Goal: Task Accomplishment & Management: Manage account settings

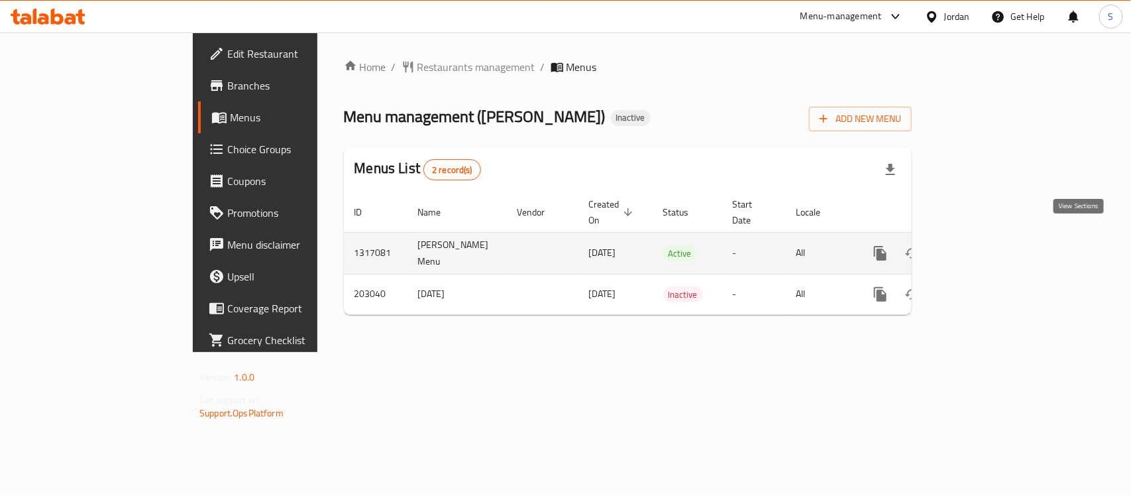
click at [984, 245] on icon "enhanced table" at bounding box center [976, 253] width 16 height 16
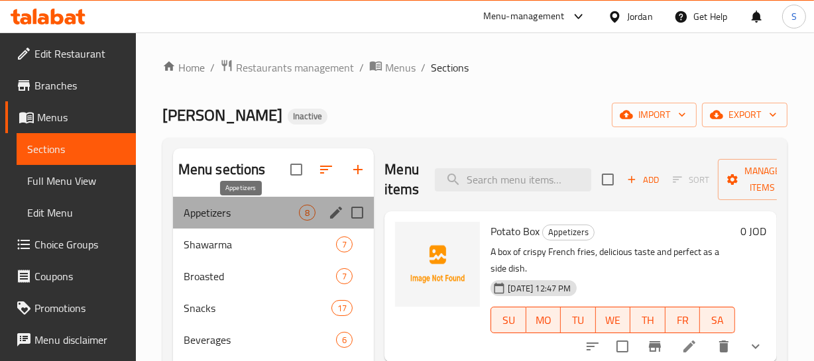
click at [217, 209] on span "Appetizers" at bounding box center [242, 213] width 116 height 16
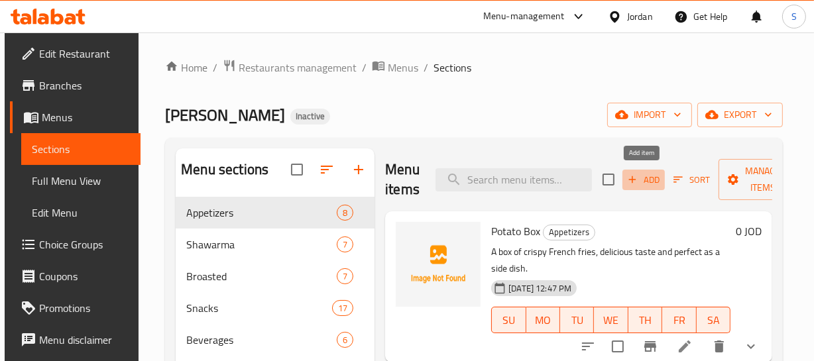
click at [635, 182] on icon "button" at bounding box center [632, 180] width 12 height 12
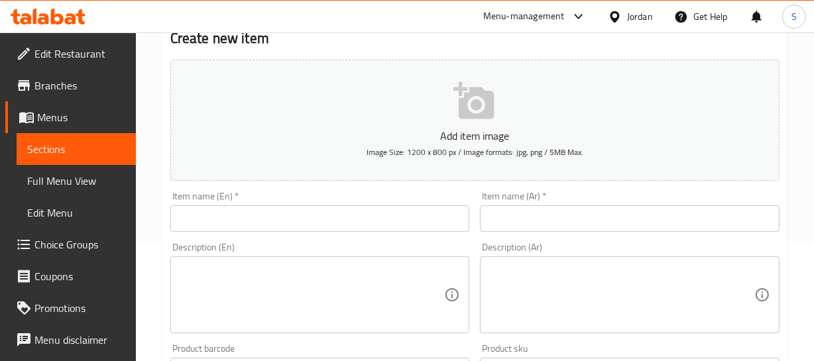
scroll to position [120, 0]
click at [516, 215] on input "text" at bounding box center [630, 218] width 300 height 27
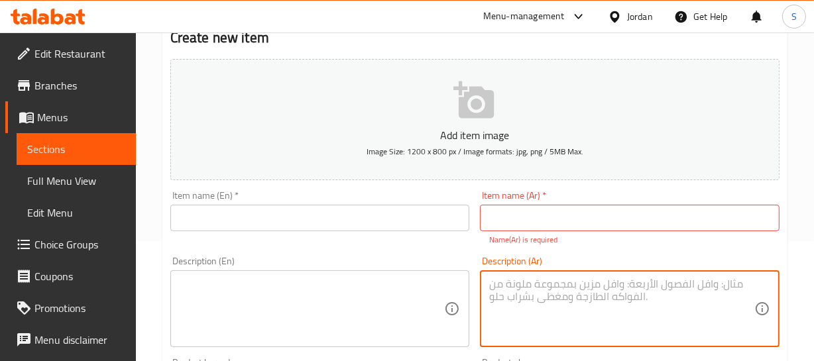
paste textarea "صوص ثوم كريمي غني بالنكهة، مثالي مع الدجاج والمشاوي."
type textarea "صوص ثوم كريمي غني بالنكهة، مثالي مع الدجاج والمشاوي."
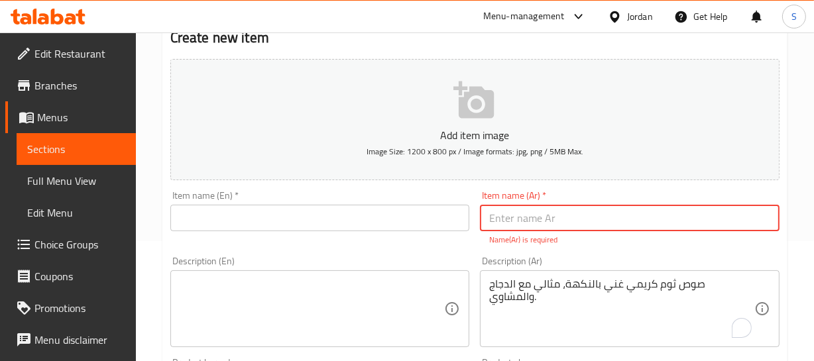
click at [550, 221] on input "text" at bounding box center [630, 218] width 300 height 27
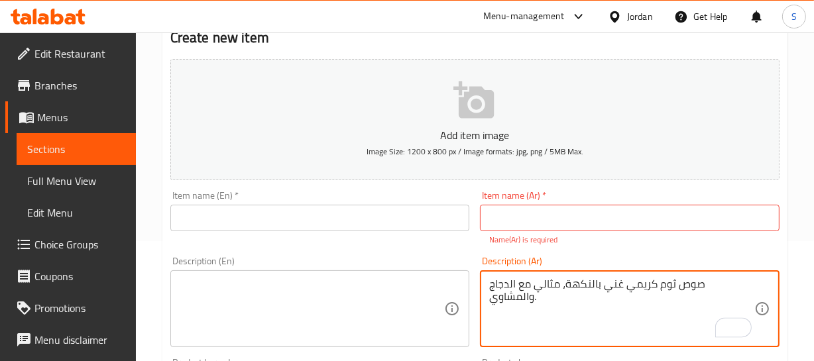
click at [706, 280] on textarea "صوص ثوم كريمي غني بالنكهة، مثالي مع الدجاج والمشاوي." at bounding box center [621, 309] width 265 height 63
click at [712, 280] on textarea "صوص ثوم كريمي غني بالنكهة، مثالي مع الدجاج والمشاوي." at bounding box center [621, 309] width 265 height 63
drag, startPoint x: 712, startPoint y: 280, endPoint x: 649, endPoint y: 266, distance: 65.3
click at [713, 280] on textarea "صوص ثوم كريمي غني بالنكهة، مثالي مع الدجاج والمشاوي." at bounding box center [621, 309] width 265 height 63
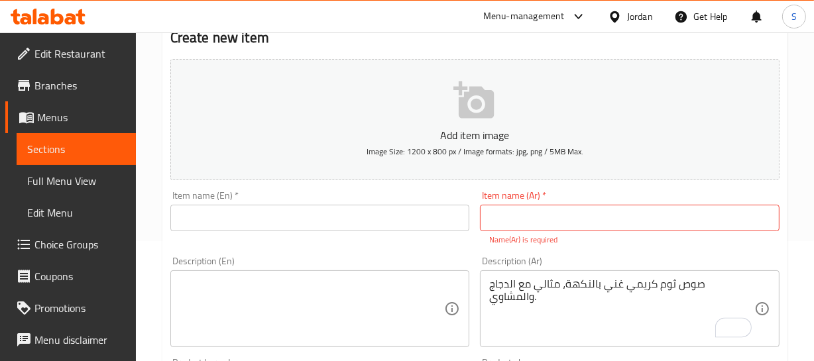
drag, startPoint x: 598, startPoint y: 243, endPoint x: 569, endPoint y: 213, distance: 41.7
click at [573, 217] on div "Item name (Ar)   * Item name (Ar) * Name(Ar) is required" at bounding box center [630, 218] width 300 height 55
click at [569, 213] on input "text" at bounding box center [630, 218] width 300 height 27
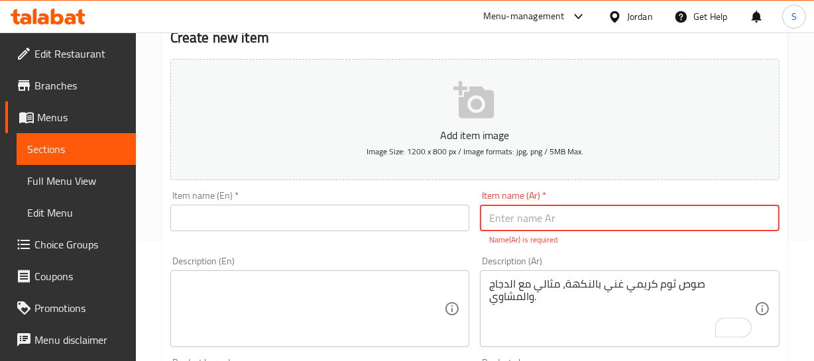
click at [533, 211] on input "text" at bounding box center [630, 218] width 300 height 27
paste input "ثوم"
type input "ثوم"
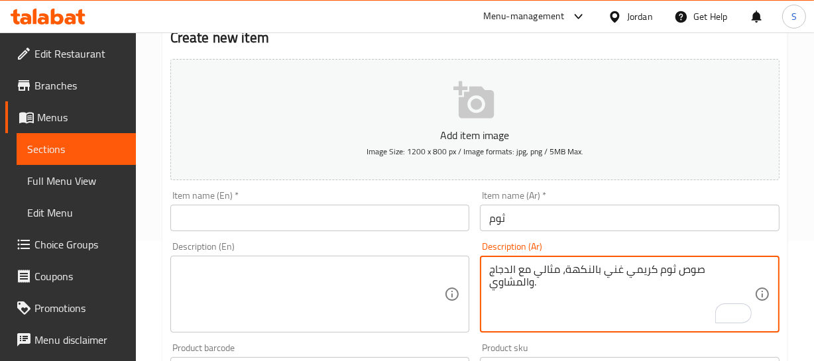
click at [606, 280] on textarea "صوص ثوم كريمي غني بالنكهة، مثالي مع الدجاج والمشاوي." at bounding box center [621, 294] width 265 height 63
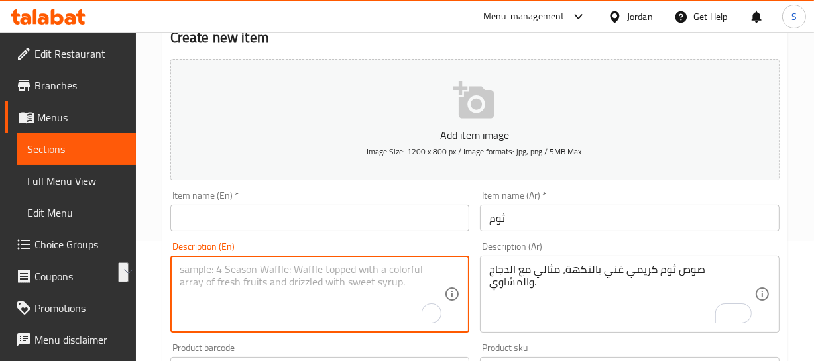
drag, startPoint x: 192, startPoint y: 272, endPoint x: 203, endPoint y: 277, distance: 12.4
click at [193, 272] on textarea "To enrich screen reader interactions, please activate Accessibility in Grammarl…" at bounding box center [312, 294] width 265 height 63
paste textarea "A rich and flavorful creamy garlic sauce, perfect with chicken and grilled meat…"
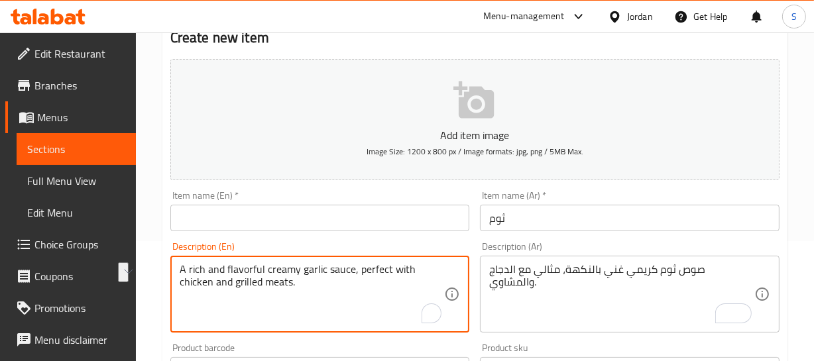
click at [209, 270] on textarea "A rich and flavorful creamy garlic sauce, perfect with chicken and grilled meat…" at bounding box center [312, 294] width 265 height 63
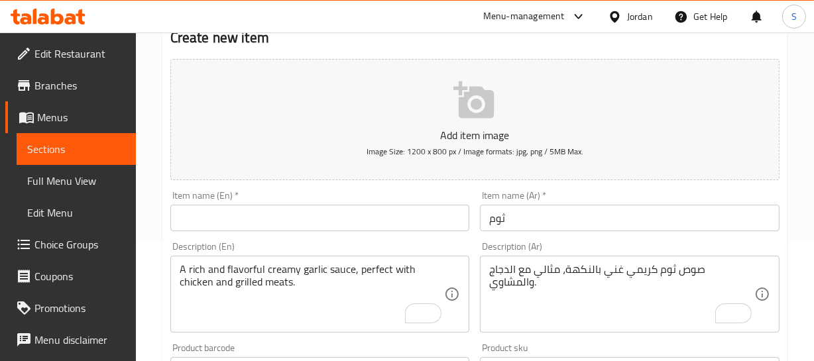
click at [245, 277] on textarea "A rich and flavorful creamy garlic sauce, perfect with chicken and grilled meat…" at bounding box center [312, 294] width 265 height 63
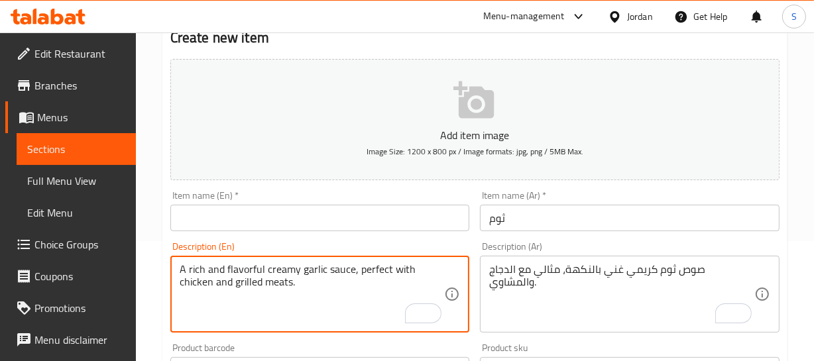
click at [245, 277] on textarea "A rich and flavorful creamy garlic sauce, perfect with chicken and grilled meat…" at bounding box center [312, 294] width 265 height 63
paste textarea "ed"
click at [180, 268] on textarea "A rich and flavored creamy garlic sauce, perfect with chicken and grilled meats." at bounding box center [312, 294] width 265 height 63
click at [217, 272] on textarea "A rich and flavored creamy garlic sauce, perfect with chicken and grilled meats." at bounding box center [312, 294] width 265 height 63
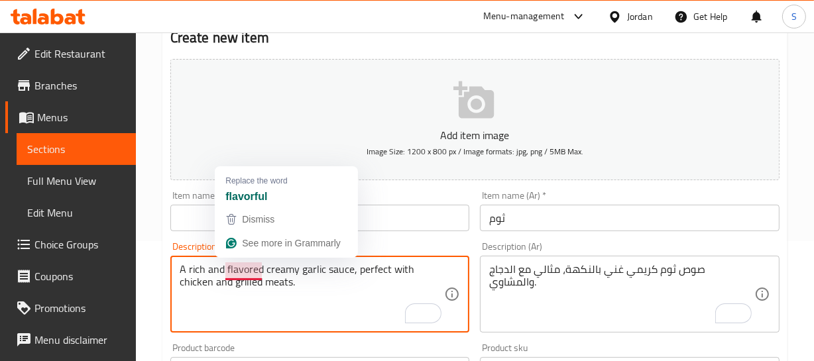
click at [252, 263] on textarea "A rich and flavored creamy garlic sauce, perfect with chicken and grilled meats." at bounding box center [312, 294] width 265 height 63
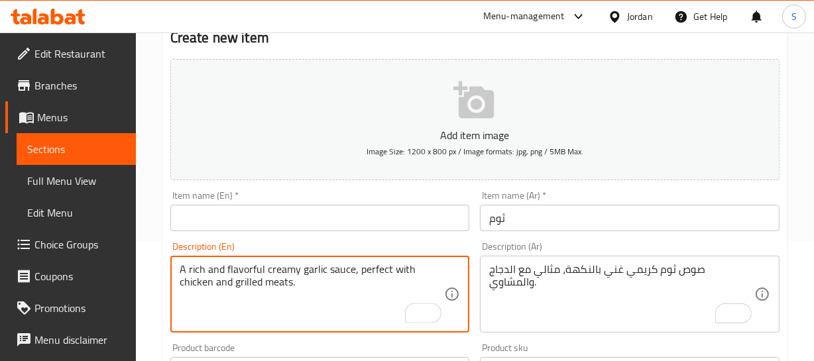
click at [200, 272] on textarea "A rich and flavorful creamy garlic sauce, perfect with chicken and grilled meat…" at bounding box center [312, 294] width 265 height 63
click at [219, 263] on textarea "A rich and flavorful creamy garlic sauce, perfect with chicken and grilled meat…" at bounding box center [312, 294] width 265 height 63
click at [289, 266] on textarea "A rich flavorful creamy garlic sauce, perfect with chicken and grilled meats." at bounding box center [312, 294] width 265 height 63
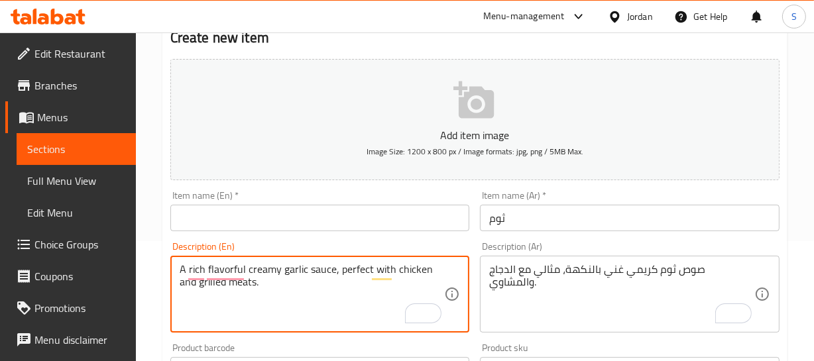
click at [290, 266] on textarea "A rich flavorful creamy garlic sauce, perfect with chicken and grilled meats." at bounding box center [312, 294] width 265 height 63
type textarea "A rich flavorful creamy garlic sauce, perfect with chicken and grilled meats."
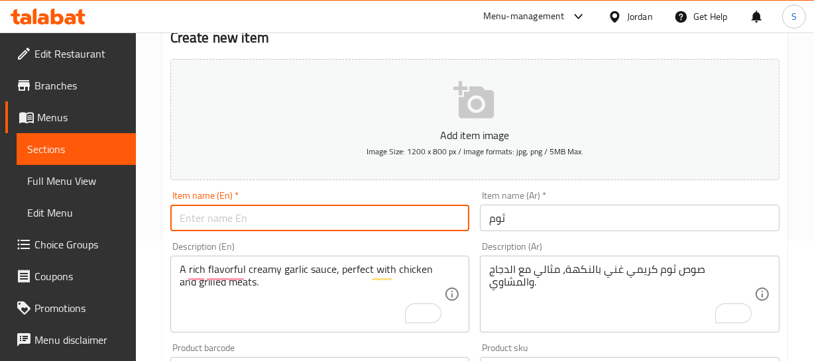
click at [257, 228] on input "text" at bounding box center [320, 218] width 300 height 27
paste input "garlic"
type input "garlic"
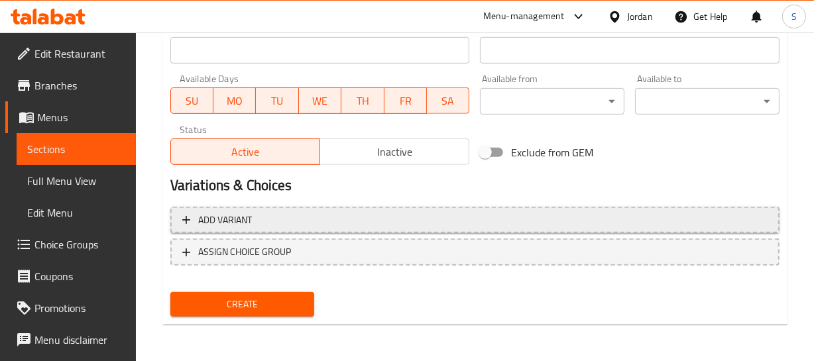
click at [657, 216] on span "Add variant" at bounding box center [474, 220] width 585 height 17
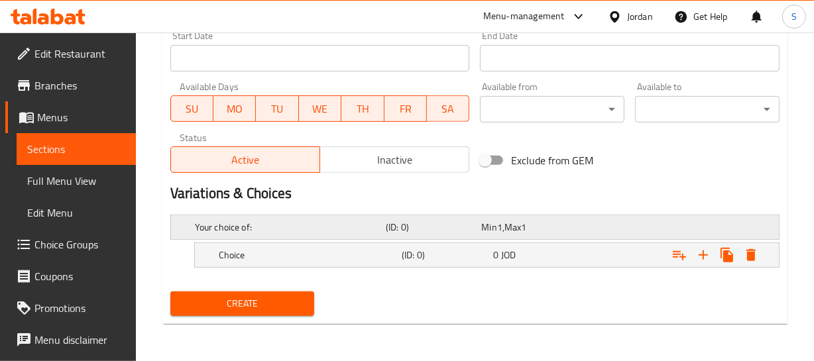
scroll to position [565, 0]
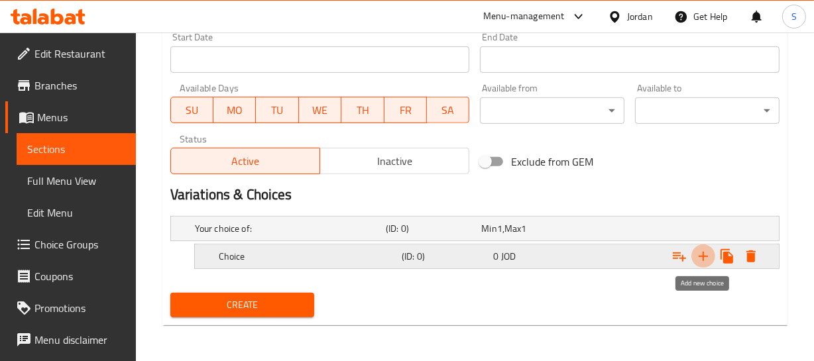
click at [702, 256] on icon "Expand" at bounding box center [702, 256] width 9 height 9
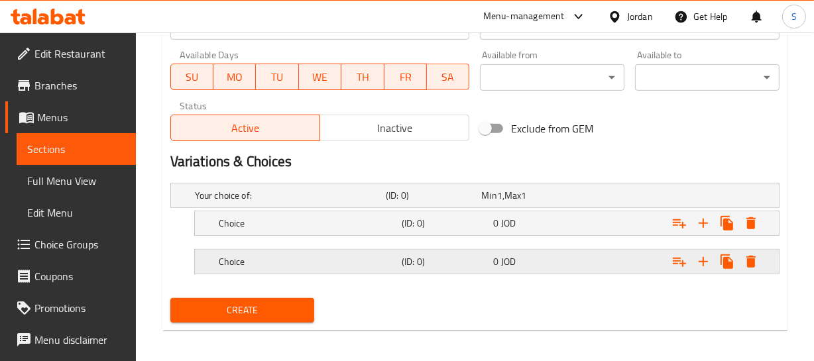
scroll to position [604, 0]
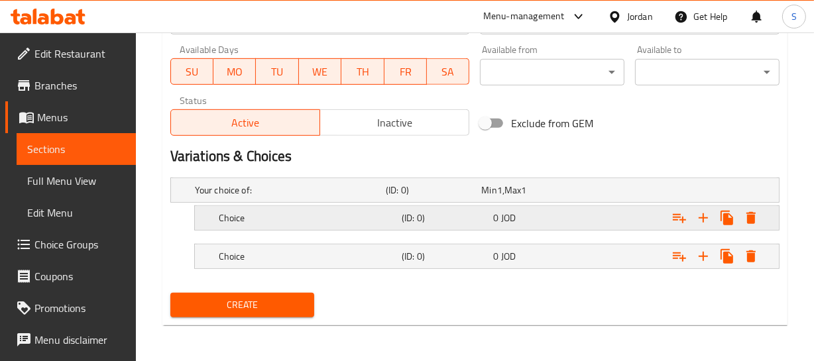
click at [364, 209] on div "Choice" at bounding box center [307, 218] width 183 height 19
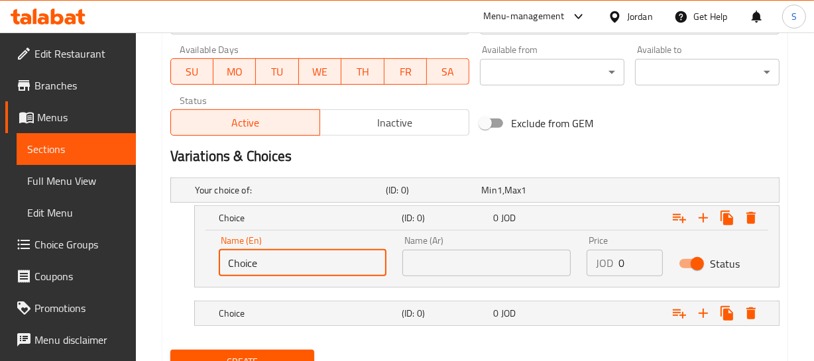
click at [278, 253] on input "Choice" at bounding box center [303, 263] width 168 height 27
click at [276, 265] on input "text" at bounding box center [303, 263] width 168 height 27
type input "Small"
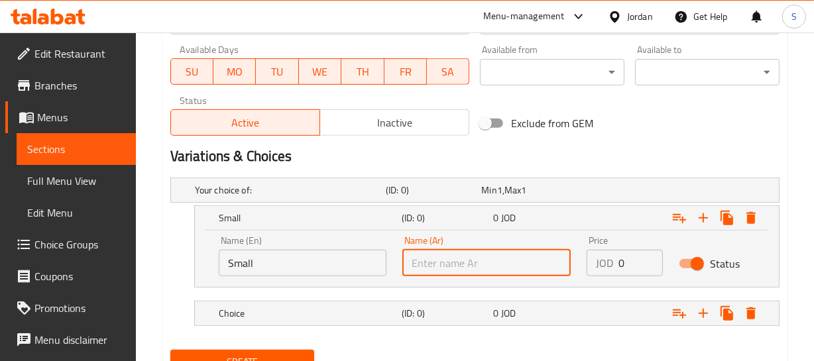
click at [451, 258] on input "text" at bounding box center [486, 263] width 168 height 27
type input "صغير"
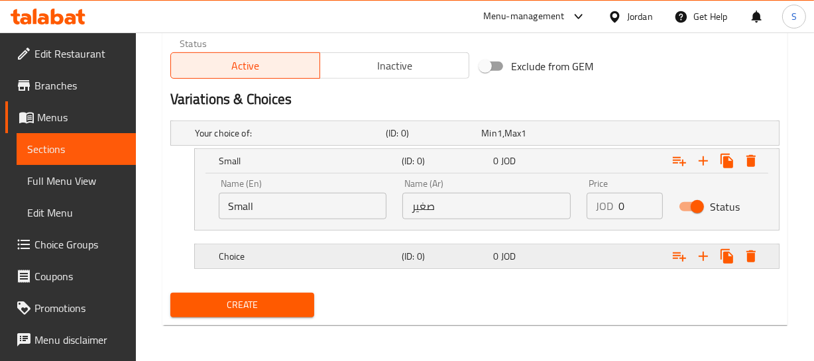
click at [443, 259] on h5 "(ID: 0)" at bounding box center [445, 256] width 86 height 13
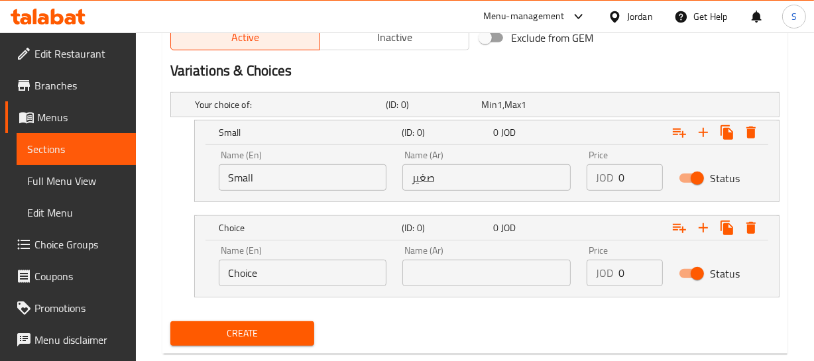
scroll to position [715, 0]
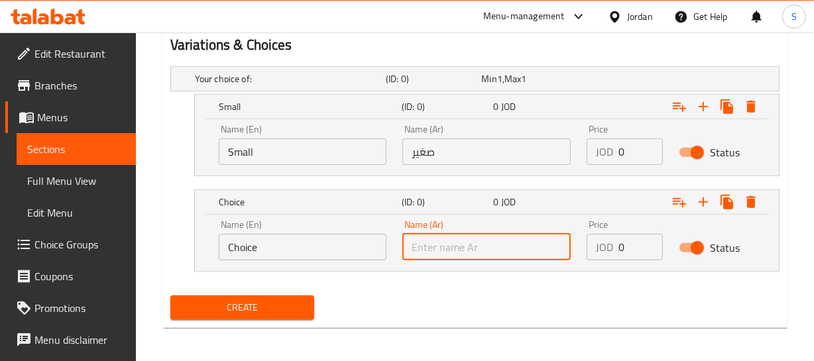
click at [446, 252] on input "text" at bounding box center [486, 247] width 168 height 27
type input "كبير"
click at [234, 254] on input "Choice" at bounding box center [303, 247] width 168 height 27
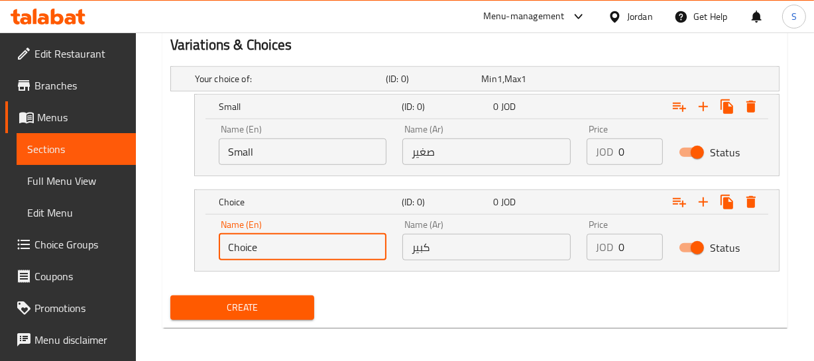
click at [234, 254] on input "Choice" at bounding box center [303, 247] width 168 height 27
click at [258, 239] on input "text" at bounding box center [303, 247] width 168 height 27
type input "Large"
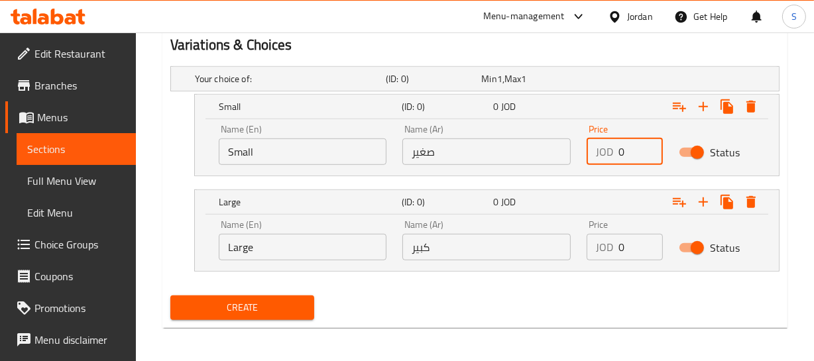
click at [629, 152] on input "0" at bounding box center [640, 151] width 44 height 27
type input "0.3"
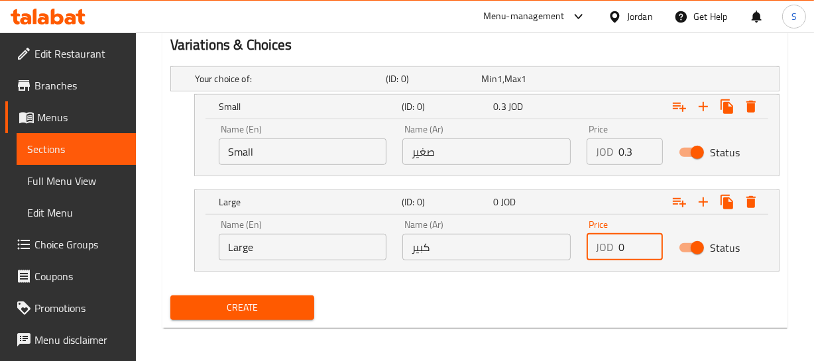
click at [632, 245] on input "0" at bounding box center [640, 247] width 44 height 27
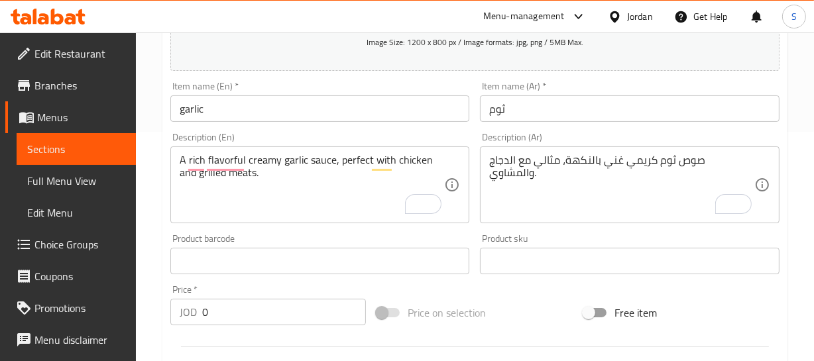
scroll to position [172, 0]
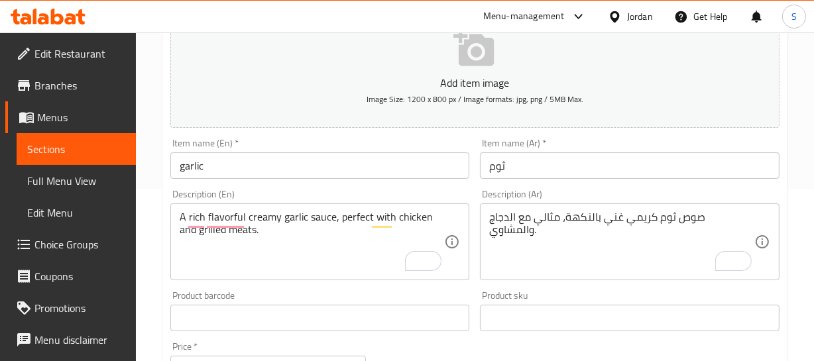
type input "1.35"
click at [242, 168] on input "garlic" at bounding box center [320, 165] width 300 height 27
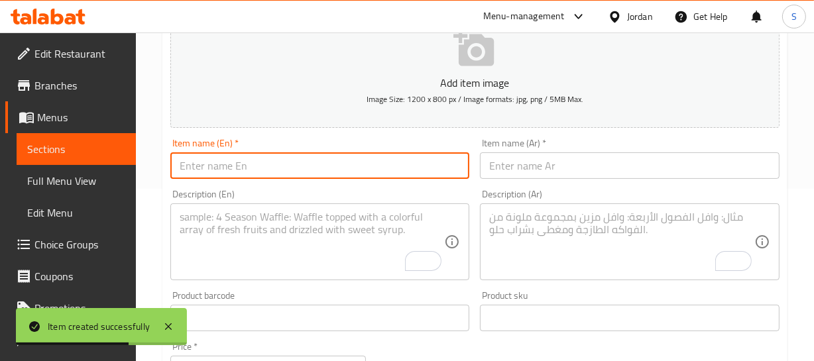
scroll to position [52, 0]
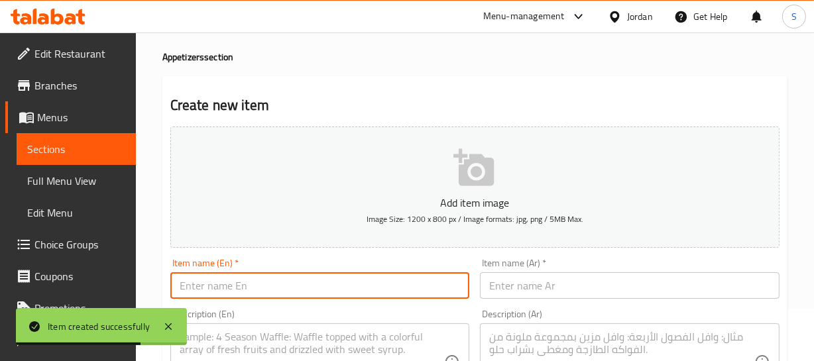
click at [59, 131] on link "Menus" at bounding box center [70, 117] width 131 height 32
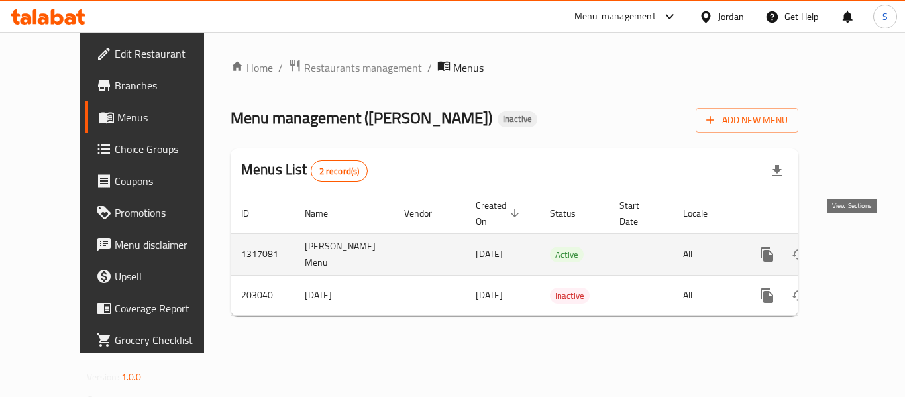
click at [862, 239] on link "enhanced table" at bounding box center [863, 255] width 32 height 32
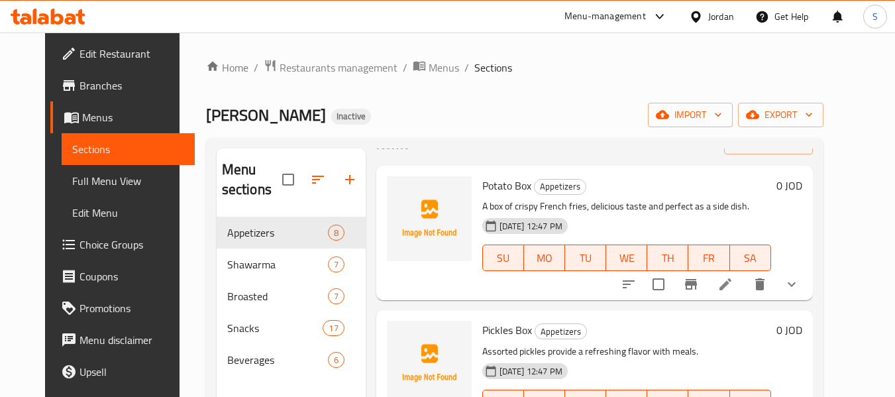
scroll to position [66, 0]
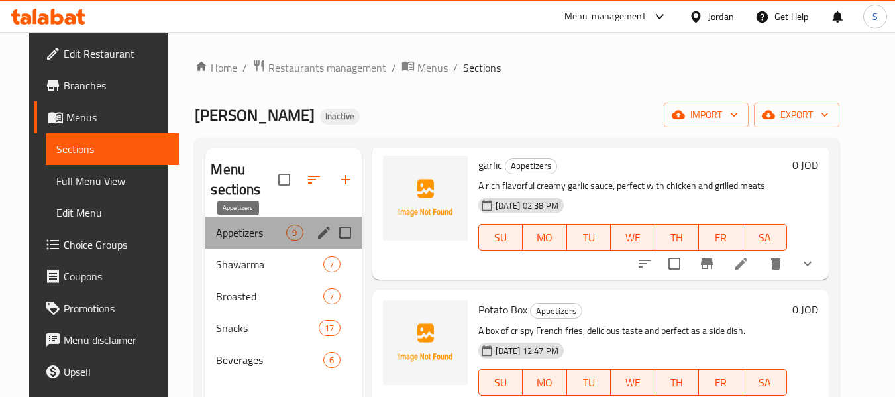
click at [221, 235] on span "Appetizers" at bounding box center [251, 233] width 70 height 16
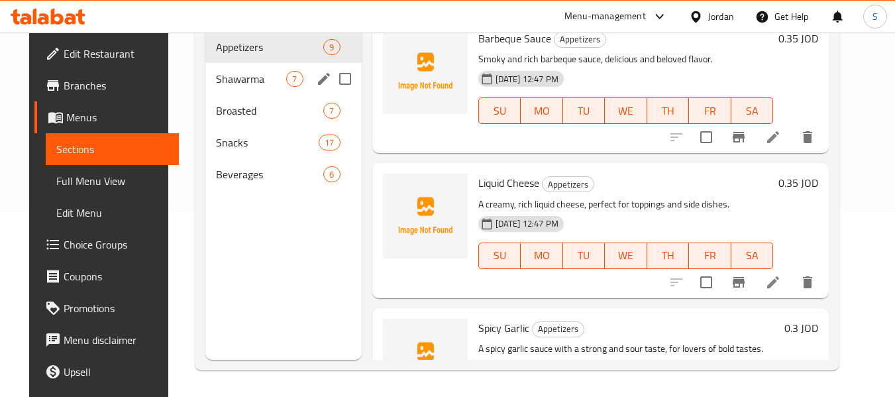
scroll to position [53, 0]
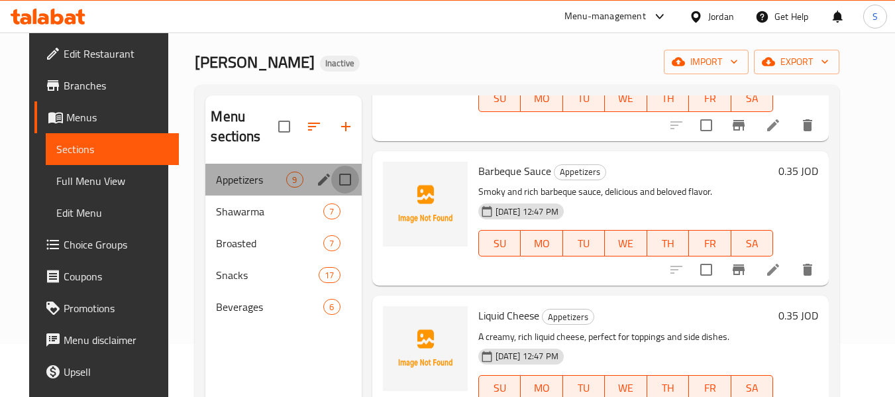
click at [340, 179] on input "Menu sections" at bounding box center [345, 180] width 28 height 28
checkbox input "true"
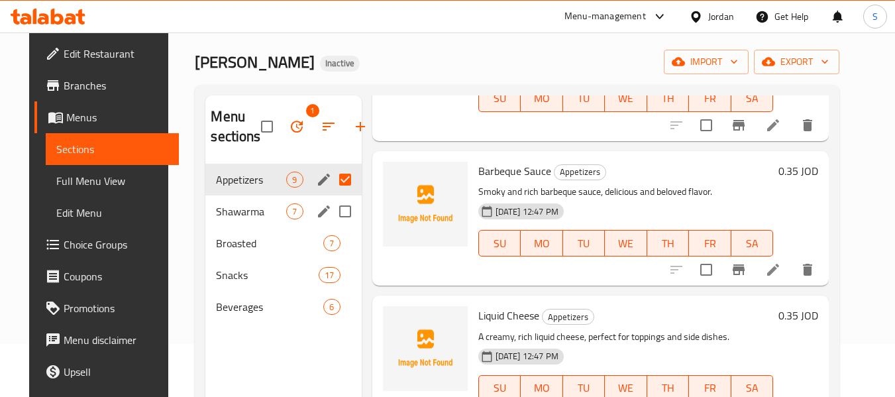
click at [217, 223] on div "Shawarma 7" at bounding box center [283, 211] width 156 height 32
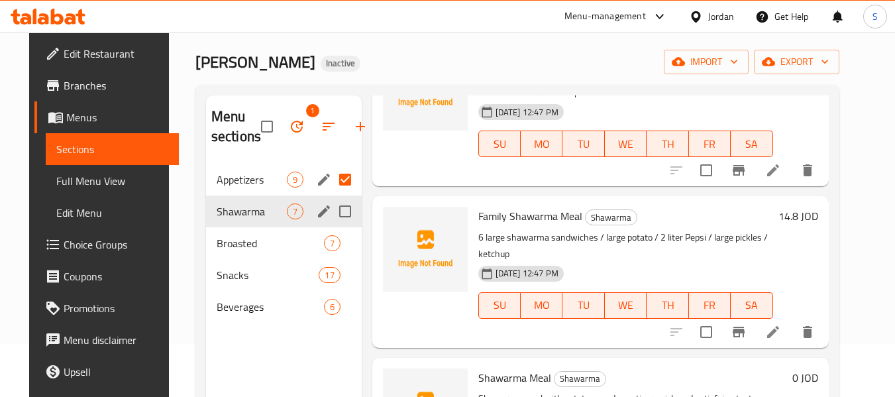
scroll to position [719, 0]
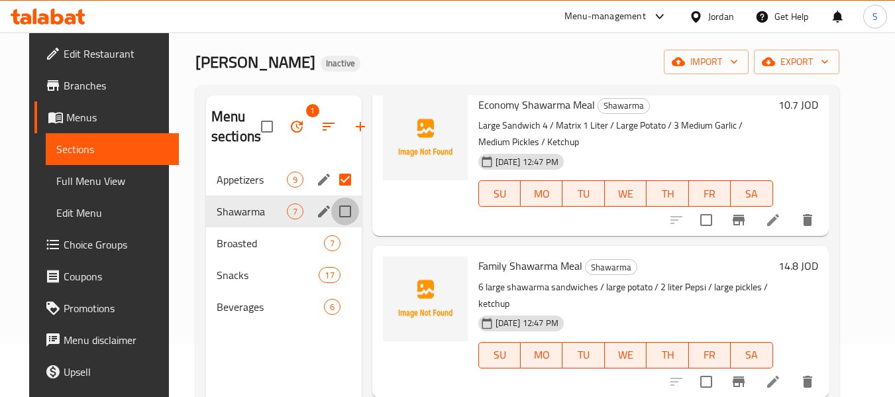
click at [331, 208] on input "Menu sections" at bounding box center [345, 211] width 28 height 28
checkbox input "true"
click at [675, 256] on h6 "Family Shawarma Meal Shawarma" at bounding box center [625, 265] width 295 height 19
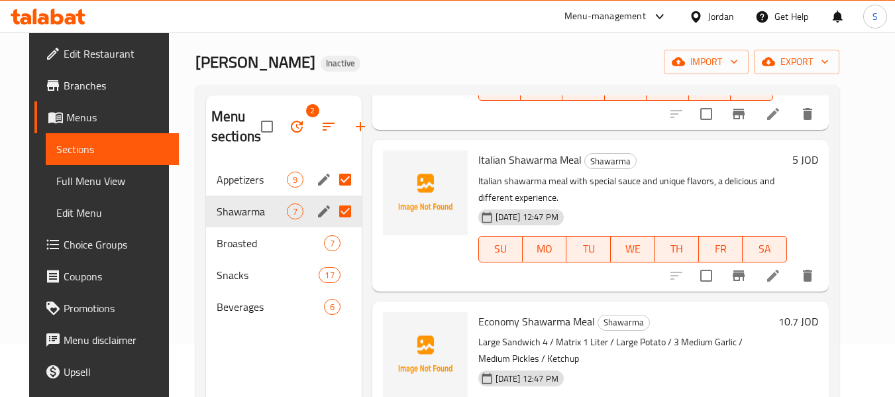
scroll to position [534, 0]
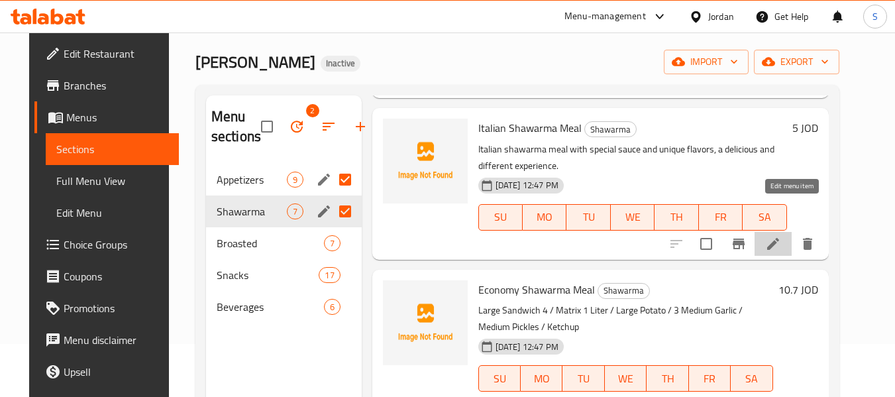
drag, startPoint x: 792, startPoint y: 214, endPoint x: 789, endPoint y: 227, distance: 13.8
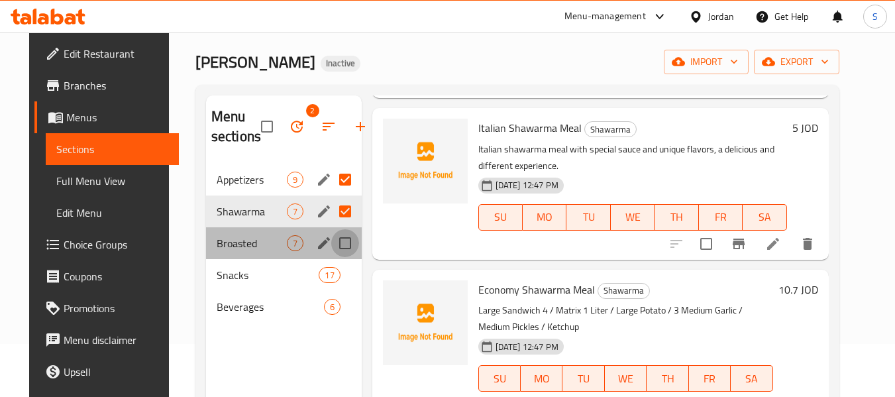
click at [340, 237] on input "Menu sections" at bounding box center [345, 243] width 28 height 28
checkbox input "true"
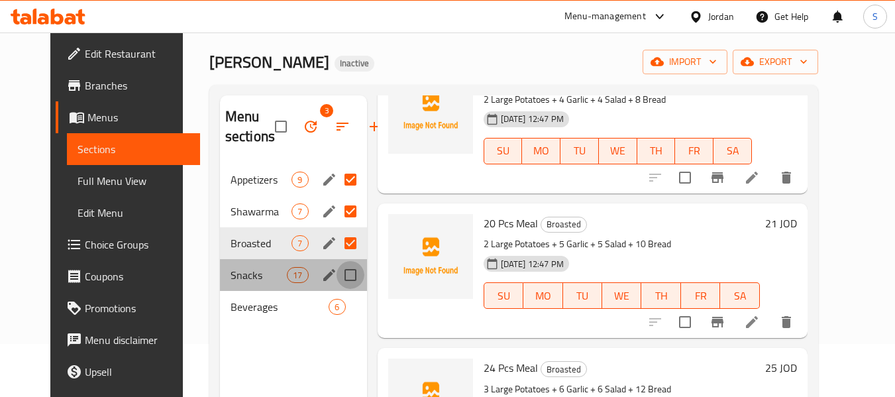
click at [337, 278] on input "Menu sections" at bounding box center [351, 275] width 28 height 28
checkbox input "true"
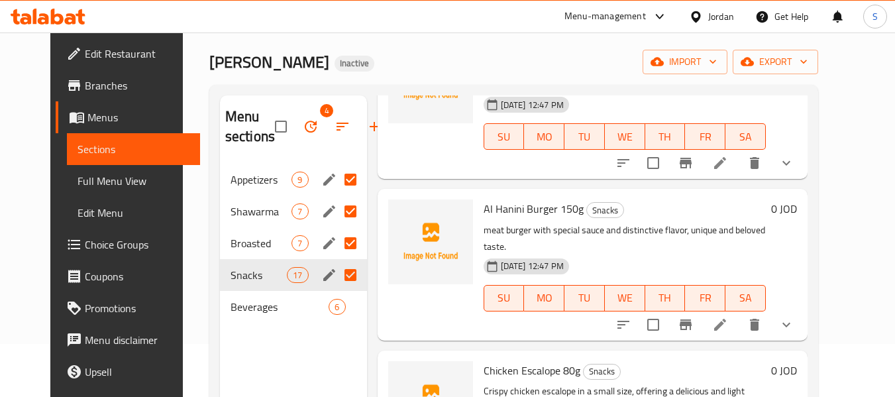
scroll to position [799, 0]
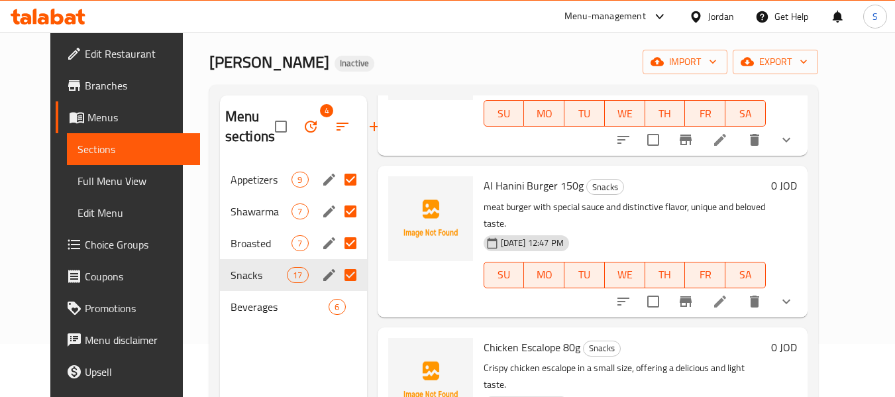
click at [668, 338] on h6 "Chicken Escalope 80g Snacks" at bounding box center [625, 347] width 282 height 19
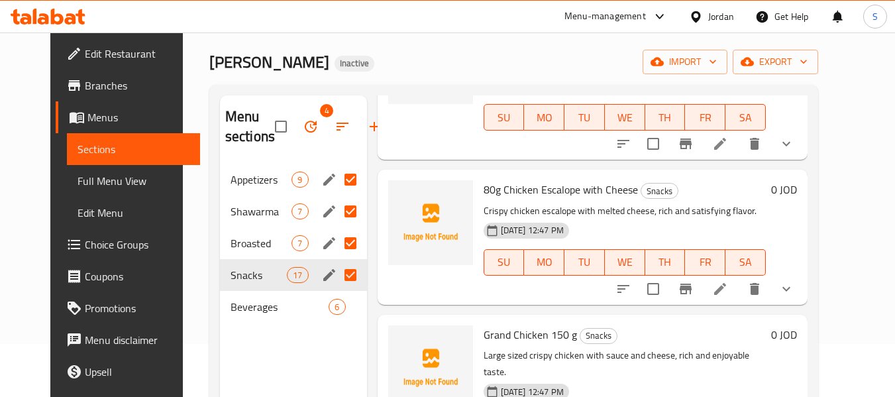
scroll to position [1191, 0]
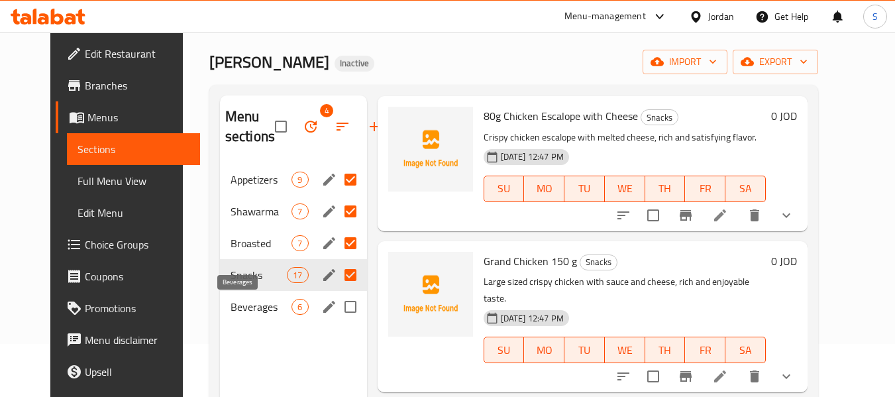
drag, startPoint x: 248, startPoint y: 300, endPoint x: 262, endPoint y: 298, distance: 13.5
click at [248, 300] on span "Beverages" at bounding box center [262, 307] width 62 height 16
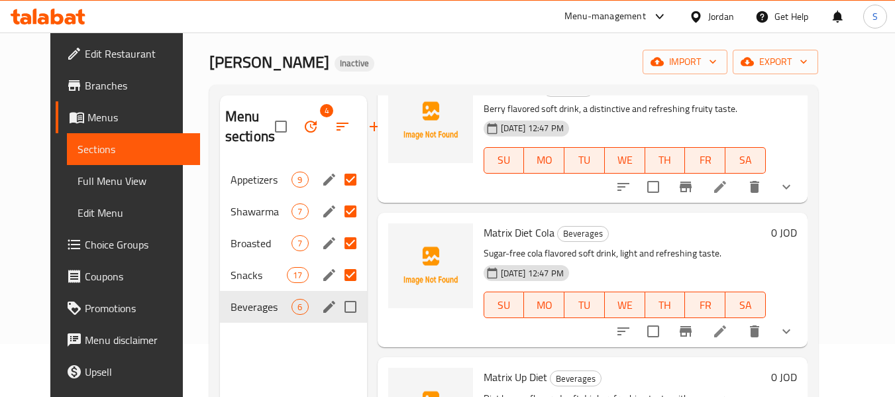
drag, startPoint x: 339, startPoint y: 309, endPoint x: 592, endPoint y: 300, distance: 254.0
click at [339, 309] on input "Menu sections" at bounding box center [351, 307] width 28 height 28
checkbox input "true"
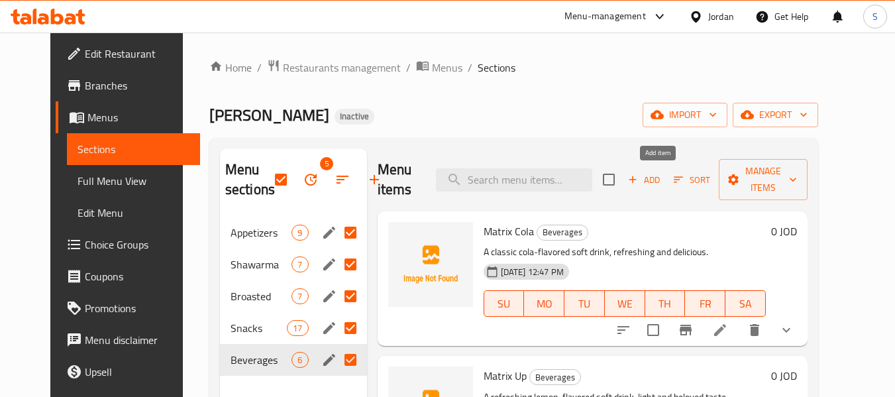
click at [662, 180] on span "Add" at bounding box center [644, 179] width 36 height 15
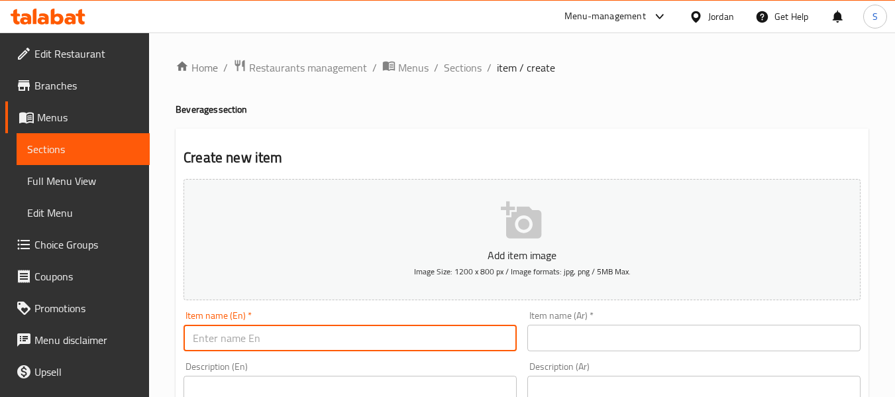
click at [287, 333] on input "text" at bounding box center [350, 338] width 333 height 27
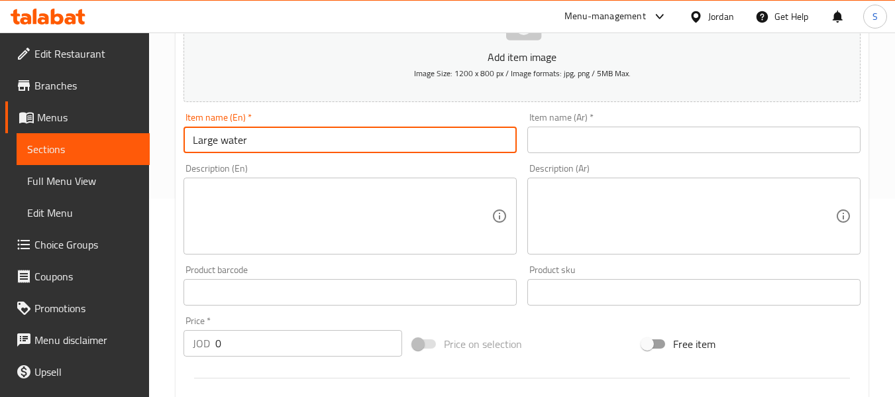
scroll to position [199, 0]
type input "Large water"
click at [610, 143] on input "text" at bounding box center [693, 139] width 333 height 27
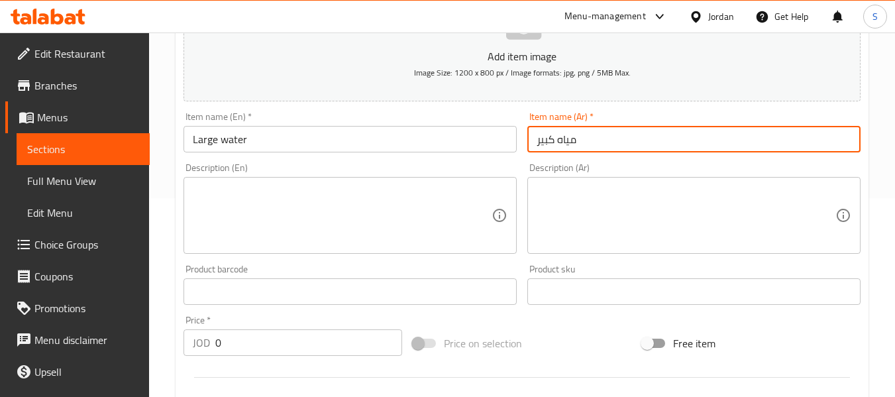
type input "مياه كبير"
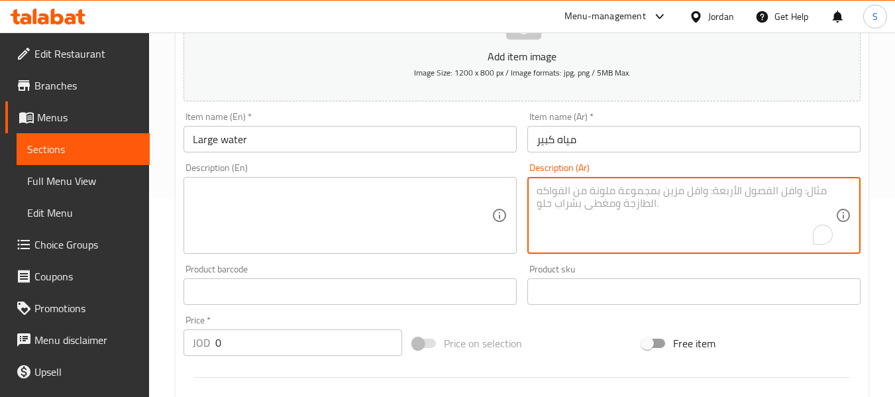
click at [697, 191] on textarea "To enrich screen reader interactions, please activate Accessibility in Grammarl…" at bounding box center [686, 215] width 299 height 63
paste textarea "مياه معدنية كبيرة، مثالية للمشاركة أو الاستخدام اليومي."
type textarea "مياه معدنية كبيرة، مثالية للمشاركة أو الاستخدام اليومي."
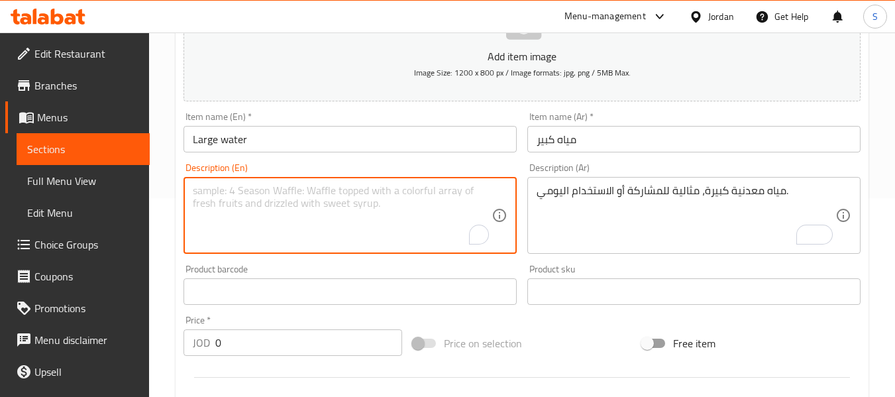
paste textarea "Large mineral water, ideal for sharing or everyday use."
drag, startPoint x: 306, startPoint y: 186, endPoint x: 445, endPoint y: 186, distance: 139.2
click at [445, 186] on textarea "Large mineral water, ideal for sharing or everyday use." at bounding box center [342, 215] width 299 height 63
click at [288, 192] on textarea "Large mineral wate" at bounding box center [342, 215] width 299 height 63
click at [337, 221] on textarea "Large mineral wate" at bounding box center [342, 215] width 299 height 63
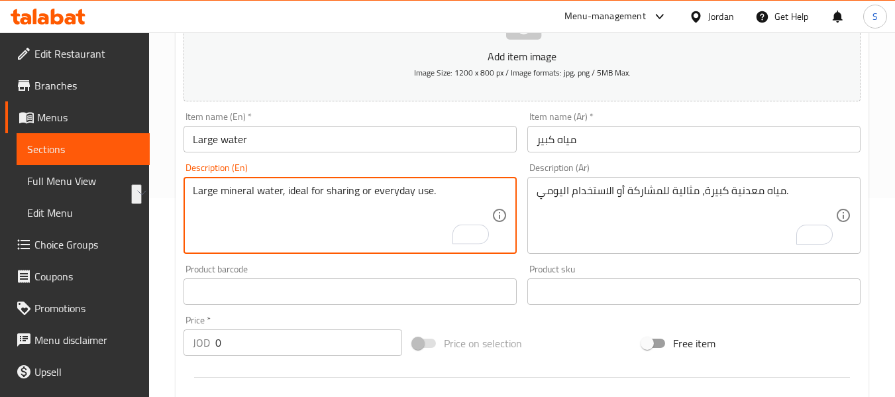
click at [317, 205] on textarea "Large mineral water, ideal for sharing or everyday use." at bounding box center [342, 215] width 299 height 63
drag, startPoint x: 290, startPoint y: 188, endPoint x: 474, endPoint y: 187, distance: 184.2
click at [486, 189] on textarea "Large mineral water, ideal for sharing or everyday use." at bounding box center [342, 215] width 299 height 63
click at [379, 193] on textarea "Large mineral water, ideal for sharing or everyday use." at bounding box center [342, 215] width 299 height 63
type textarea "Large mineral water, ideal for sharing or everyday use."
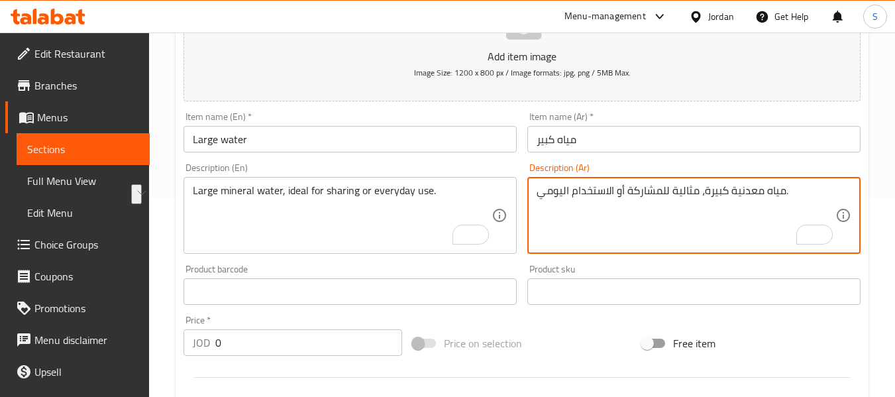
drag, startPoint x: 695, startPoint y: 189, endPoint x: 535, endPoint y: 192, distance: 159.7
type textarea "مياه معدنية كبيرة."
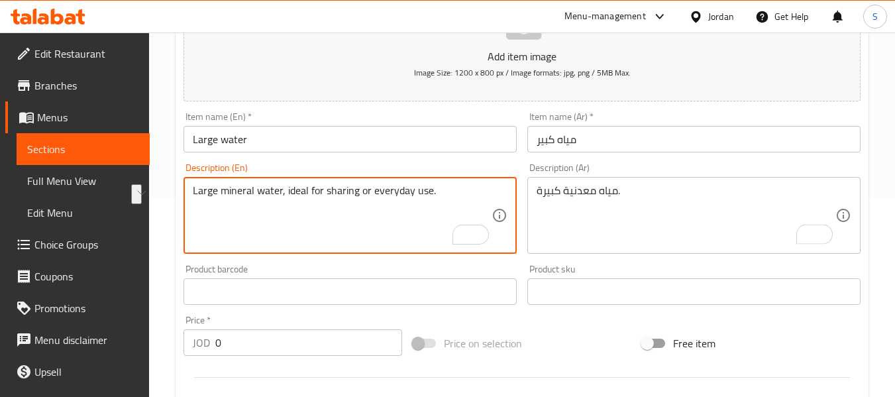
drag, startPoint x: 290, startPoint y: 191, endPoint x: 474, endPoint y: 188, distance: 183.6
type textarea "Large mineral water"
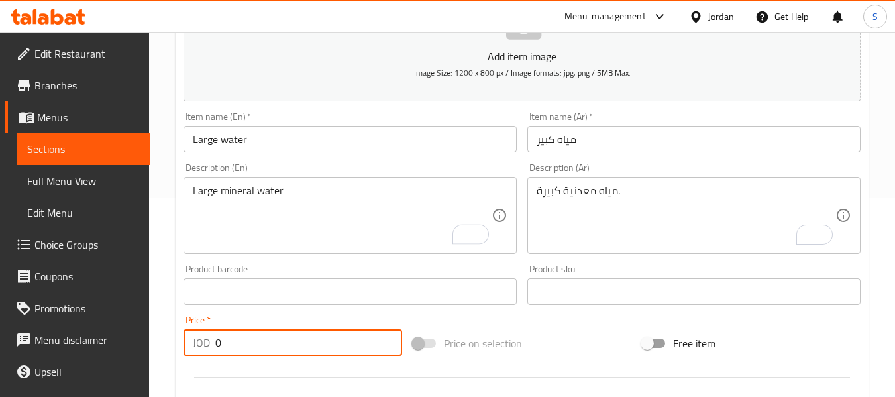
click at [229, 349] on input "0" at bounding box center [308, 342] width 187 height 27
type input "0.5"
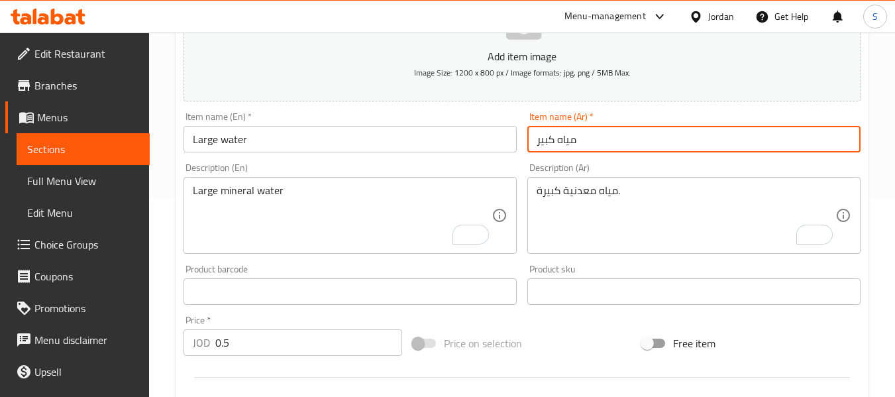
click at [614, 148] on input "مياه كبير" at bounding box center [693, 139] width 333 height 27
paste input "بن عيران 300م"
click at [614, 148] on input "لبن عيران 300م" at bounding box center [693, 139] width 333 height 27
type input "لبن عيران 300م"
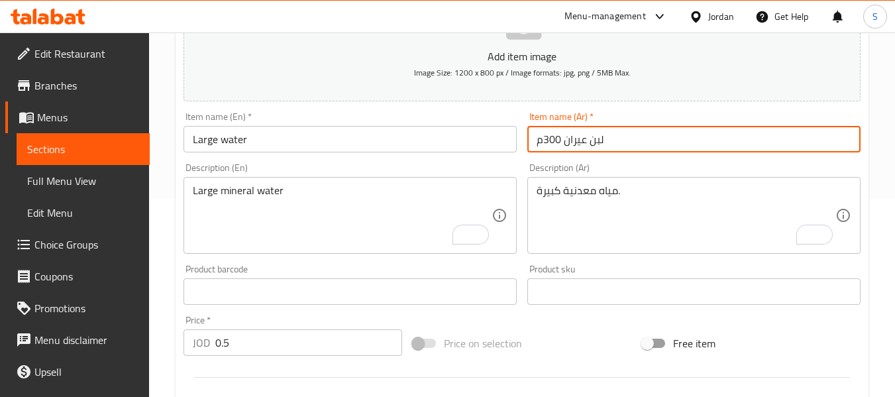
click at [234, 152] on input "Large water" at bounding box center [350, 139] width 333 height 27
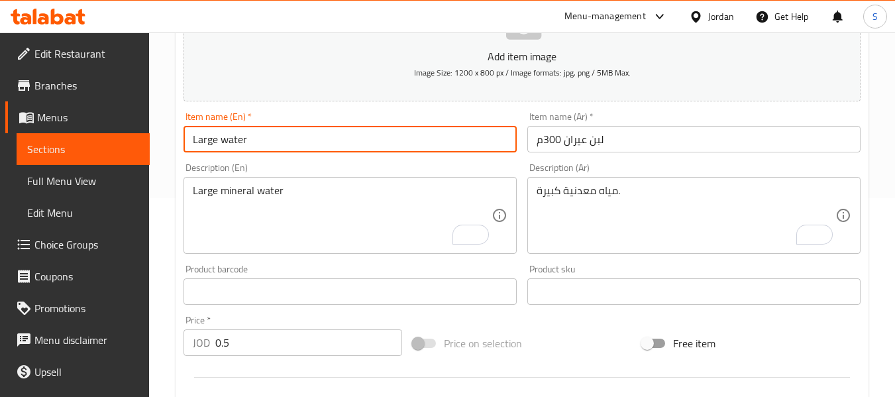
click at [234, 152] on input "Large water" at bounding box center [350, 139] width 333 height 27
type input "م"
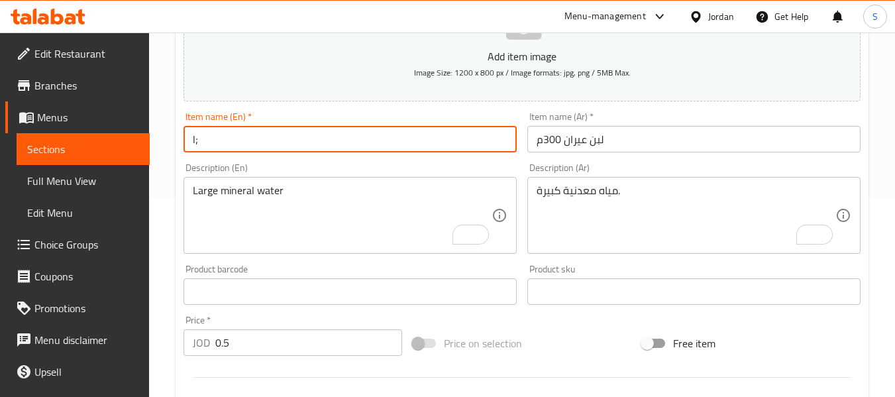
type input "l"
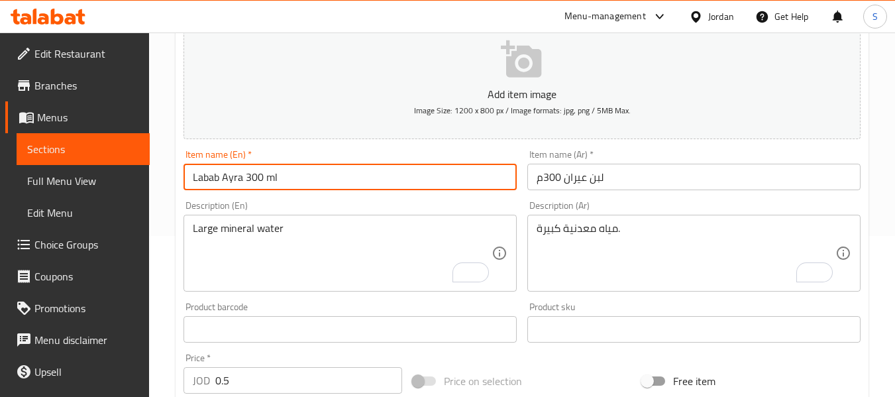
scroll to position [133, 0]
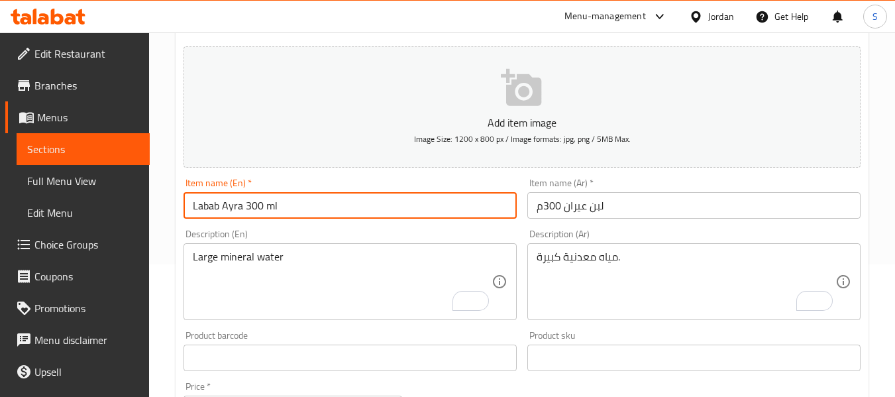
type input "Labab Ayra 300 ml"
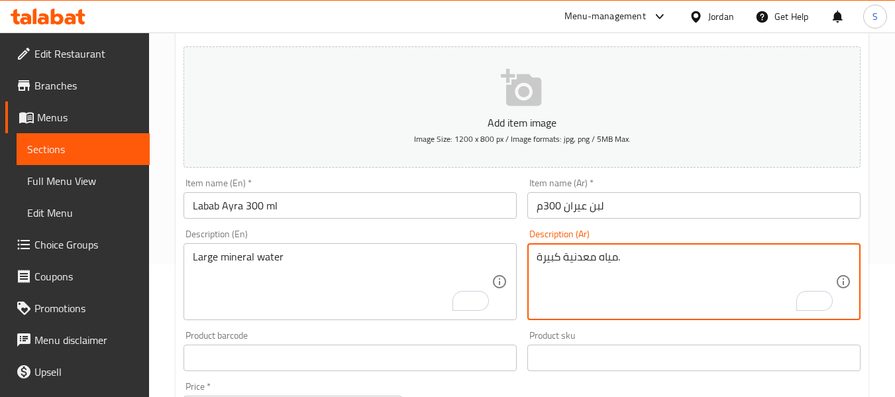
click at [722, 258] on textarea "مياه معدنية كبيرة." at bounding box center [686, 281] width 299 height 63
paste textarea "بن عيران بارد ومنعش بحجم 300 مل، طعم متوازن وغني"
type textarea "لبن عيران بارد ومنعش بحجم 300 مل، طعم متوازن وغني."
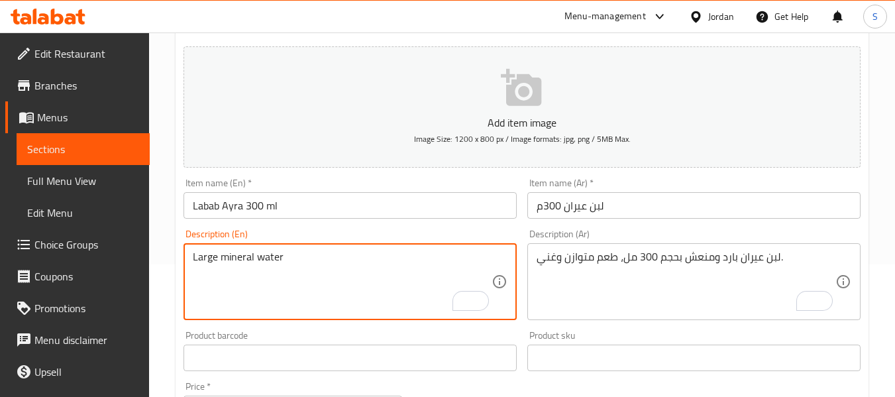
click at [247, 266] on textarea "Large mineral water" at bounding box center [342, 281] width 299 height 63
paste textarea "Cold and refreshing 300 ml Irán milk with a balanced and rich taste."
drag, startPoint x: 237, startPoint y: 256, endPoint x: 268, endPoint y: 319, distance: 70.2
click at [237, 260] on textarea "Cold and refreshing 300 ml Irán milk with a balanced and rich taste." at bounding box center [342, 281] width 299 height 63
type textarea "Cold and refreshing 300 ml Irán milk with a balanced and rich taste."
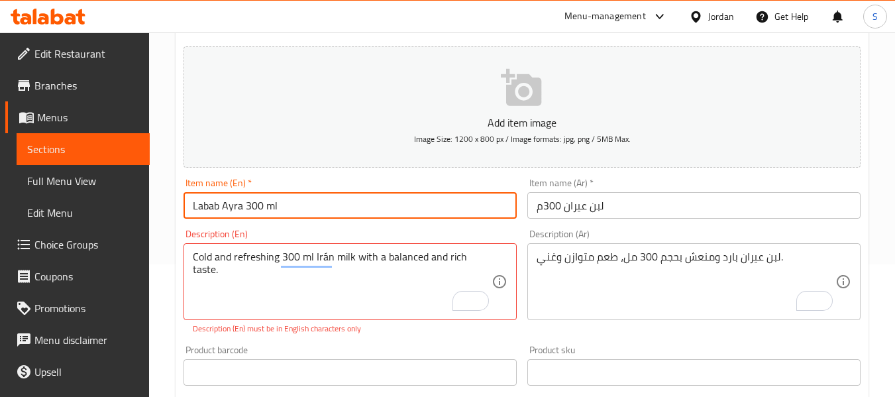
click at [224, 206] on input "Labab Ayra 300 ml" at bounding box center [350, 205] width 333 height 27
click at [240, 209] on input "Labab Ayra 300 ml" at bounding box center [350, 205] width 333 height 27
click at [223, 203] on input "Labab Ayran 300 ml" at bounding box center [350, 205] width 333 height 27
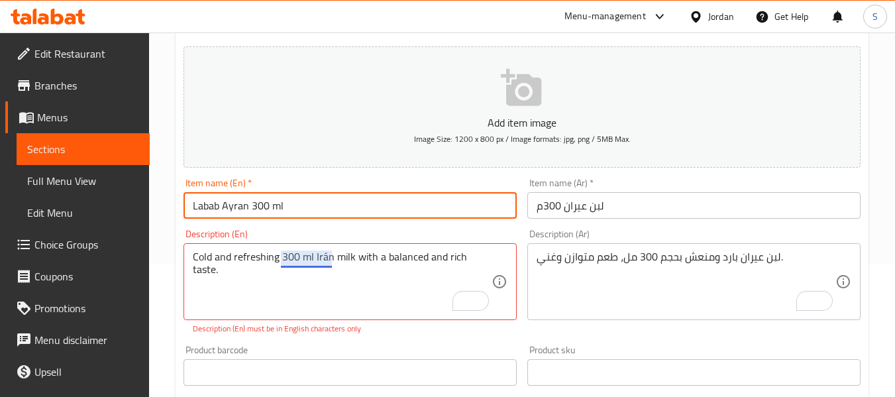
type input "Labab Ayran 300 ml"
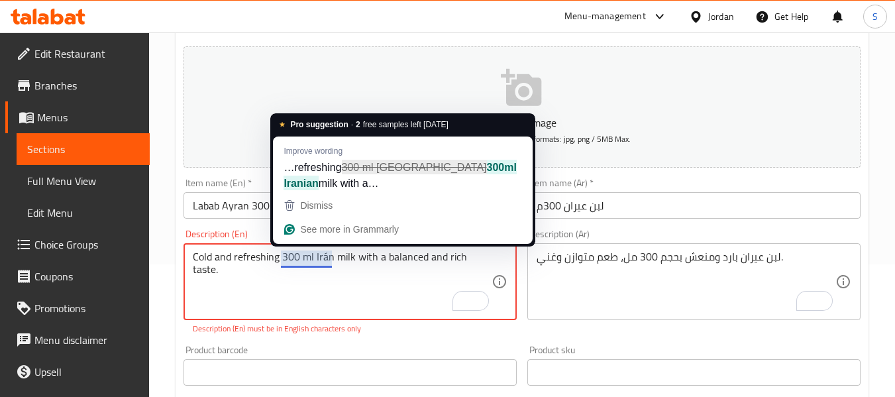
click at [315, 258] on textarea "Cold and refreshing 300 ml Irán milk with a balanced and rich taste." at bounding box center [342, 281] width 299 height 63
paste textarea "Ayra"
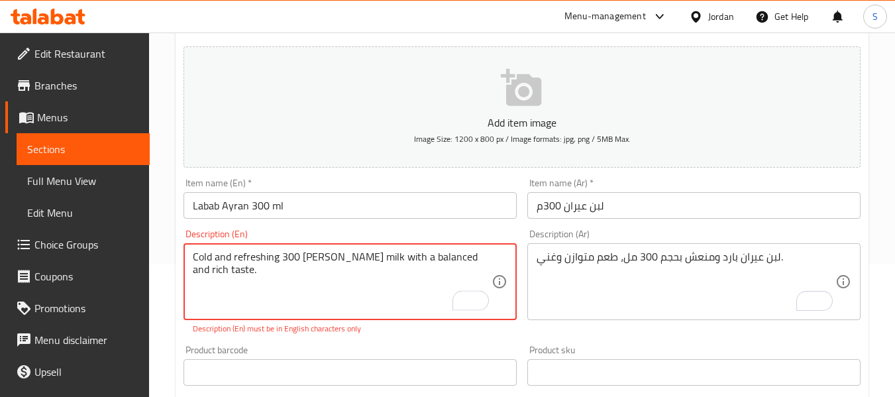
click at [349, 254] on textarea "Cold and refreshing 300 ml Ayran milk with a balanced and rich taste." at bounding box center [342, 281] width 299 height 63
click at [349, 256] on textarea "Cold and refreshing 300 ml Ayran milk with a balanced and rich taste." at bounding box center [342, 281] width 299 height 63
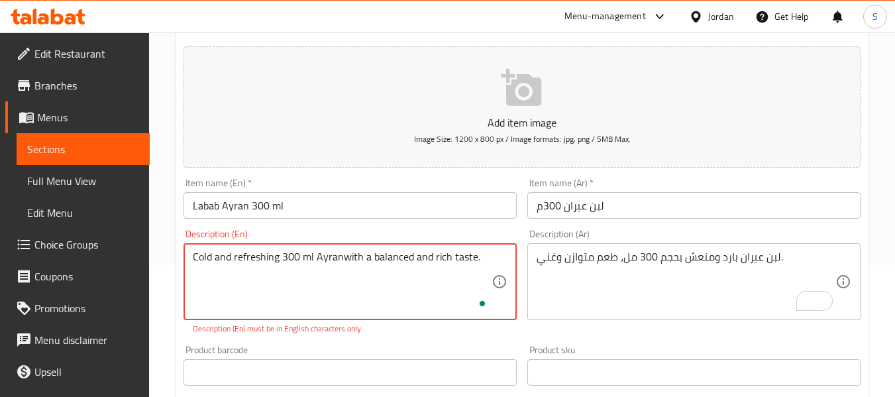
click at [316, 254] on textarea "Cold and refreshing 300 ml Ayranwith a balanced and rich taste." at bounding box center [342, 281] width 299 height 63
type textarea "Cold and refreshing 300 ml laban [PERSON_NAME] with a balanced and rich taste."
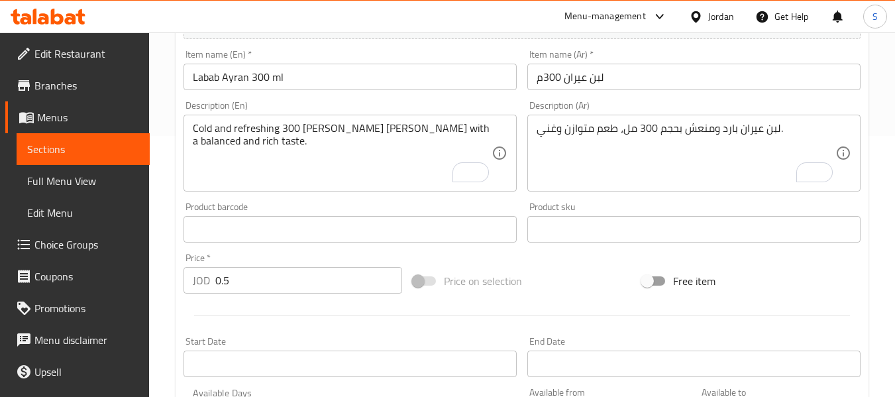
scroll to position [265, 0]
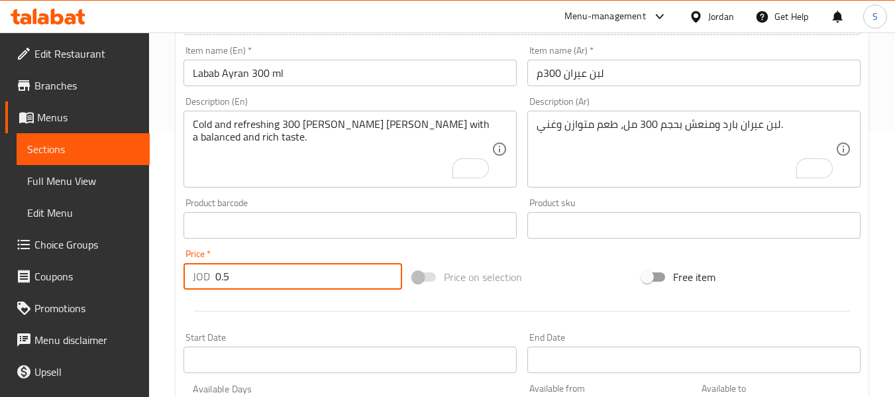
click at [258, 282] on input "0.5" at bounding box center [308, 276] width 187 height 27
type input "0.7"
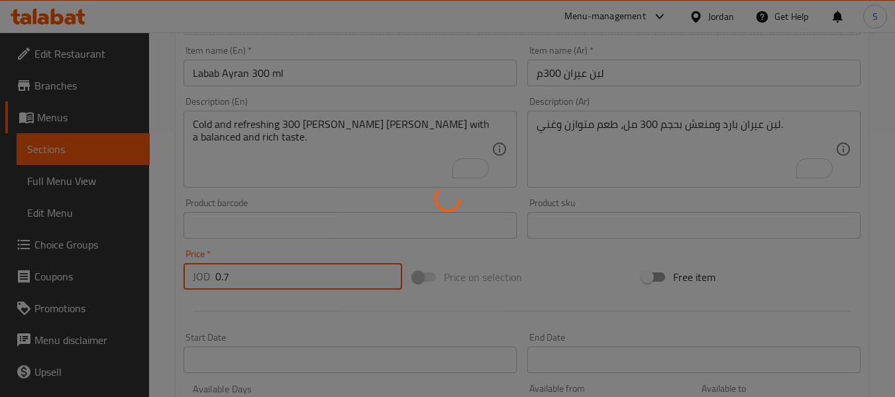
type input "0"
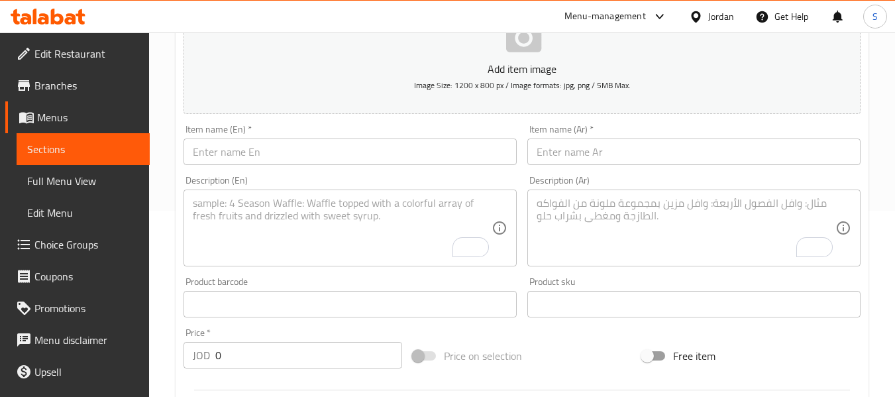
scroll to position [133, 0]
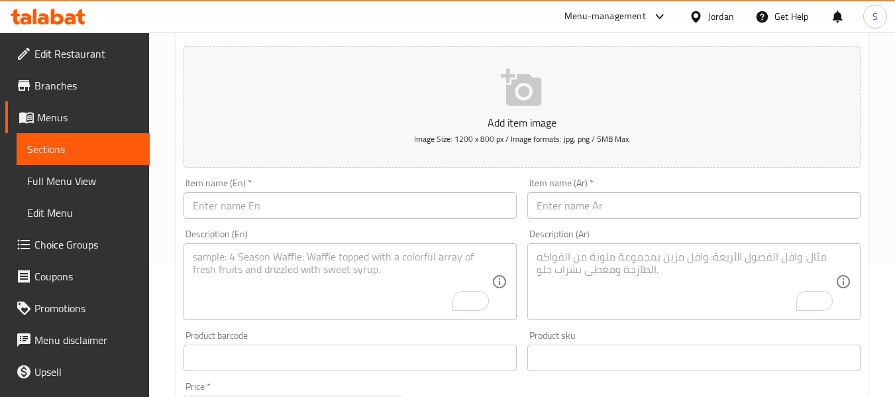
click at [50, 141] on span "Sections" at bounding box center [83, 149] width 112 height 16
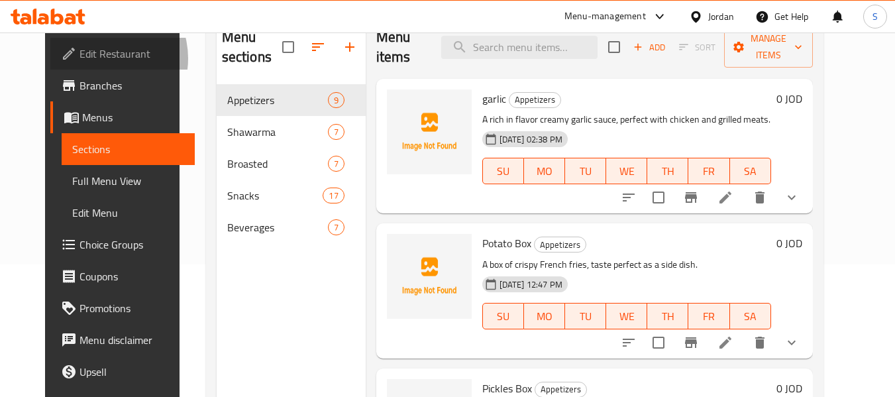
click at [80, 58] on span "Edit Restaurant" at bounding box center [132, 54] width 105 height 16
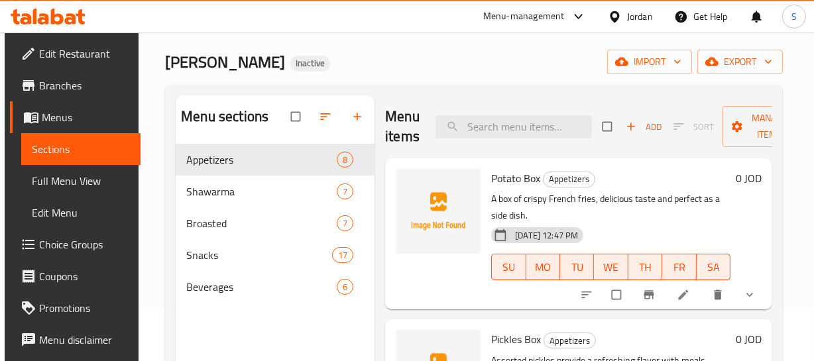
scroll to position [120, 0]
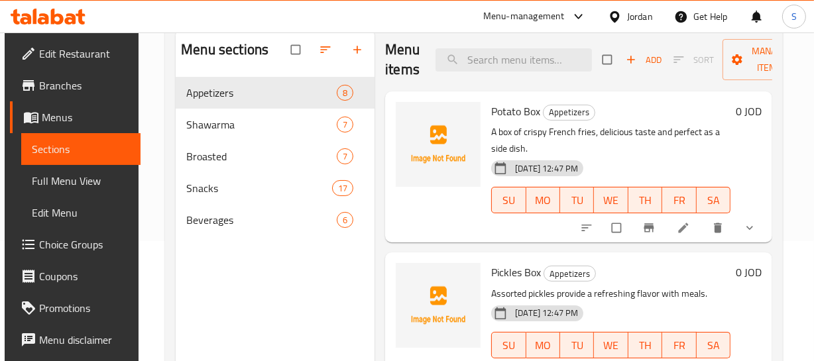
click at [85, 169] on link "Full Menu View" at bounding box center [80, 181] width 119 height 32
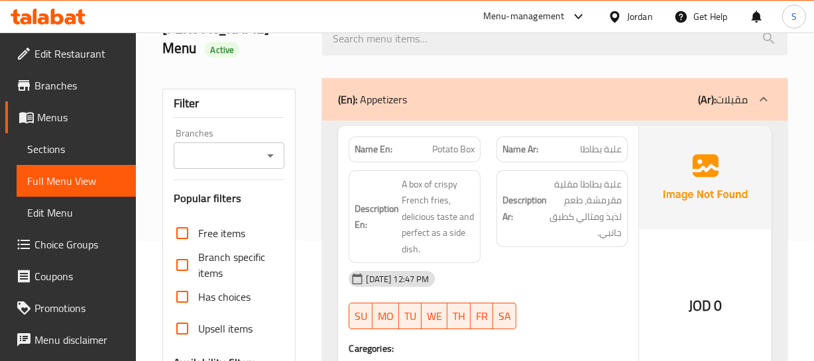
click at [586, 138] on div "Name Ar: علبة بطاطا" at bounding box center [561, 149] width 131 height 26
click at [586, 142] on span "علبة بطاطا" at bounding box center [601, 149] width 42 height 14
click at [432, 142] on span "Potato Box" at bounding box center [453, 149] width 42 height 14
drag, startPoint x: 431, startPoint y: 129, endPoint x: 20, endPoint y: 150, distance: 411.4
click at [429, 142] on p "Name En: Potato Box" at bounding box center [413, 149] width 119 height 14
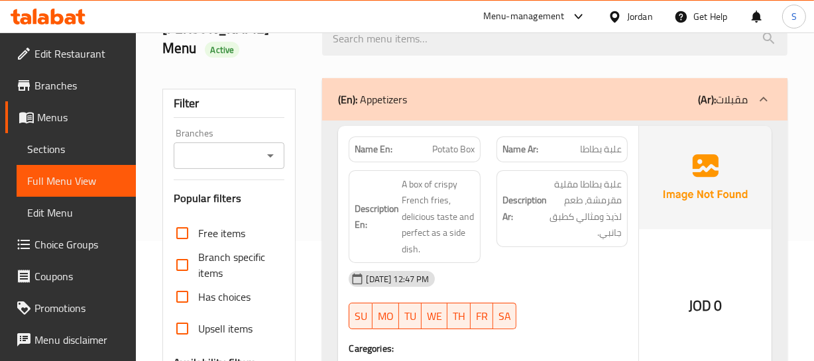
click at [635, 274] on div "Name En: Potato Box Name Ar: علبة بطاطا Description En: A box of crispy French …" at bounding box center [488, 271] width 300 height 290
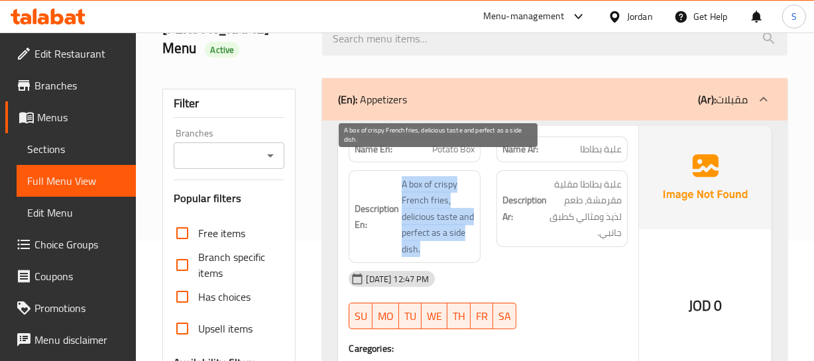
drag, startPoint x: 393, startPoint y: 157, endPoint x: 457, endPoint y: 226, distance: 94.2
click at [457, 224] on h6 "Description En: A box of crispy French fries, delicious taste and perfect as a …" at bounding box center [413, 217] width 119 height 82
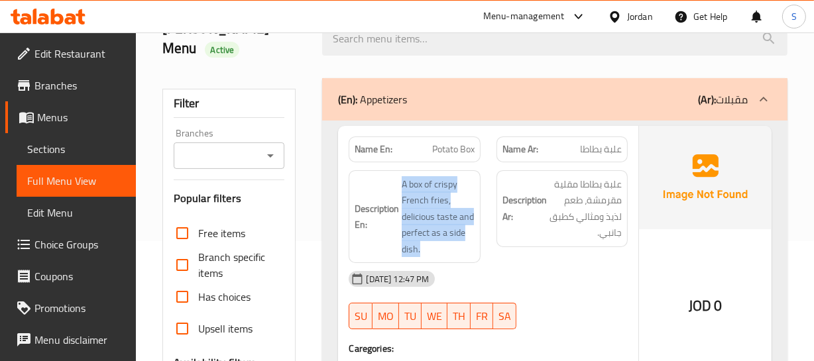
scroll to position [301, 0]
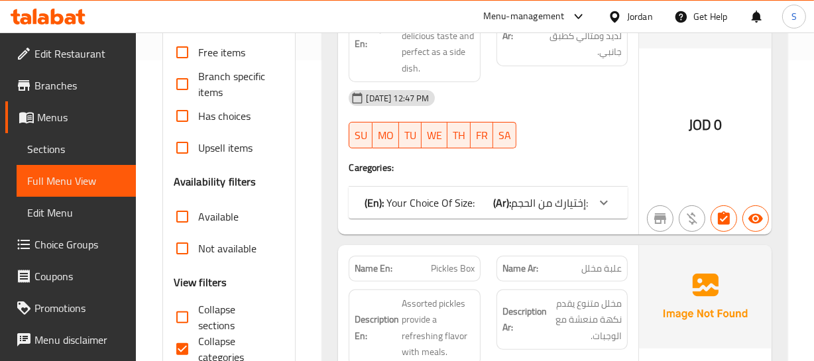
click at [225, 333] on span "Collapse categories" at bounding box center [236, 349] width 76 height 32
click at [198, 333] on input "Collapse categories" at bounding box center [182, 349] width 32 height 32
checkbox input "false"
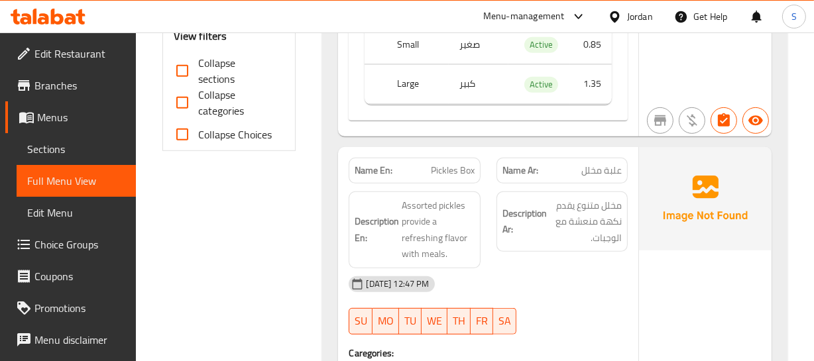
scroll to position [602, 0]
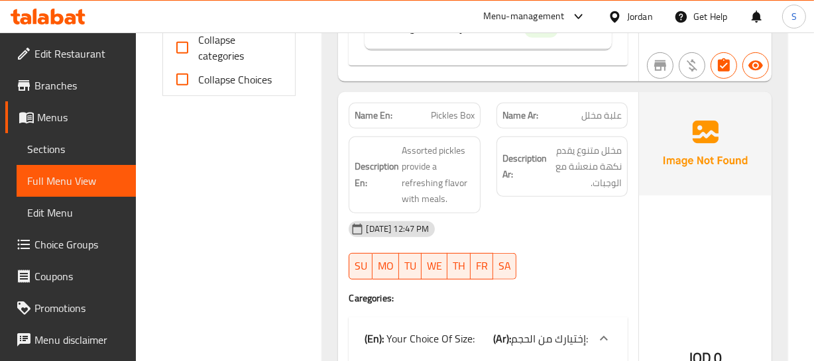
click at [588, 95] on div "Name Ar: علبة مخلل" at bounding box center [561, 116] width 147 height 42
drag, startPoint x: 588, startPoint y: 82, endPoint x: 179, endPoint y: 111, distance: 410.6
click at [585, 95] on div "Name Ar: علبة مخلل" at bounding box center [561, 116] width 147 height 42
click at [683, 116] on img at bounding box center [705, 143] width 133 height 103
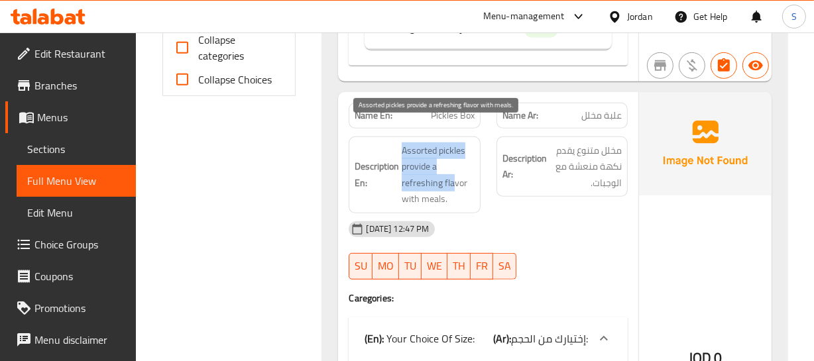
drag, startPoint x: 402, startPoint y: 126, endPoint x: 452, endPoint y: 167, distance: 65.0
click at [452, 166] on span "Assorted pickles provide a refreshing flavor with meals." at bounding box center [438, 174] width 72 height 65
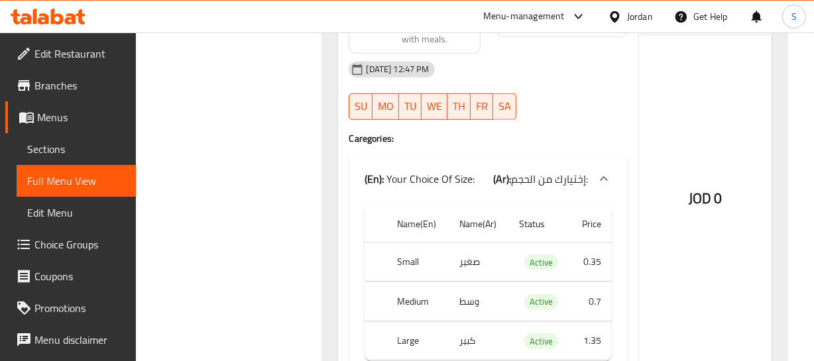
scroll to position [783, 0]
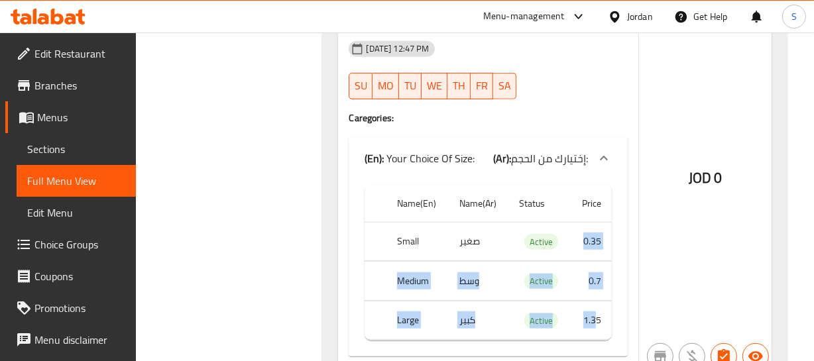
drag, startPoint x: 584, startPoint y: 234, endPoint x: 598, endPoint y: 291, distance: 58.7
click at [598, 291] on tbody "Small صغير Active 0.35 Medium وسط Active 0.7 Large كبير Active 1.35" at bounding box center [487, 281] width 246 height 119
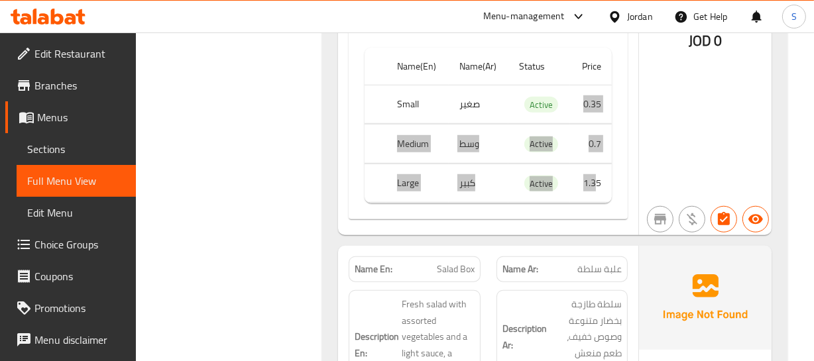
scroll to position [1084, 0]
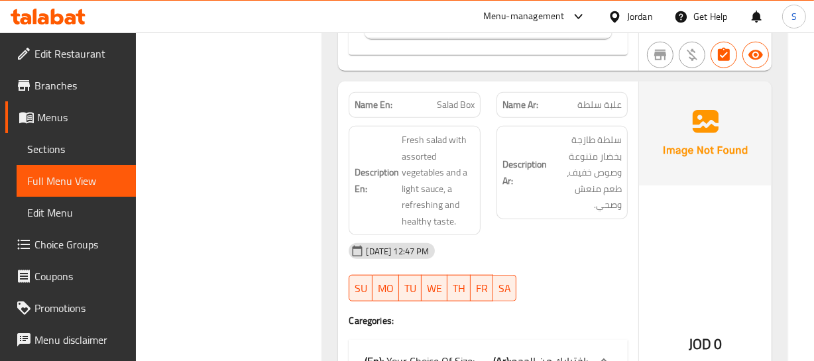
click at [541, 235] on div "13-10-2025 12:47 PM" at bounding box center [488, 251] width 294 height 32
click at [445, 98] on span "Salad Box" at bounding box center [456, 105] width 38 height 14
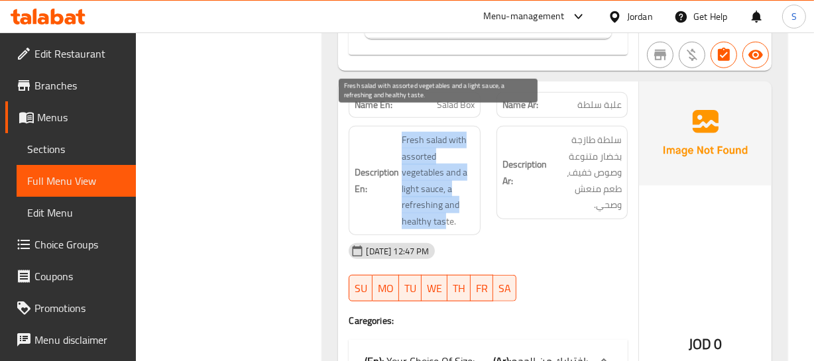
drag, startPoint x: 401, startPoint y: 116, endPoint x: 444, endPoint y: 201, distance: 95.7
click at [444, 201] on span "Fresh salad with assorted vegetables and a light sauce, a refreshing and health…" at bounding box center [438, 180] width 72 height 97
click at [445, 201] on span "Fresh salad with assorted vegetables and a light sauce, a refreshing and health…" at bounding box center [438, 180] width 72 height 97
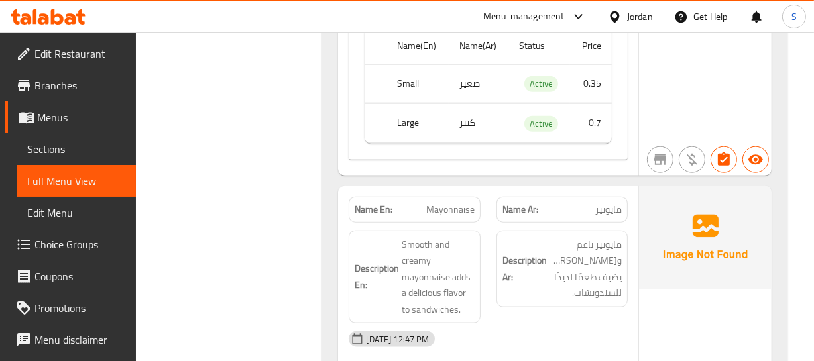
scroll to position [1445, 0]
click at [544, 236] on h6 "Description Ar: مايونيز ناعم وكريمي، يضيف طعمًا لذيذًا للسندويشات." at bounding box center [561, 268] width 119 height 65
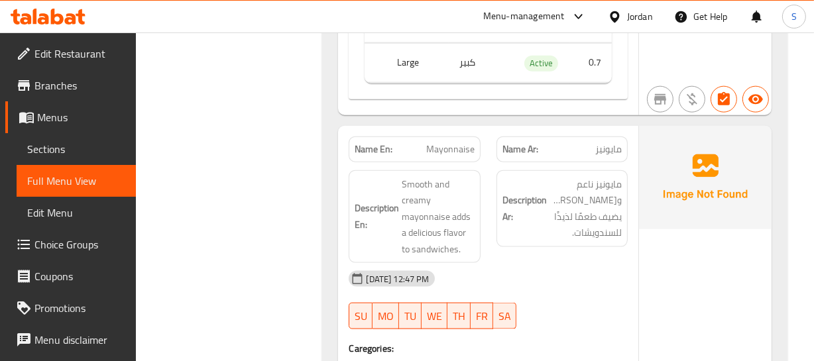
scroll to position [1505, 0]
click at [569, 176] on span "مايونيز ناعم وكريمي، يضيف طعمًا لذيذًا للسندويشات." at bounding box center [585, 208] width 72 height 65
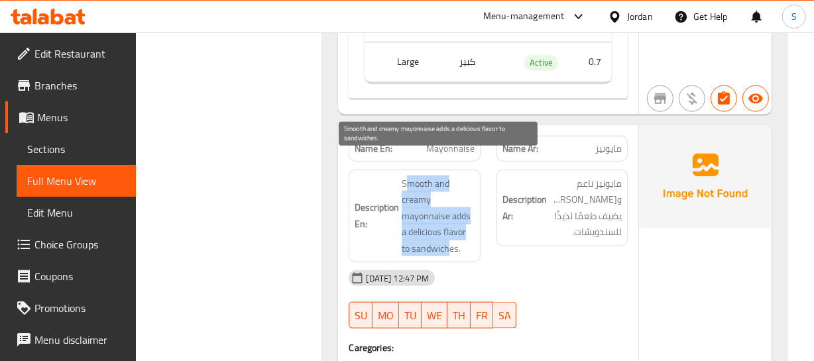
drag, startPoint x: 404, startPoint y: 154, endPoint x: 449, endPoint y: 222, distance: 81.8
click at [449, 222] on span "Smooth and creamy mayonnaise adds a delicious flavor to sandwiches." at bounding box center [438, 217] width 72 height 82
click at [449, 223] on span "Smooth and creamy mayonnaise adds a delicious flavor to sandwiches." at bounding box center [438, 217] width 72 height 82
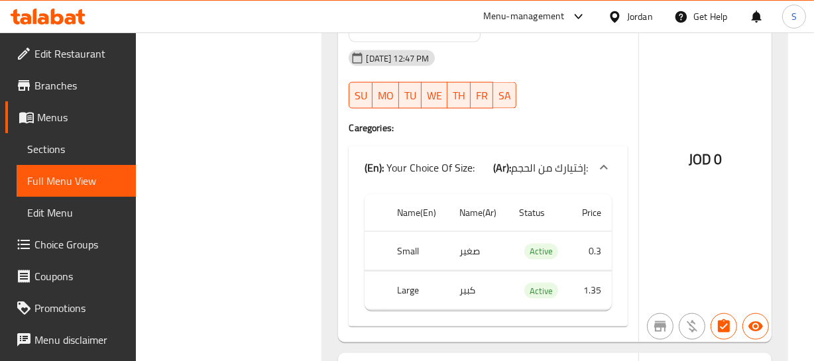
scroll to position [1747, 0]
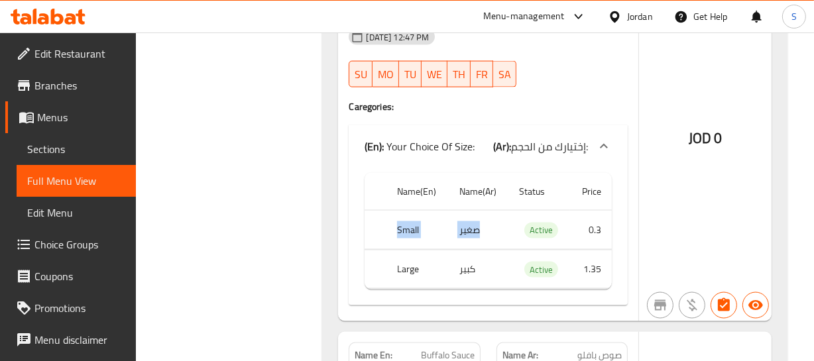
drag, startPoint x: 384, startPoint y: 208, endPoint x: 537, endPoint y: 215, distance: 153.2
click at [530, 211] on tr "Small صغير Active 0.3" at bounding box center [487, 230] width 246 height 39
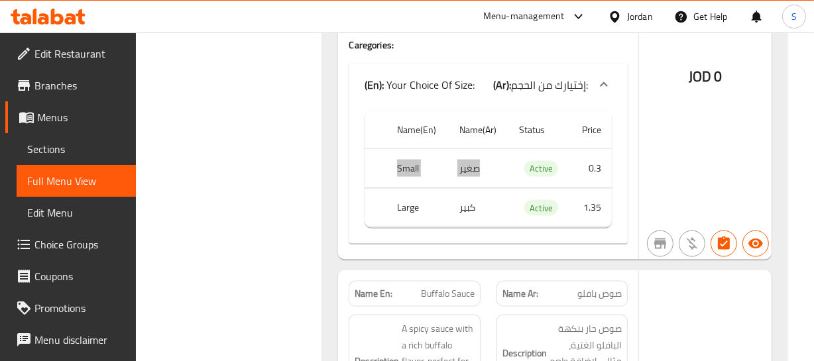
scroll to position [1928, 0]
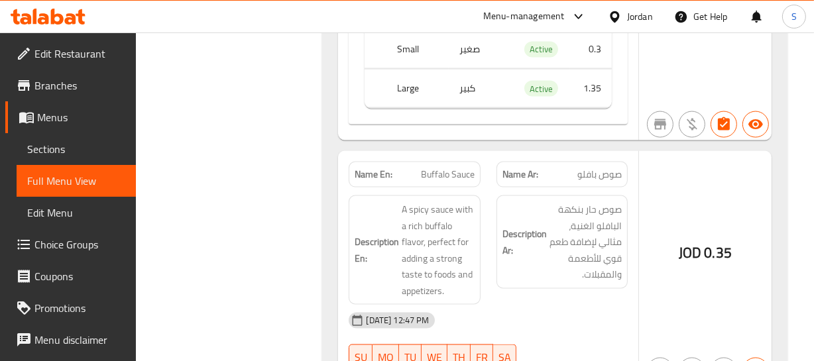
click at [660, 199] on div "JOD 0.35" at bounding box center [705, 269] width 133 height 236
click at [446, 168] on span "Buffalo Sauce" at bounding box center [448, 175] width 54 height 14
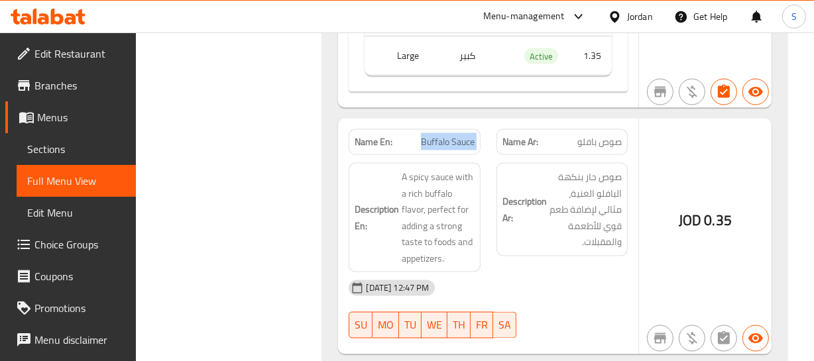
scroll to position [1988, 0]
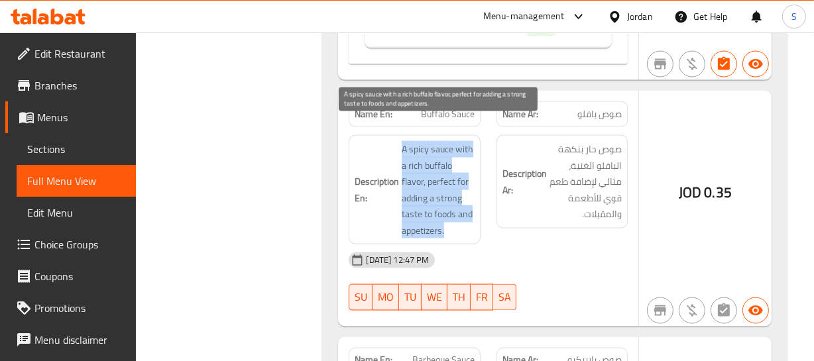
drag, startPoint x: 396, startPoint y: 121, endPoint x: 471, endPoint y: 223, distance: 126.4
click at [471, 223] on div "Description En: A spicy sauce with a rich buffalo flavor, perfect for adding a …" at bounding box center [414, 189] width 131 height 109
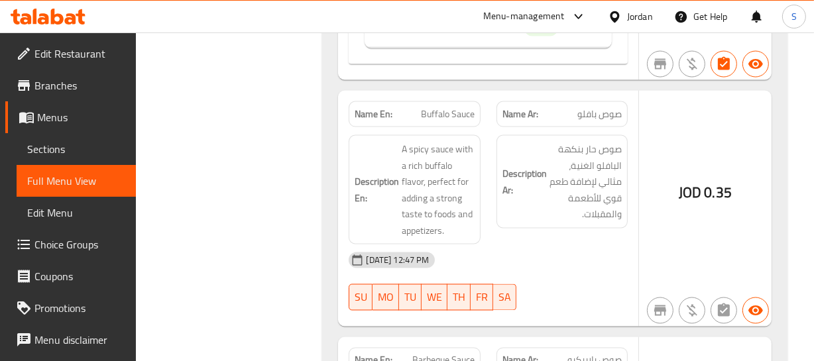
click at [470, 245] on div "13-10-2025 12:47 PM" at bounding box center [488, 261] width 294 height 32
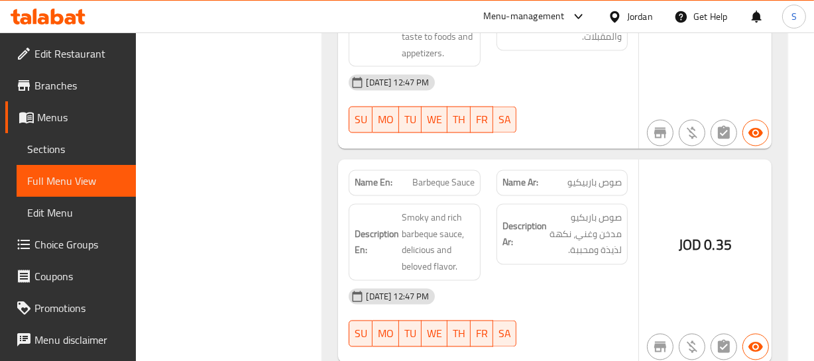
scroll to position [2168, 0]
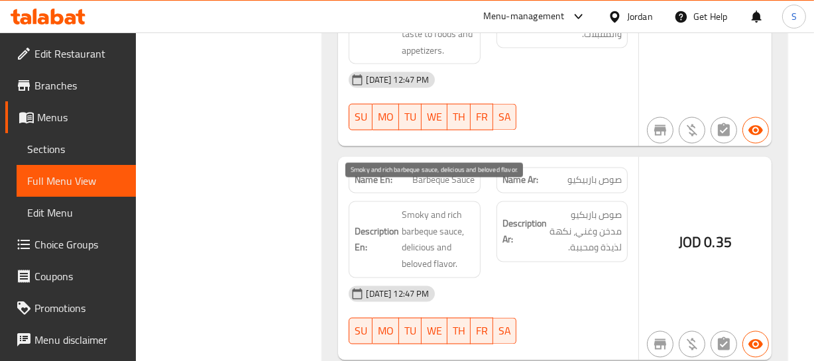
click at [415, 244] on span "Smoky and rich barbeque sauce, delicious and beloved flavor." at bounding box center [438, 239] width 72 height 65
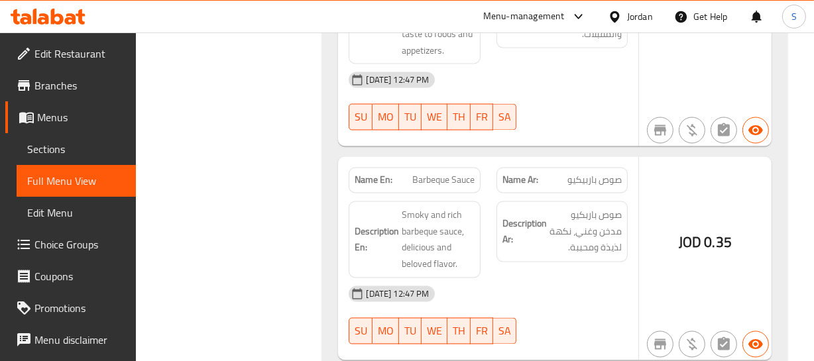
click at [423, 174] on span "Barbeque Sauce" at bounding box center [443, 181] width 62 height 14
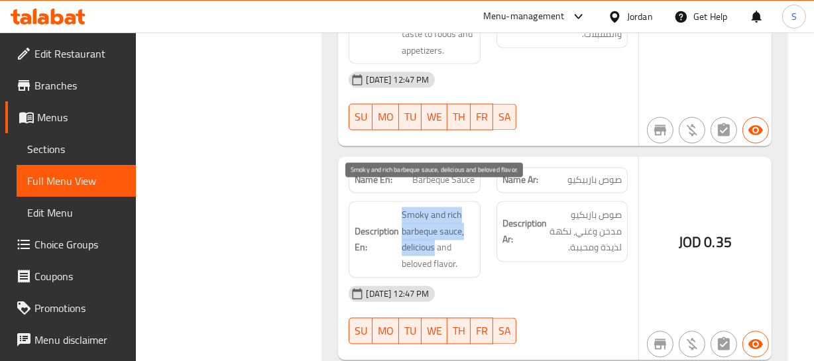
drag, startPoint x: 400, startPoint y: 192, endPoint x: 434, endPoint y: 233, distance: 52.7
click at [434, 233] on h6 "Description En: Smoky and rich barbeque sauce, delicious and beloved flavor." at bounding box center [413, 239] width 119 height 65
click at [434, 233] on span "Smoky and rich barbeque sauce, delicious and beloved flavor." at bounding box center [438, 239] width 72 height 65
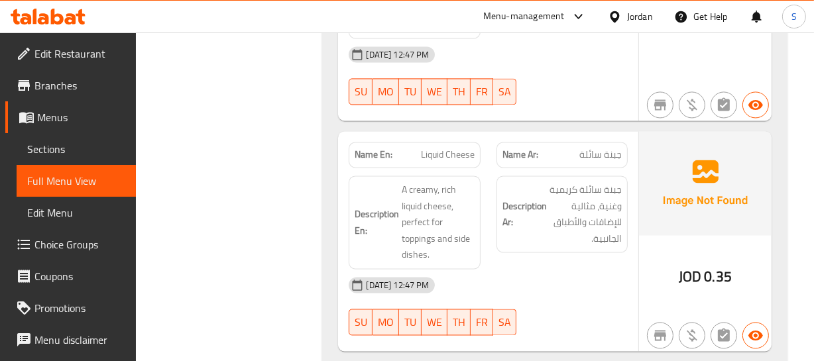
scroll to position [2409, 0]
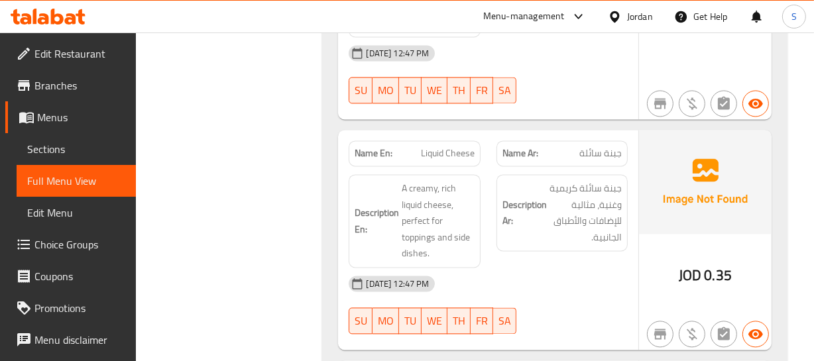
click at [521, 207] on strong "Description Ar:" at bounding box center [524, 213] width 44 height 32
click at [442, 146] on span "Liquid Cheese" at bounding box center [448, 153] width 54 height 14
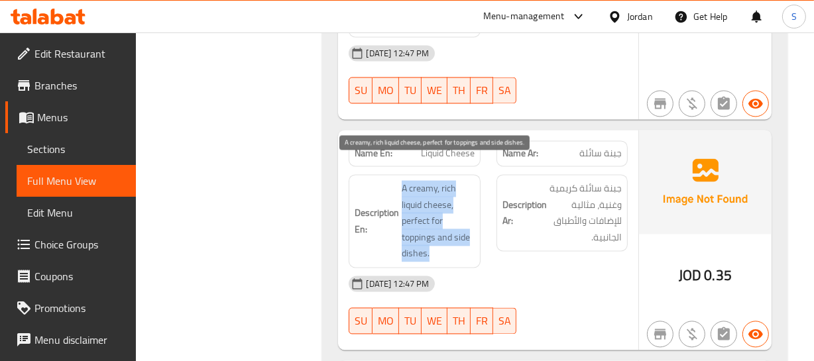
drag, startPoint x: 388, startPoint y: 162, endPoint x: 457, endPoint y: 226, distance: 93.3
click at [457, 226] on h6 "Description En: A creamy, rich liquid cheese, perfect for toppings and side dis…" at bounding box center [413, 221] width 119 height 82
click at [457, 226] on span "A creamy, rich liquid cheese, perfect for toppings and side dishes." at bounding box center [438, 221] width 72 height 82
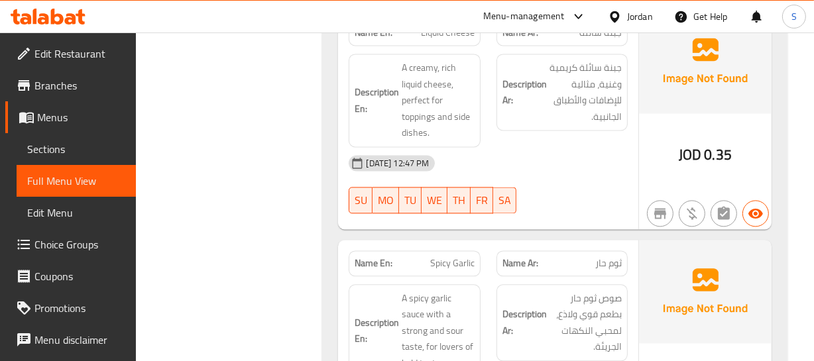
scroll to position [2590, 0]
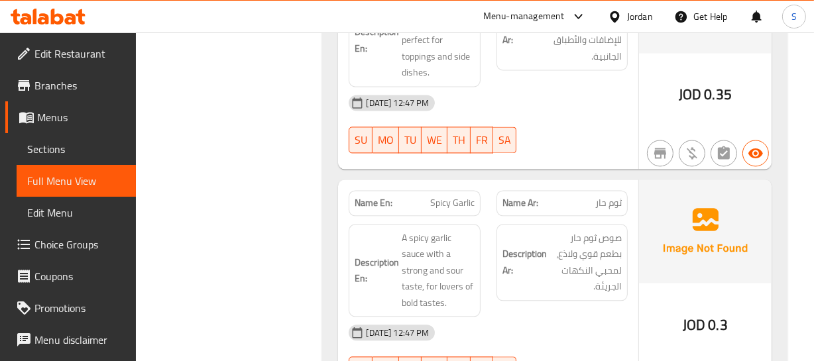
click at [551, 224] on div "Description Ar: صوص ثوم حار بطعم قوي ولاذع، لمحبي النكهات الجريئة." at bounding box center [561, 262] width 131 height 77
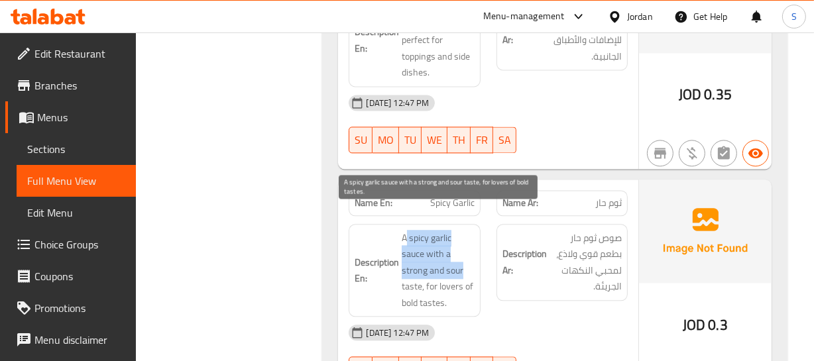
drag, startPoint x: 407, startPoint y: 218, endPoint x: 431, endPoint y: 278, distance: 64.8
click at [466, 258] on span "A spicy garlic sauce with a strong and sour taste, for lovers of bold tastes." at bounding box center [438, 271] width 72 height 82
click at [431, 278] on span "A spicy garlic sauce with a strong and sour taste, for lovers of bold tastes." at bounding box center [438, 271] width 72 height 82
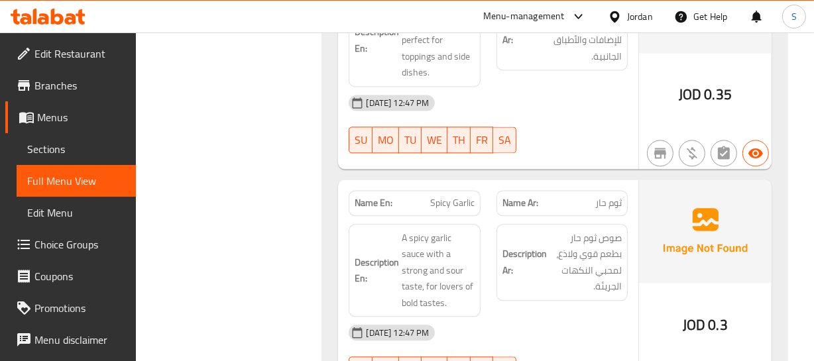
click at [448, 196] on span "Spicy Garlic" at bounding box center [452, 203] width 44 height 14
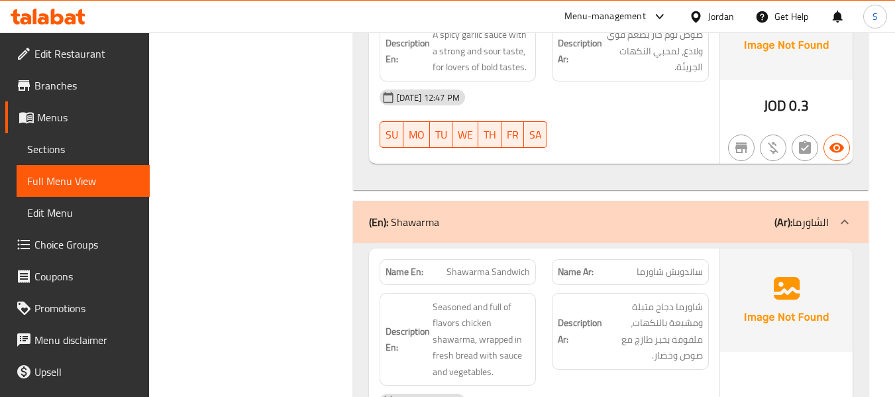
scroll to position [2723, 0]
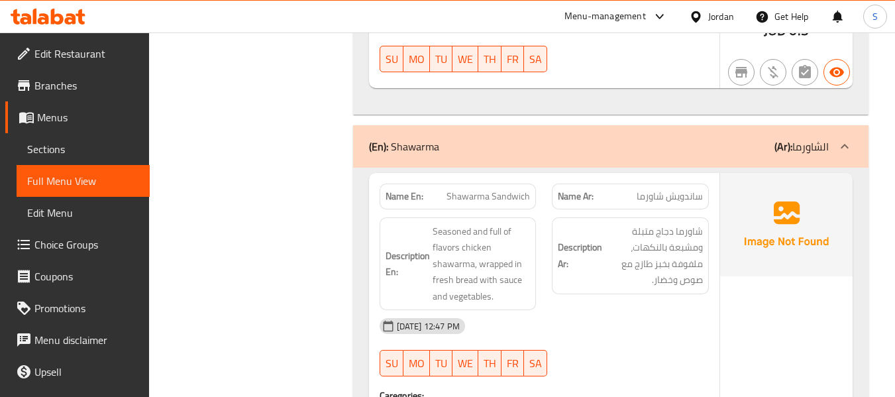
click at [596, 310] on div "13-10-2025 12:47 PM" at bounding box center [544, 326] width 345 height 32
click at [449, 190] on span "Shawarma Sandwich" at bounding box center [488, 197] width 83 height 14
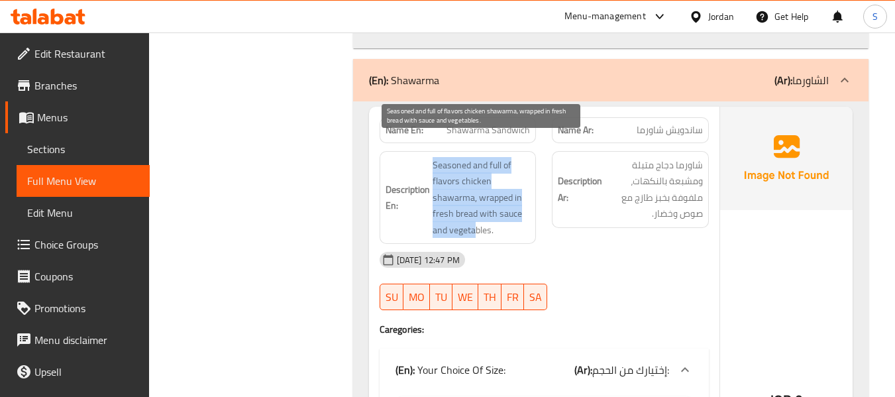
drag, startPoint x: 435, startPoint y: 146, endPoint x: 474, endPoint y: 205, distance: 70.8
click at [474, 205] on span "Seasoned and full of flavors chicken shawarma, wrapped in fresh bread with sauc…" at bounding box center [482, 198] width 98 height 82
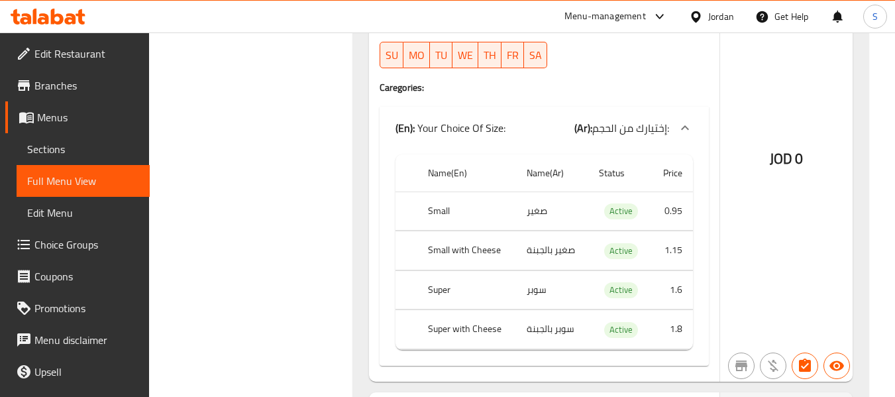
scroll to position [3054, 0]
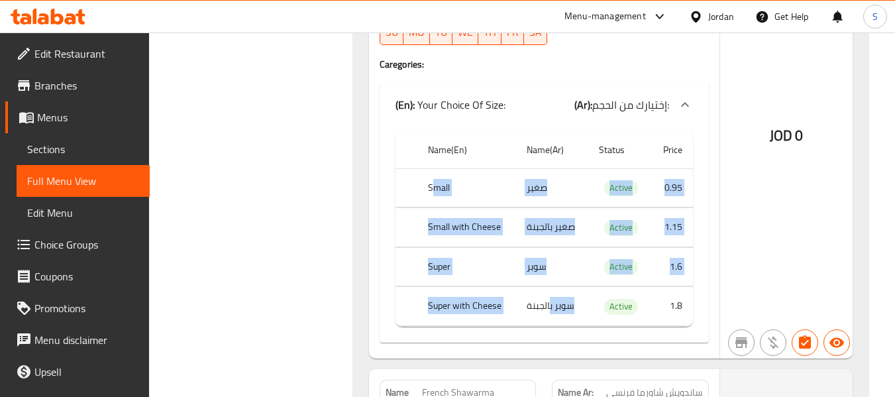
drag, startPoint x: 459, startPoint y: 168, endPoint x: 550, endPoint y: 278, distance: 143.0
click at [550, 278] on tbody "Small صغير Active 0.95 Small with Cheese صغير بالجبنة Active 1.15 Super سوبر Ac…" at bounding box center [545, 247] width 298 height 158
click at [550, 287] on td "سوبر بالجبنة" at bounding box center [552, 306] width 72 height 39
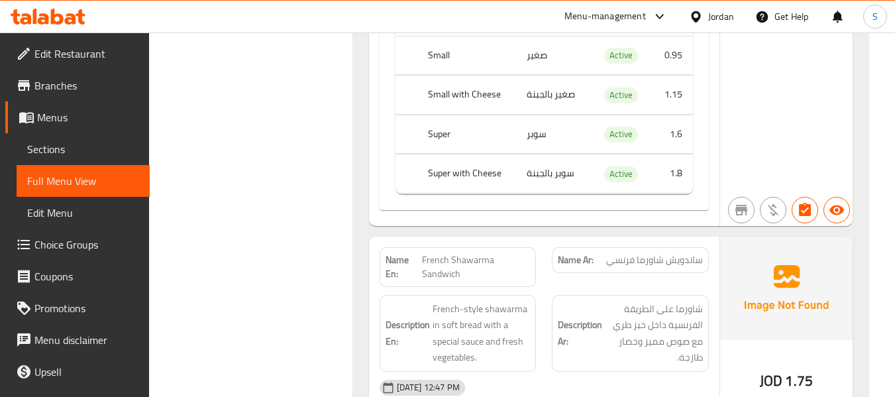
scroll to position [3253, 0]
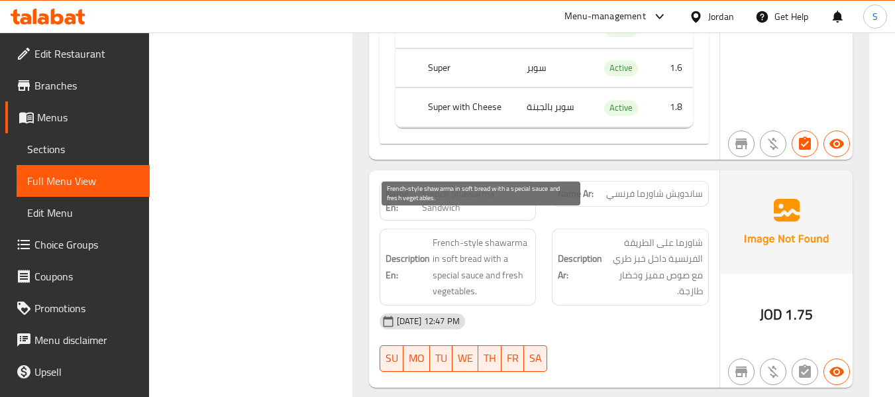
click at [502, 242] on span "French-style shawarma in soft bread with a special sauce and fresh vegetables." at bounding box center [482, 267] width 98 height 65
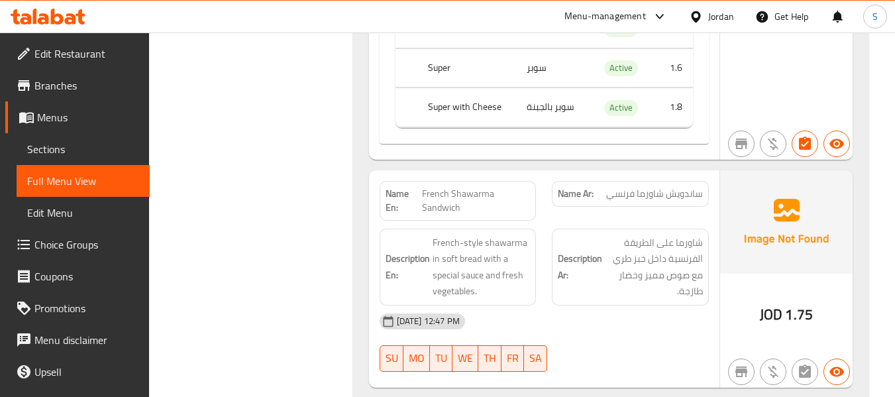
click at [639, 187] on span "ساندويش شاورما فرنسي" at bounding box center [654, 194] width 97 height 14
click at [451, 187] on span "French Shawarma Sandwich" at bounding box center [476, 201] width 109 height 28
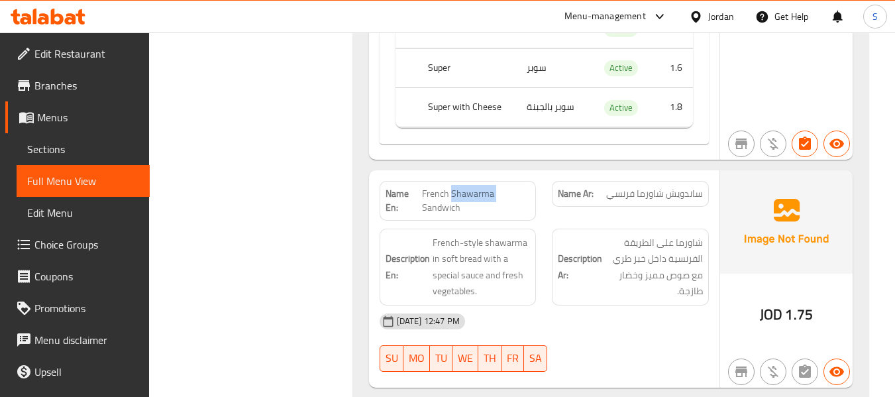
click at [451, 187] on span "French Shawarma Sandwich" at bounding box center [476, 201] width 109 height 28
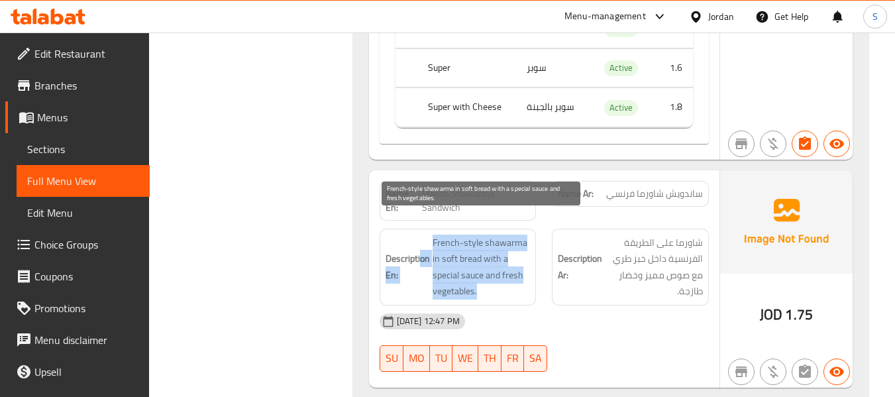
drag, startPoint x: 422, startPoint y: 219, endPoint x: 502, endPoint y: 272, distance: 95.6
click at [502, 272] on h6 "Description En: French-style shawarma in soft bread with a special sauce and fr…" at bounding box center [458, 267] width 145 height 65
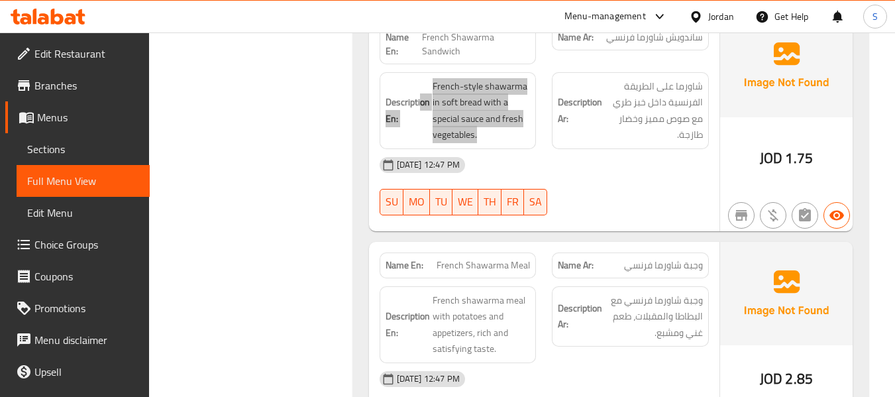
scroll to position [3452, 0]
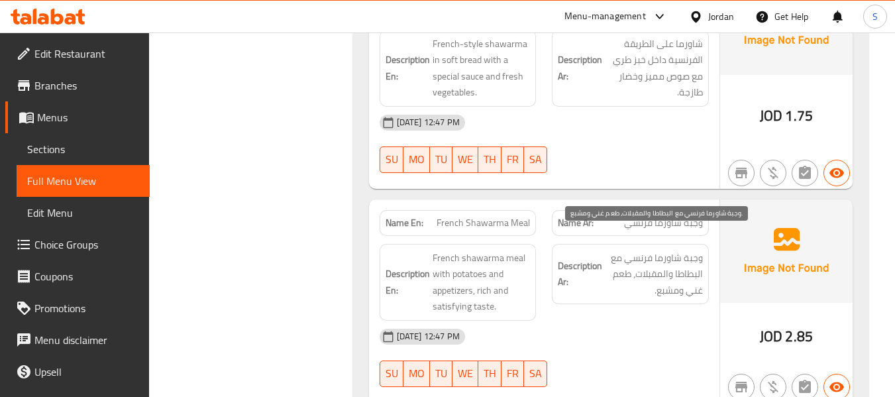
click at [615, 266] on span "وجبة شاورما فرنسي مع البطاطا والمقبلات، طعم غني ومشبع." at bounding box center [654, 274] width 98 height 49
click at [486, 236] on div "Description En: French shawarma meal with potatoes and appetizers, rich and sat…" at bounding box center [458, 282] width 173 height 93
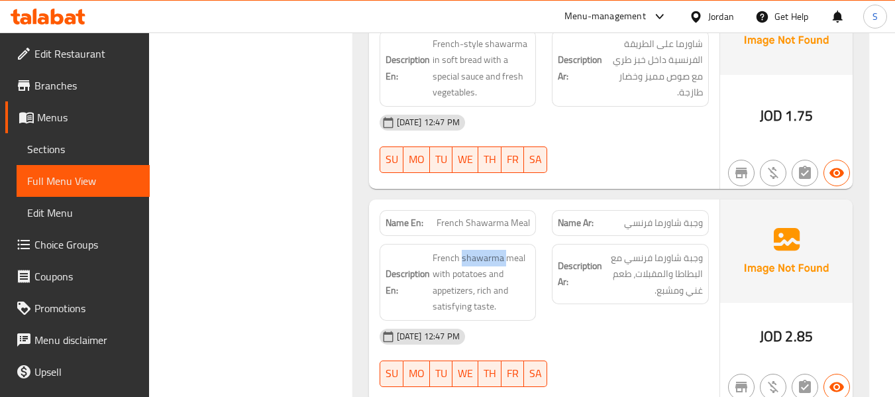
click at [486, 236] on div "Description En: French shawarma meal with potatoes and appetizers, rich and sat…" at bounding box center [458, 282] width 173 height 93
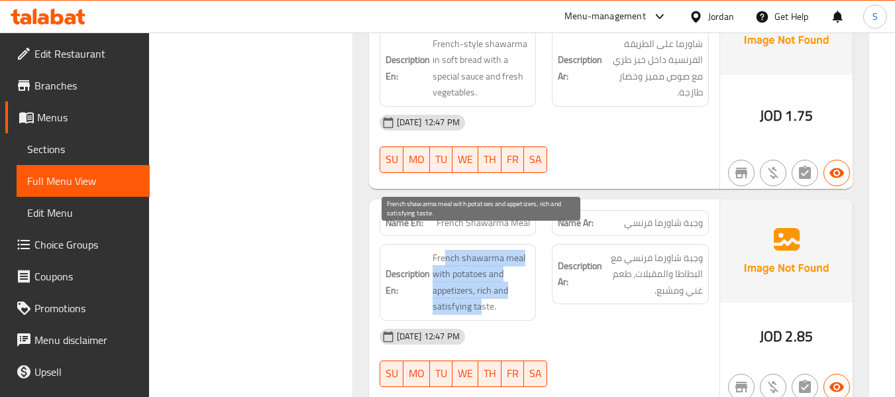
drag, startPoint x: 444, startPoint y: 231, endPoint x: 480, endPoint y: 284, distance: 64.3
click at [482, 286] on span "French shawarma meal with potatoes and appetizers, rich and satisfying taste." at bounding box center [482, 282] width 98 height 65
click at [480, 284] on span "French shawarma meal with potatoes and appetizers, rich and satisfying taste." at bounding box center [482, 282] width 98 height 65
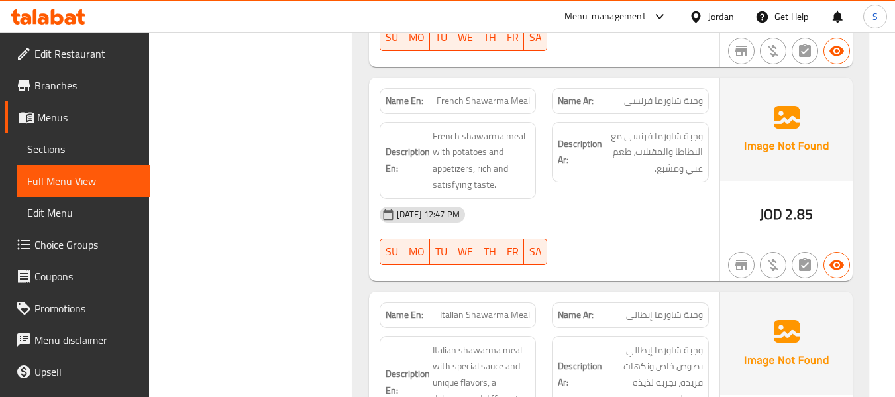
scroll to position [3650, 0]
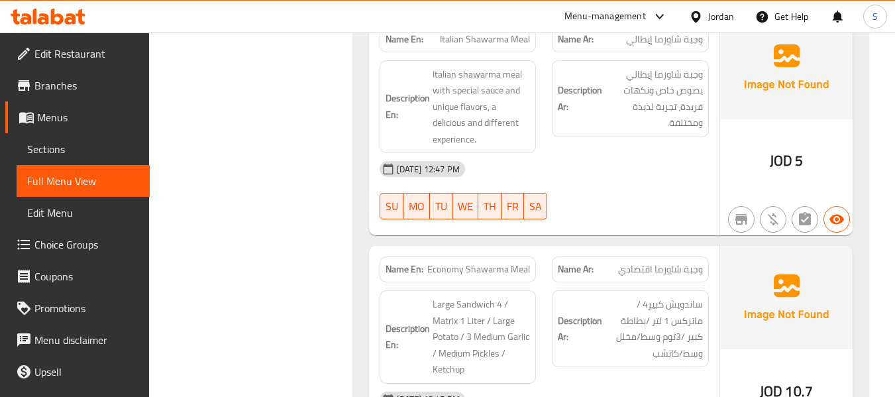
click at [607, 211] on div at bounding box center [630, 219] width 173 height 16
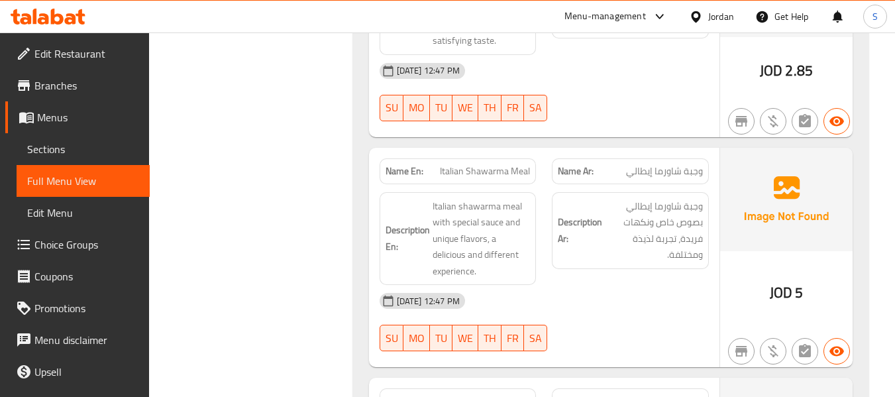
scroll to position [3717, 0]
click at [473, 165] on span "Italian Shawarma Meal" at bounding box center [485, 172] width 90 height 14
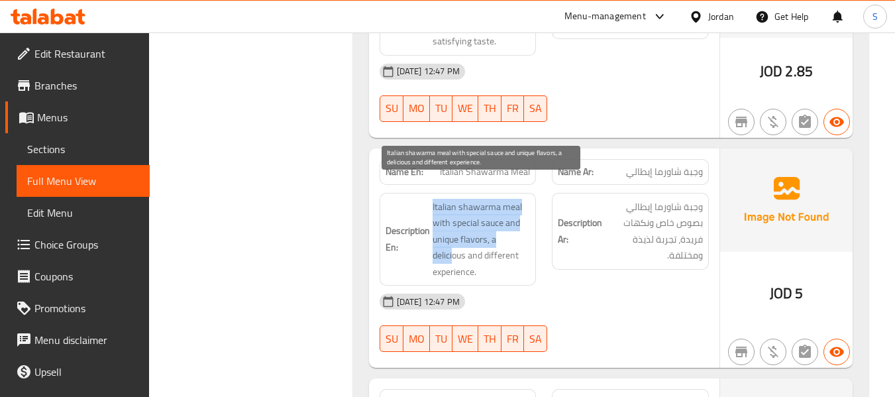
drag, startPoint x: 433, startPoint y: 185, endPoint x: 471, endPoint y: 240, distance: 66.7
click at [461, 241] on h6 "Description En: Italian shawarma meal with special sauce and unique flavors, a …" at bounding box center [458, 240] width 145 height 82
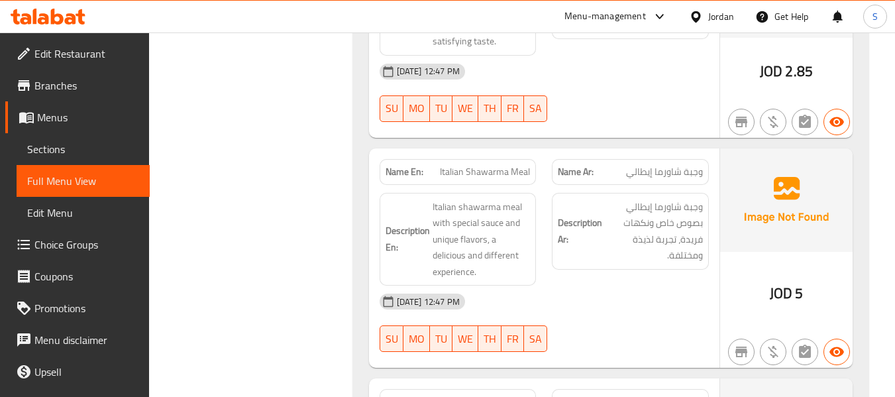
click at [472, 151] on div "Name En: Italian Shawarma Meal" at bounding box center [458, 172] width 173 height 42
copy span "Italian Shawarma Meal"
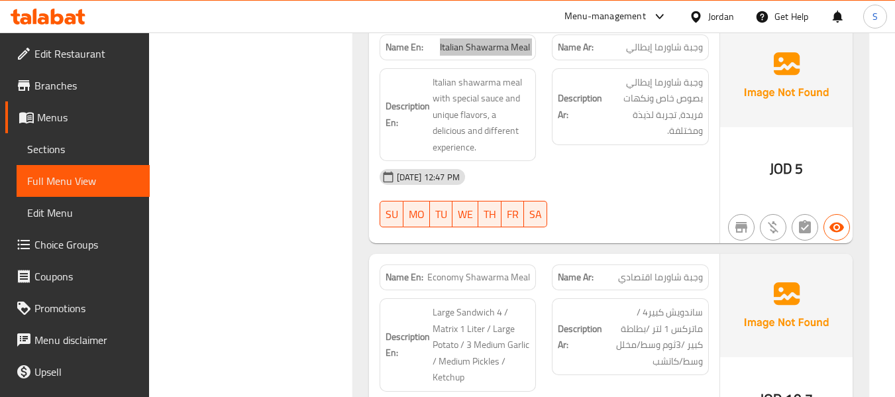
scroll to position [3849, 0]
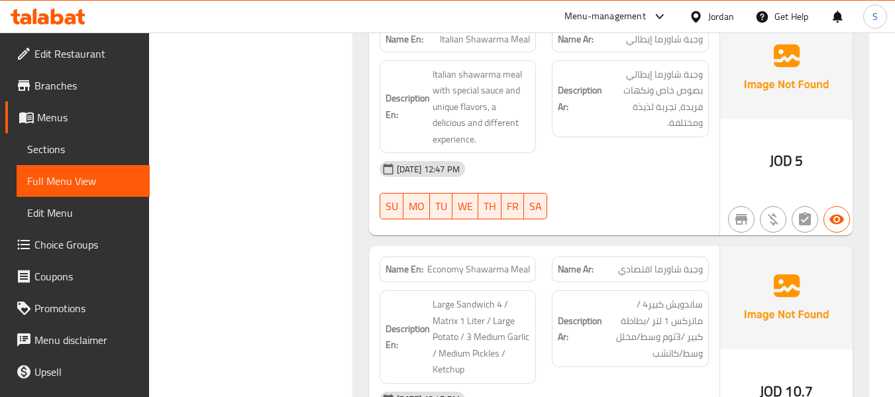
click at [377, 220] on div "Name En: Shawarma Sandwich Name Ar: ساندويش شاورما Description En: Seasoned and…" at bounding box center [611, 264] width 516 height 2447
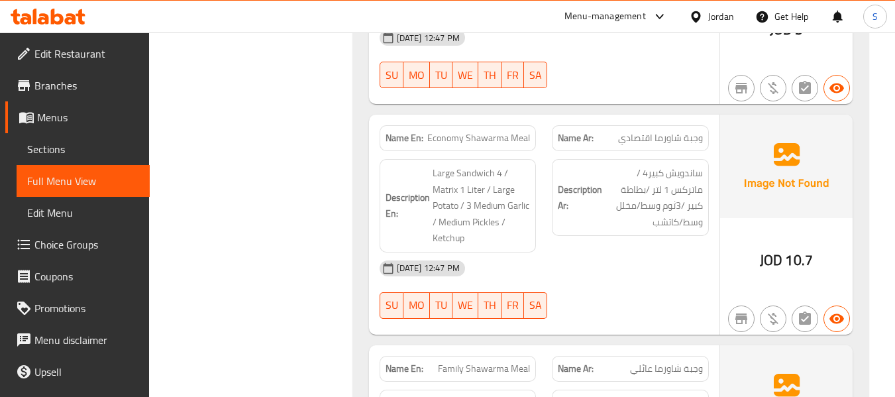
scroll to position [3982, 0]
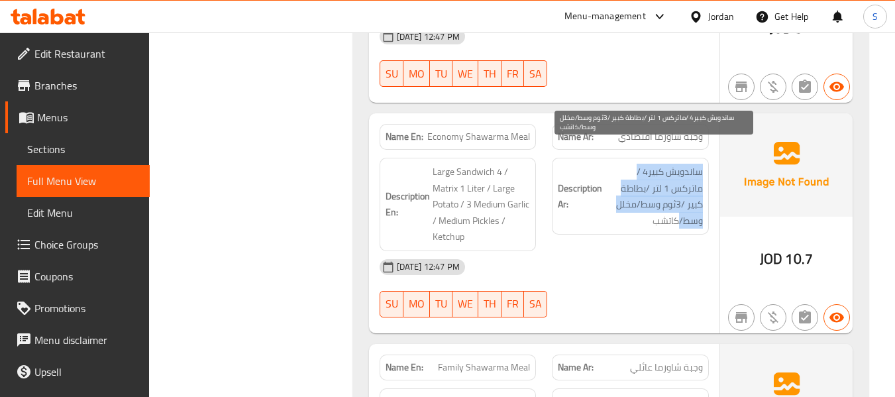
drag, startPoint x: 709, startPoint y: 148, endPoint x: 470, endPoint y: 156, distance: 239.3
click at [625, 193] on div "Description Ar: ساندويش كبير4 /ماتركس 1 لتر /بطاطة كبير /3ثوم وسط/مخلل وسط/كاتشب" at bounding box center [630, 204] width 173 height 109
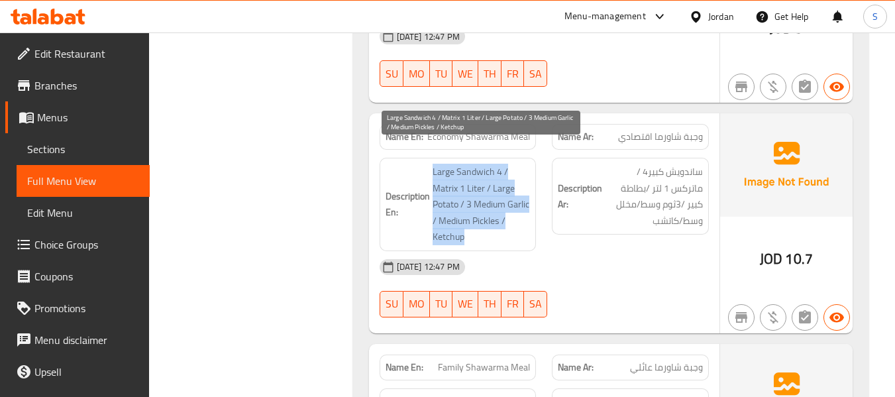
drag, startPoint x: 434, startPoint y: 153, endPoint x: 491, endPoint y: 225, distance: 91.5
click at [492, 221] on span "Large Sandwich 4 / Matrix 1 Liter / Large Potato / 3 Medium Garlic / Medium Pic…" at bounding box center [482, 205] width 98 height 82
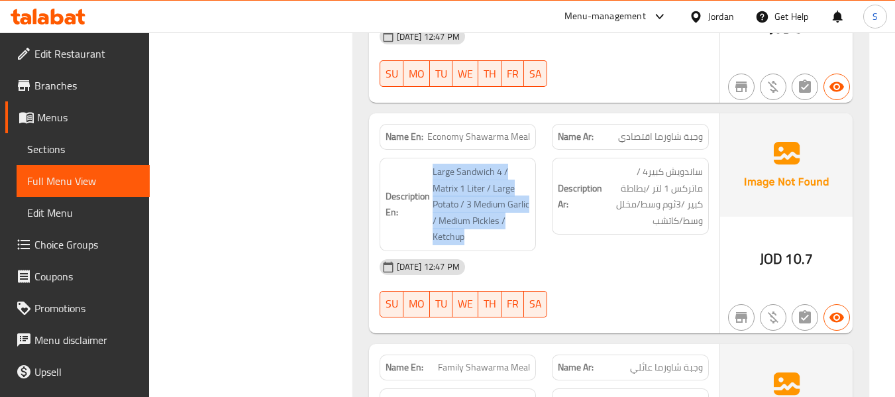
click at [490, 227] on div "Description En: Large Sandwich 4 / Matrix 1 Liter / Large Potato / 3 Medium Gar…" at bounding box center [458, 204] width 157 height 93
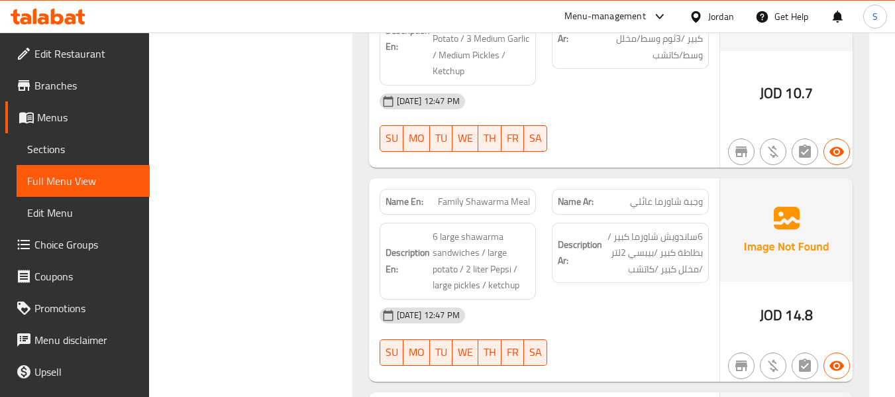
scroll to position [4180, 0]
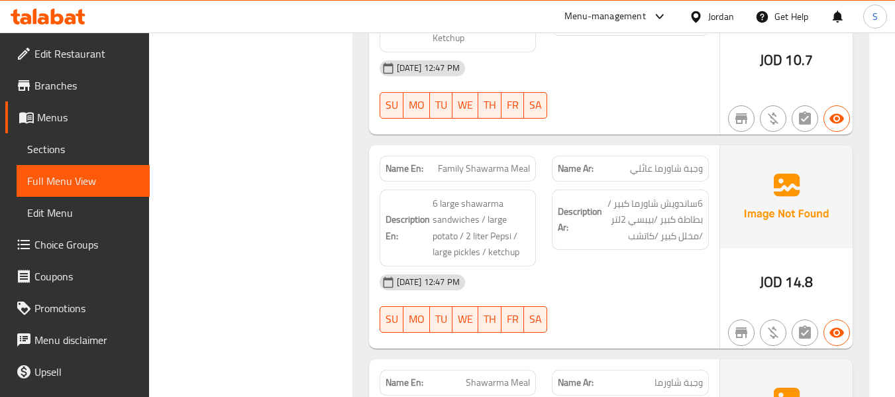
click at [631, 236] on div "Description Ar: 6ساندويش شاورما كبير /بطاطة كبير /بيبسي 2لتر /مخلل كبير /كاتشب" at bounding box center [630, 228] width 173 height 93
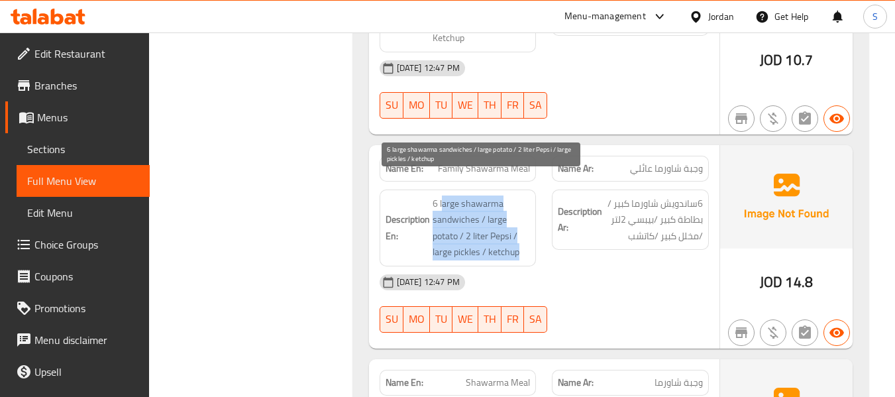
drag, startPoint x: 441, startPoint y: 174, endPoint x: 533, endPoint y: 229, distance: 108.2
click at [529, 234] on div "Description En: 6 large shawarma sandwiches / large potato / 2 liter Pepsi / la…" at bounding box center [458, 228] width 157 height 77
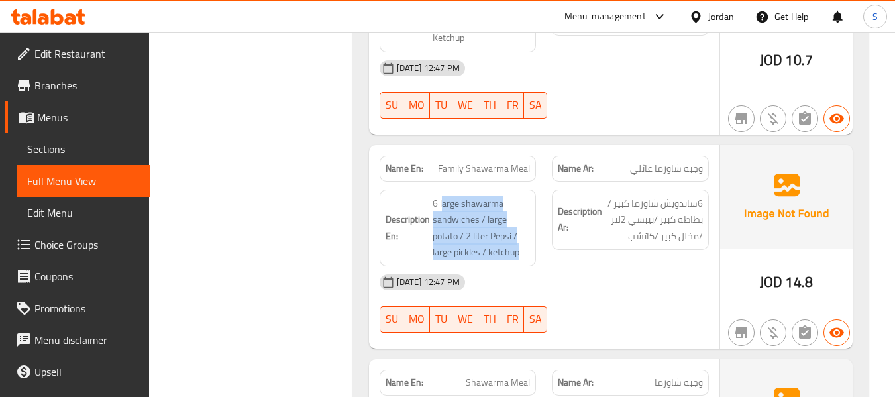
click at [533, 225] on div "Description En: 6 large shawarma sandwiches / large potato / 2 liter Pepsi / la…" at bounding box center [458, 228] width 157 height 77
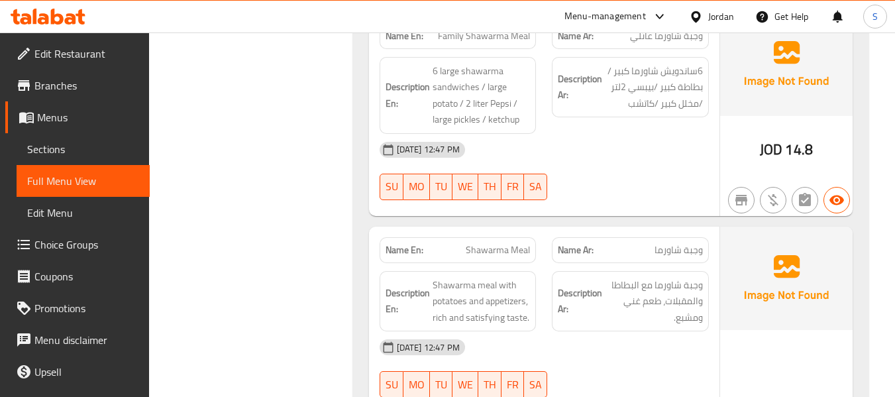
click at [596, 271] on div "Description Ar: وجبة شاورما مع البطاطا والمقبلات، طعم غني ومشبع." at bounding box center [630, 301] width 157 height 61
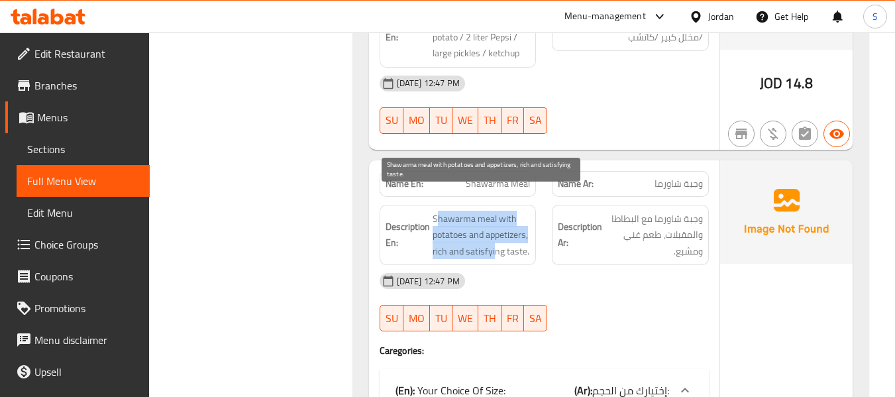
drag, startPoint x: 437, startPoint y: 194, endPoint x: 540, endPoint y: 229, distance: 108.3
click at [512, 233] on span "Shawarma meal with potatoes and appetizers, rich and satisfying taste." at bounding box center [482, 235] width 98 height 49
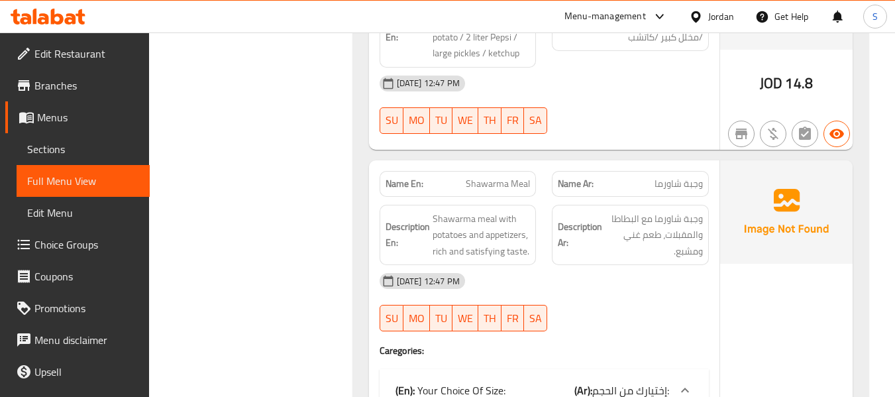
click at [540, 229] on div "Description En: Shawarma meal with potatoes and appetizers, rich and satisfying…" at bounding box center [458, 235] width 173 height 77
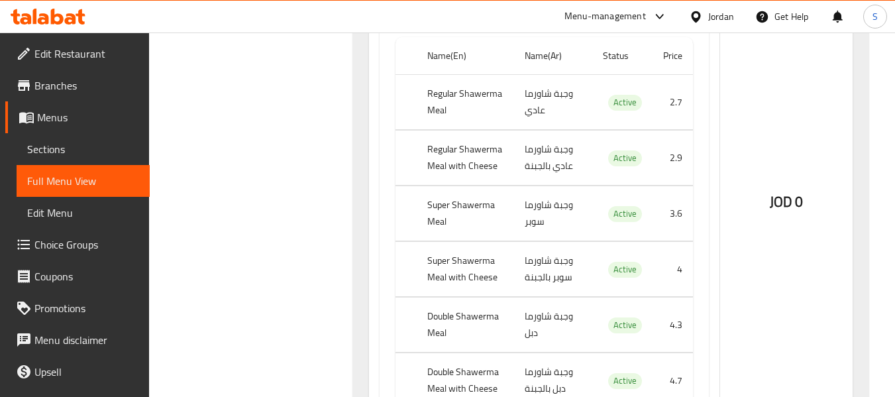
scroll to position [4777, 0]
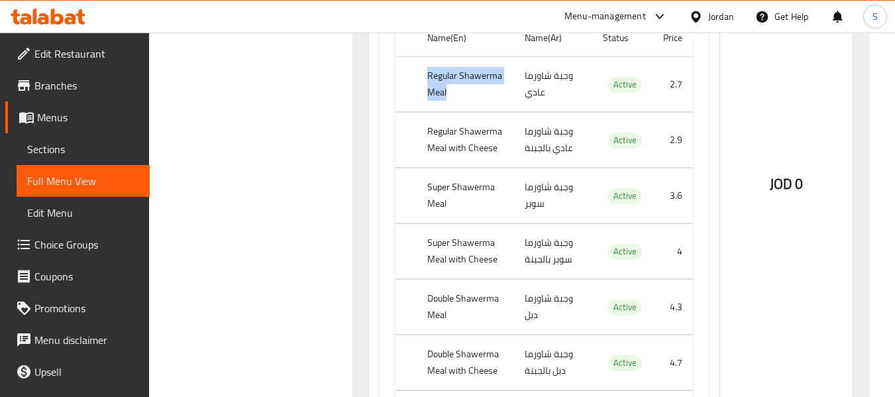
drag, startPoint x: 423, startPoint y: 53, endPoint x: 459, endPoint y: 69, distance: 39.2
click at [459, 69] on th "Regular Shawerma Meal" at bounding box center [465, 84] width 97 height 55
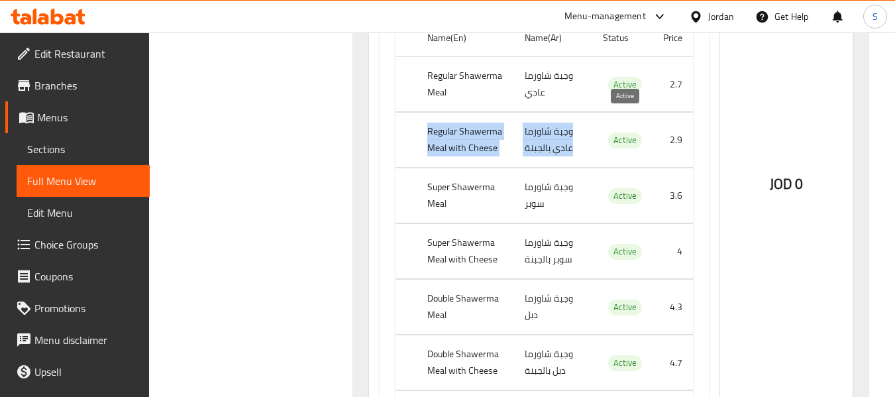
drag, startPoint x: 429, startPoint y: 111, endPoint x: 610, endPoint y: 118, distance: 181.7
click at [610, 118] on tr "Regular Shawerma Meal with Cheese وجبة شاورما عادي بالجبنة Active 2.9" at bounding box center [545, 140] width 298 height 55
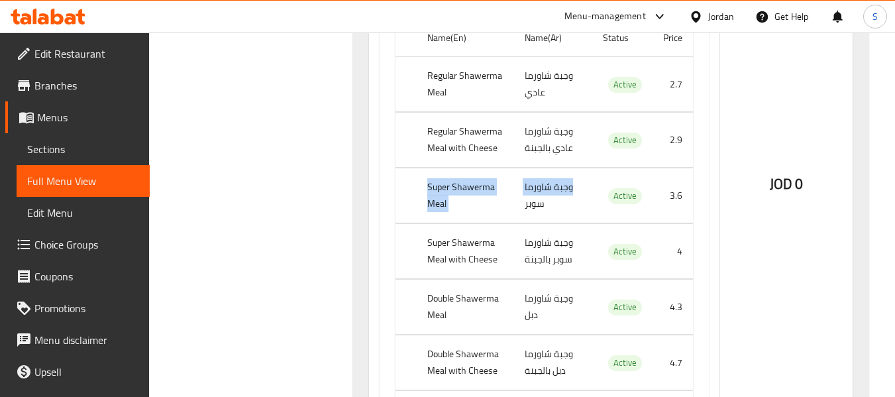
drag, startPoint x: 425, startPoint y: 165, endPoint x: 574, endPoint y: 178, distance: 150.3
click at [574, 178] on tr "Super Shawerma Meal وجبة شاورما سوبر Active 3.6" at bounding box center [545, 195] width 298 height 55
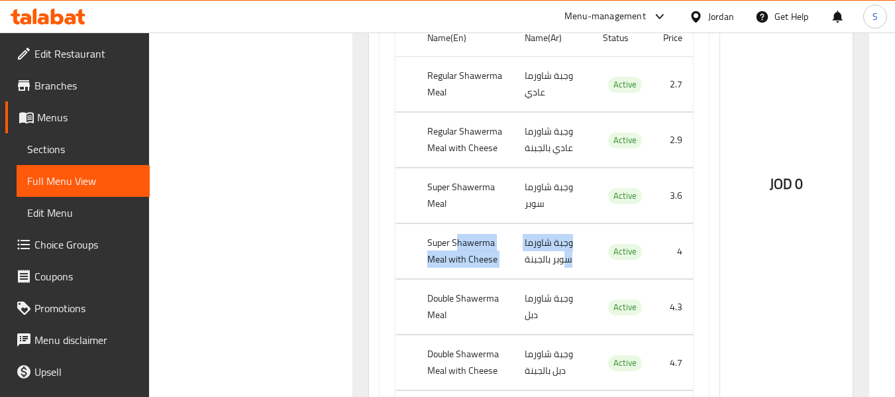
drag, startPoint x: 455, startPoint y: 227, endPoint x: 564, endPoint y: 239, distance: 109.3
click at [564, 239] on tr "Super Shawerma Meal with Cheese وجبة شاورما سوبر بالجبنة Active 4" at bounding box center [545, 251] width 298 height 55
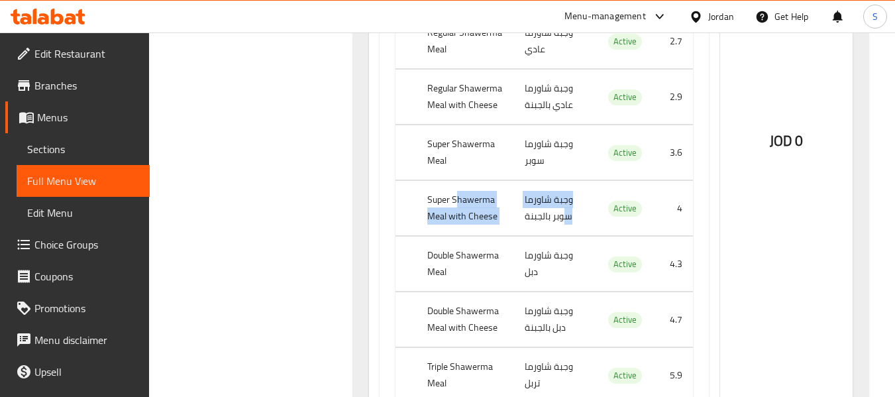
scroll to position [4843, 0]
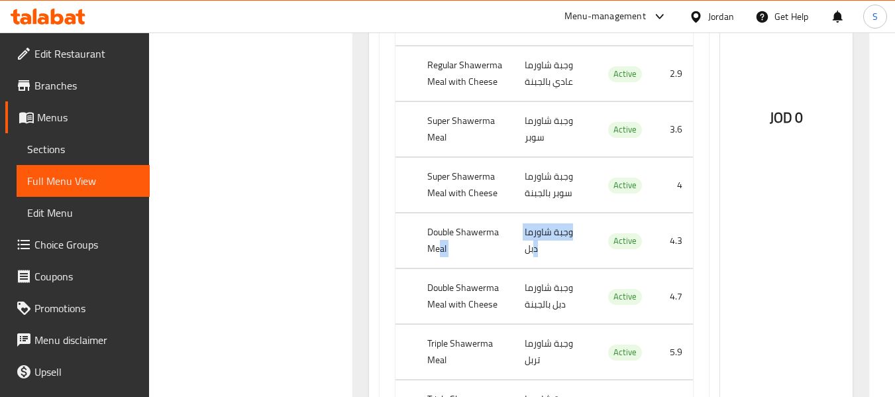
drag, startPoint x: 441, startPoint y: 223, endPoint x: 535, endPoint y: 225, distance: 94.8
click at [535, 225] on tr "Double Shawerma Meal وجبة شاورما دبل Active 4.3" at bounding box center [545, 240] width 298 height 55
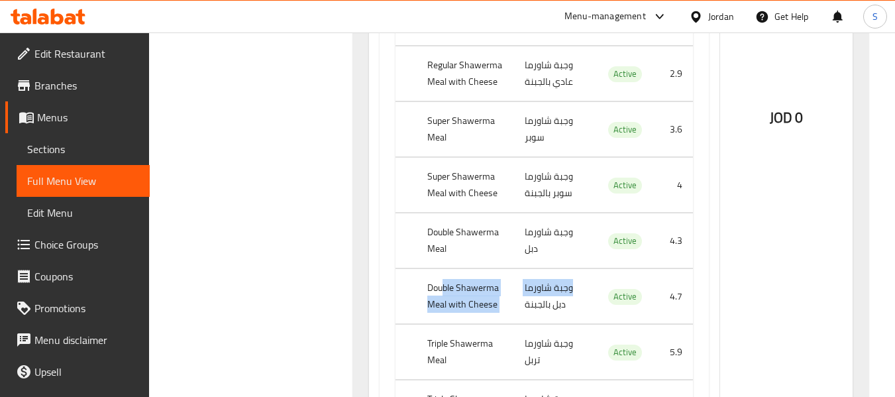
drag, startPoint x: 442, startPoint y: 269, endPoint x: 568, endPoint y: 277, distance: 126.1
click at [568, 277] on tr "Double Shawerma Meal with Cheese وجبة شاورما دبل بالجبنة Active 4.7" at bounding box center [545, 296] width 298 height 55
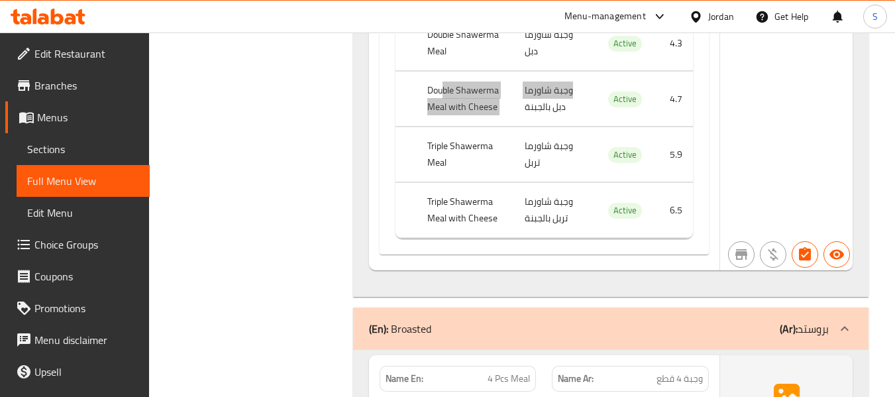
scroll to position [5042, 0]
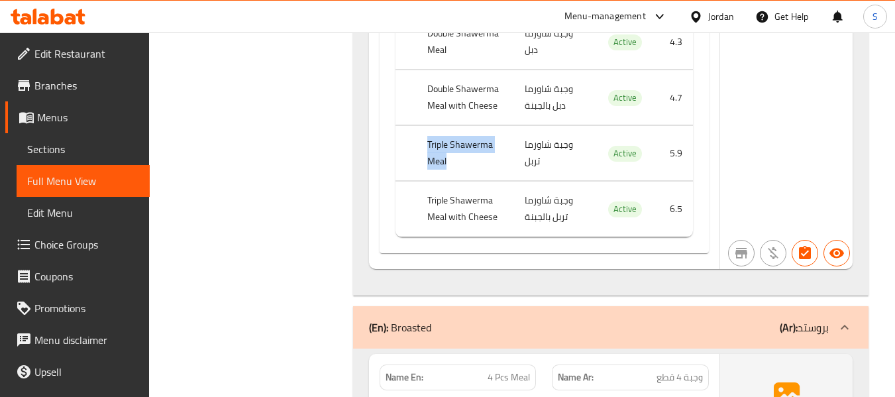
drag, startPoint x: 441, startPoint y: 126, endPoint x: 503, endPoint y: 140, distance: 63.2
click at [502, 140] on th "Triple Shawerma Meal" at bounding box center [465, 153] width 97 height 55
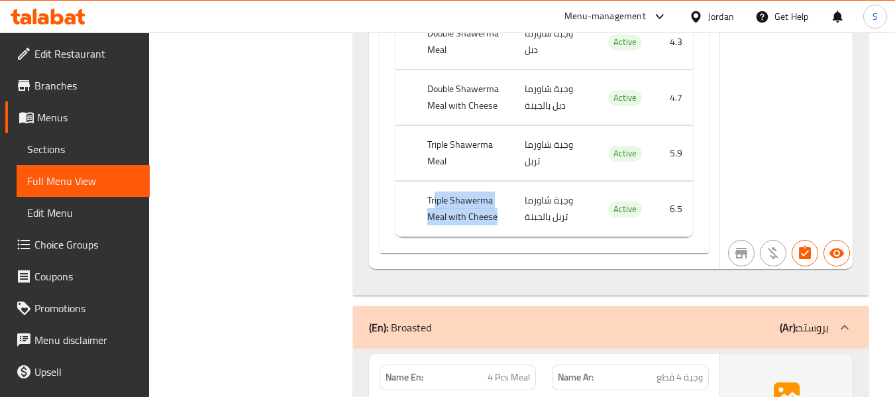
drag, startPoint x: 437, startPoint y: 174, endPoint x: 507, endPoint y: 202, distance: 75.5
click at [519, 203] on tr "Triple Shawerma Meal with Cheese وجبة شاورما تربل بالجبنة Active 6.5" at bounding box center [545, 209] width 298 height 55
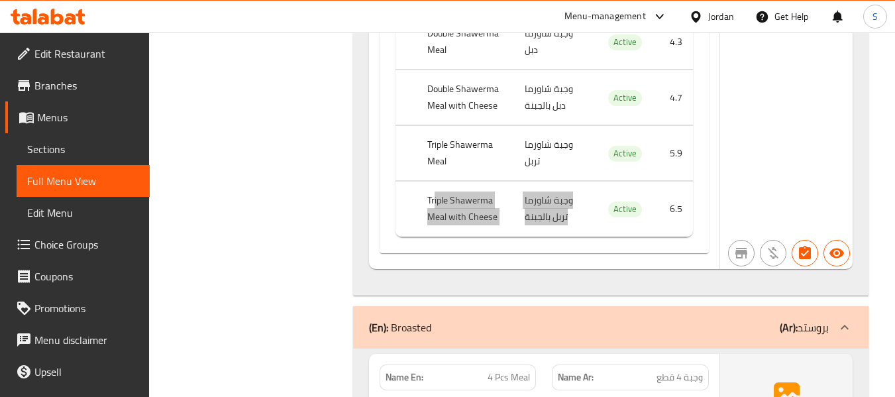
scroll to position [5241, 0]
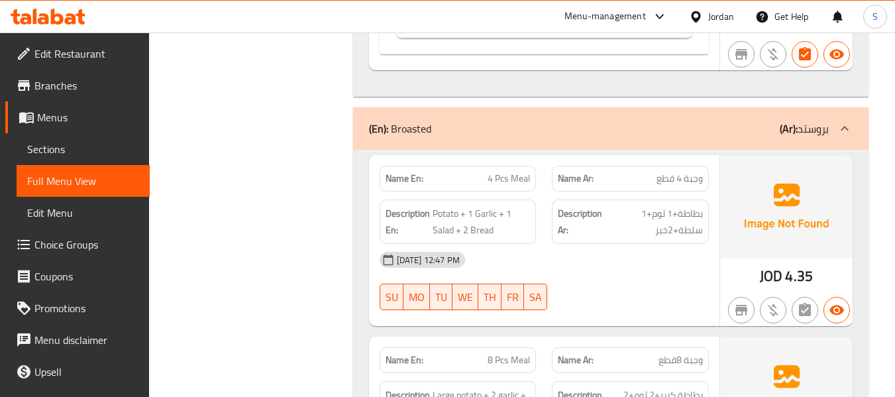
click at [663, 244] on div "[DATE] 12:47 PM" at bounding box center [544, 260] width 345 height 32
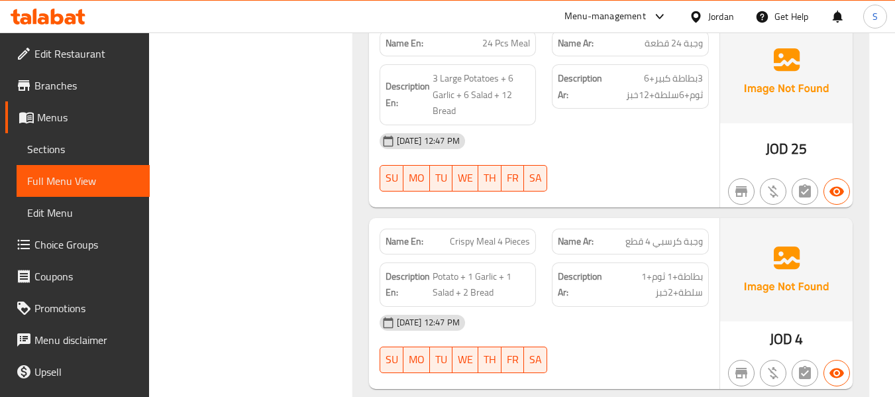
scroll to position [5244, 0]
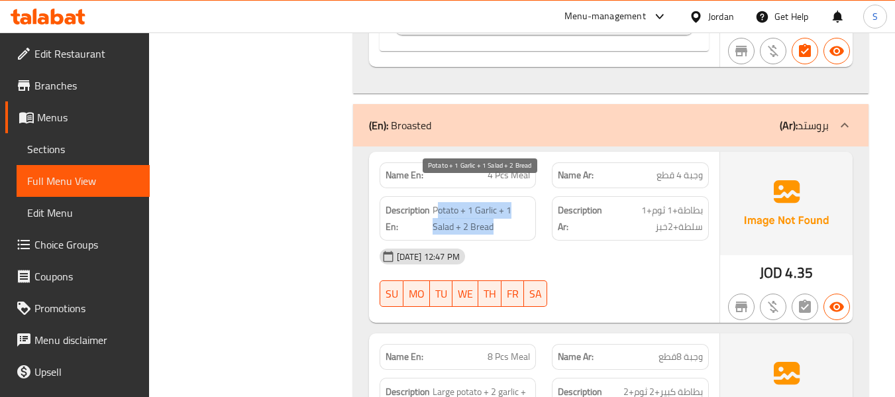
drag, startPoint x: 438, startPoint y: 191, endPoint x: 533, endPoint y: 195, distance: 94.8
click at [528, 202] on span "Potato + 1 Garlic + 1 Salad + 2 Bread" at bounding box center [482, 218] width 98 height 32
click at [472, 207] on span "Potato + 1 Garlic + 1 Salad + 2 Bread" at bounding box center [482, 218] width 98 height 32
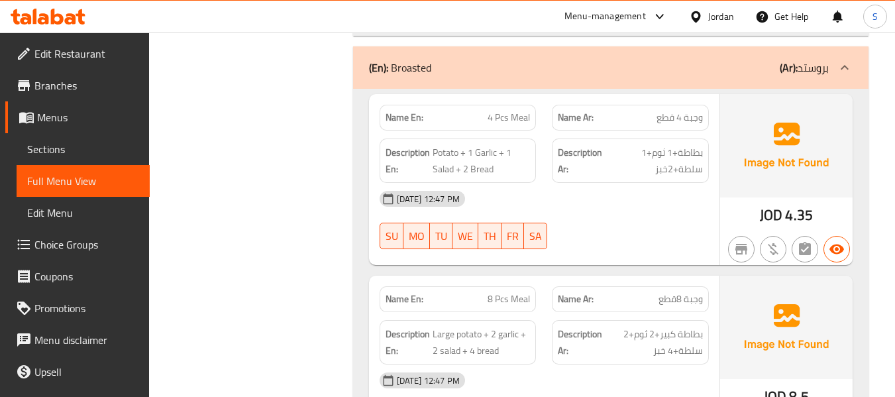
scroll to position [5376, 0]
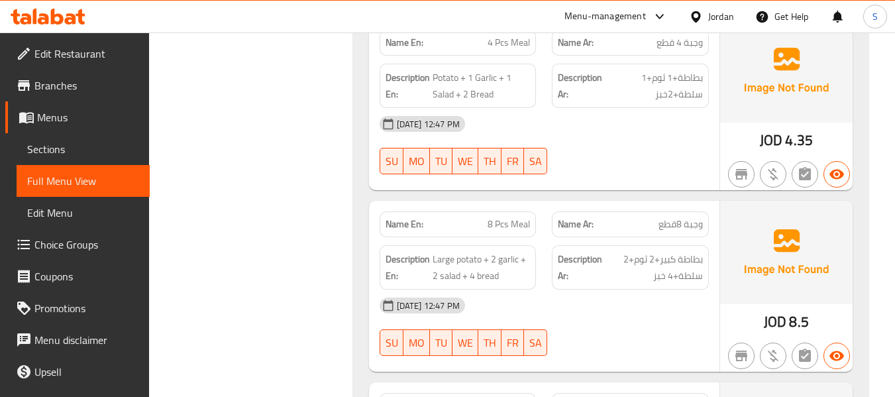
click at [657, 290] on div "[DATE] 12:47 PM" at bounding box center [544, 306] width 345 height 32
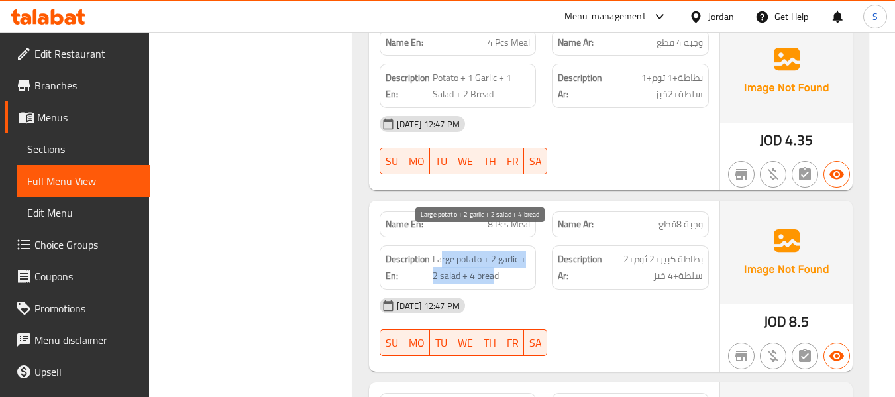
drag, startPoint x: 440, startPoint y: 247, endPoint x: 493, endPoint y: 260, distance: 54.5
click at [493, 260] on span "Large potato + 2 garlic + 2 salad + 4 bread" at bounding box center [482, 267] width 98 height 32
click at [494, 260] on span "Large potato + 2 garlic + 2 salad + 4 bread" at bounding box center [482, 267] width 98 height 32
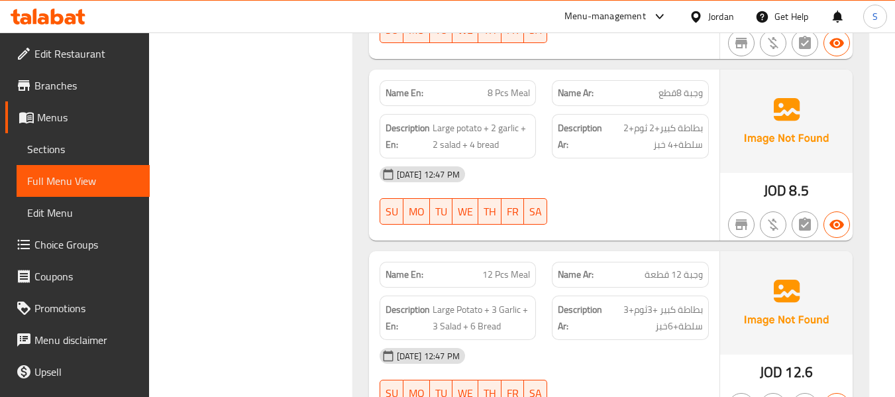
scroll to position [5509, 0]
click at [598, 303] on strong "Description Ar:" at bounding box center [580, 316] width 44 height 32
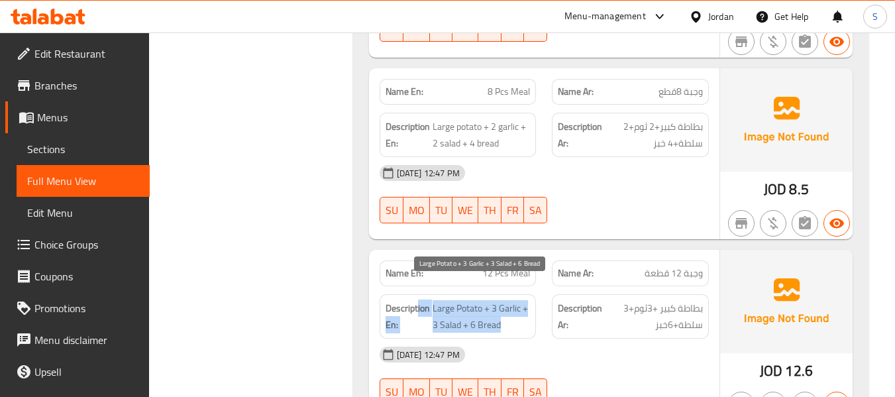
drag, startPoint x: 418, startPoint y: 284, endPoint x: 515, endPoint y: 303, distance: 98.5
click at [515, 303] on h6 "Description En: Large Potato + 3 Garlic + 3 Salad + 6 Bread" at bounding box center [458, 316] width 145 height 32
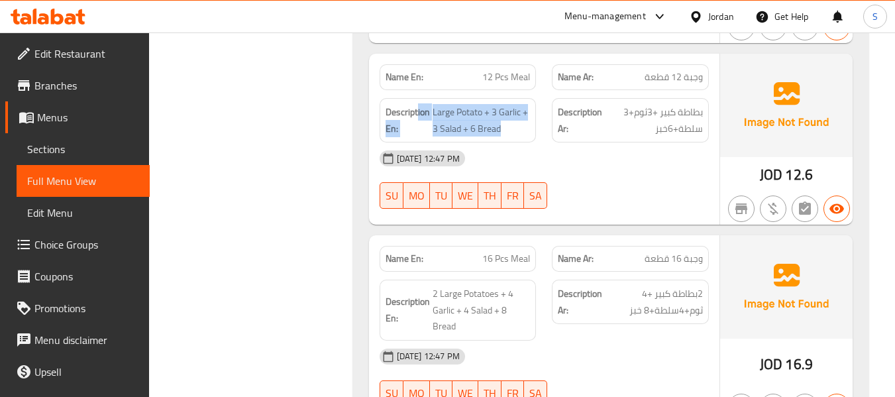
scroll to position [5708, 0]
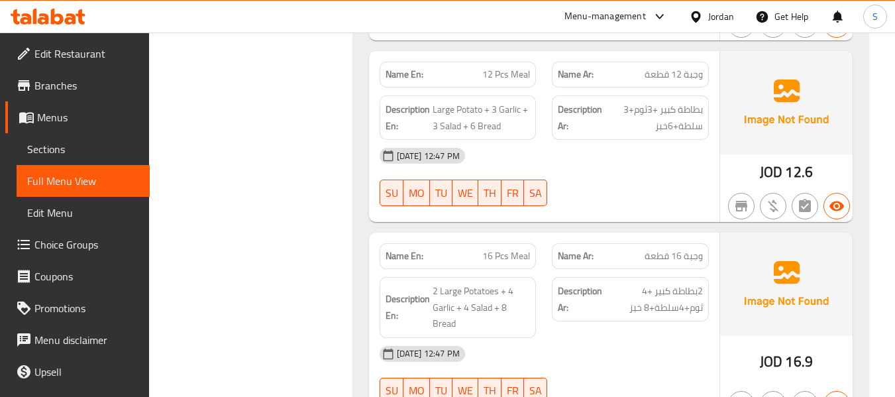
click at [608, 269] on div "Description Ar: 2بطاطة كبير +4 ثوم+4سلطة+8 خبز" at bounding box center [630, 307] width 173 height 77
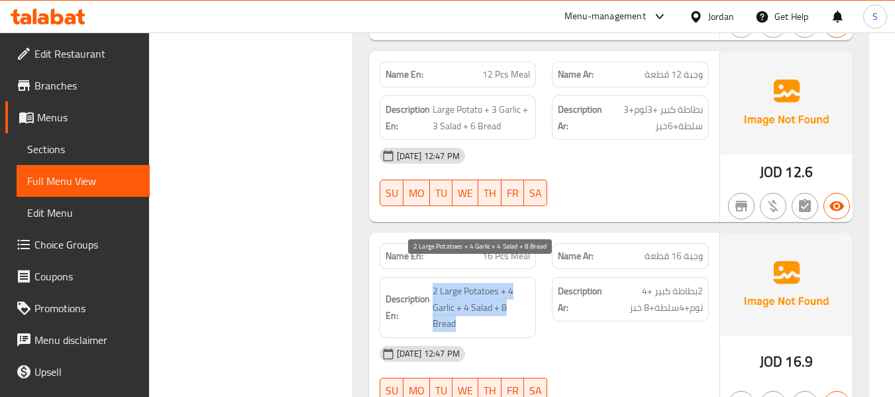
drag, startPoint x: 434, startPoint y: 272, endPoint x: 455, endPoint y: 304, distance: 38.8
click at [455, 304] on span "2 Large Potatoes + 4 Garlic + 4 Salad + 8 Bread" at bounding box center [482, 307] width 98 height 49
click at [455, 303] on span "2 Large Potatoes + 4 Garlic + 4 Salad + 8 Bread" at bounding box center [482, 307] width 98 height 49
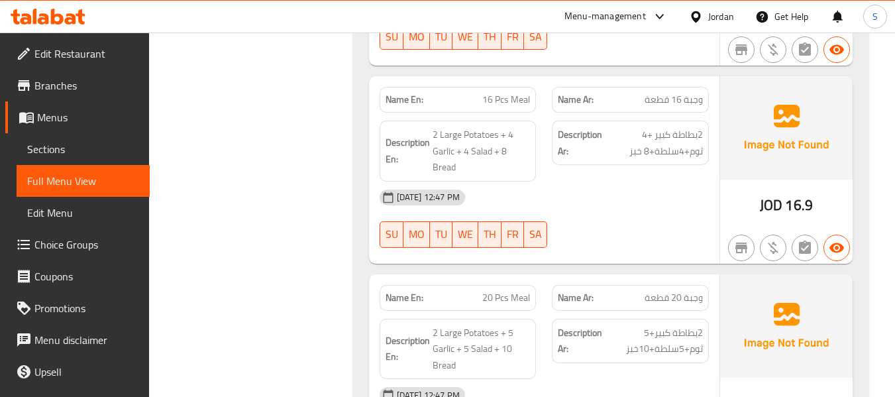
scroll to position [5907, 0]
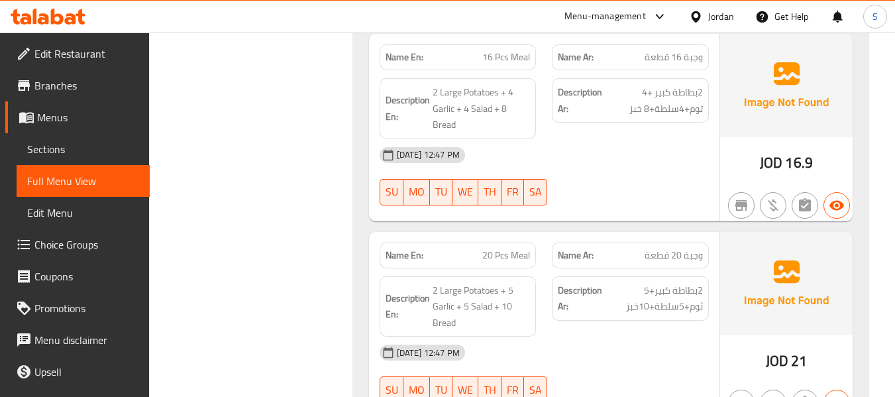
click at [716, 337] on div "[DATE] 12:47 PM" at bounding box center [544, 353] width 345 height 32
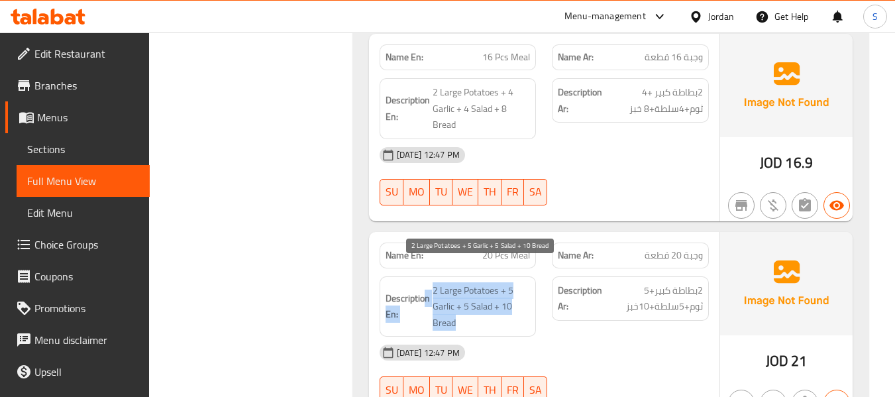
drag, startPoint x: 423, startPoint y: 263, endPoint x: 510, endPoint y: 310, distance: 98.7
click at [510, 310] on h6 "Description En: 2 Large Potatoes + 5 Garlic + 5 Salad + 10 Bread" at bounding box center [458, 306] width 145 height 49
click at [516, 297] on span "2 Large Potatoes + 5 Garlic + 5 Salad + 10 Bread" at bounding box center [482, 306] width 98 height 49
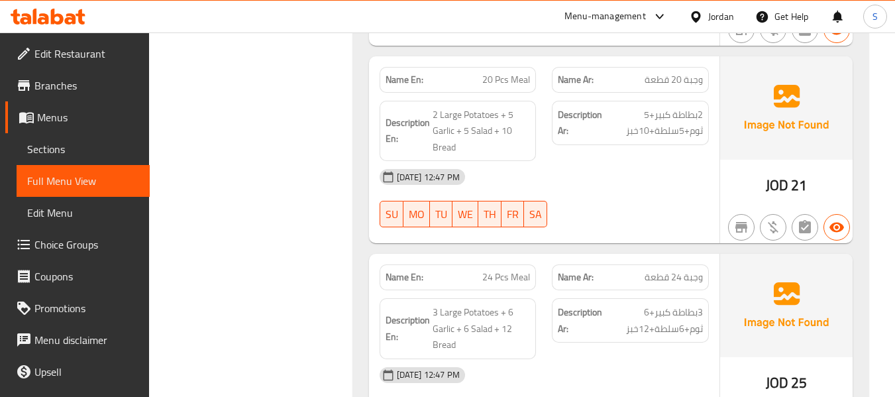
scroll to position [6105, 0]
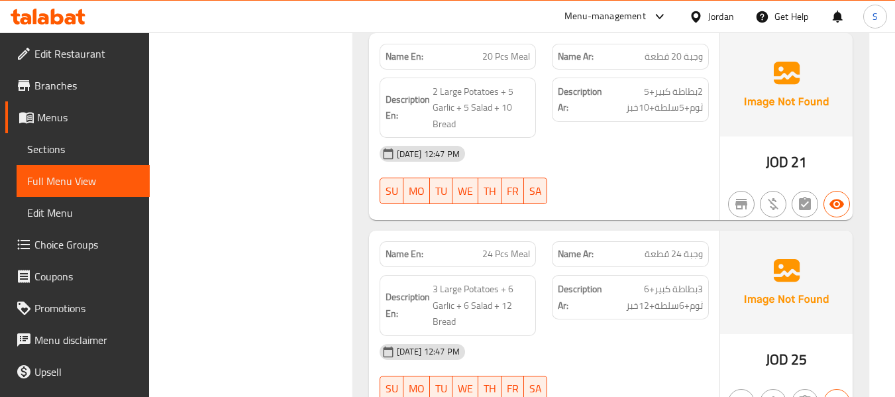
click at [667, 275] on div "Description Ar: 3بطاطة كبير+6 ثوم+6سلطة+12خبز" at bounding box center [630, 297] width 157 height 44
click at [507, 247] on span "24 Pcs Meal" at bounding box center [506, 254] width 48 height 14
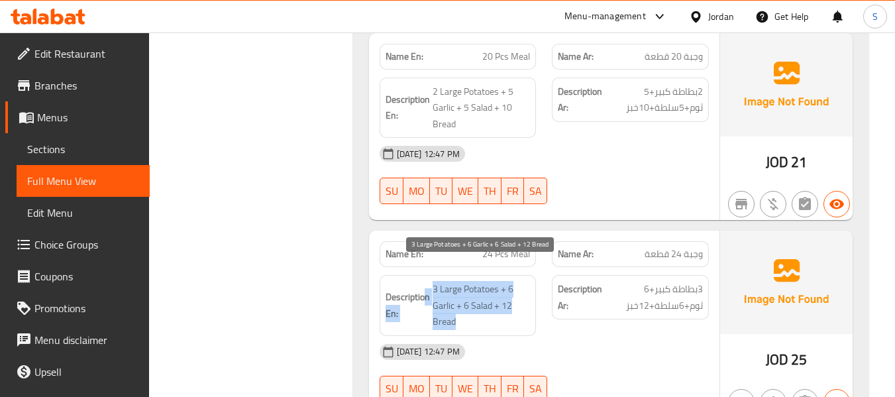
drag, startPoint x: 425, startPoint y: 269, endPoint x: 514, endPoint y: 298, distance: 92.6
click at [514, 298] on h6 "Description En: 3 Large Potatoes + 6 Garlic + 6 Salad + 12 Bread" at bounding box center [458, 305] width 145 height 49
click at [514, 298] on span "3 Large Potatoes + 6 Garlic + 6 Salad + 12 Bread" at bounding box center [482, 305] width 98 height 49
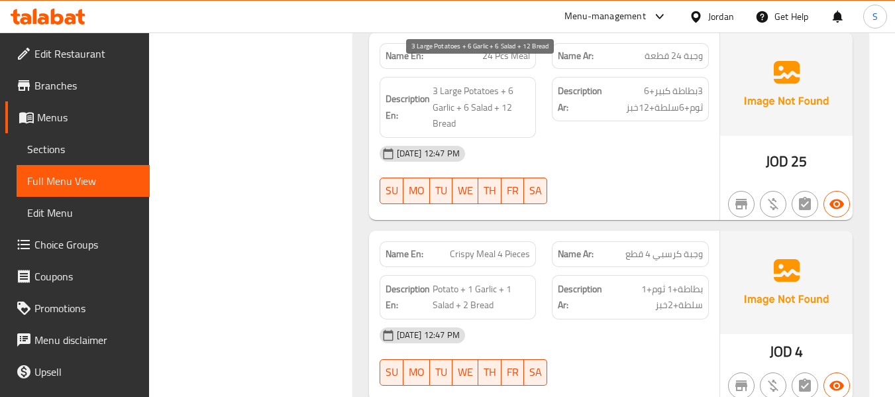
scroll to position [6304, 0]
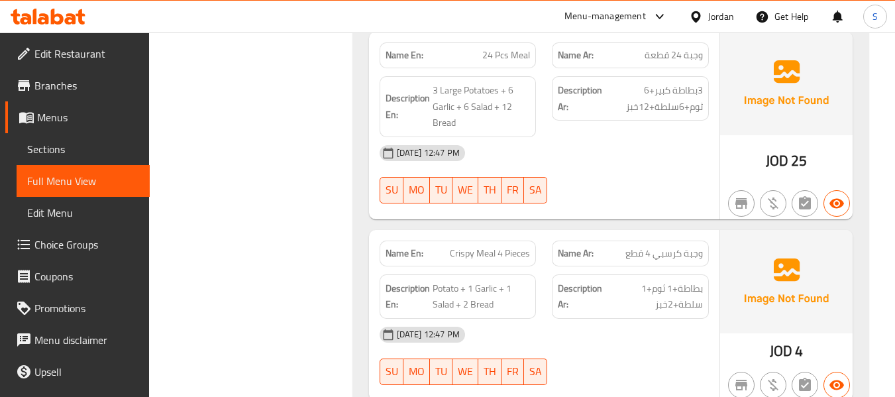
drag, startPoint x: 478, startPoint y: 224, endPoint x: 500, endPoint y: 224, distance: 22.5
click at [478, 241] on div "Name En: Crispy Meal 4 Pieces" at bounding box center [458, 254] width 157 height 26
drag, startPoint x: 457, startPoint y: 234, endPoint x: 529, endPoint y: 230, distance: 72.3
click at [529, 246] on span "Crispy Meal 4 Pieces" at bounding box center [490, 253] width 80 height 14
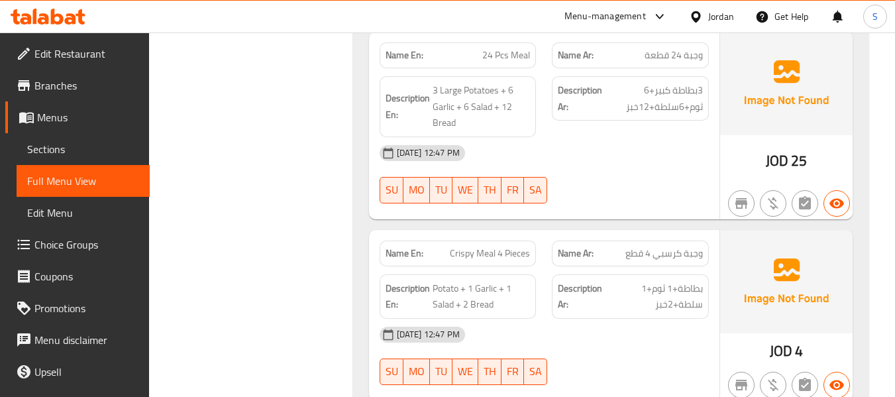
click at [529, 246] on span "Crispy Meal 4 Pieces" at bounding box center [490, 253] width 80 height 14
drag, startPoint x: 443, startPoint y: 262, endPoint x: 492, endPoint y: 290, distance: 56.1
click at [488, 292] on span "Potato + 1 Garlic + 1 Salad + 2 Bread" at bounding box center [482, 296] width 98 height 32
click at [492, 290] on span "Potato + 1 Garlic + 1 Salad + 2 Bread" at bounding box center [482, 296] width 98 height 32
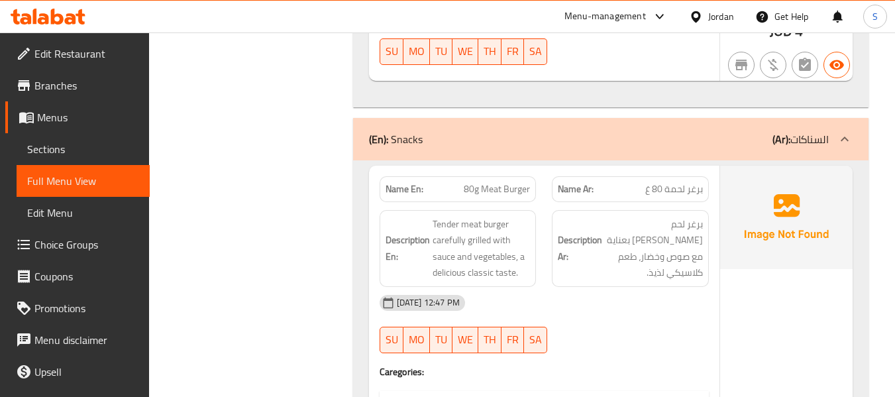
scroll to position [6635, 0]
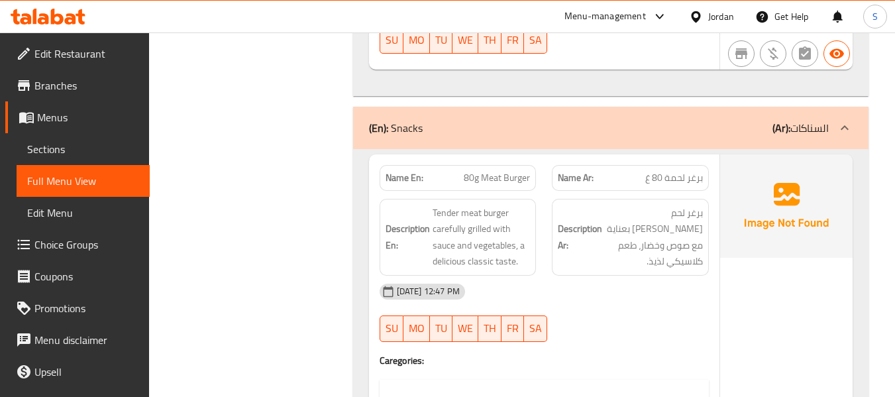
click at [628, 229] on span "برغر لحم [PERSON_NAME] بعناية مع صوص وخضار، طعم كلاسيكي لذيذ." at bounding box center [654, 237] width 98 height 65
click at [456, 171] on p "Name En: 80g Meat Burger" at bounding box center [458, 178] width 145 height 14
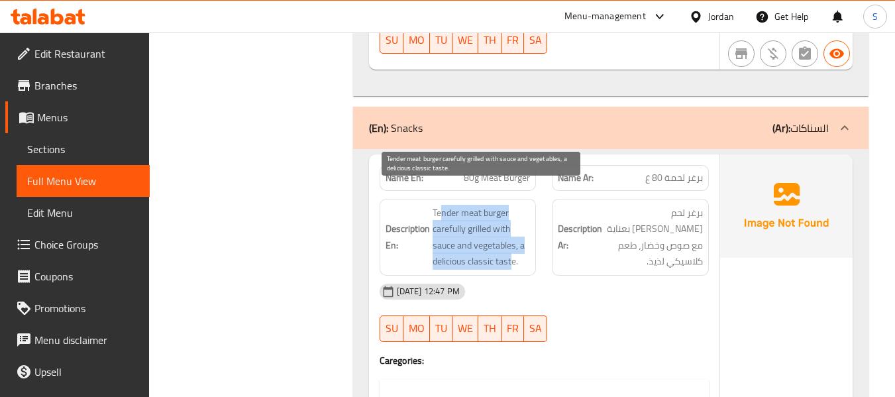
drag, startPoint x: 440, startPoint y: 187, endPoint x: 512, endPoint y: 246, distance: 93.7
click at [512, 246] on span "Tender meat burger carefully grilled with sauce and vegetables, a delicious cla…" at bounding box center [482, 237] width 98 height 65
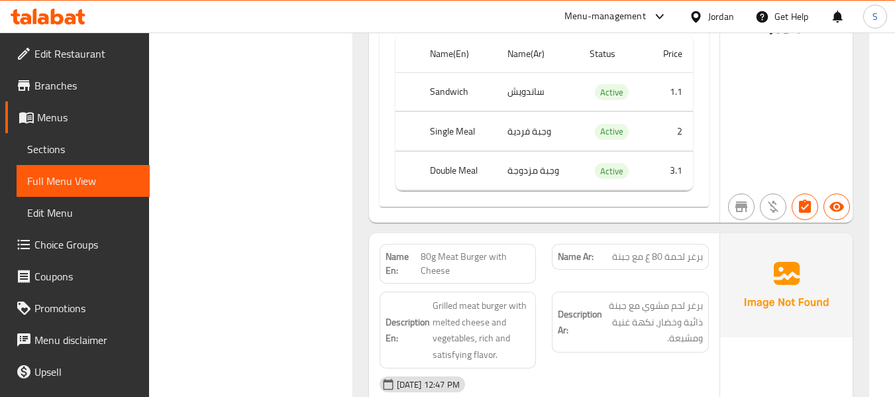
scroll to position [7033, 0]
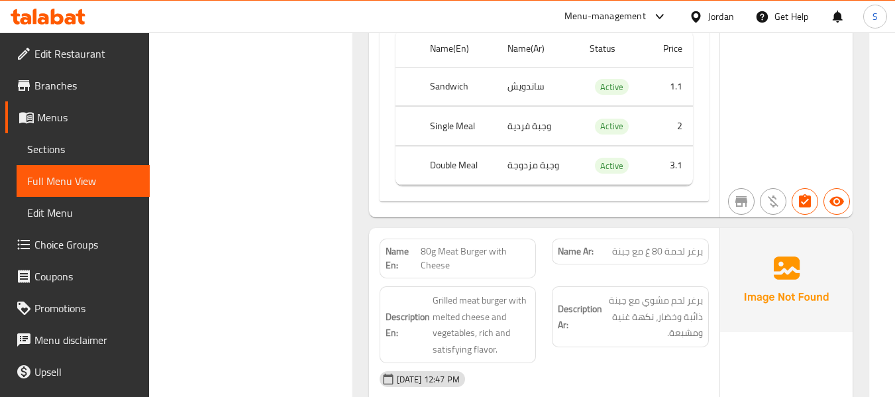
click at [435, 231] on div "Name En: 80g Meat Burger with Cheese" at bounding box center [458, 259] width 173 height 56
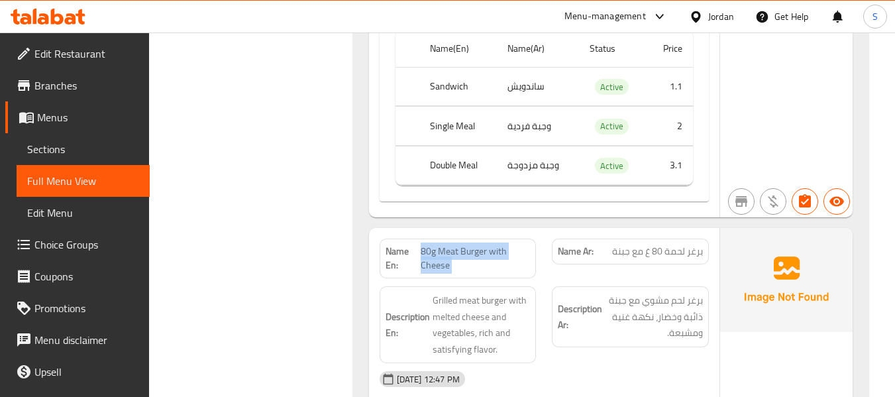
scroll to position [7099, 0]
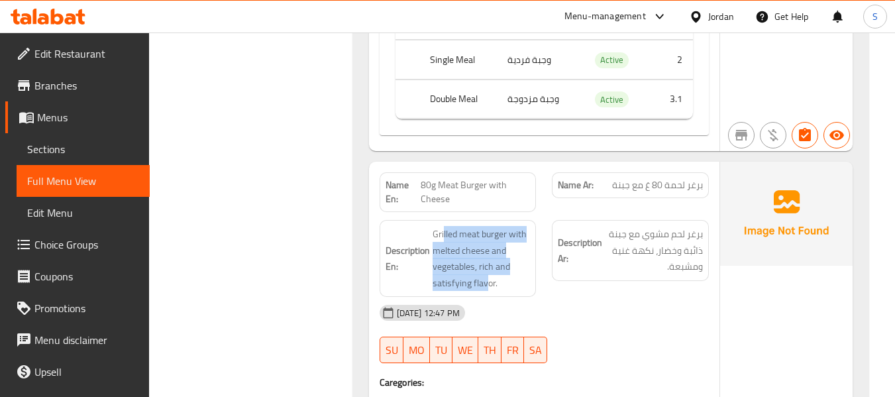
drag, startPoint x: 443, startPoint y: 207, endPoint x: 499, endPoint y: 272, distance: 86.0
click at [496, 272] on div "Description En: Grilled meat burger with melted cheese and vegetables, rich and…" at bounding box center [458, 258] width 157 height 77
click at [498, 272] on div "Description En: Grilled meat burger with melted cheese and vegetables, rich and…" at bounding box center [458, 258] width 157 height 77
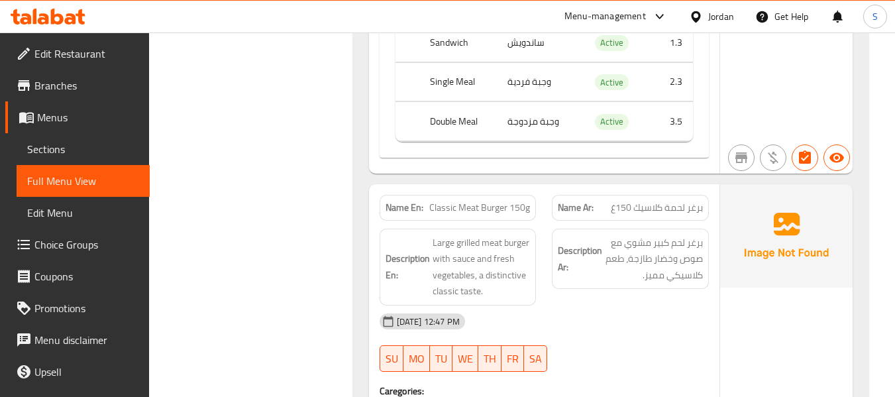
scroll to position [7563, 0]
click at [574, 268] on div "Description Ar: برغر لحم كبير مشوي مع صوص وخضار طازجة، طعم كلاسيكي مميز." at bounding box center [630, 258] width 157 height 61
click at [463, 200] on span "Classic Meat Burger 150g" at bounding box center [479, 207] width 101 height 14
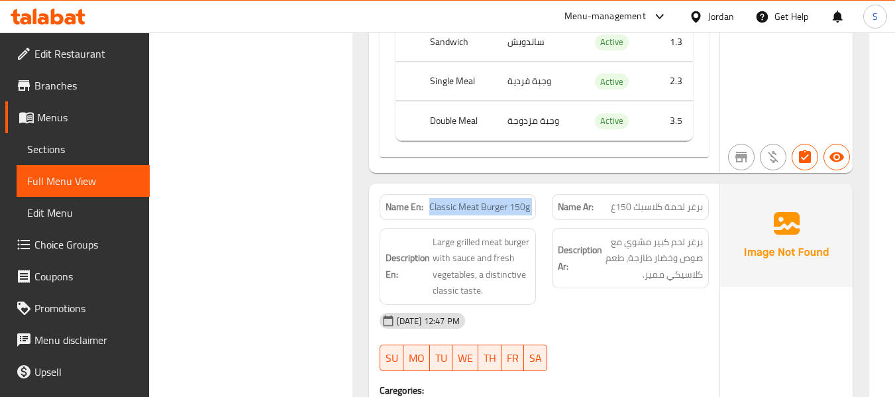
click at [463, 200] on span "Classic Meat Burger 150g" at bounding box center [479, 207] width 101 height 14
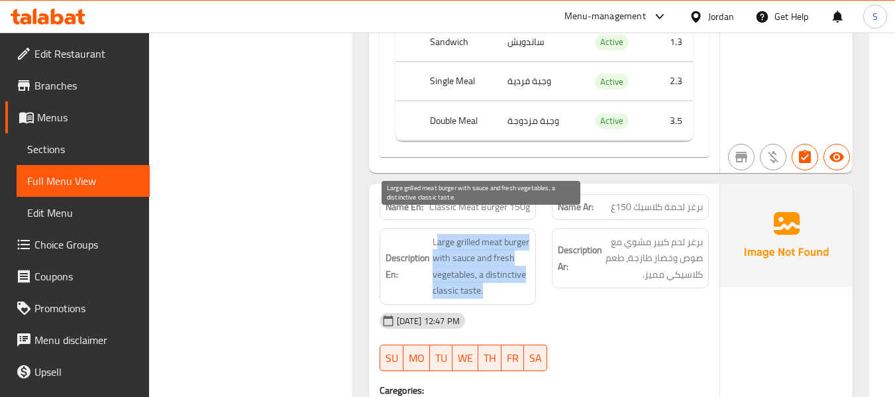
drag, startPoint x: 437, startPoint y: 217, endPoint x: 488, endPoint y: 267, distance: 71.2
click at [491, 270] on span "Large grilled meat burger with sauce and fresh vegetables, a distinctive classi…" at bounding box center [482, 266] width 98 height 65
click at [488, 267] on span "Large grilled meat burger with sauce and fresh vegetables, a distinctive classi…" at bounding box center [482, 266] width 98 height 65
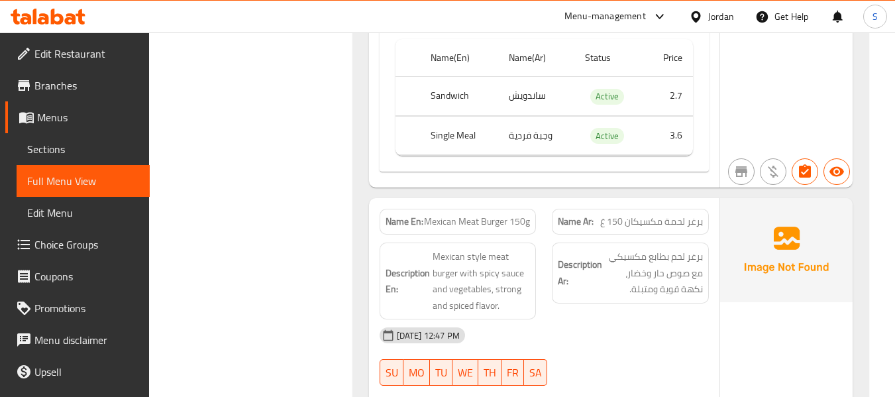
scroll to position [8027, 0]
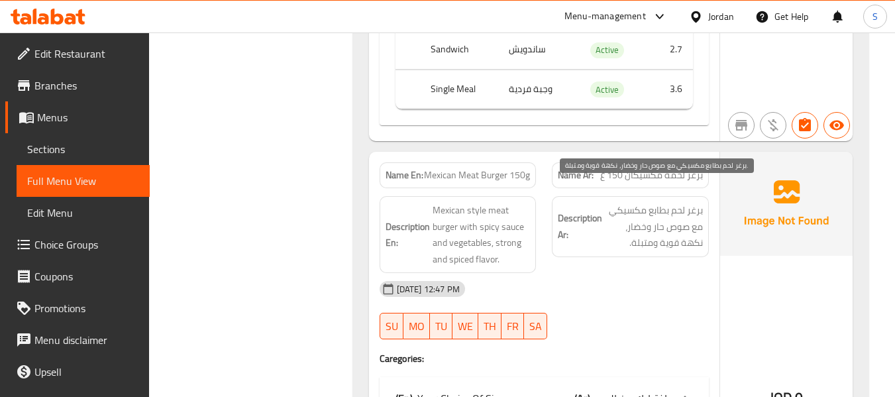
click at [627, 231] on span "برغر لحم بطابع مكسيكي مع صوص حار وخضار، نكهة قوية ومتبلة." at bounding box center [654, 226] width 98 height 49
click at [453, 168] on span "Mexican Meat Burger 150g" at bounding box center [477, 175] width 106 height 14
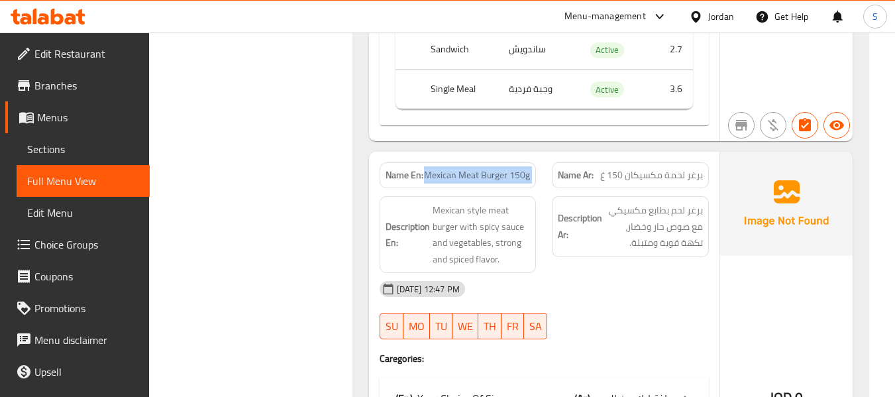
click at [453, 168] on span "Mexican Meat Burger 150g" at bounding box center [477, 175] width 106 height 14
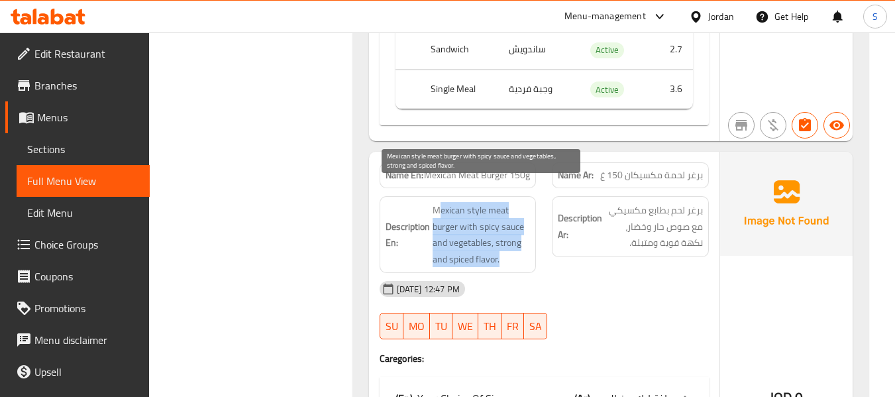
drag, startPoint x: 453, startPoint y: 191, endPoint x: 518, endPoint y: 236, distance: 78.7
click at [507, 243] on span "Mexican style meat burger with spicy sauce and vegetables, strong and spiced fl…" at bounding box center [482, 234] width 98 height 65
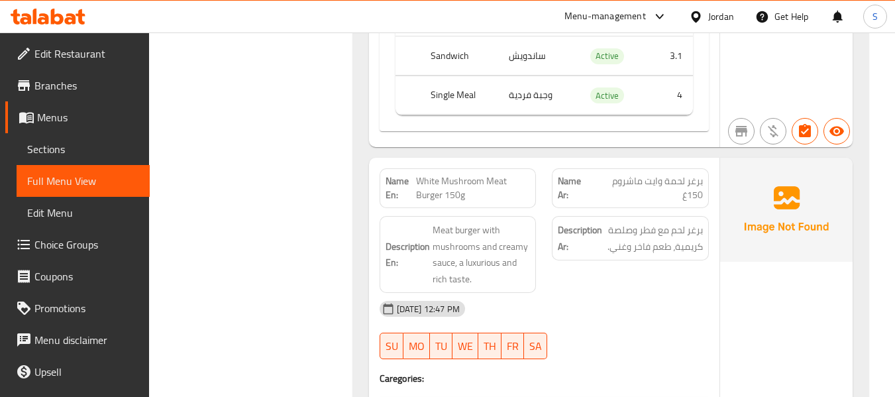
scroll to position [8491, 0]
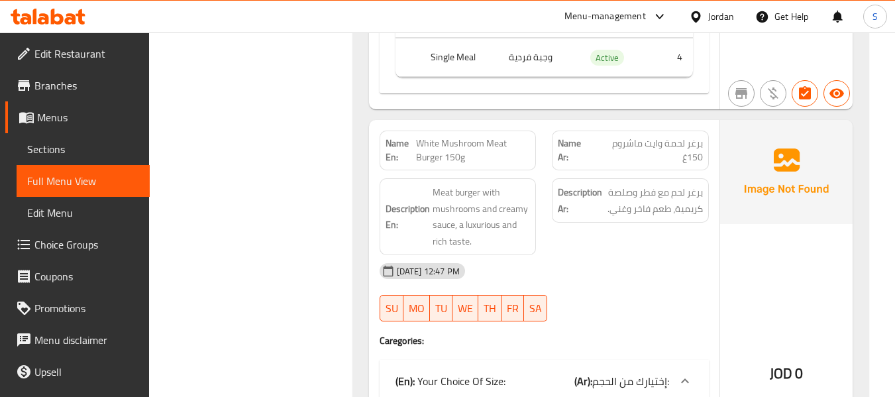
click at [577, 202] on div "Description Ar: برغر لحم مع فطر وصلصة كريمية، طعم فاخر وغني." at bounding box center [630, 200] width 157 height 44
drag, startPoint x: 424, startPoint y: 123, endPoint x: 453, endPoint y: 135, distance: 31.3
click at [453, 136] on span "White Mushroom Meat Burger 150g" at bounding box center [473, 150] width 115 height 28
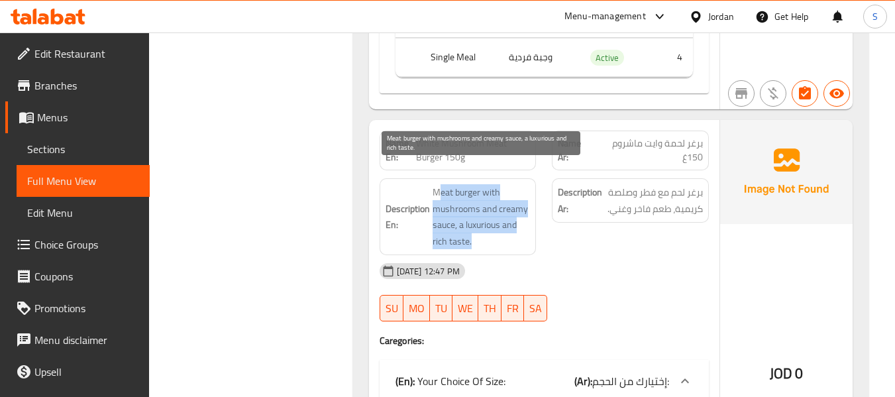
drag, startPoint x: 438, startPoint y: 171, endPoint x: 472, endPoint y: 223, distance: 62.1
click at [472, 223] on span "Meat burger with mushrooms and creamy sauce, a luxurious and rich taste." at bounding box center [482, 216] width 98 height 65
click at [484, 211] on span "Meat burger with mushrooms and creamy sauce, a luxurious and rich taste." at bounding box center [482, 216] width 98 height 65
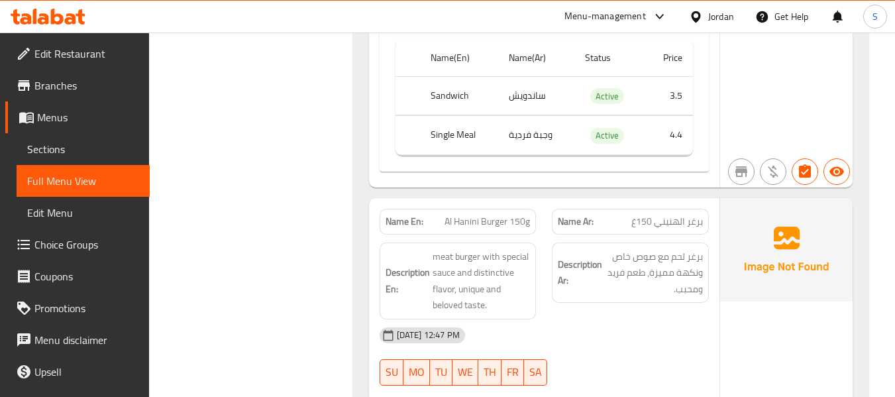
scroll to position [8888, 0]
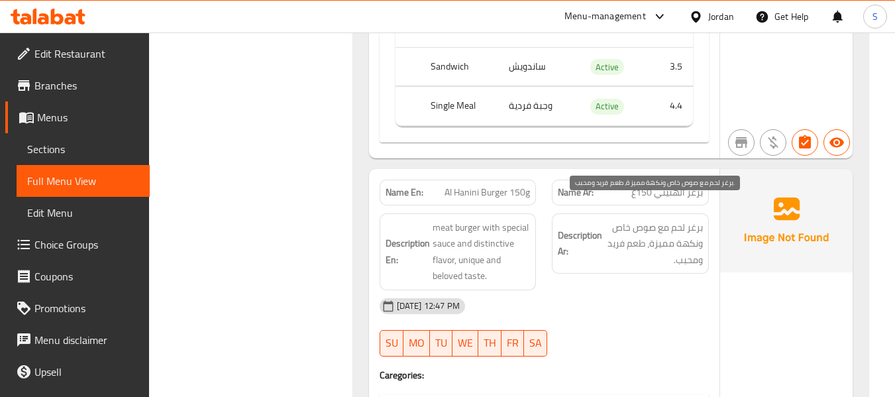
click at [603, 220] on h6 "Description Ar: برغر لحم مع صوص خاص ونكهة مميزة، طعم فريد ومحبب." at bounding box center [630, 243] width 145 height 49
click at [468, 186] on span "Al Hanini Burger 150g" at bounding box center [487, 193] width 85 height 14
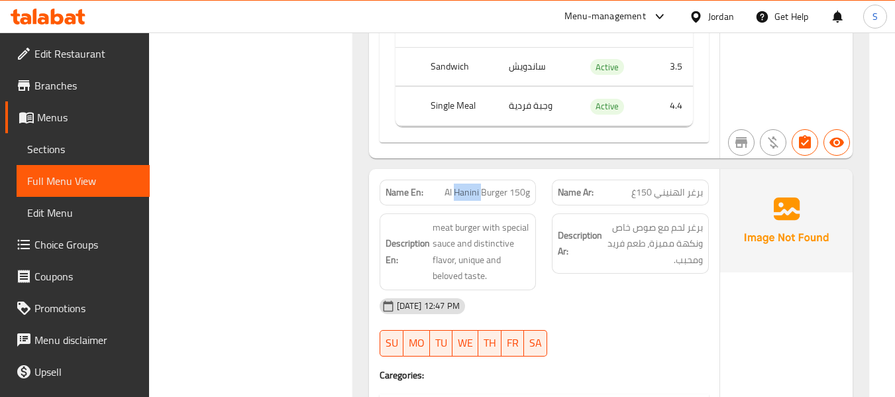
click at [468, 186] on span "Al Hanini Burger 150g" at bounding box center [487, 193] width 85 height 14
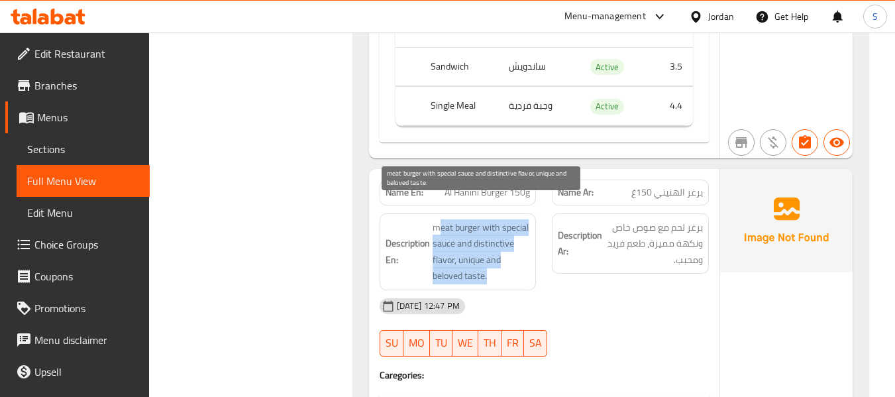
drag, startPoint x: 437, startPoint y: 207, endPoint x: 498, endPoint y: 246, distance: 72.8
click at [502, 253] on span "meat burger with special sauce and distinctive flavor, unique and beloved taste." at bounding box center [482, 251] width 98 height 65
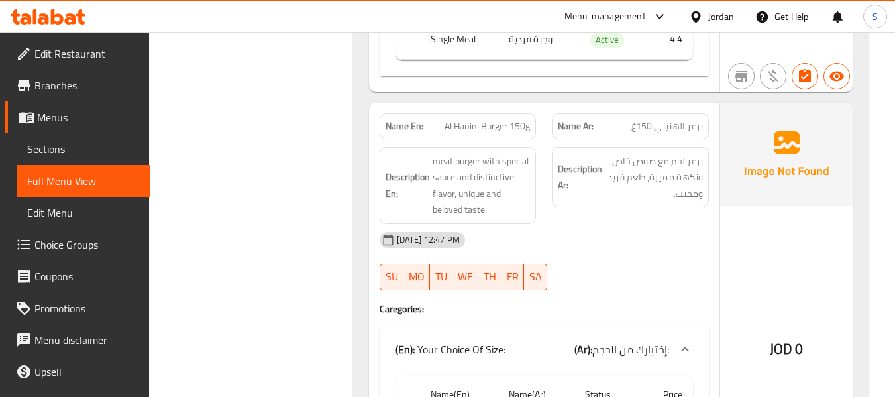
click at [516, 114] on div "Name En: Al Hanini Burger 150g" at bounding box center [458, 126] width 157 height 26
click at [516, 119] on span "Al Hanini Burger 150g" at bounding box center [487, 126] width 85 height 14
click at [515, 119] on span "Al Hanini Burger 150g" at bounding box center [487, 126] width 85 height 14
copy span "Al Hanini Burger 150g"
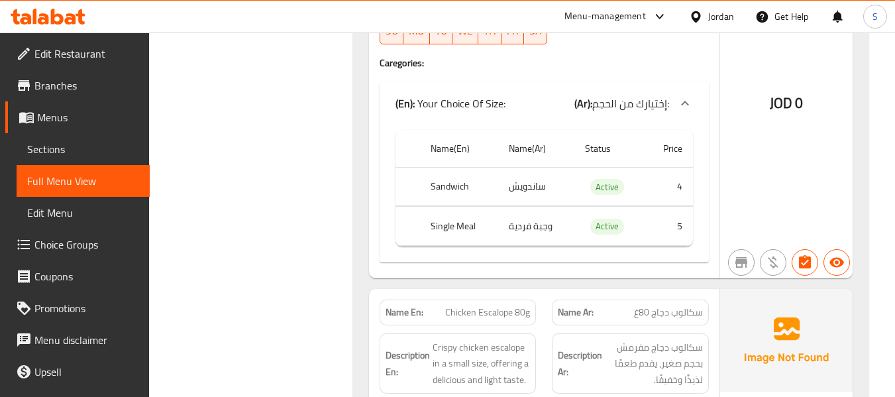
scroll to position [9286, 0]
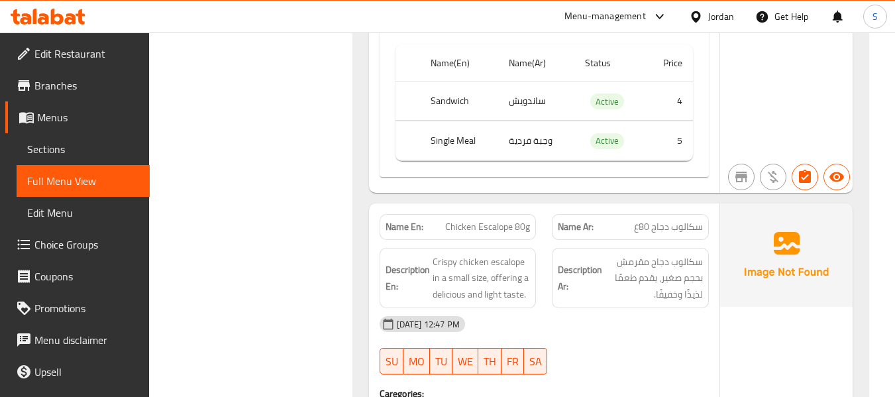
click at [518, 220] on span "Chicken Escalope 80g" at bounding box center [487, 227] width 85 height 14
click at [472, 220] on span "Chicken Escalope 80g" at bounding box center [487, 227] width 85 height 14
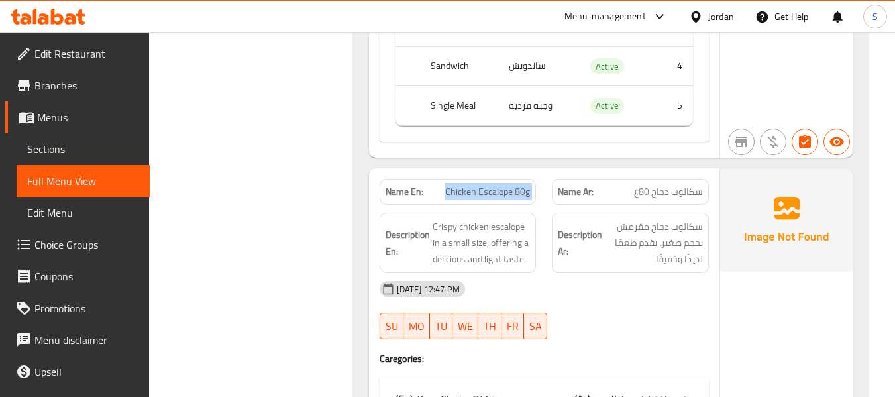
scroll to position [9352, 0]
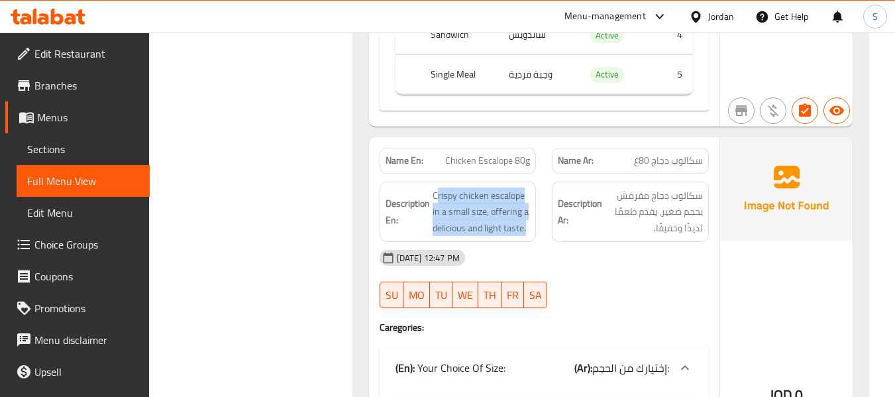
drag, startPoint x: 439, startPoint y: 167, endPoint x: 574, endPoint y: 201, distance: 139.3
click at [536, 204] on div "Description En: Crispy chicken escalope in a small size, offering a delicious a…" at bounding box center [458, 212] width 157 height 61
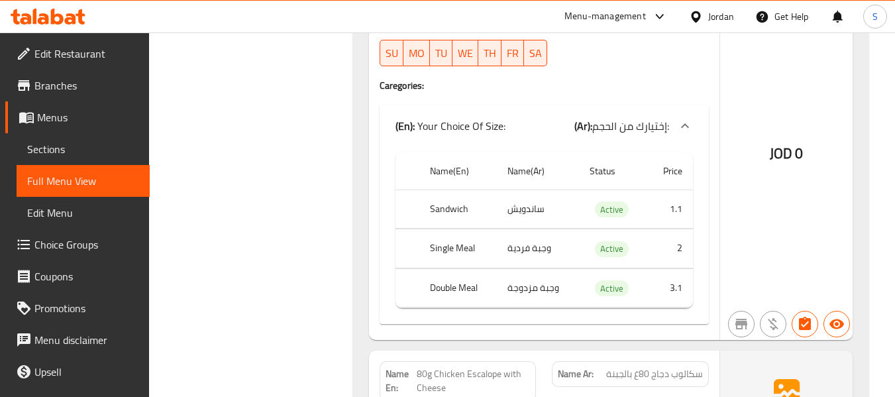
scroll to position [9617, 0]
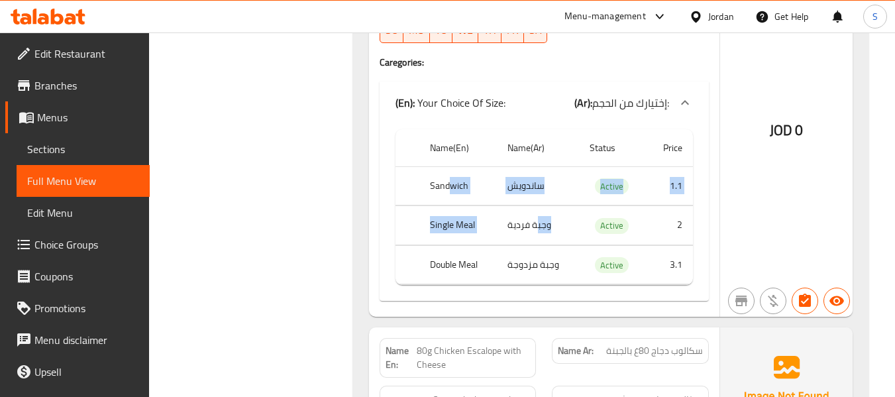
drag, startPoint x: 451, startPoint y: 167, endPoint x: 541, endPoint y: 213, distance: 100.5
click at [541, 213] on tbody "Sandwich ساندويش Active 1.1 Single Meal وجبة فردية Active 2 Double Meal وجبة مز…" at bounding box center [545, 225] width 298 height 119
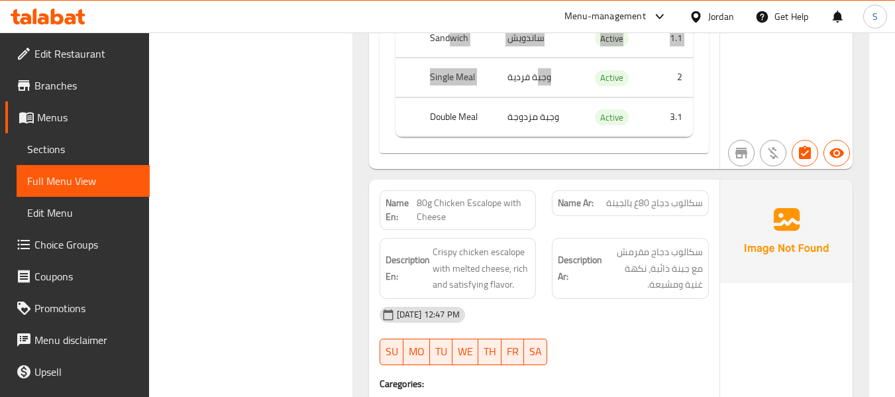
scroll to position [9816, 0]
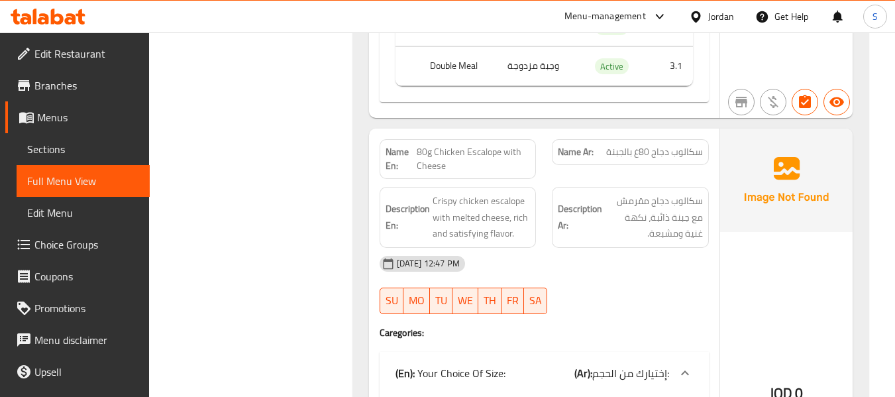
click at [561, 223] on div "Description Ar: سكالوب دجاج مقرمش مع جبنة ذائبة، نكهة غنية ومشبعة." at bounding box center [630, 217] width 157 height 61
click at [426, 145] on span "80g Chicken Escalope with Cheese" at bounding box center [473, 159] width 113 height 28
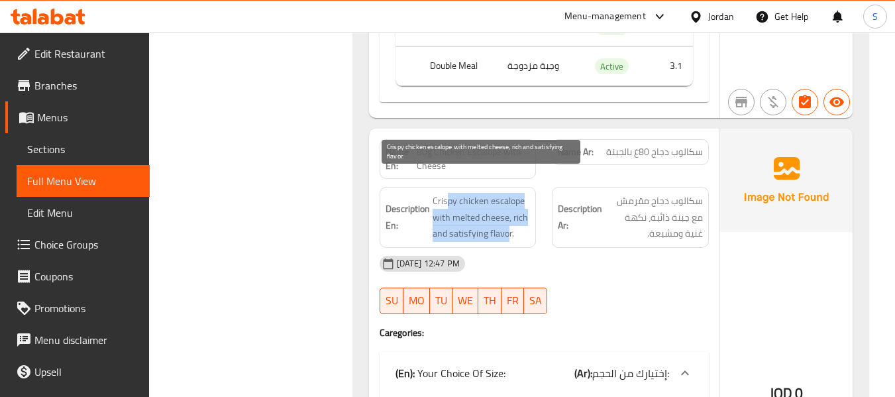
drag, startPoint x: 449, startPoint y: 172, endPoint x: 516, endPoint y: 215, distance: 79.6
click at [513, 215] on div "Description En: Crispy chicken escalope with melted cheese, rich and satisfying…" at bounding box center [458, 217] width 157 height 61
click at [516, 215] on span "Crispy chicken escalope with melted cheese, rich and satisfying flavor." at bounding box center [482, 217] width 98 height 49
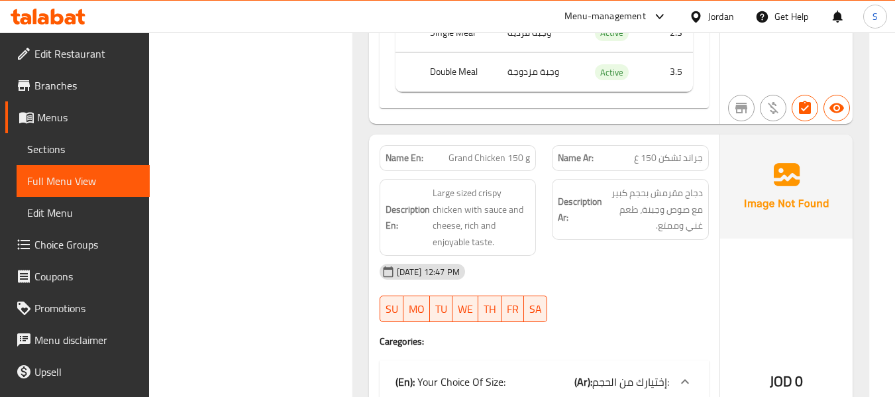
scroll to position [10280, 0]
click at [510, 255] on div "[DATE] 12:47 PM" at bounding box center [544, 271] width 345 height 32
click at [487, 136] on div "Name En: Grand Chicken 150 g" at bounding box center [458, 157] width 173 height 42
click at [485, 136] on div "Name En: Grand Chicken 150 g" at bounding box center [458, 157] width 173 height 42
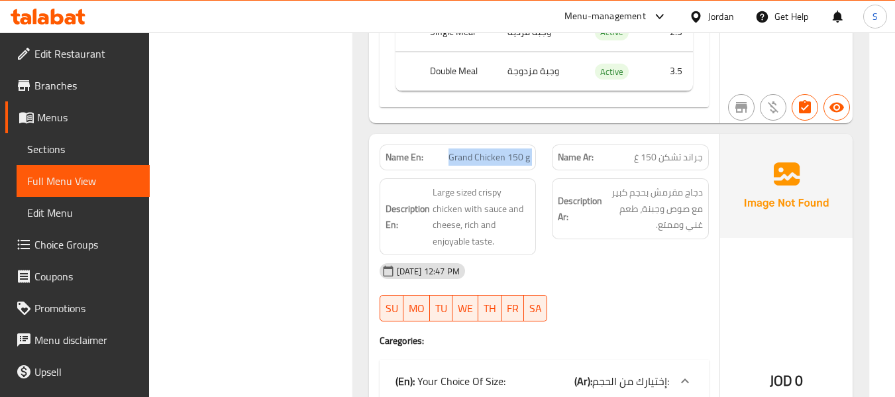
click at [485, 136] on div "Name En: Grand Chicken 150 g" at bounding box center [458, 157] width 173 height 42
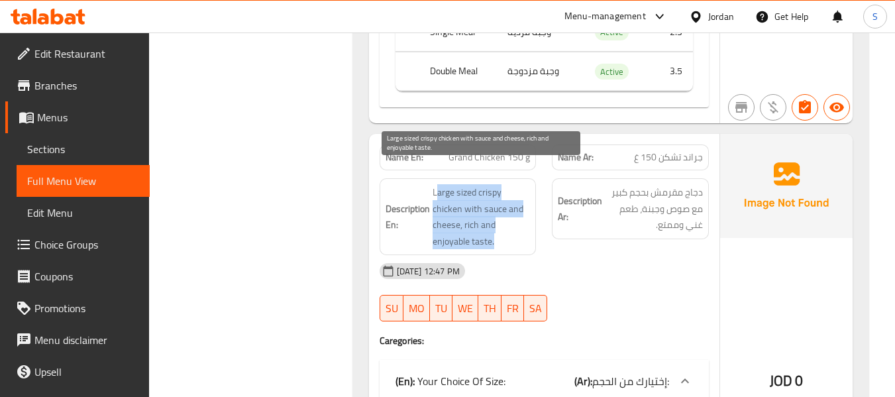
drag, startPoint x: 437, startPoint y: 172, endPoint x: 498, endPoint y: 223, distance: 79.1
click at [498, 223] on span "Large sized crispy chicken with sauce and cheese, rich and enjoyable taste." at bounding box center [482, 216] width 98 height 65
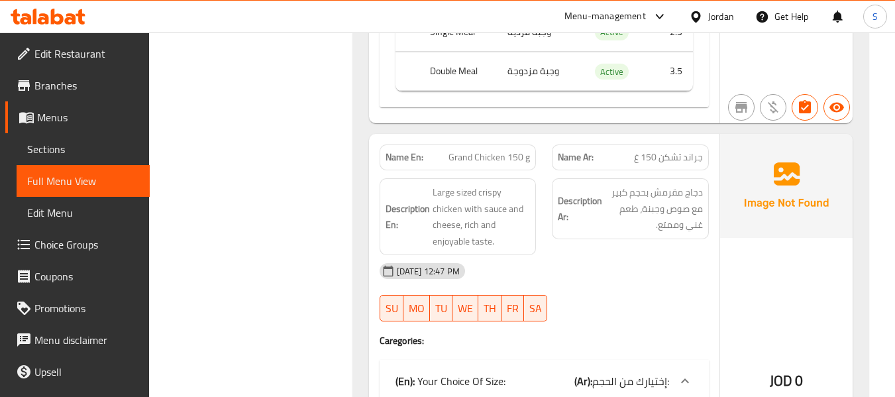
click at [469, 150] on span "Grand Chicken 150 g" at bounding box center [490, 157] width 82 height 14
copy span "Grand Chicken 150 g"
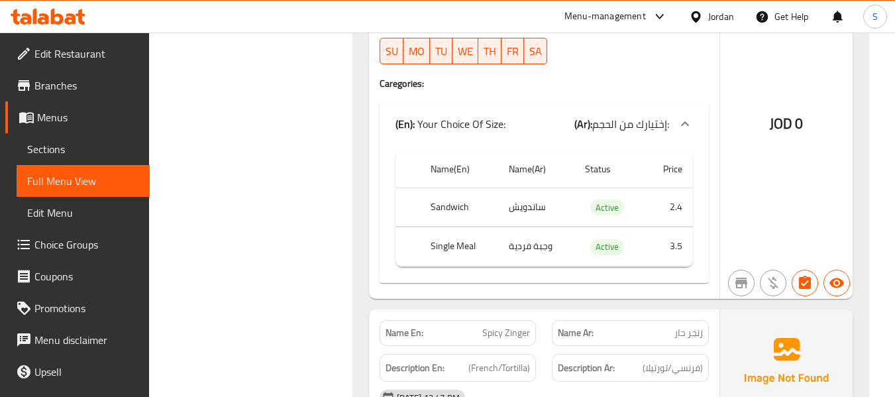
scroll to position [10611, 0]
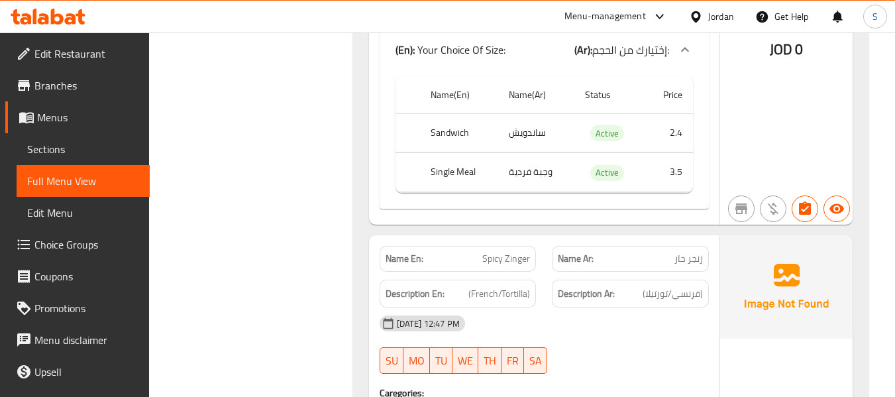
click at [431, 286] on strong "Description En:" at bounding box center [415, 294] width 59 height 17
click at [470, 252] on p "Name En: Spicy Zinger" at bounding box center [458, 259] width 145 height 14
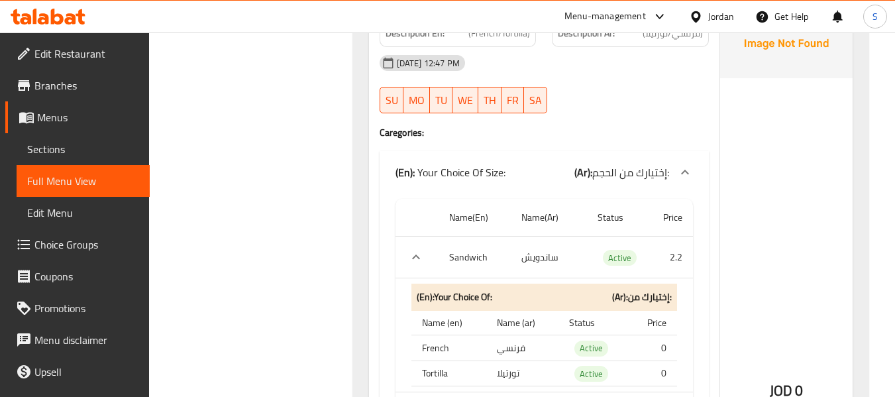
scroll to position [10876, 0]
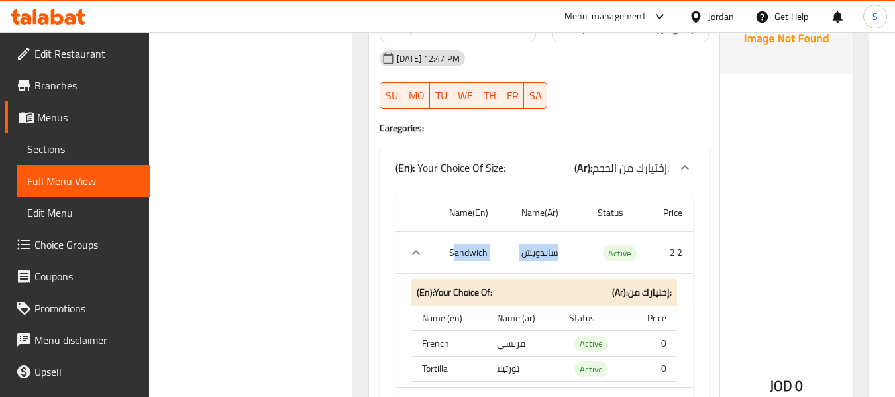
drag, startPoint x: 453, startPoint y: 234, endPoint x: 657, endPoint y: 231, distance: 204.8
click at [631, 233] on tr "Sandwich ساندويش Active 2.2" at bounding box center [545, 253] width 298 height 42
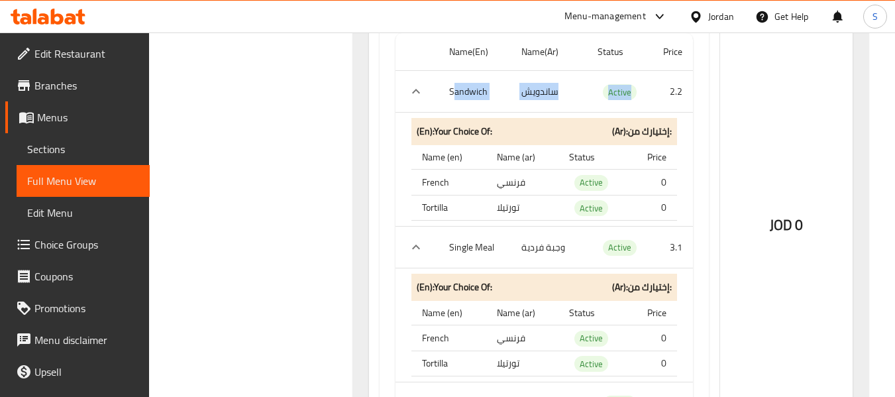
scroll to position [11075, 0]
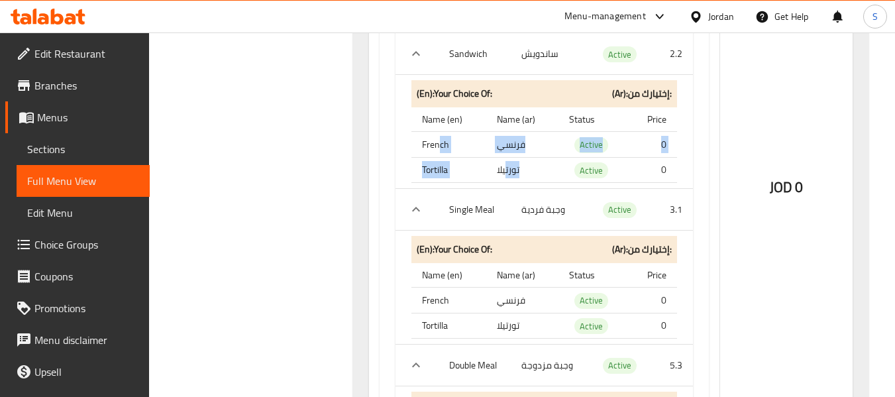
drag, startPoint x: 439, startPoint y: 125, endPoint x: 506, endPoint y: 156, distance: 74.4
click at [504, 151] on tbody "French فرنسي Active 0 Tortilla تورتيلا Active 0" at bounding box center [544, 157] width 266 height 51
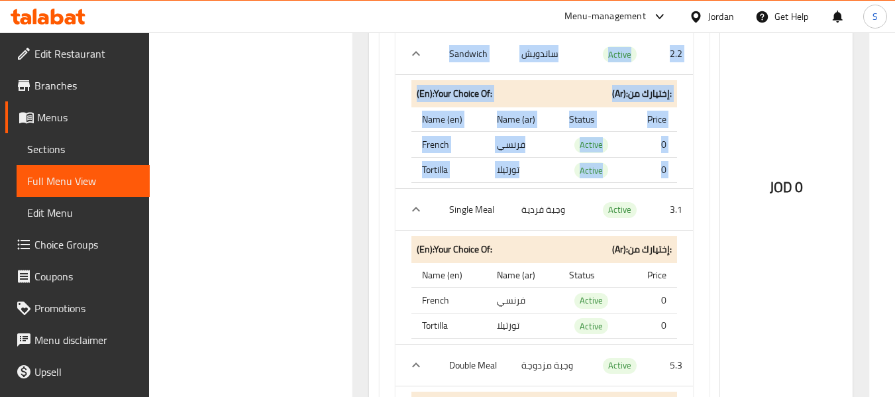
drag, startPoint x: 441, startPoint y: 181, endPoint x: 701, endPoint y: 186, distance: 260.4
click at [698, 186] on div "Name(En) Name(Ar) Status Price Sandwich ساندويش Active 2.2 (En): Your Choice Of…" at bounding box center [544, 253] width 329 height 526
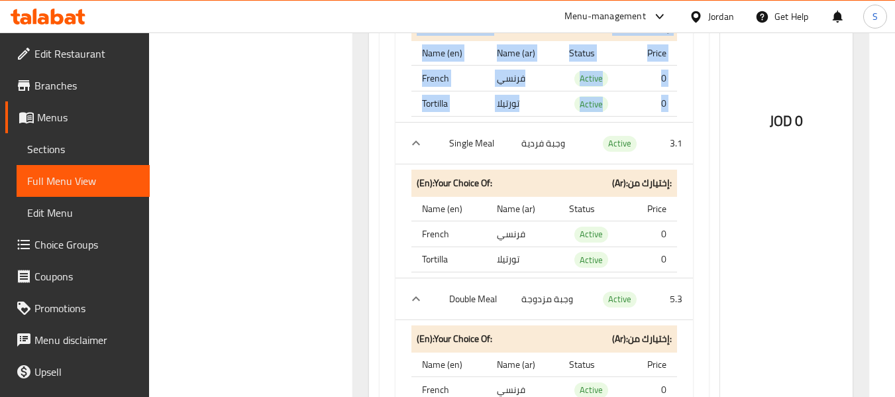
click at [707, 203] on div "Name(En) Name(Ar) Status Price Sandwich ساندويش Active 2.2 (En): Your Choice Of…" at bounding box center [544, 187] width 329 height 526
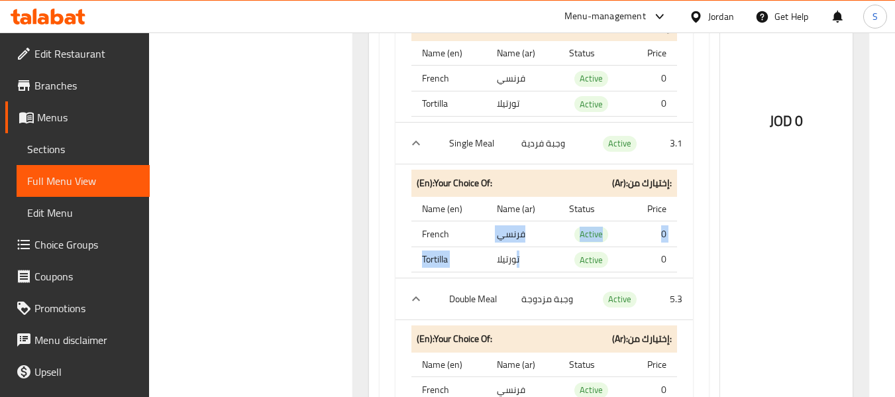
drag, startPoint x: 455, startPoint y: 215, endPoint x: 584, endPoint y: 229, distance: 130.7
click at [552, 237] on tbody "French فرنسي Active 0 Tortilla تورتيلا Active 0" at bounding box center [544, 246] width 266 height 51
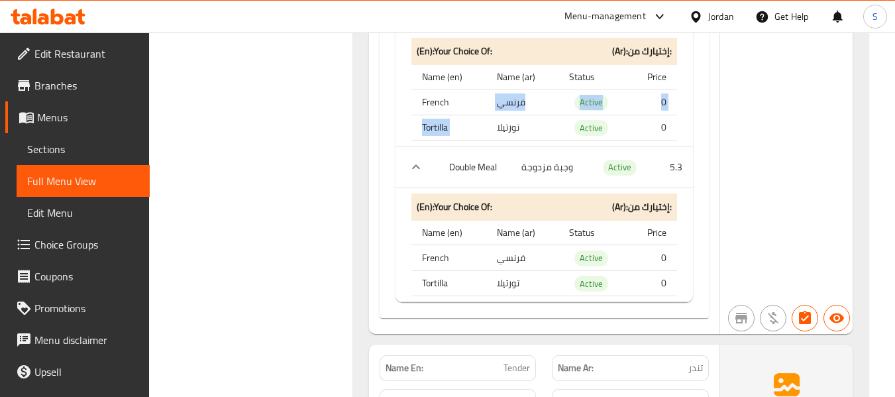
scroll to position [11274, 0]
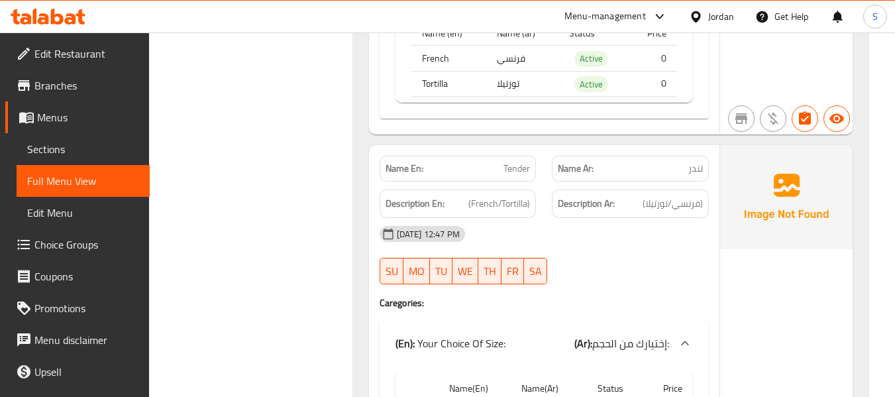
click at [513, 162] on span "Tender" at bounding box center [517, 169] width 27 height 14
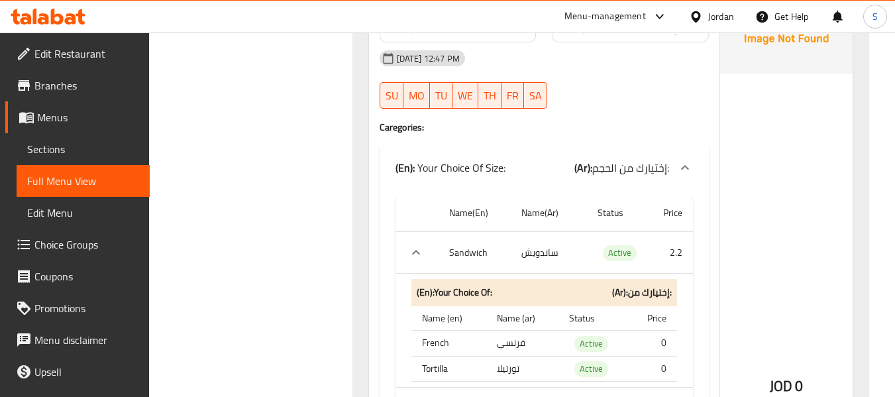
scroll to position [11671, 0]
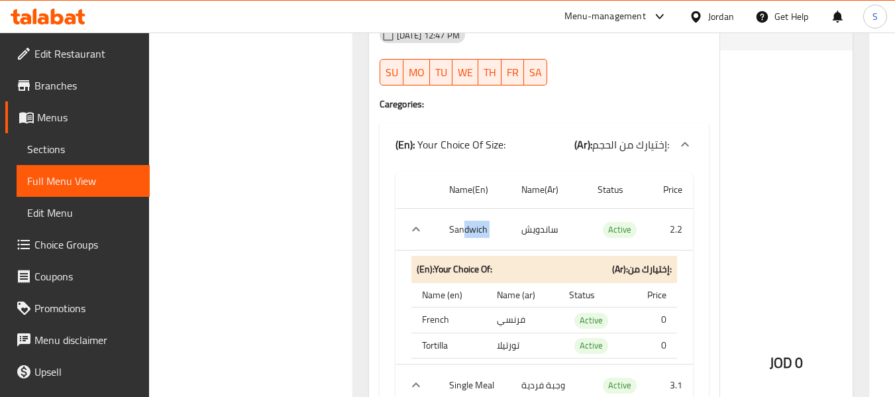
drag, startPoint x: 466, startPoint y: 204, endPoint x: 576, endPoint y: 201, distance: 110.0
click at [576, 209] on tr "Sandwich ساندويش Active 2.2" at bounding box center [545, 230] width 298 height 42
drag, startPoint x: 468, startPoint y: 360, endPoint x: 539, endPoint y: 354, distance: 71.2
click at [538, 364] on tr "Single Meal وجبة فردية Active 3.1" at bounding box center [545, 385] width 298 height 42
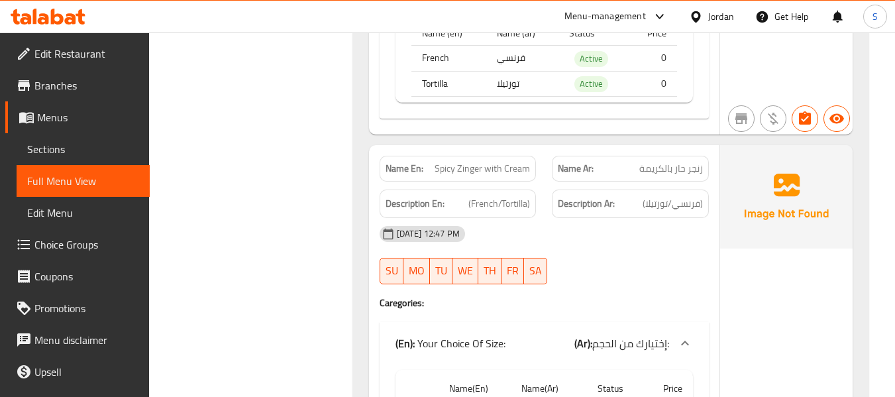
scroll to position [12268, 0]
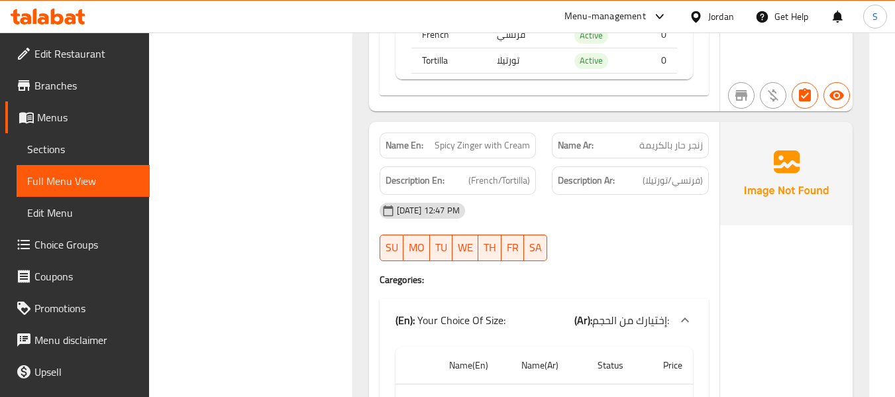
click at [673, 138] on span "زنجر حار بالكريمة" at bounding box center [671, 145] width 64 height 14
click at [496, 138] on span "Spicy Zinger with Cream" at bounding box center [482, 145] width 95 height 14
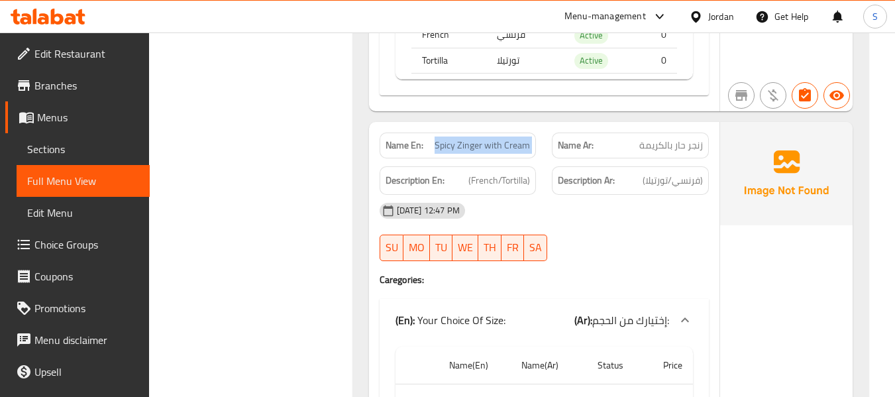
click at [496, 138] on span "Spicy Zinger with Cream" at bounding box center [482, 145] width 95 height 14
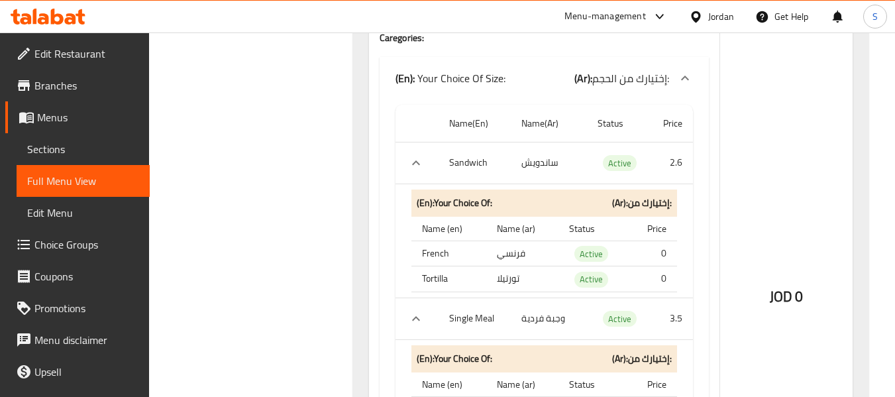
scroll to position [12533, 0]
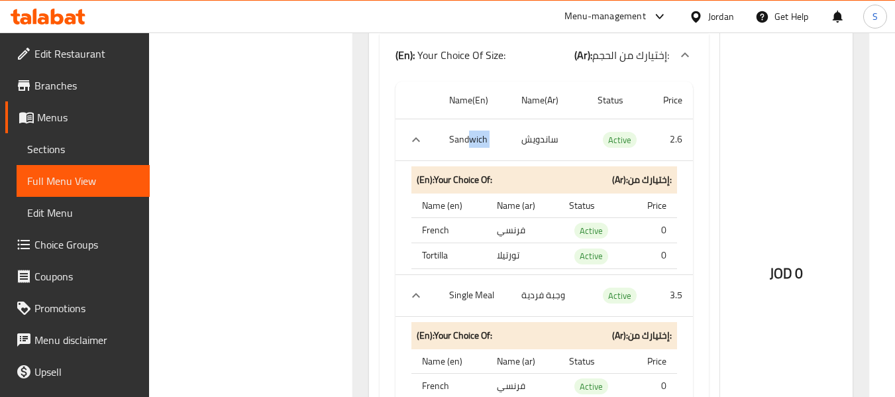
drag, startPoint x: 470, startPoint y: 115, endPoint x: 556, endPoint y: 127, distance: 86.3
click at [556, 127] on tr "Sandwich ساندويش Active 2.6" at bounding box center [545, 140] width 298 height 42
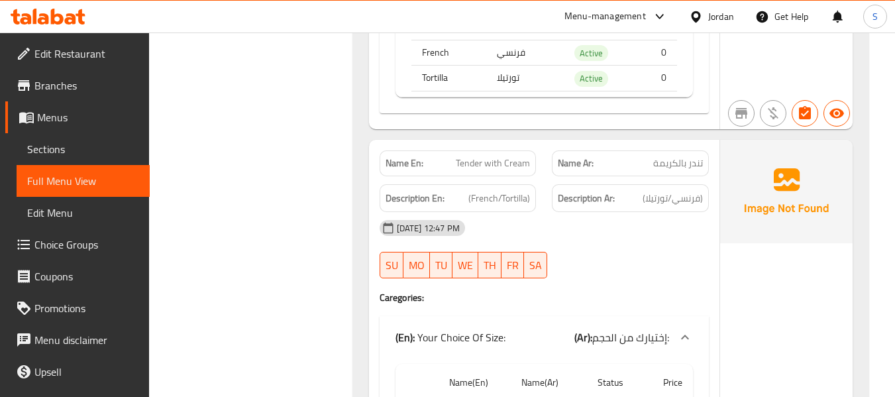
scroll to position [13063, 0]
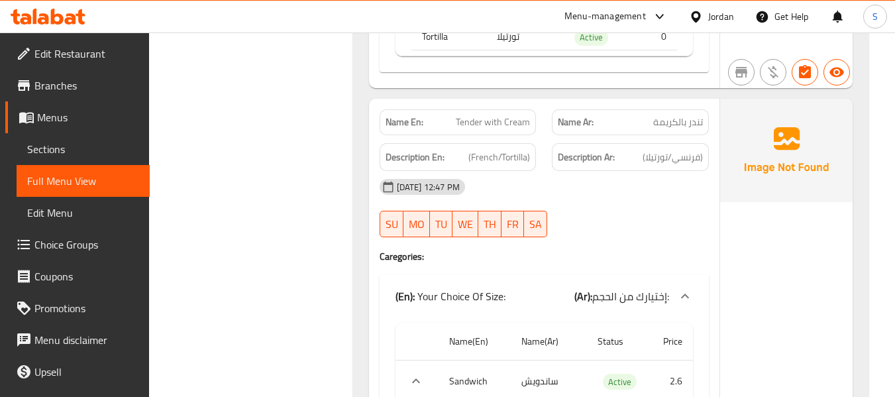
click at [497, 101] on div "Name En: Tender with Cream" at bounding box center [458, 122] width 173 height 42
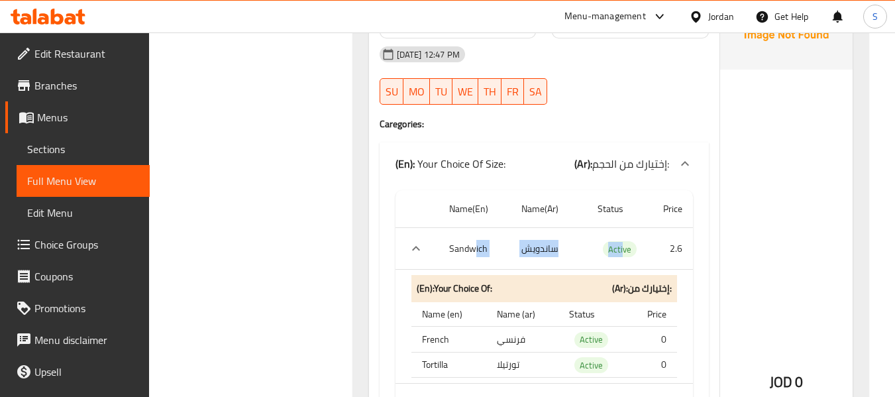
drag, startPoint x: 521, startPoint y: 225, endPoint x: 651, endPoint y: 217, distance: 130.1
click at [645, 228] on tr "Sandwich ساندويش Active 2.6" at bounding box center [545, 249] width 298 height 42
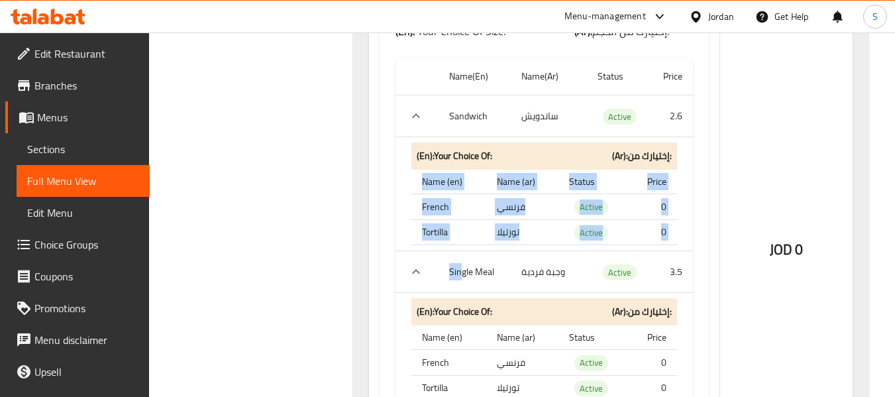
drag, startPoint x: 461, startPoint y: 252, endPoint x: 651, endPoint y: 214, distance: 194.5
click at [622, 222] on tbody "Sandwich ساندويش Active 2.6 (En): Your Choice Of: (Ar): إختيارك من: Name (en) N…" at bounding box center [545, 328] width 298 height 467
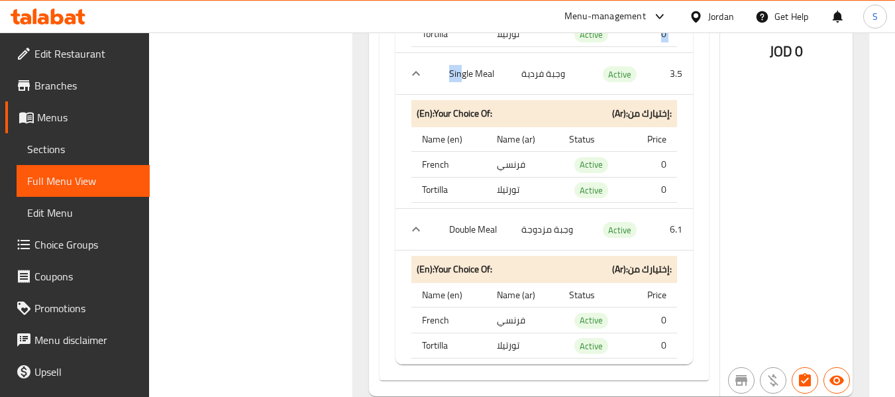
scroll to position [13527, 0]
drag, startPoint x: 468, startPoint y: 205, endPoint x: 549, endPoint y: 195, distance: 81.4
click at [538, 208] on tr "Double Meal وجبة مزدوجة Active 6.1" at bounding box center [545, 229] width 298 height 42
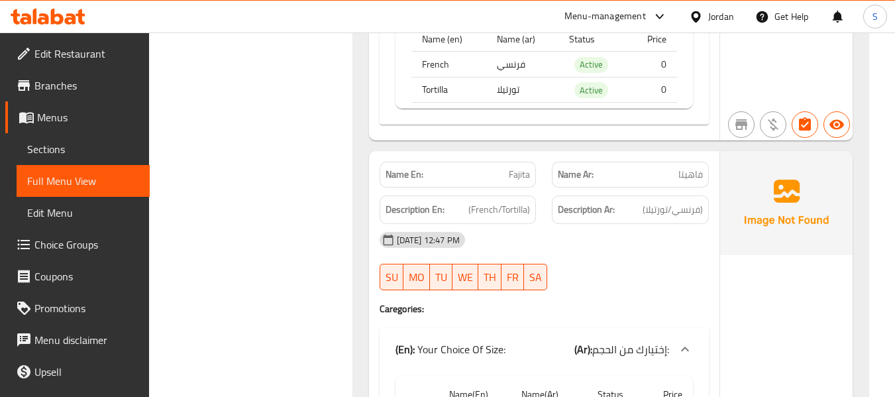
scroll to position [13858, 0]
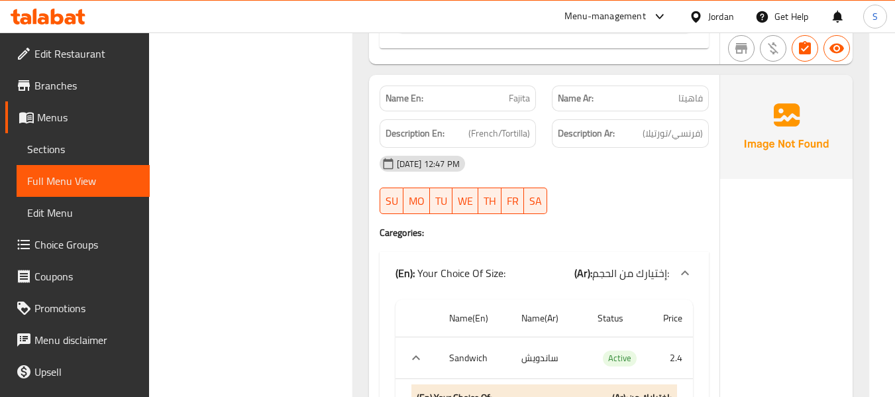
click at [523, 87] on div "Name En: Fajita" at bounding box center [458, 98] width 157 height 26
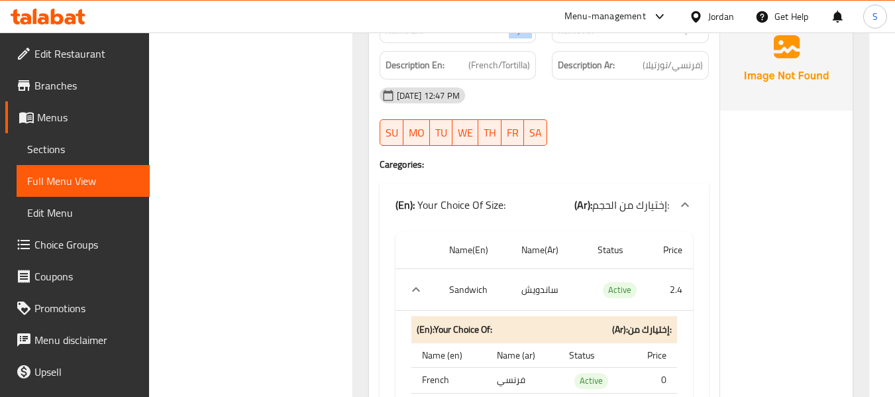
scroll to position [13990, 0]
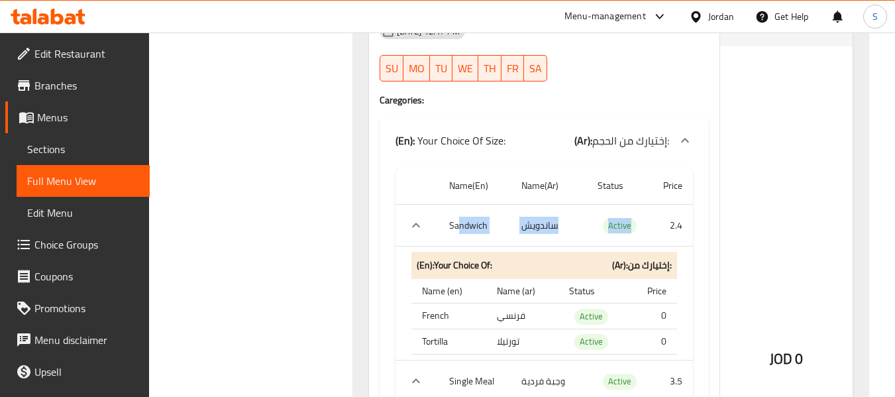
drag, startPoint x: 461, startPoint y: 201, endPoint x: 639, endPoint y: 185, distance: 179.6
click at [639, 205] on tr "Sandwich ساندويش Active 2.4" at bounding box center [545, 226] width 298 height 42
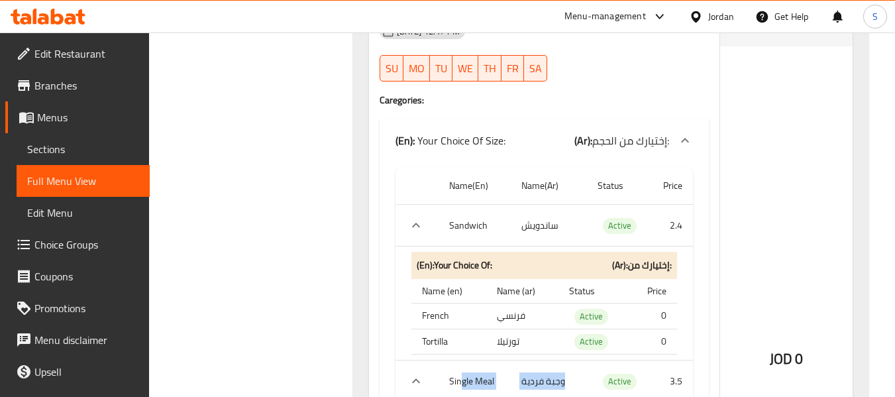
drag, startPoint x: 459, startPoint y: 347, endPoint x: 644, endPoint y: 325, distance: 186.2
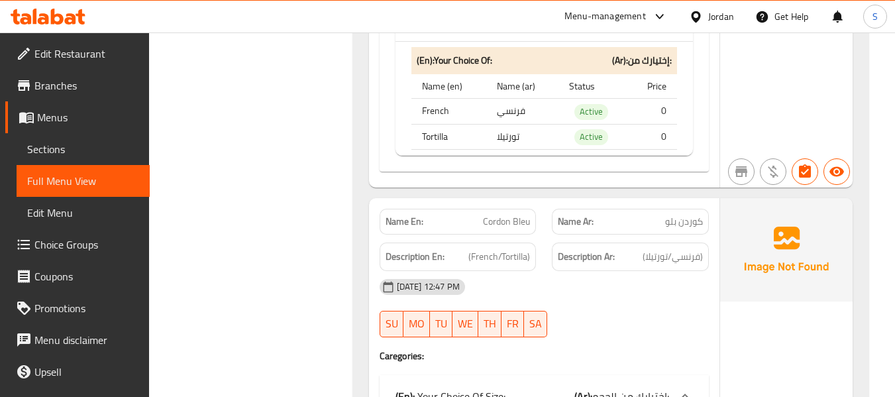
scroll to position [14587, 0]
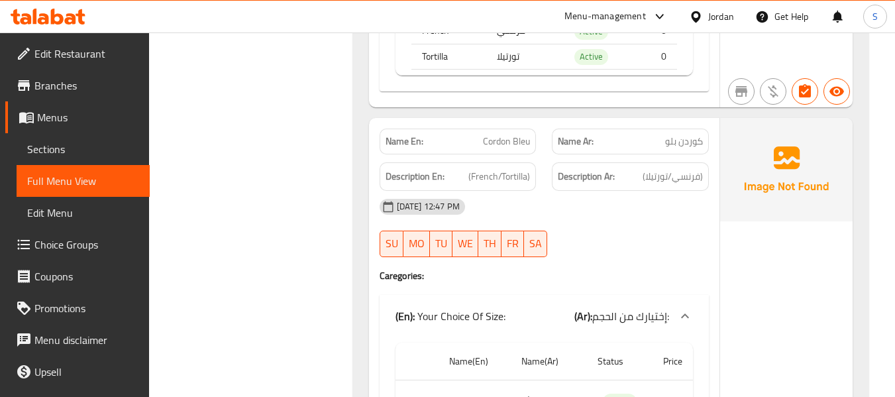
click at [510, 121] on div "Name En: Cordon Bleu" at bounding box center [458, 142] width 173 height 42
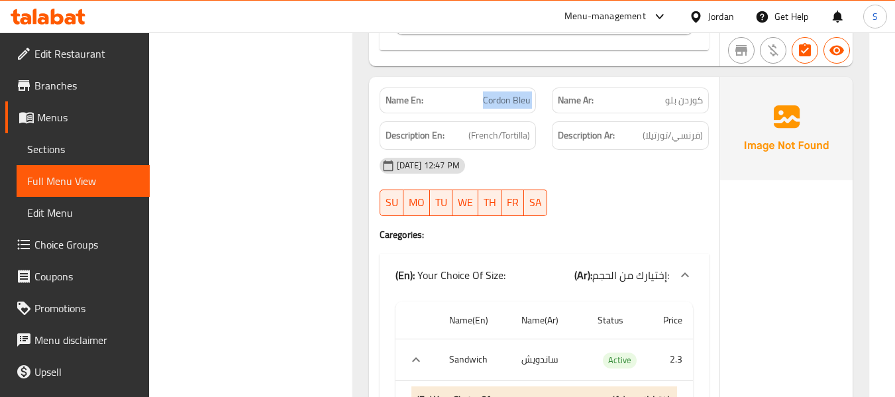
scroll to position [14786, 0]
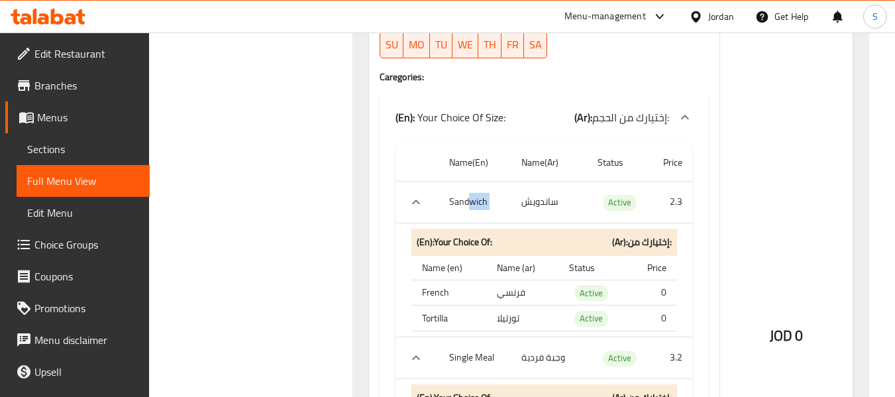
drag, startPoint x: 466, startPoint y: 168, endPoint x: 592, endPoint y: 168, distance: 125.9
click at [584, 181] on tr "Sandwich ساندويش Active 2.3" at bounding box center [545, 202] width 298 height 42
drag, startPoint x: 467, startPoint y: 321, endPoint x: 667, endPoint y: 317, distance: 200.1
click at [663, 337] on tr "Single Meal وجبة فردية Active 3.2" at bounding box center [545, 358] width 298 height 42
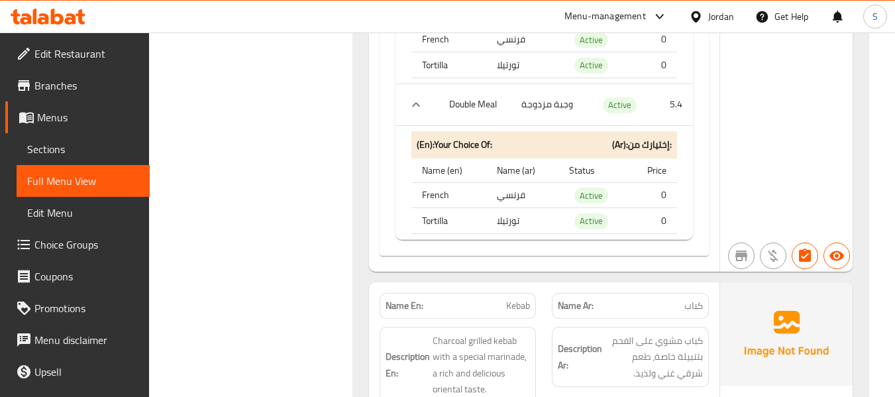
scroll to position [15316, 0]
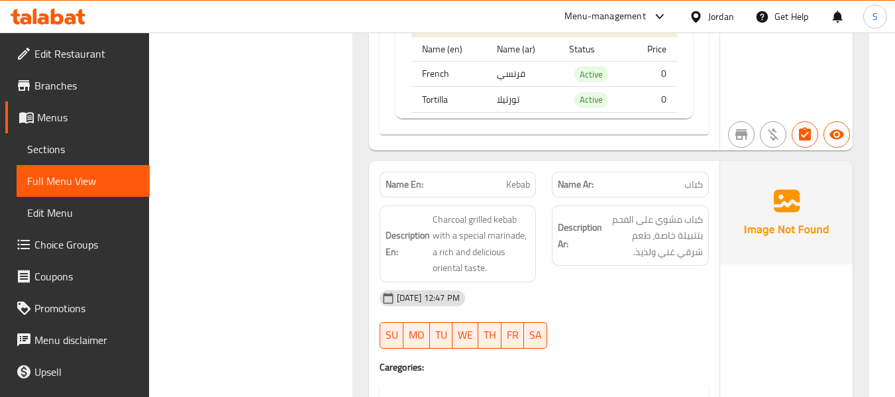
click at [470, 172] on div "Name En: Kebab" at bounding box center [458, 185] width 157 height 26
click at [661, 197] on div "Description Ar: كباب مشوي على الفحم بتتبيلة خاصة، طعم شرقي غني ولذيذ." at bounding box center [630, 243] width 173 height 93
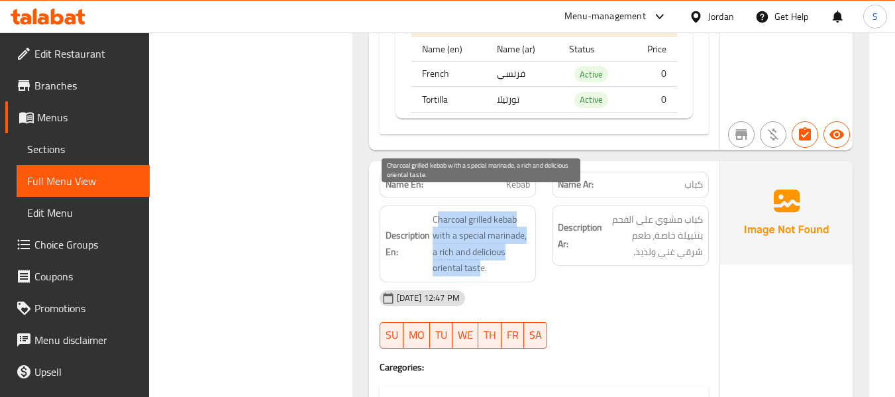
drag, startPoint x: 439, startPoint y: 192, endPoint x: 480, endPoint y: 245, distance: 67.0
click at [480, 245] on span "Charcoal grilled kebab with a special marinade, a rich and delicious oriental t…" at bounding box center [482, 243] width 98 height 65
click at [480, 243] on span "Charcoal grilled kebab with a special marinade, a rich and delicious oriental t…" at bounding box center [482, 243] width 98 height 65
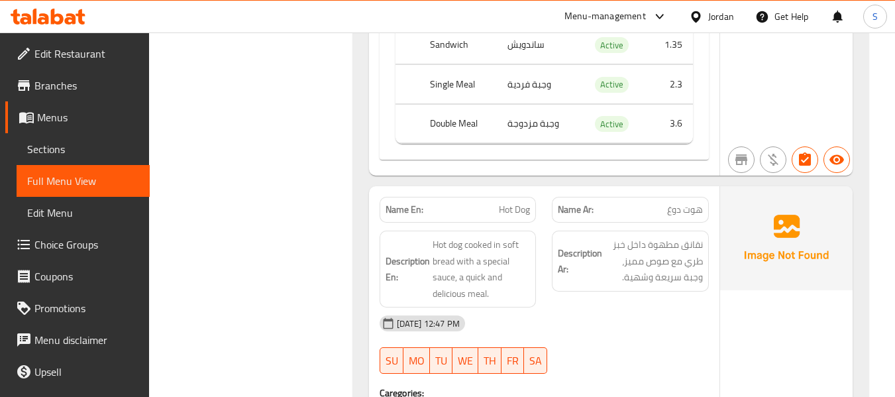
scroll to position [15780, 0]
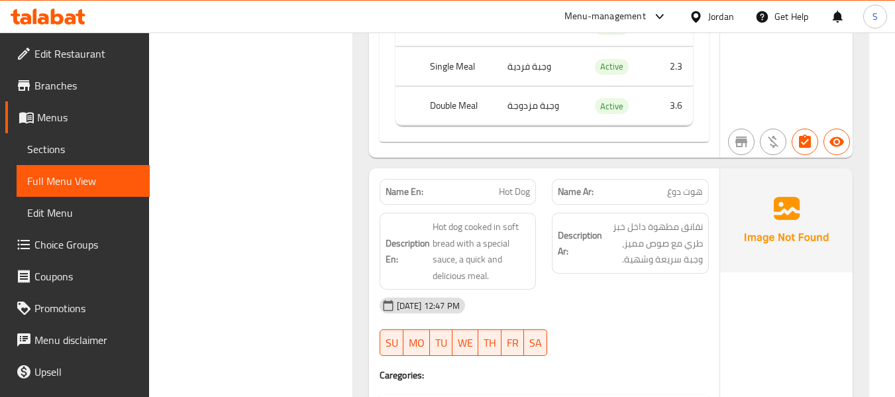
click at [812, 276] on div "JOD 0" at bounding box center [786, 398] width 133 height 461
click at [499, 185] on span "Hot Dog" at bounding box center [514, 192] width 31 height 14
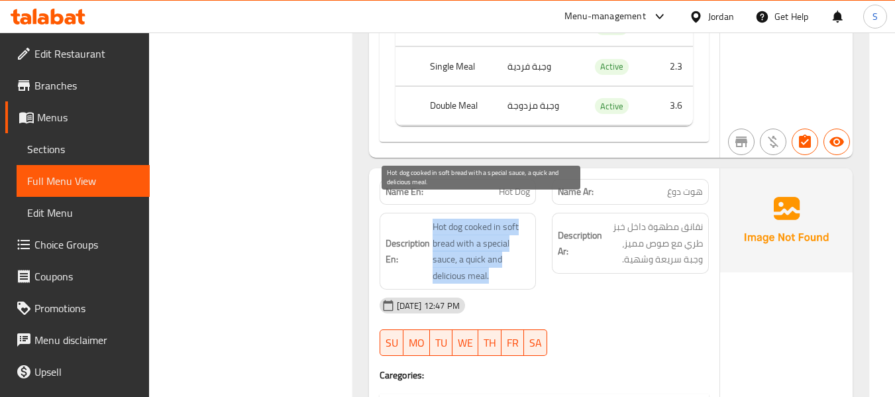
drag, startPoint x: 429, startPoint y: 195, endPoint x: 538, endPoint y: 260, distance: 127.2
click at [537, 260] on div "Description En: Hot dog cooked in soft bread with a special sauce, a quick and …" at bounding box center [458, 251] width 173 height 93
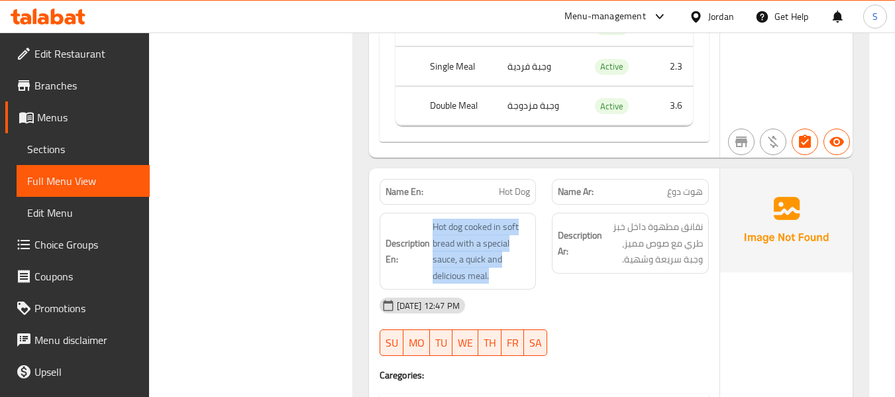
click at [538, 259] on div "Description En: Hot dog cooked in soft bread with a special sauce, a quick and …" at bounding box center [458, 251] width 173 height 93
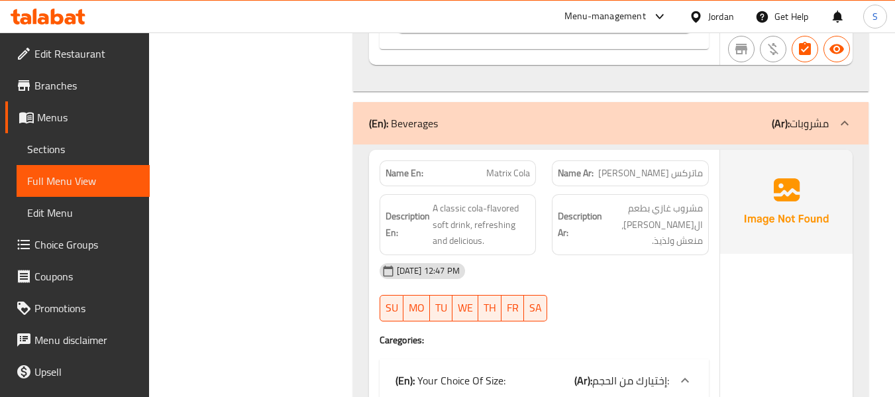
scroll to position [16376, 0]
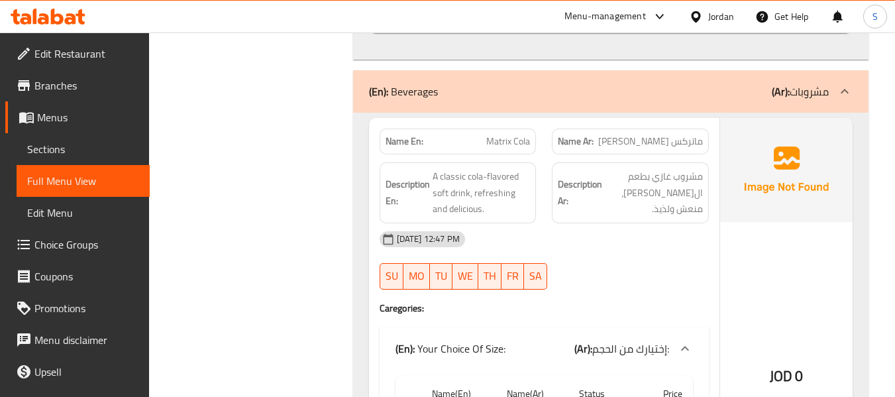
click at [492, 199] on div "Description En: A classic cola-flavored soft drink, refreshing and delicious." at bounding box center [458, 192] width 157 height 61
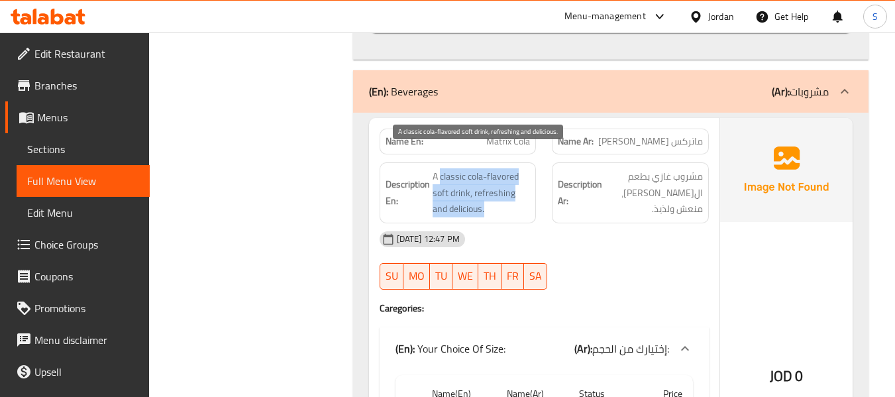
drag, startPoint x: 441, startPoint y: 160, endPoint x: 476, endPoint y: 183, distance: 42.6
click at [476, 183] on span "A classic cola-flavored soft drink, refreshing and delicious." at bounding box center [482, 192] width 98 height 49
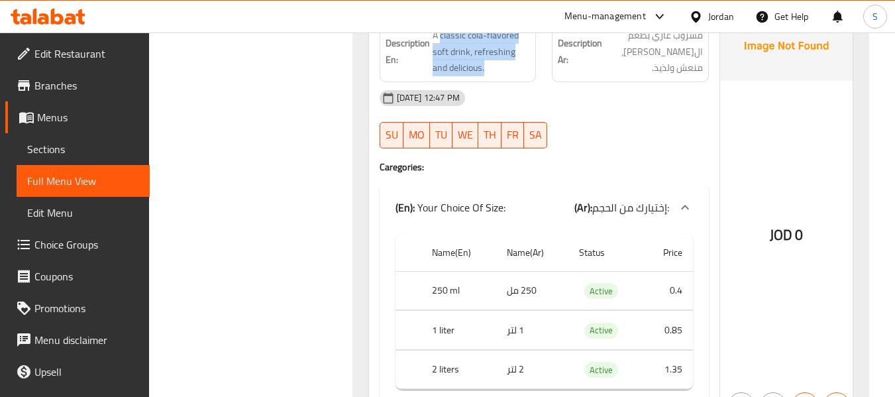
scroll to position [16575, 0]
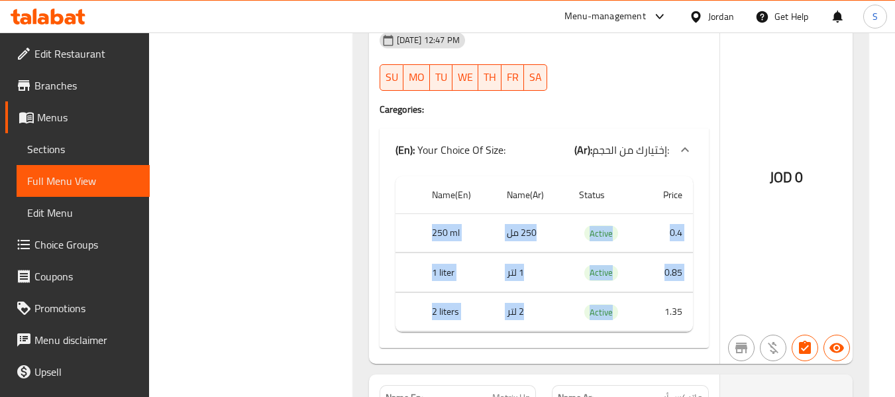
drag, startPoint x: 428, startPoint y: 206, endPoint x: 660, endPoint y: 283, distance: 244.3
click at [651, 284] on tbody "250 ml 250 مل Active 0.4 1 liter 1 لتر Active 0.85 2 liters 2 لتر Active 1.35" at bounding box center [545, 272] width 298 height 119
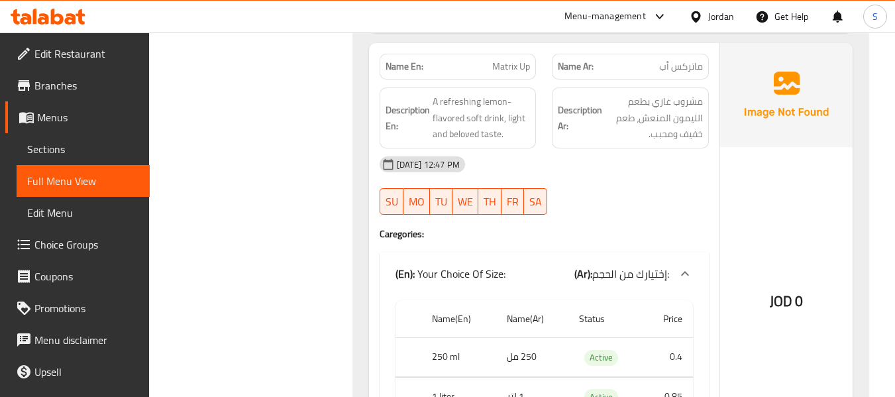
click at [505, 252] on div "(En): Your Choice Of Size: (Ar): إختيارك من الحجم:" at bounding box center [544, 273] width 329 height 42
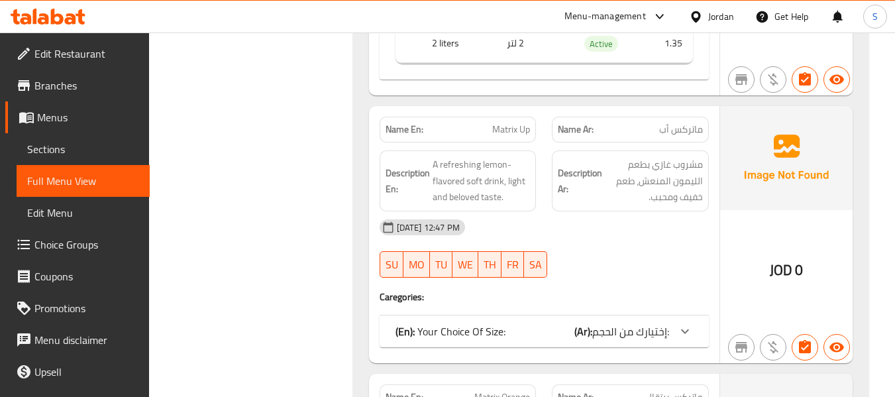
scroll to position [16840, 0]
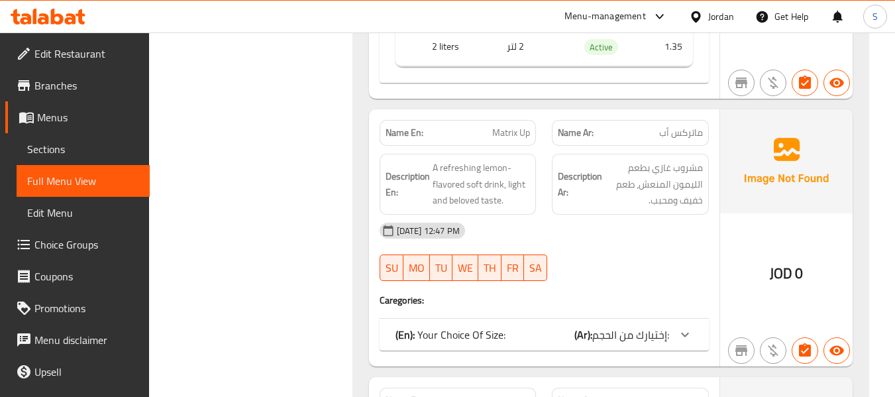
click at [589, 325] on b "(Ar):" at bounding box center [583, 335] width 18 height 20
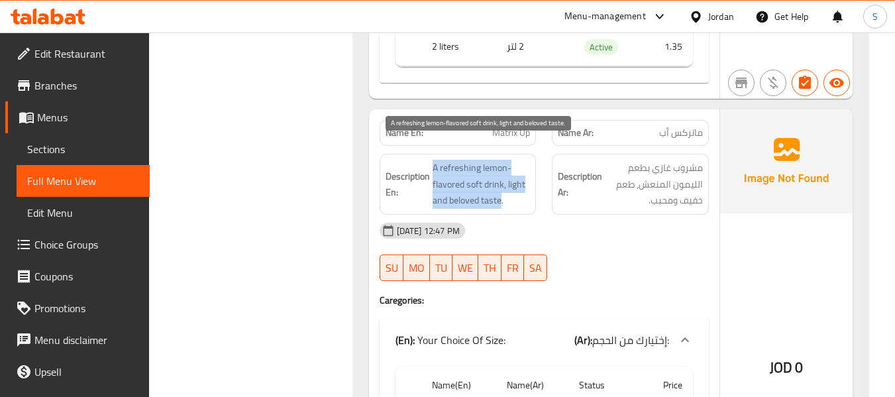
drag, startPoint x: 433, startPoint y: 142, endPoint x: 502, endPoint y: 184, distance: 81.1
click at [502, 184] on span "A refreshing lemon-flavored soft drink, light and beloved taste." at bounding box center [482, 184] width 98 height 49
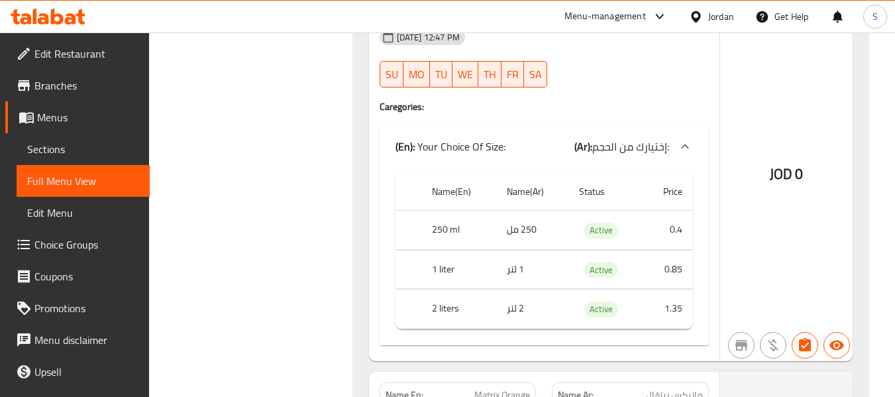
scroll to position [17038, 0]
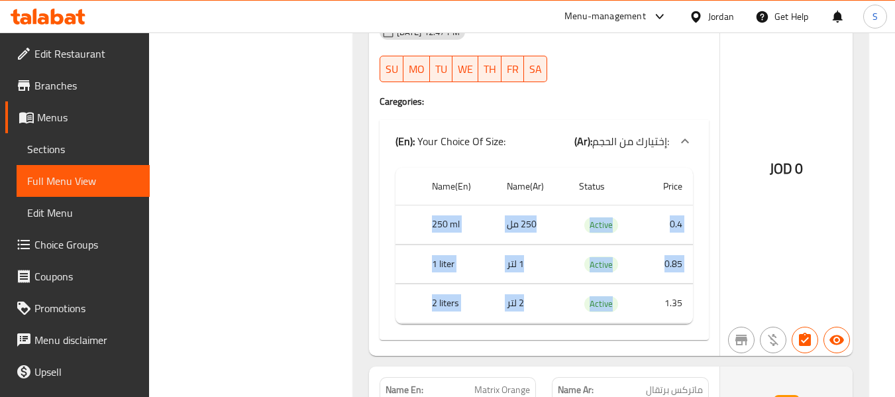
drag, startPoint x: 429, startPoint y: 192, endPoint x: 633, endPoint y: 270, distance: 217.7
click at [633, 270] on tbody "250 ml 250 مل Active 0.4 1 liter 1 لتر Active 0.85 2 liters 2 لتر Active 1.35" at bounding box center [545, 264] width 298 height 119
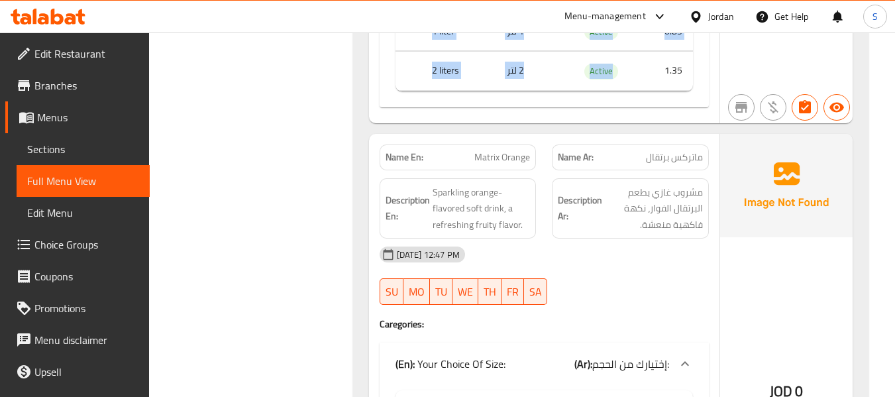
scroll to position [17304, 0]
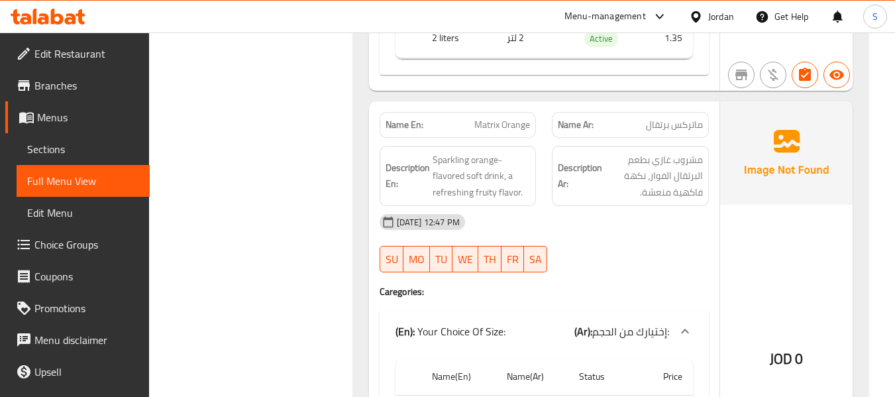
click at [645, 213] on div "[DATE] 12:47 PM" at bounding box center [544, 222] width 345 height 32
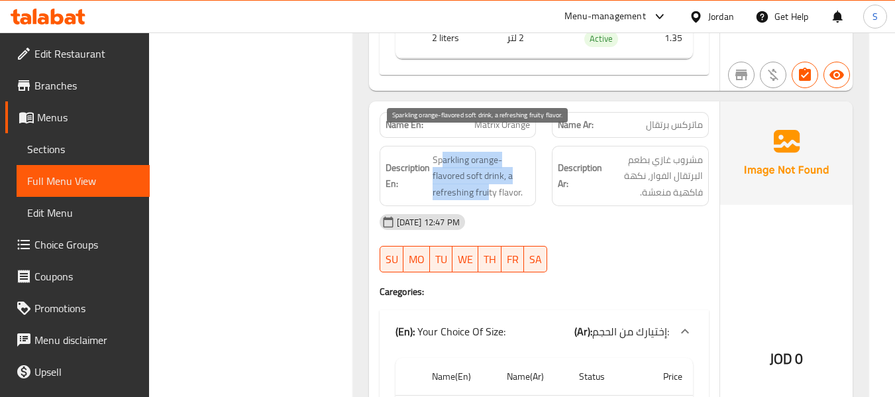
drag, startPoint x: 444, startPoint y: 135, endPoint x: 631, endPoint y: 211, distance: 201.8
click at [508, 191] on div "Name En: Matrix Orange Name Ar: ماتركس برتقال Description En: Sparkling orange-…" at bounding box center [544, 323] width 351 height 445
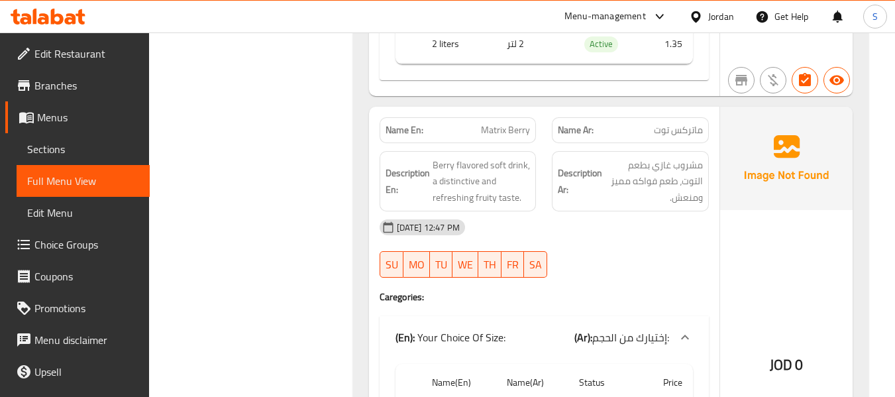
scroll to position [17767, 0]
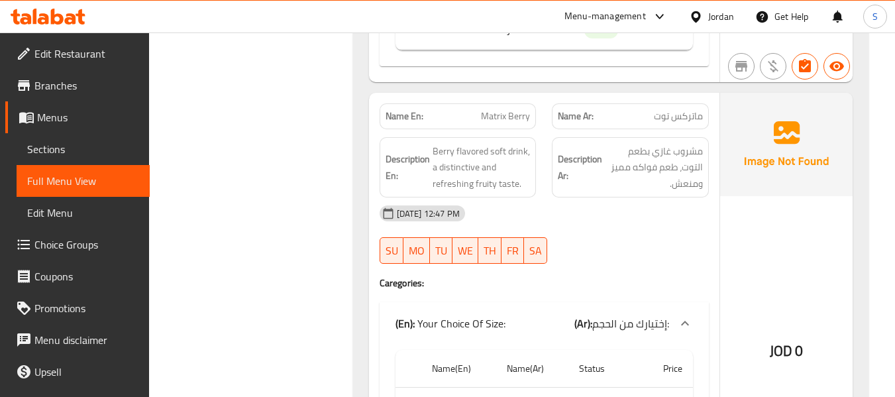
click at [578, 254] on div "Name En: Matrix Berry Name Ar: ماتركس توت Description En: Berry flavored soft d…" at bounding box center [544, 315] width 351 height 445
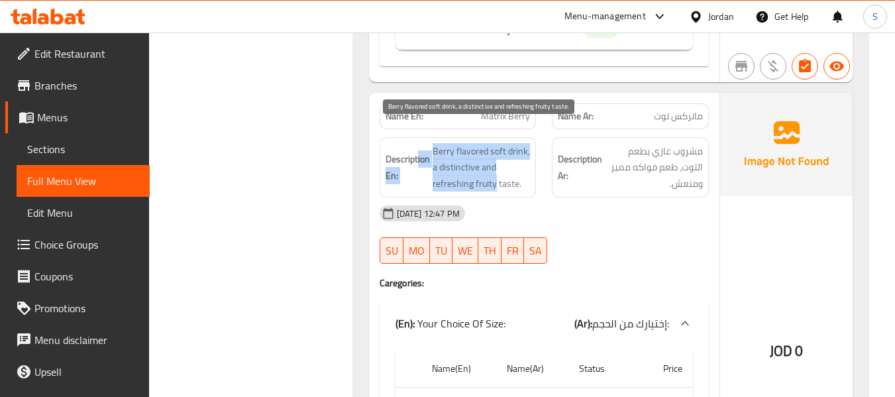
drag, startPoint x: 418, startPoint y: 129, endPoint x: 521, endPoint y: 161, distance: 108.2
click at [505, 164] on h6 "Description En: Berry flavored soft drink, a distinctive and refreshing fruity …" at bounding box center [458, 167] width 145 height 49
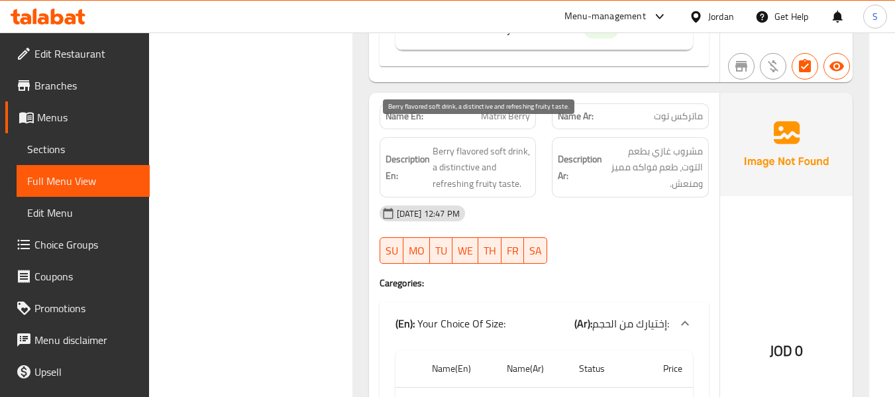
click at [524, 160] on span "Berry flavored soft drink, a distinctive and refreshing fruity taste." at bounding box center [482, 167] width 98 height 49
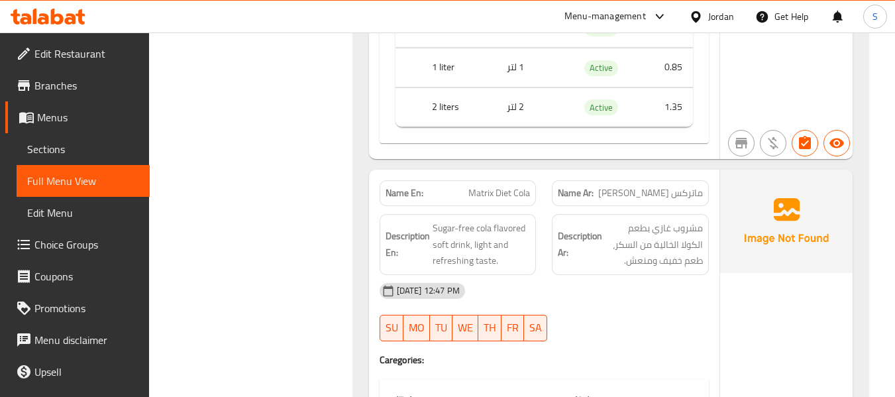
scroll to position [18165, 0]
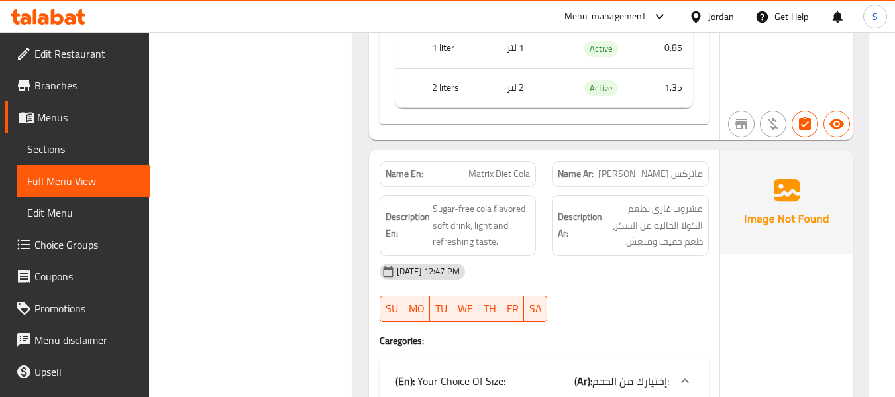
click at [704, 271] on div "13-10-2025 12:47 PM SU MO TU WE TH FR SA" at bounding box center [544, 293] width 345 height 74
click at [660, 150] on div "Name En: Matrix Diet Cola Name Ar: ماتركس كولا دايت Description En: Sugar-free …" at bounding box center [544, 372] width 351 height 445
click at [643, 167] on span "ماتركس [PERSON_NAME]" at bounding box center [650, 174] width 105 height 14
drag, startPoint x: 643, startPoint y: 160, endPoint x: 515, endPoint y: 166, distance: 128.7
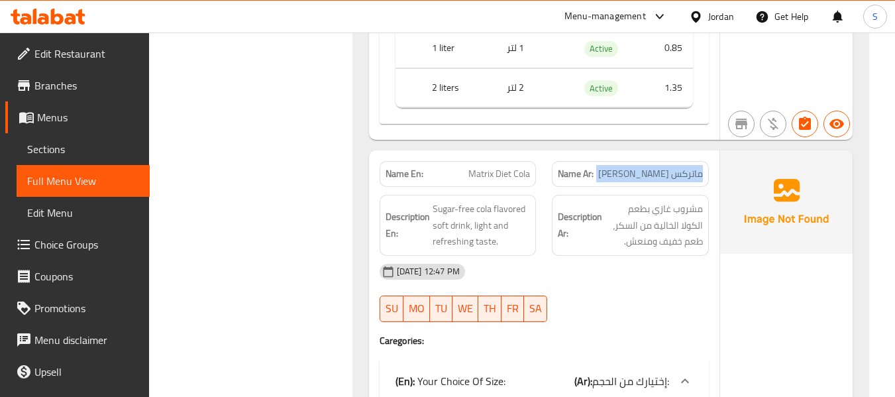
click at [640, 167] on span "ماتركس [PERSON_NAME]" at bounding box center [650, 174] width 105 height 14
drag, startPoint x: 432, startPoint y: 166, endPoint x: 466, endPoint y: 148, distance: 38.2
click at [432, 167] on div "Name En: Matrix Diet Cola Name Ar: ماتركس كولا دايت Description En: Sugar-free …" at bounding box center [544, 372] width 351 height 445
click at [466, 167] on p "Name En: Matrix Diet Cola" at bounding box center [458, 174] width 145 height 14
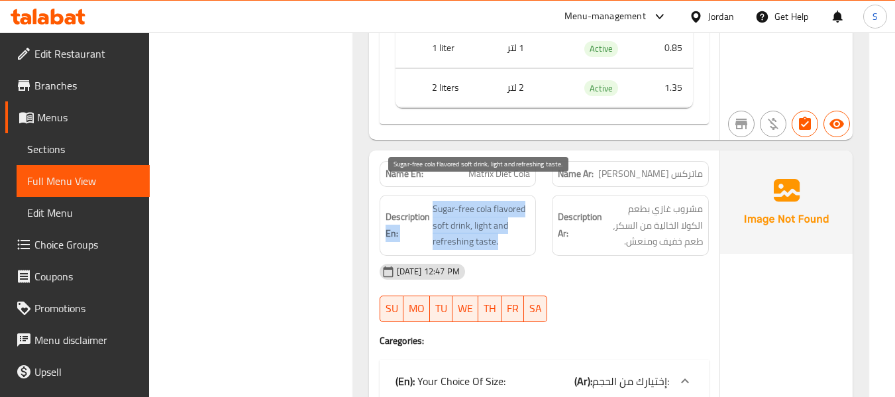
drag, startPoint x: 430, startPoint y: 191, endPoint x: 504, endPoint y: 222, distance: 79.6
click at [502, 222] on h6 "Description En: Sugar-free cola flavored soft drink, light and refreshing taste." at bounding box center [458, 225] width 145 height 49
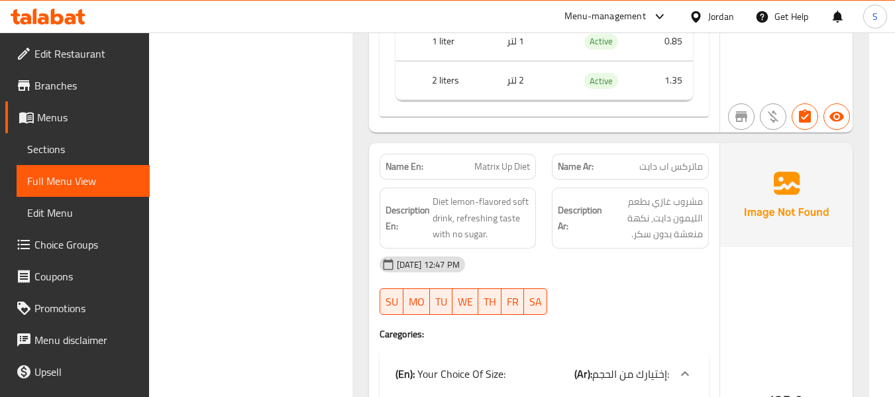
scroll to position [18629, 0]
click at [478, 195] on span "Diet lemon-flavored soft drink, refreshing taste with no sugar." at bounding box center [482, 216] width 98 height 49
click at [491, 152] on div "Name En: Matrix Up Diet" at bounding box center [458, 165] width 157 height 26
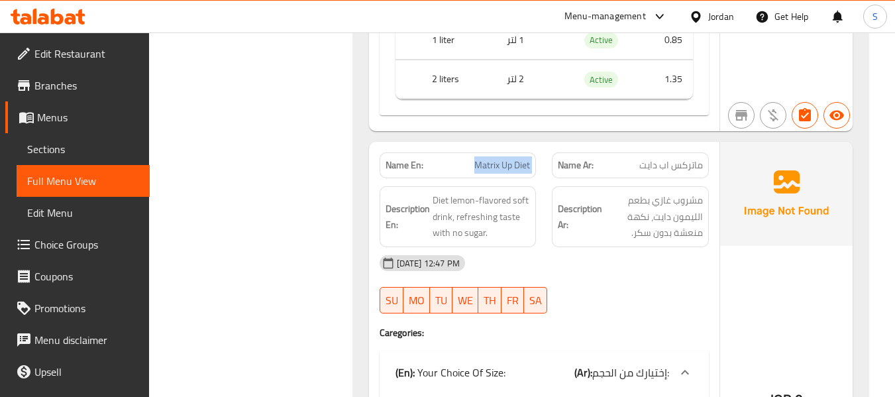
click at [491, 152] on div "Name En: Matrix Up Diet" at bounding box center [458, 165] width 157 height 26
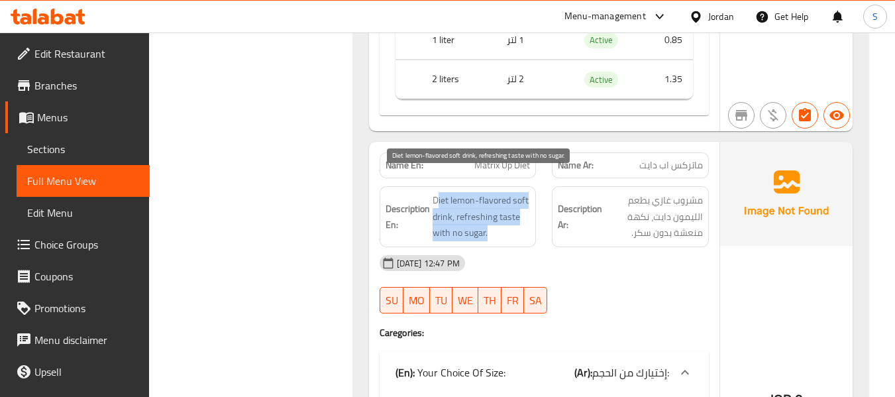
drag, startPoint x: 435, startPoint y: 176, endPoint x: 506, endPoint y: 211, distance: 78.8
click at [503, 214] on span "Diet lemon-flavored soft drink, refreshing taste with no sugar." at bounding box center [482, 216] width 98 height 49
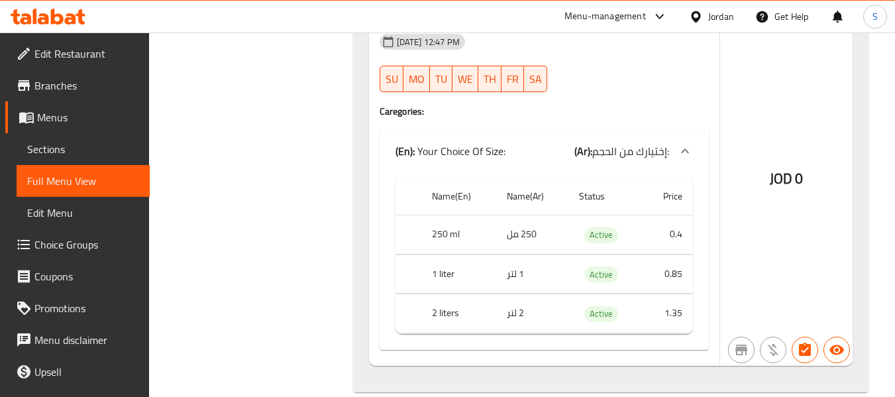
scroll to position [18852, 0]
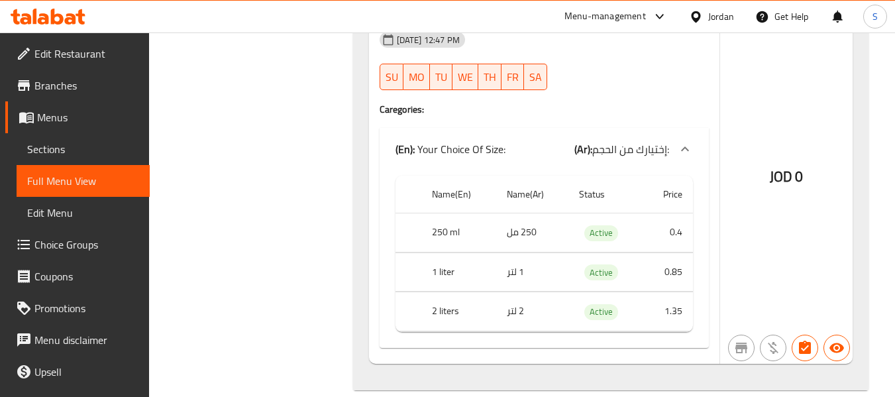
click at [549, 252] on td "1 لتر" at bounding box center [532, 271] width 72 height 39
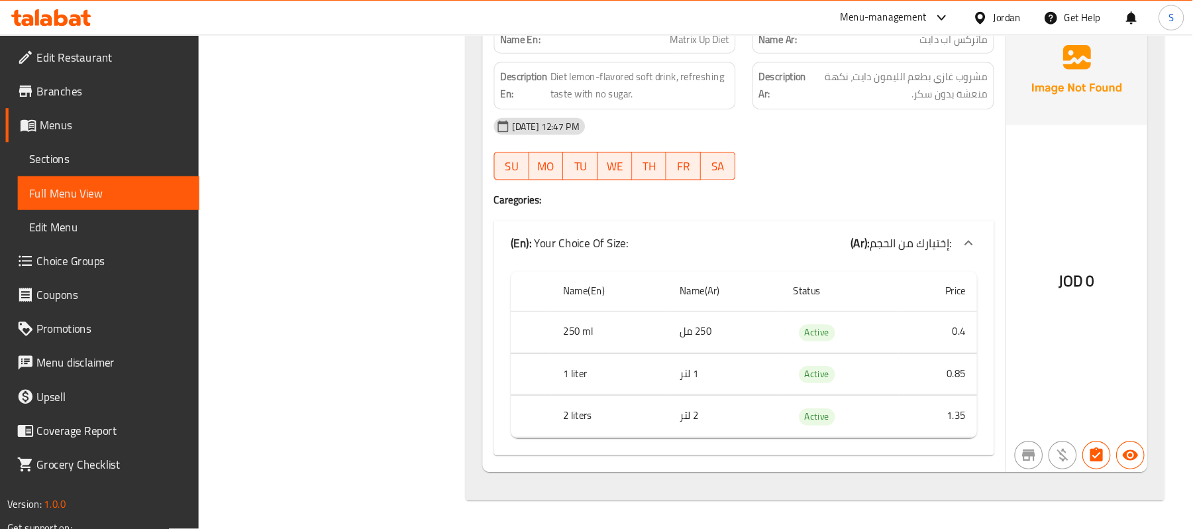
scroll to position [17695, 0]
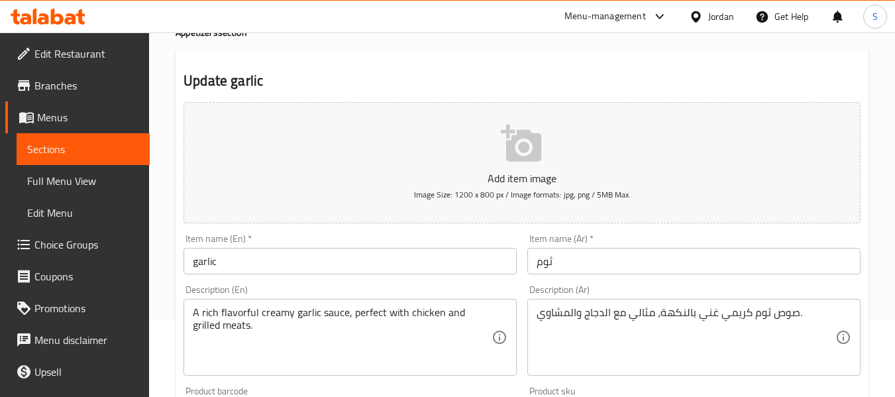
scroll to position [199, 0]
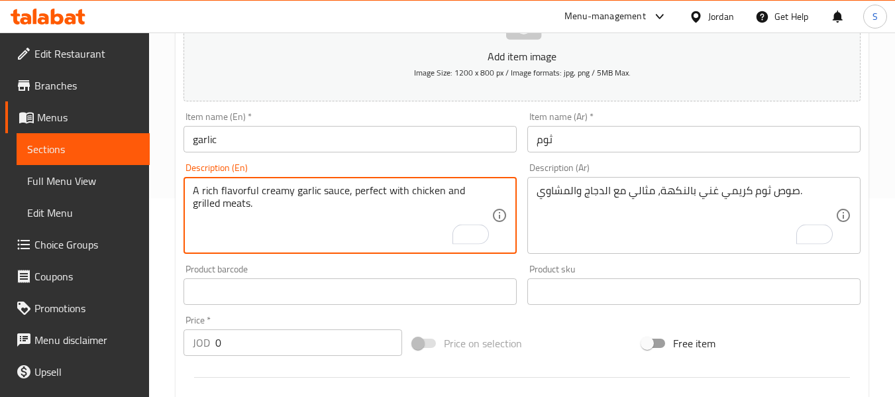
click at [233, 191] on textarea "A rich flavorful creamy garlic sauce, perfect with chicken and grilled meats." at bounding box center [342, 215] width 299 height 63
click at [223, 202] on textarea "A rich flavorful creamy garlic sauce, perfect with chicken and grilled meats." at bounding box center [342, 215] width 299 height 63
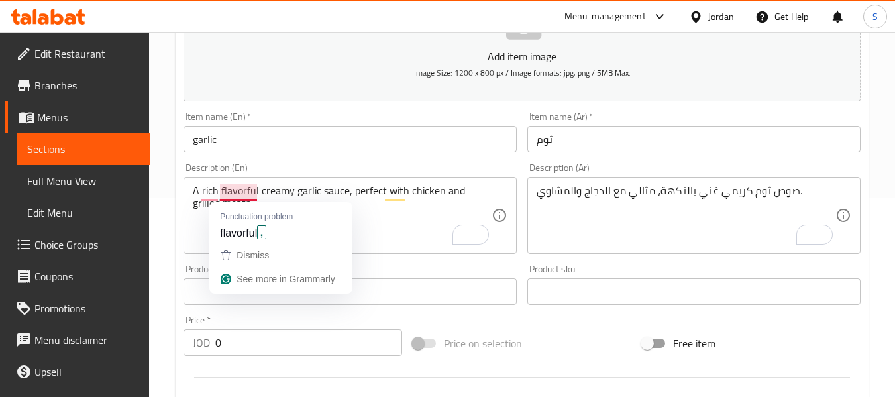
click at [227, 180] on div "A rich flavorful creamy garlic sauce, perfect with chicken and grilled meats. D…" at bounding box center [350, 215] width 333 height 77
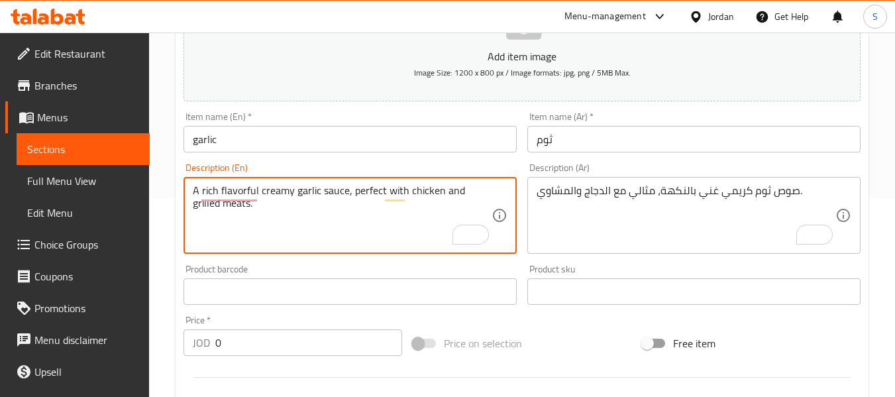
click at [253, 189] on textarea "A rich flavorful creamy garlic sauce, perfect with chicken and grilled meats." at bounding box center [342, 215] width 299 height 63
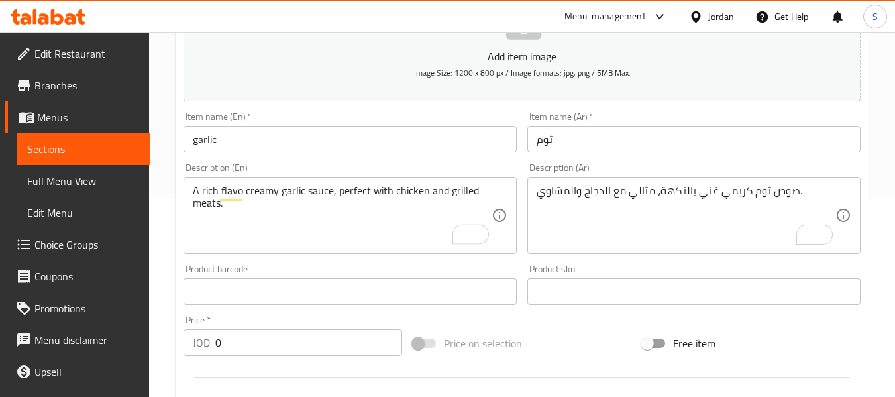
click at [214, 182] on div "A rich flavo creamy garlic sauce, perfect with chicken and grilled meats. Descr…" at bounding box center [350, 215] width 333 height 77
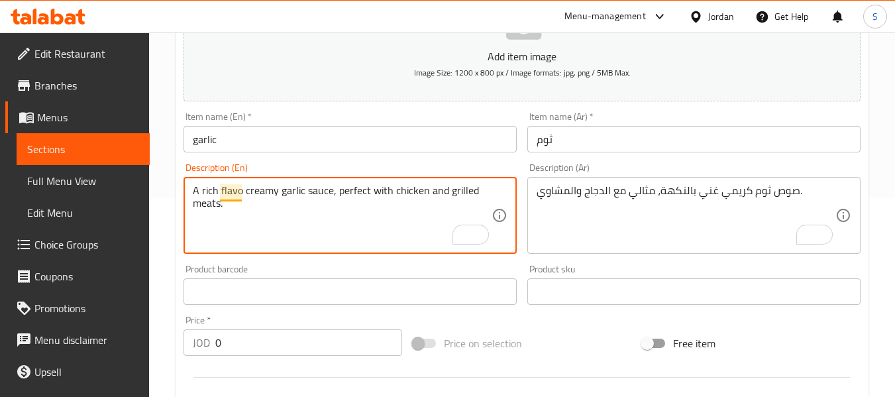
click at [238, 189] on textarea "A rich flavo creamy garlic sauce, perfect with chicken and grilled meats." at bounding box center [342, 215] width 299 height 63
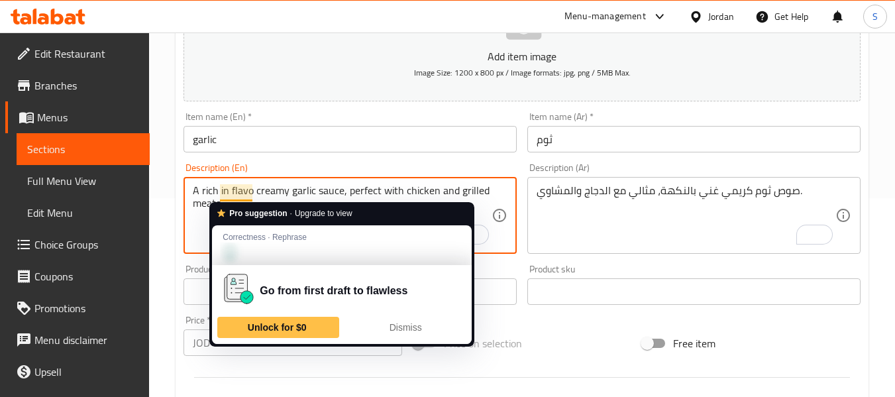
click at [248, 195] on textarea "A rich in flavo creamy garlic sauce, perfect with chicken and grilled meats." at bounding box center [342, 215] width 299 height 63
click at [252, 191] on textarea "A rich in flavo creamy garlic sauce, perfect with chicken and grilled meats." at bounding box center [342, 215] width 299 height 63
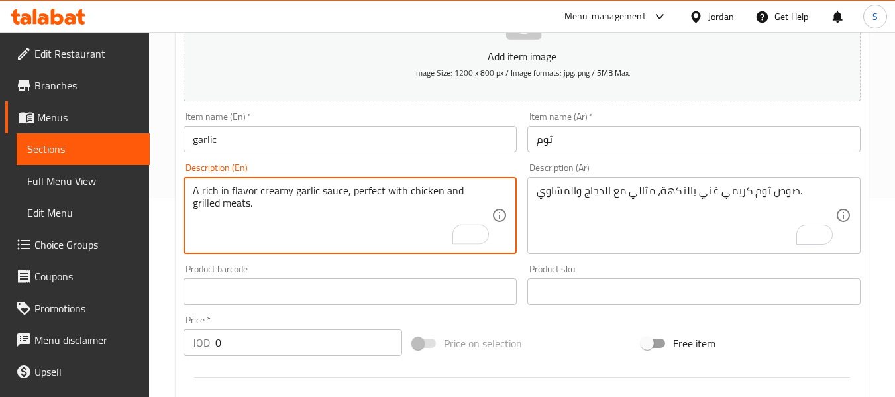
drag, startPoint x: 307, startPoint y: 202, endPoint x: 349, endPoint y: 178, distance: 49.0
click at [307, 203] on textarea "A rich in flavor creamy garlic sauce, perfect with chicken and grilled meats." at bounding box center [342, 215] width 299 height 63
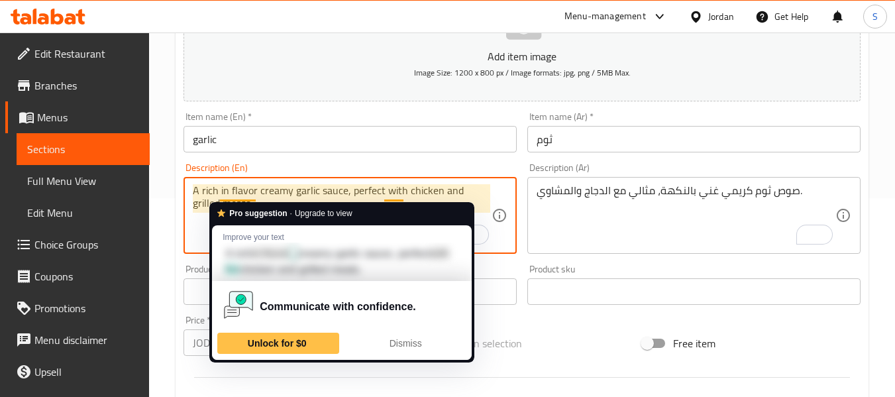
click at [249, 199] on textarea "A rich in flavor creamy garlic sauce, perfect with chicken and grilled meats." at bounding box center [342, 215] width 299 height 63
drag, startPoint x: 256, startPoint y: 191, endPoint x: 178, endPoint y: 203, distance: 78.5
click at [193, 193] on textarea "A rich in flavor creamy garlic sauce, perfect with chicken and grilled meats." at bounding box center [342, 215] width 299 height 63
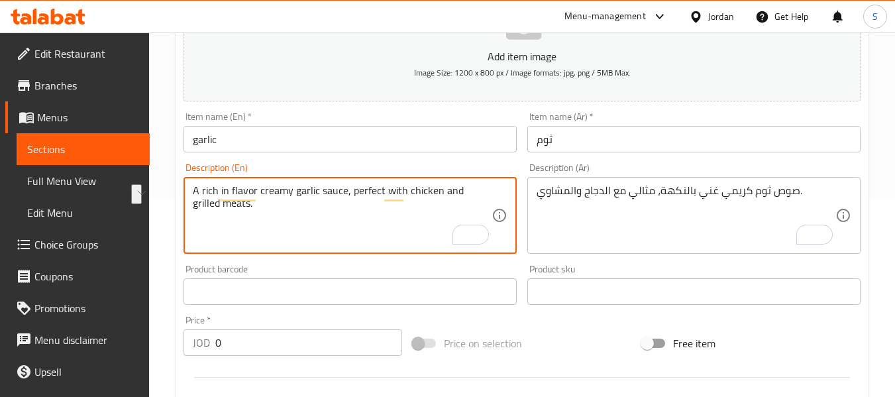
type textarea "A rich in flavor creamy garlic sauce, perfect with chicken and grilled meats."
click at [257, 195] on textarea "A rich in flavor creamy garlic sauce, perfect with chicken and grilled meats." at bounding box center [342, 215] width 299 height 63
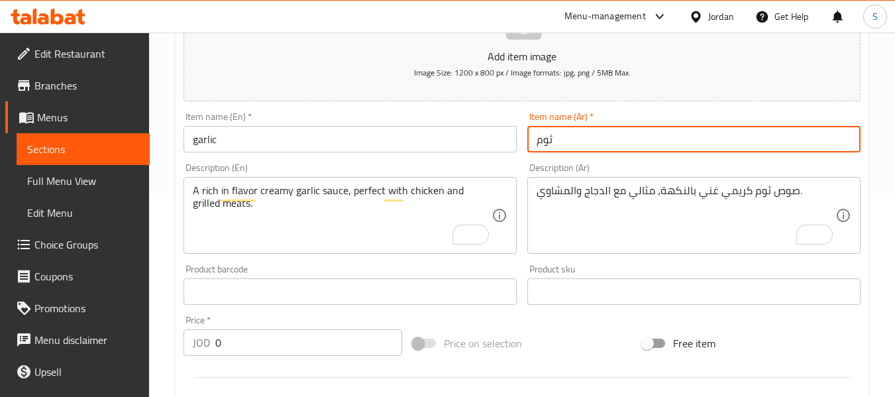
click at [589, 144] on input "ثوم" at bounding box center [693, 139] width 333 height 27
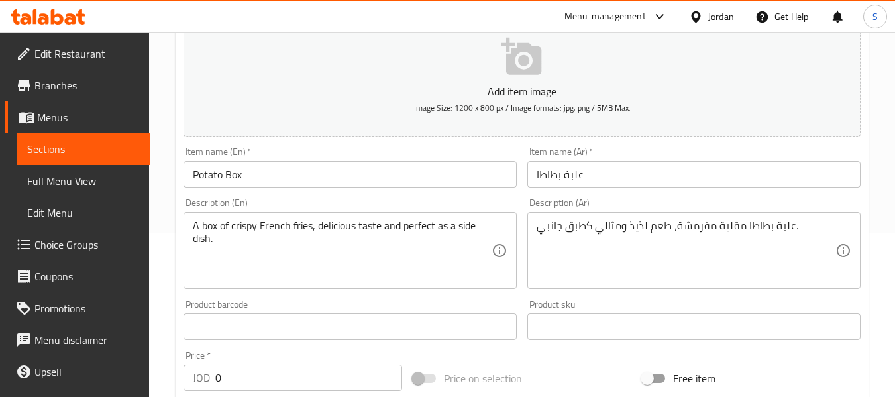
scroll to position [199, 0]
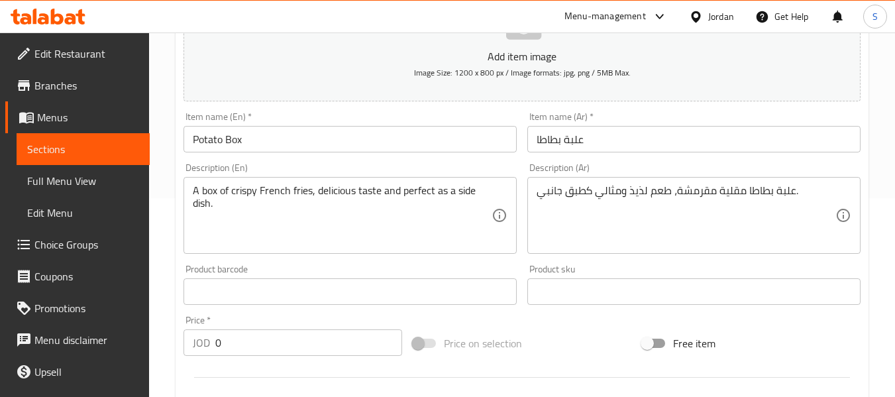
click at [210, 143] on input "Potato Box" at bounding box center [350, 139] width 333 height 27
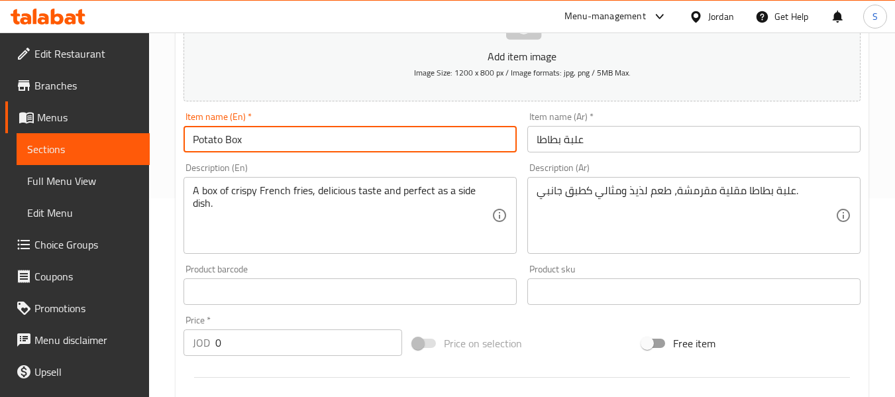
click at [210, 143] on input "Potato Box" at bounding box center [350, 139] width 333 height 27
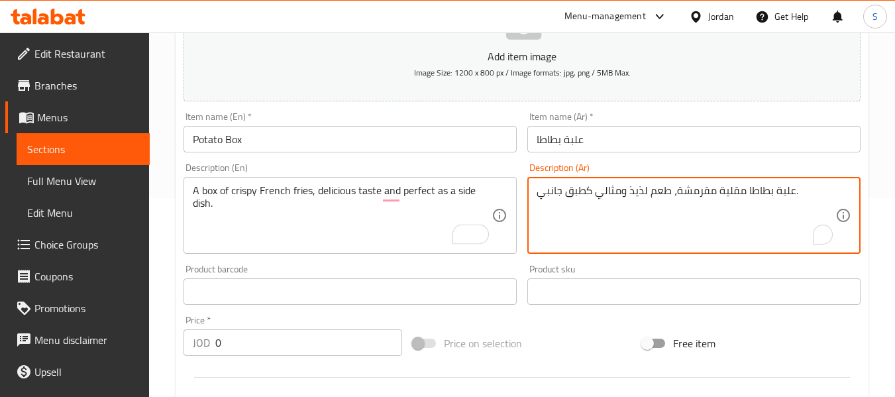
click at [639, 190] on textarea "علبة بطاطا مقلية مقرمشة، طعم لذيذ ومثالي كطبق جانبي." at bounding box center [686, 215] width 299 height 63
click at [627, 193] on textarea "علبة بطاطا مقلية مقرمشة، طعم ومثالي كطبق جانبي." at bounding box center [686, 215] width 299 height 63
type textarea "علبة بطاطا مقلية مقرمشة، طعم مثالي كطبق جانبي."
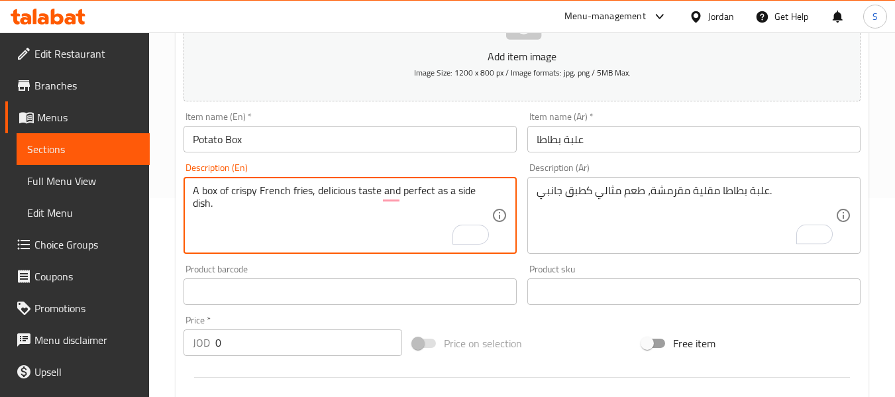
click at [340, 195] on textarea "A box of crispy French fries, delicious taste and perfect as a side dish." at bounding box center [342, 215] width 299 height 63
click at [360, 192] on textarea "A box of crispy French fries, taste and perfect as a side dish." at bounding box center [342, 215] width 299 height 63
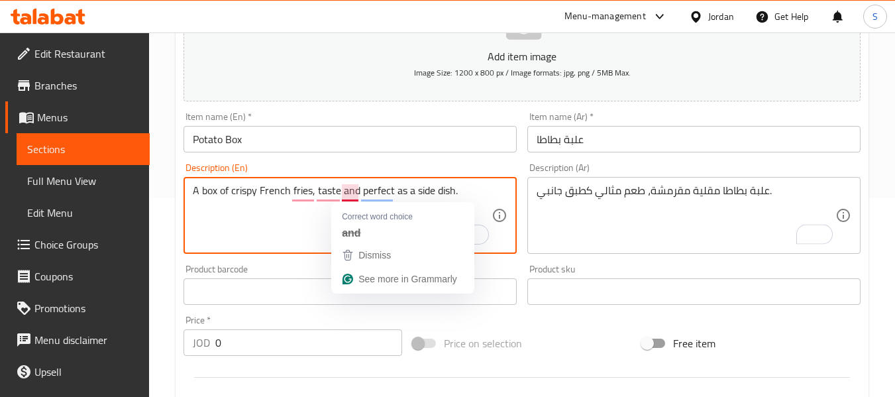
click at [354, 196] on textarea "A box of crispy French fries, taste and perfect as a side dish." at bounding box center [342, 215] width 299 height 63
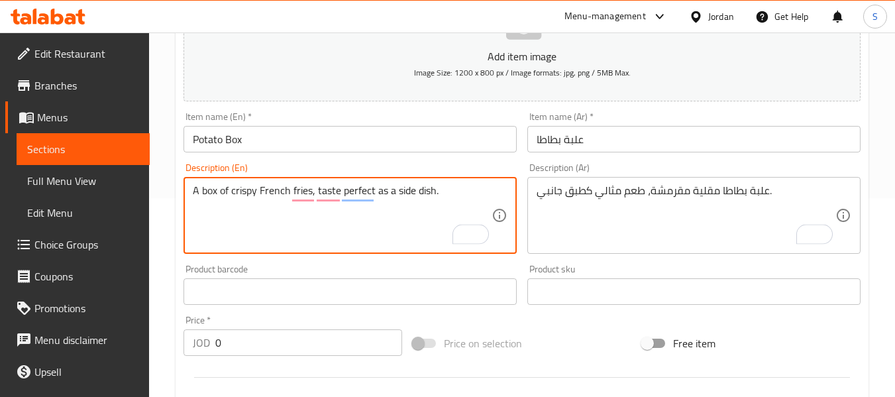
type textarea "A box of crispy French fries, taste perfect as a side dish."
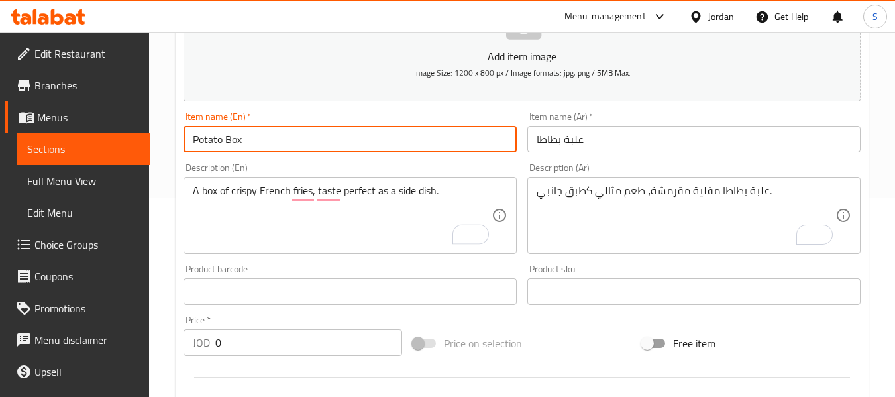
click at [329, 136] on input "Potato Box" at bounding box center [350, 139] width 333 height 27
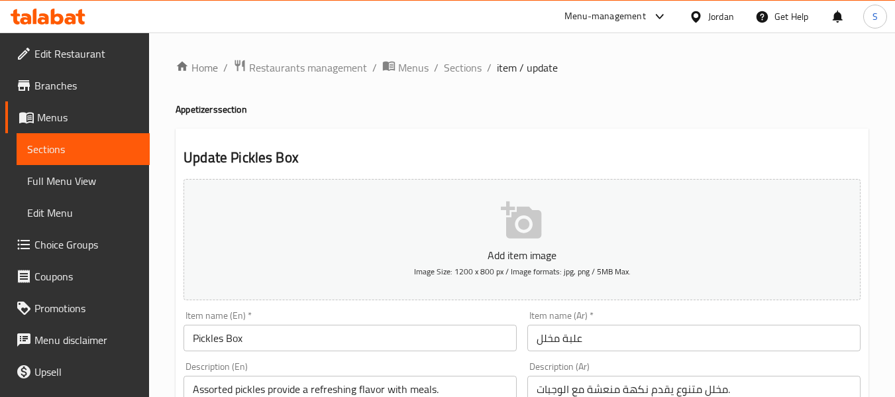
scroll to position [199, 0]
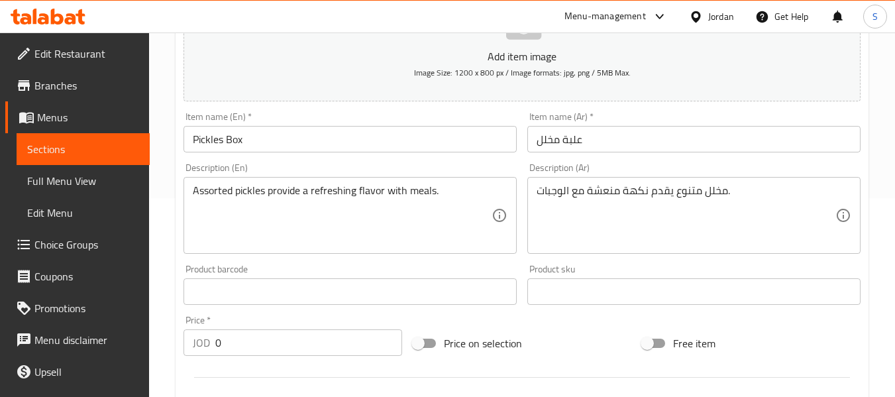
click at [691, 182] on div "مخلل متنوع يقدم نكهة منعشة مع الوجبات. Description (Ar)" at bounding box center [693, 215] width 333 height 77
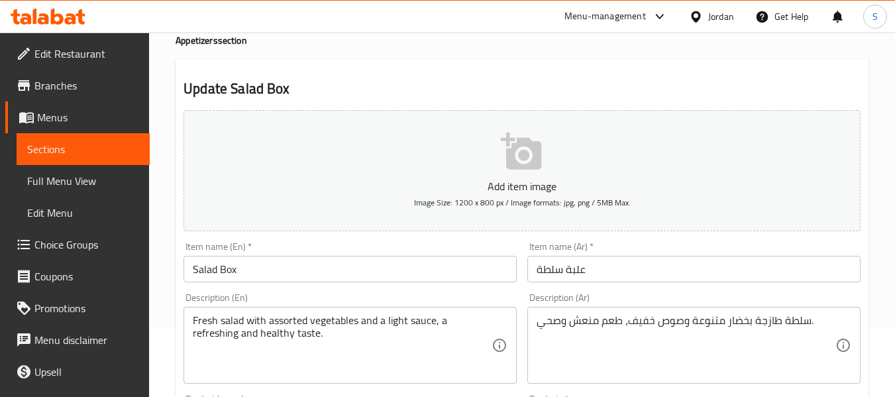
scroll to position [133, 0]
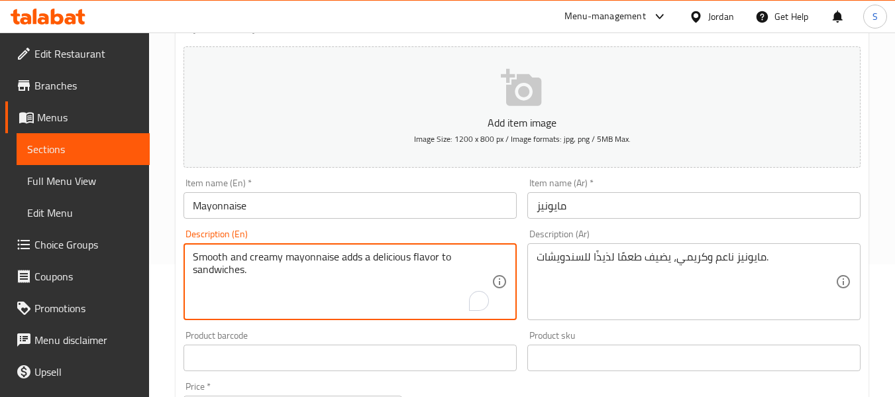
click at [383, 256] on textarea "Smooth and creamy mayonnaise adds a delicious flavor to sandwiches." at bounding box center [342, 281] width 299 height 63
drag, startPoint x: 368, startPoint y: 252, endPoint x: 404, endPoint y: 250, distance: 36.5
click at [404, 250] on textarea "Smooth and creamy mayonnaise adds a flavor to sandwiches." at bounding box center [342, 281] width 299 height 63
click at [370, 252] on textarea "Smooth and creamy mayonnaise adds a flavor to sandwiches." at bounding box center [342, 281] width 299 height 63
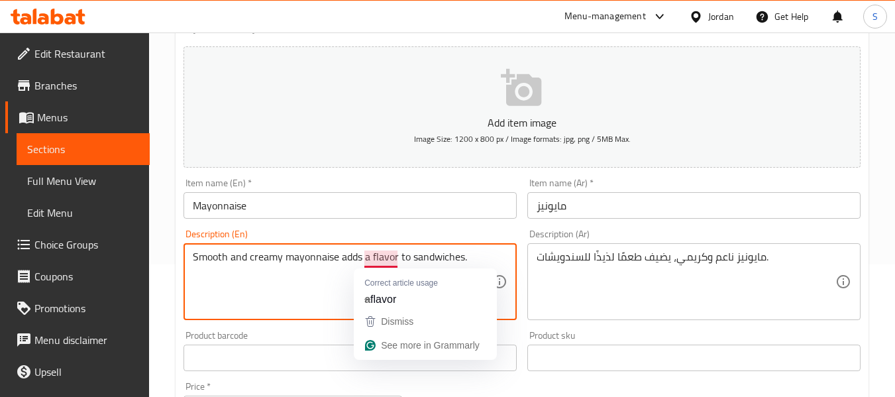
click at [364, 258] on textarea "Smooth and creamy mayonnaise adds a flavor to sandwiches." at bounding box center [342, 281] width 299 height 63
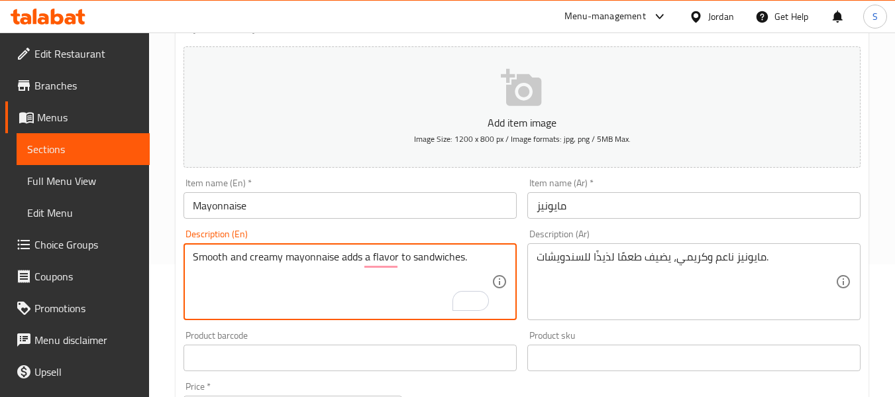
type textarea "Smooth and creamy mayonnaise adds a flavor to sandwiches."
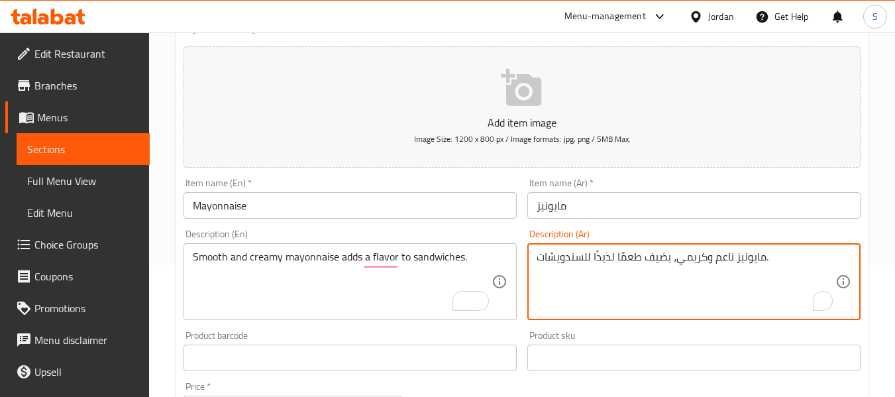
click at [598, 257] on textarea "مايونيز ناعم وكريمي، يضيف طعمًا لذيذًا للسندويشات." at bounding box center [686, 281] width 299 height 63
type textarea "مايونيز ناعم وكريمي، يضيف طعمًا للسندويشات."
click at [557, 195] on input "مايونيز" at bounding box center [693, 205] width 333 height 27
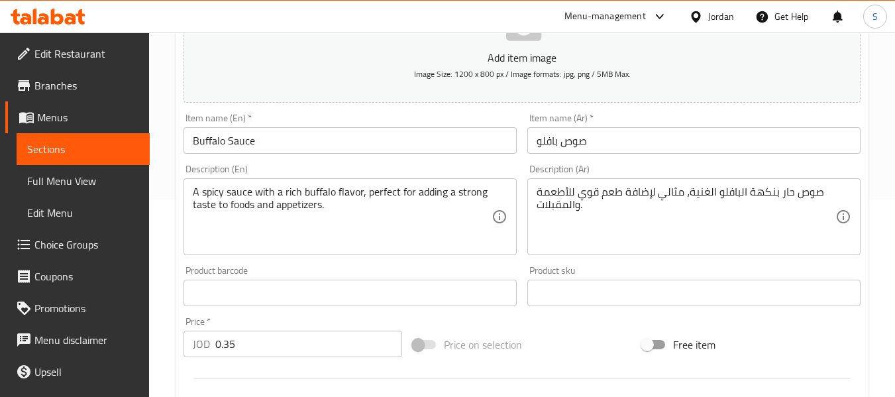
scroll to position [199, 0]
click at [205, 182] on div "A spicy sauce with a rich buffalo flavor, perfect for adding a strong taste to …" at bounding box center [350, 215] width 333 height 77
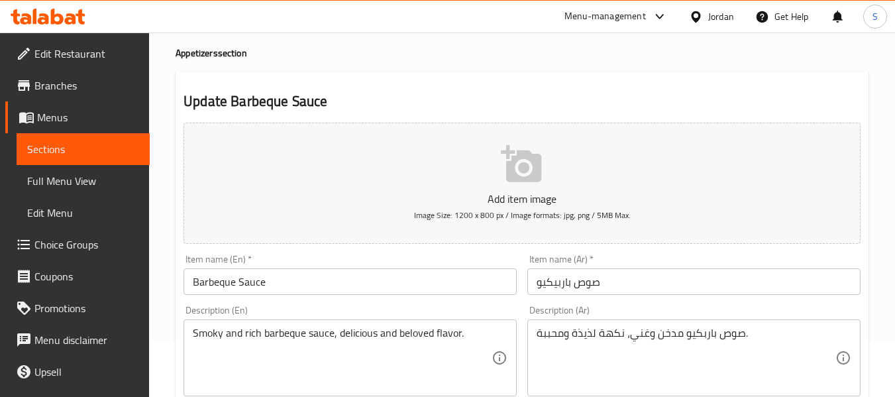
scroll to position [133, 0]
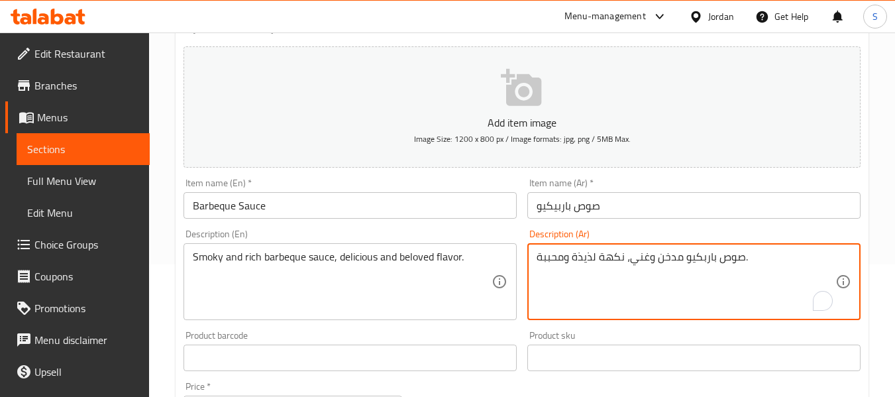
click at [582, 254] on textarea "صوص باربكيو مدخن وغني، نكهة لذيذة ومحببة." at bounding box center [686, 281] width 299 height 63
click at [568, 268] on textarea "صوص باربكيو مدخن وغني، نكهة ومحببة." at bounding box center [686, 281] width 299 height 63
click at [549, 260] on textarea "صوص باربكيو مدخن وغني، نكهة ." at bounding box center [686, 281] width 299 height 63
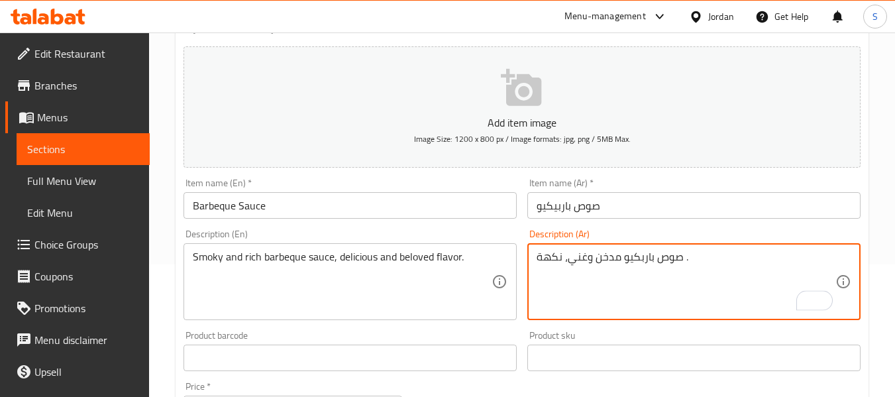
click at [549, 260] on textarea "صوص باربكيو مدخن وغني، نكهة ." at bounding box center [686, 281] width 299 height 63
type textarea "صوص باربكيو مدخن وغني."
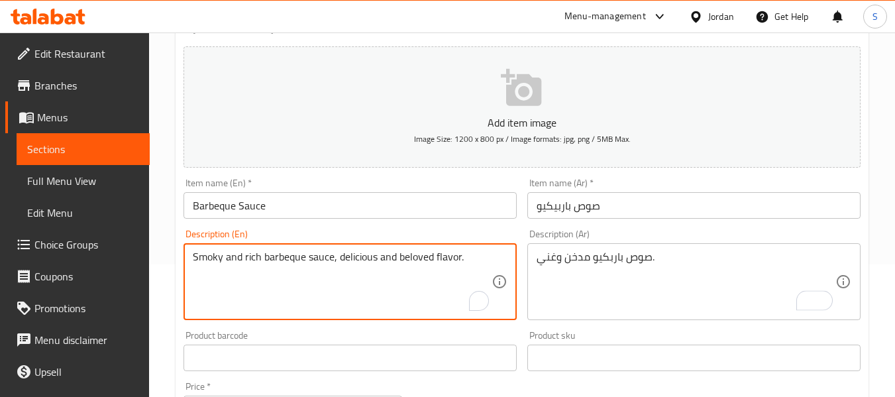
drag, startPoint x: 335, startPoint y: 257, endPoint x: 466, endPoint y: 243, distance: 131.9
type textarea "Smoky and rich barbeque sauce"
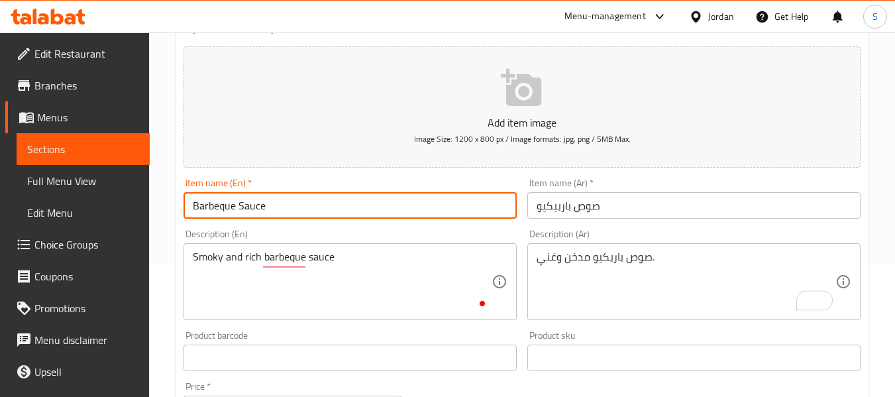
click at [338, 195] on input "Barbeque Sauce" at bounding box center [350, 205] width 333 height 27
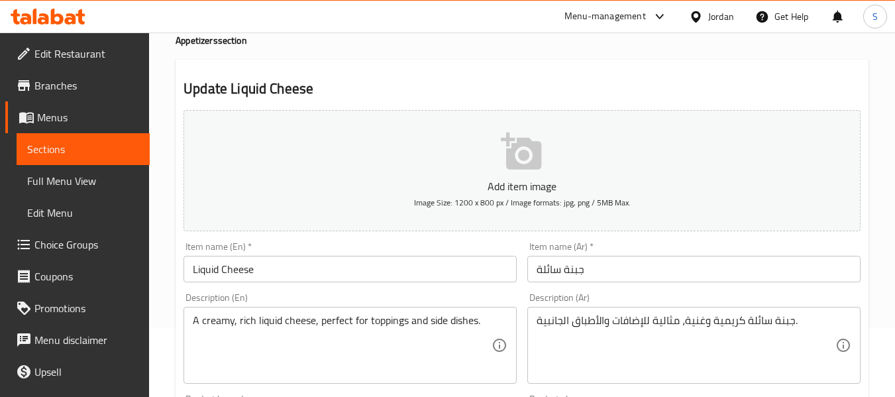
scroll to position [133, 0]
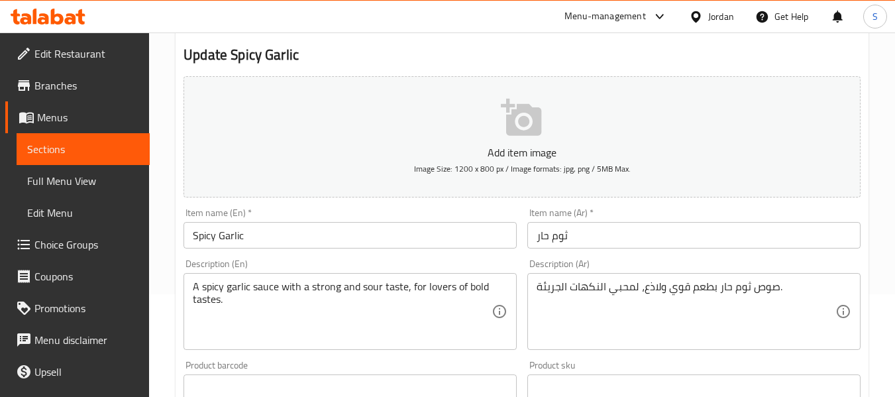
scroll to position [199, 0]
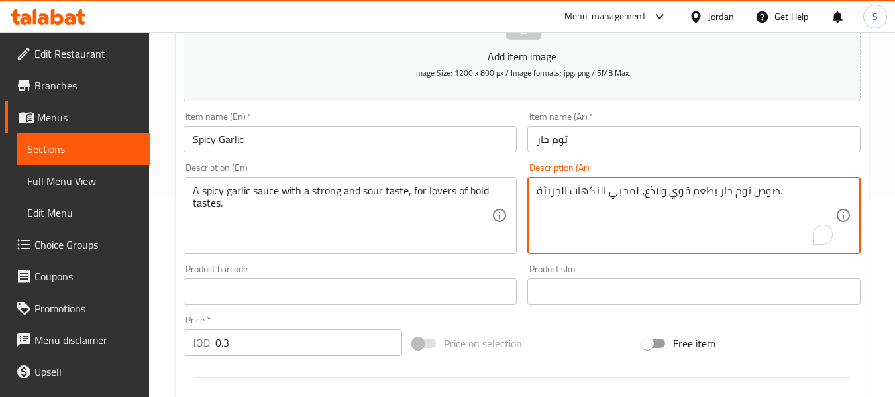
drag, startPoint x: 624, startPoint y: 193, endPoint x: 515, endPoint y: 193, distance: 108.7
type textarea "صوص ثوم حار بطعم قوي ولاذع."
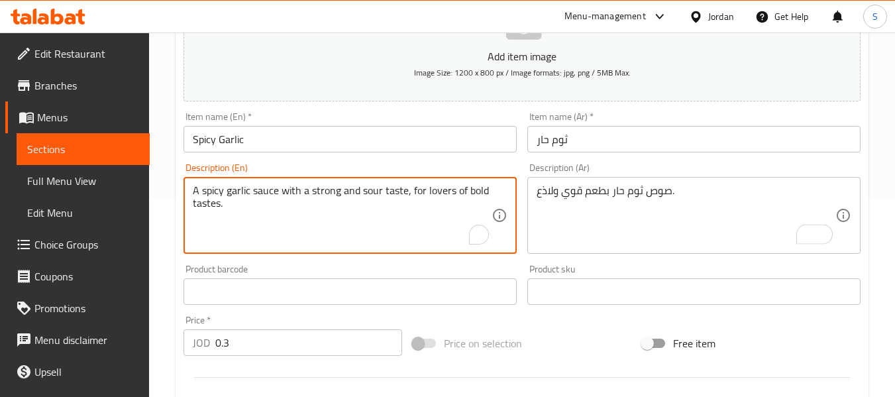
drag, startPoint x: 415, startPoint y: 187, endPoint x: 421, endPoint y: 223, distance: 36.9
type textarea "A spicy garlic sauce with a strong and sour taste"
click at [293, 137] on input "Spicy Garlic" at bounding box center [350, 139] width 333 height 27
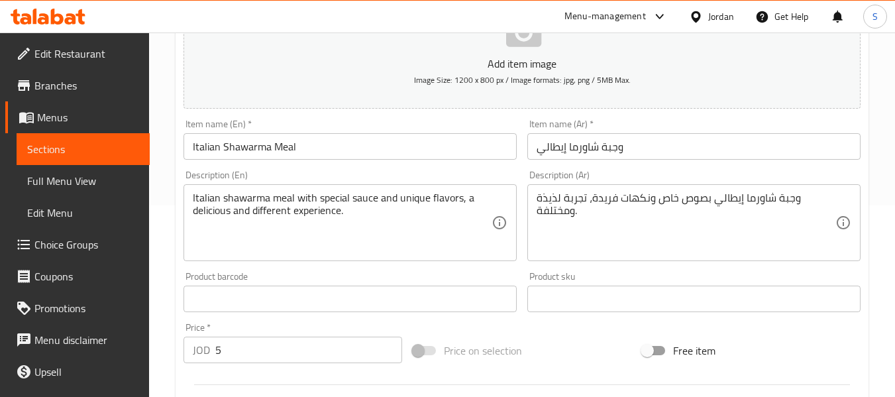
scroll to position [199, 0]
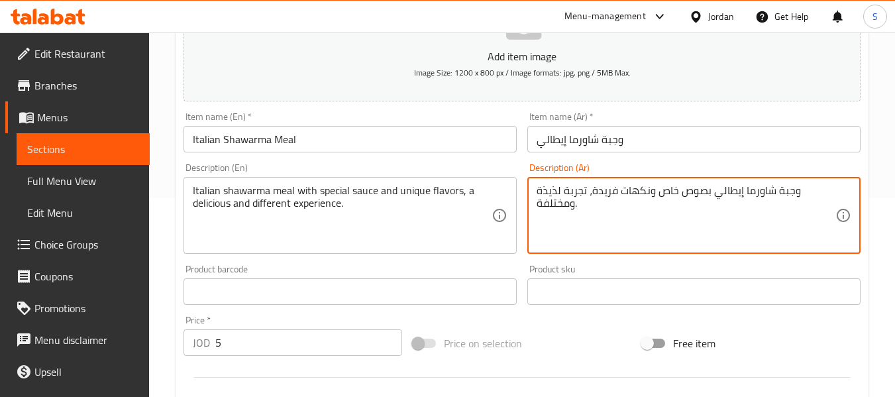
click at [584, 190] on textarea "وجبة شاورما إيطالي بصوص خاص ونكهات فريدة، تجربة لذيذة ومختلفة." at bounding box center [686, 215] width 299 height 63
click at [623, 191] on textarea "وجبة شاورما إيطالي بصوص خاص ونكهات فريدة، تجربة لذيذة ومختلفة." at bounding box center [686, 215] width 299 height 63
click at [608, 191] on textarea "وجبة شاورما إيطالي بصوص خاص ونكهات فريدة، تجربة لذيذة ومختلفة." at bounding box center [686, 215] width 299 height 63
click at [611, 190] on textarea "وجبة شاورما إيطالي بصوص خاص ونكهات \، تجربة لذيذة ومختلفة." at bounding box center [686, 215] width 299 height 63
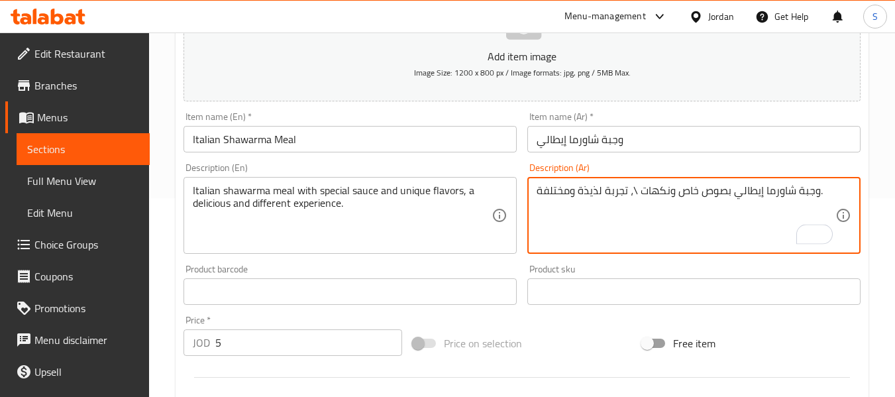
click at [611, 190] on textarea "وجبة شاورما إيطالي بصوص خاص ونكهات \، تجربة لذيذة ومختلفة." at bounding box center [686, 215] width 299 height 63
click at [591, 195] on textarea "وجبة شاورما إيطالي بصوص خاص ونكهات \، \لذيذة ومختلفة." at bounding box center [686, 215] width 299 height 63
type textarea "وجبة شاورما إيطالي بصوص خاص ونكهات ومختلفة."
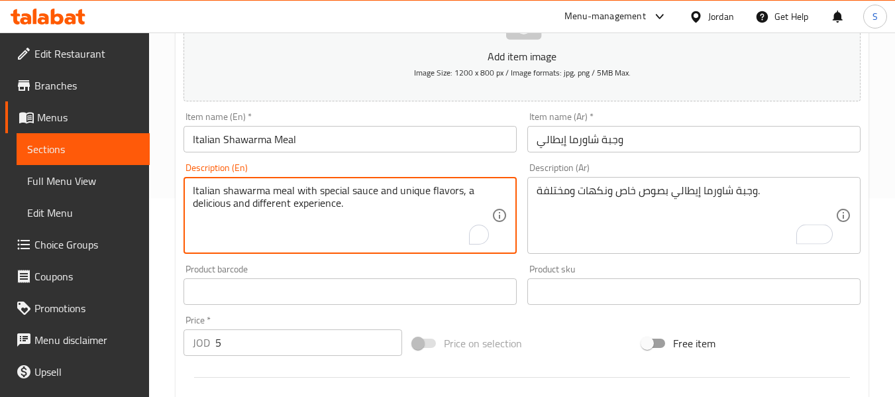
drag, startPoint x: 376, startPoint y: 186, endPoint x: 397, endPoint y: 238, distance: 56.5
type textarea "Italian shawarma meal with special sauce"
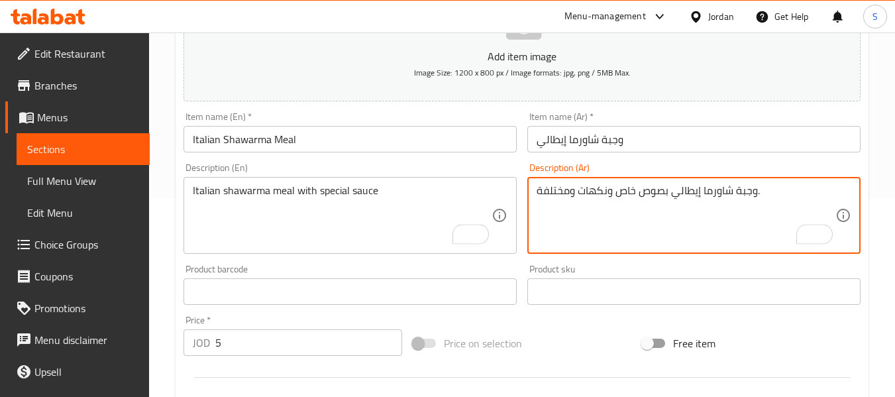
click at [551, 197] on textarea "وجبة شاورما إيطالي بصوص خاص ونكهات ومختلفة." at bounding box center [686, 215] width 299 height 63
click at [561, 192] on textarea "وجبة شاورما إيطالي بصوص خاص ونكهات ." at bounding box center [686, 215] width 299 height 63
type textarea "وجبة شاورما إيطالي بصوص خاص."
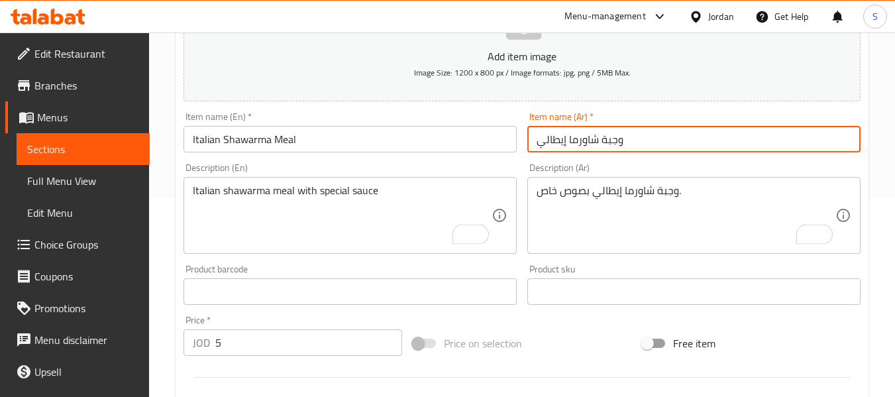
click at [563, 141] on input "وجبة شاورما إيطالي" at bounding box center [693, 139] width 333 height 27
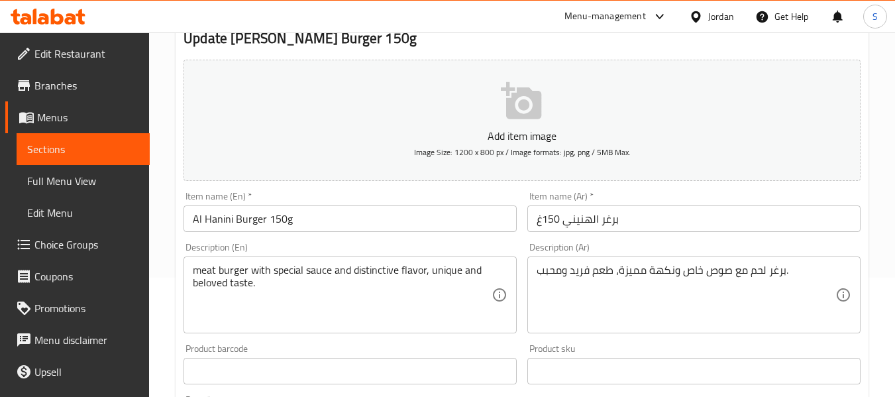
scroll to position [133, 0]
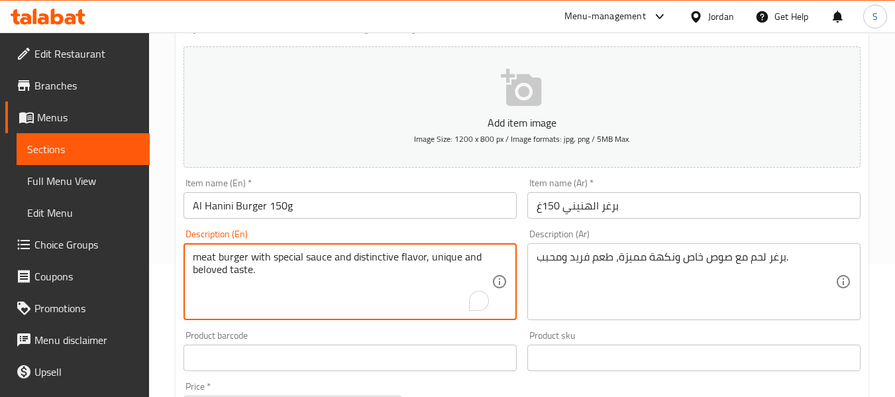
drag, startPoint x: 429, startPoint y: 260, endPoint x: 432, endPoint y: 278, distance: 18.2
type textarea "meat burger with special sauce and distinctive flavor"
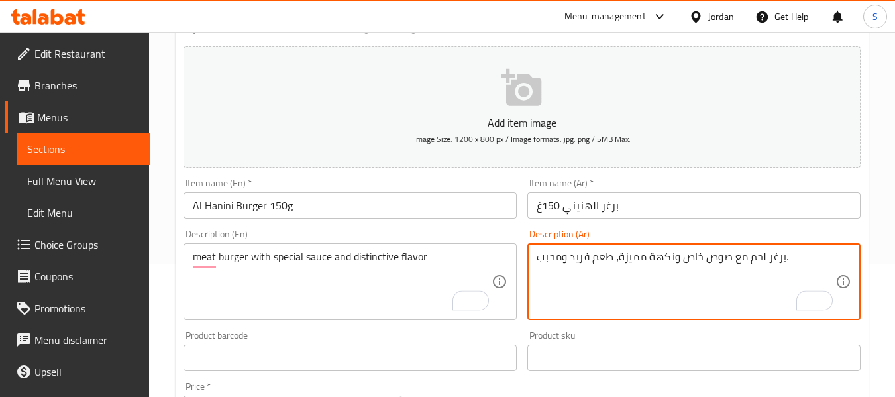
drag, startPoint x: 621, startPoint y: 259, endPoint x: 563, endPoint y: 219, distance: 70.6
type textarea "برغر لحم مع صوص خاص ونكهة مميزة."
click at [581, 199] on input "برغر الهنيني 150غ" at bounding box center [693, 205] width 333 height 27
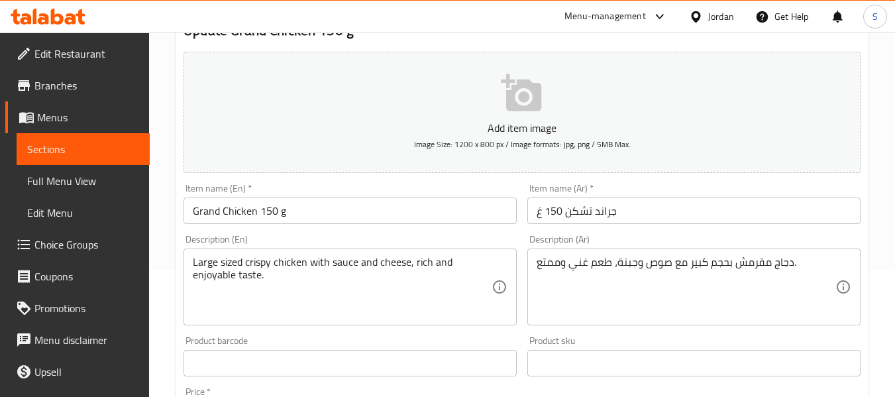
scroll to position [133, 0]
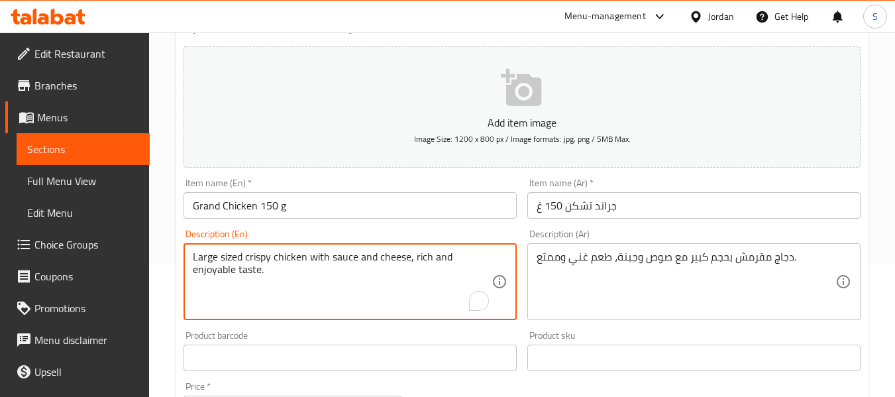
click at [435, 260] on textarea "Large sized crispy chicken with sauce and cheese, rich and enjoyable taste." at bounding box center [342, 281] width 299 height 63
click at [442, 255] on textarea "Large sized crispy chicken with sauce and cheese, rich enjoyable taste." at bounding box center [342, 281] width 299 height 63
type textarea "Large sized crispy chicken with sauce and cheese, rich taste."
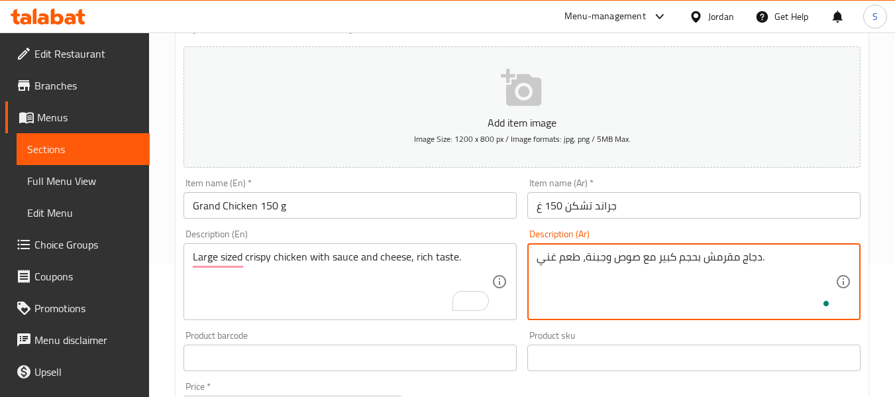
type textarea "دجاج مقرمش بحجم كبير مع صوص وجبنة، طعم غني."
click at [593, 203] on input "جراند تشكن 150 غ" at bounding box center [693, 205] width 333 height 27
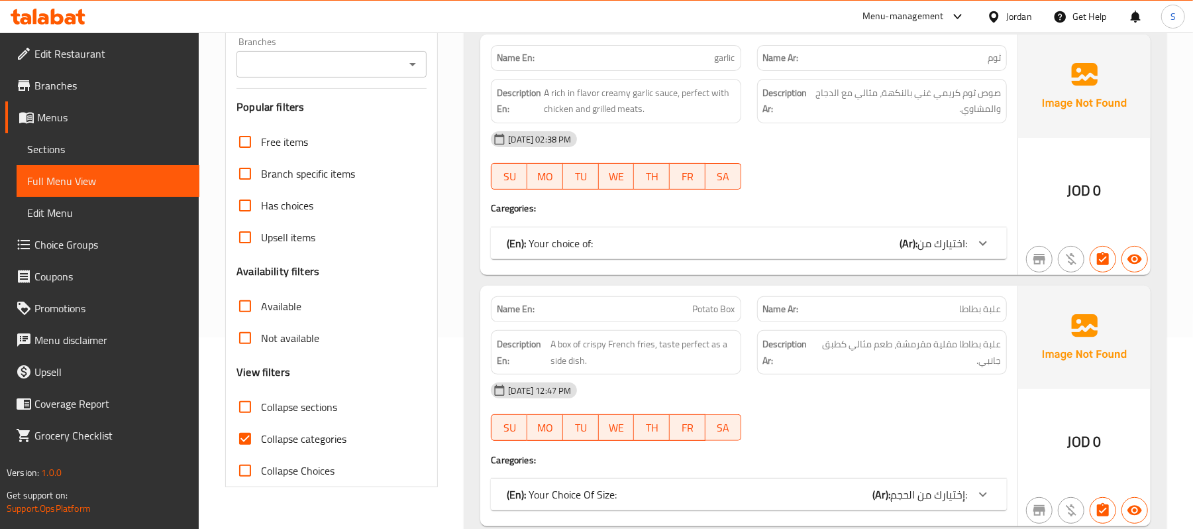
scroll to position [265, 0]
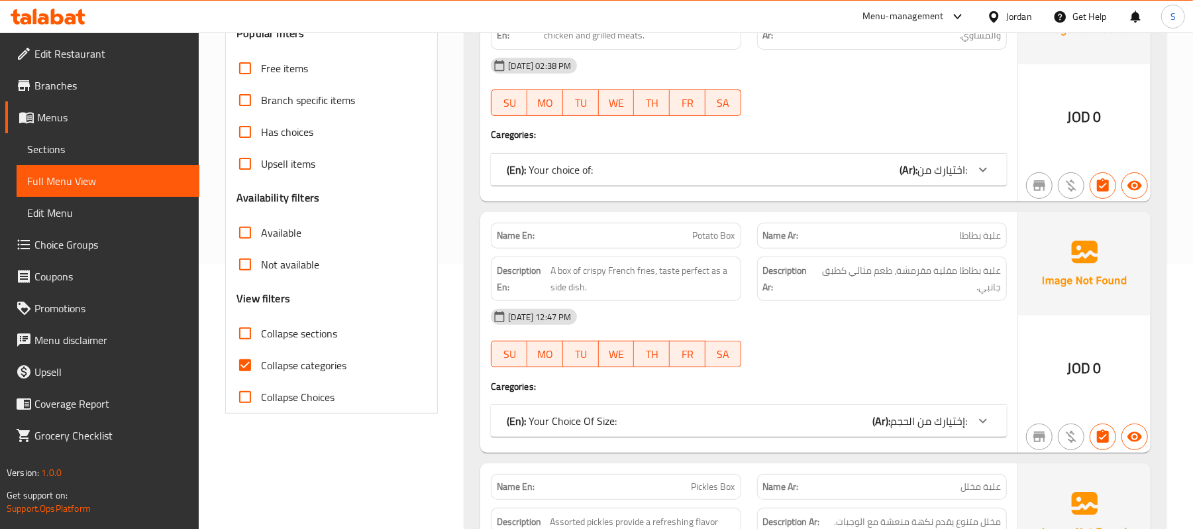
drag, startPoint x: 249, startPoint y: 361, endPoint x: 516, endPoint y: 278, distance: 279.0
click at [249, 361] on input "Collapse categories" at bounding box center [245, 365] width 32 height 32
checkbox input "false"
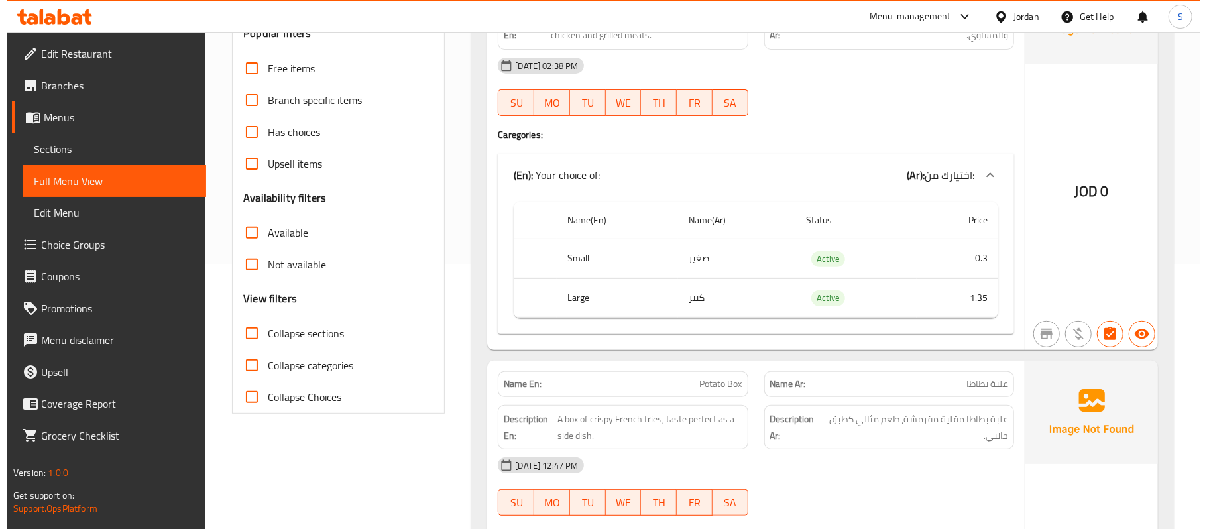
scroll to position [0, 0]
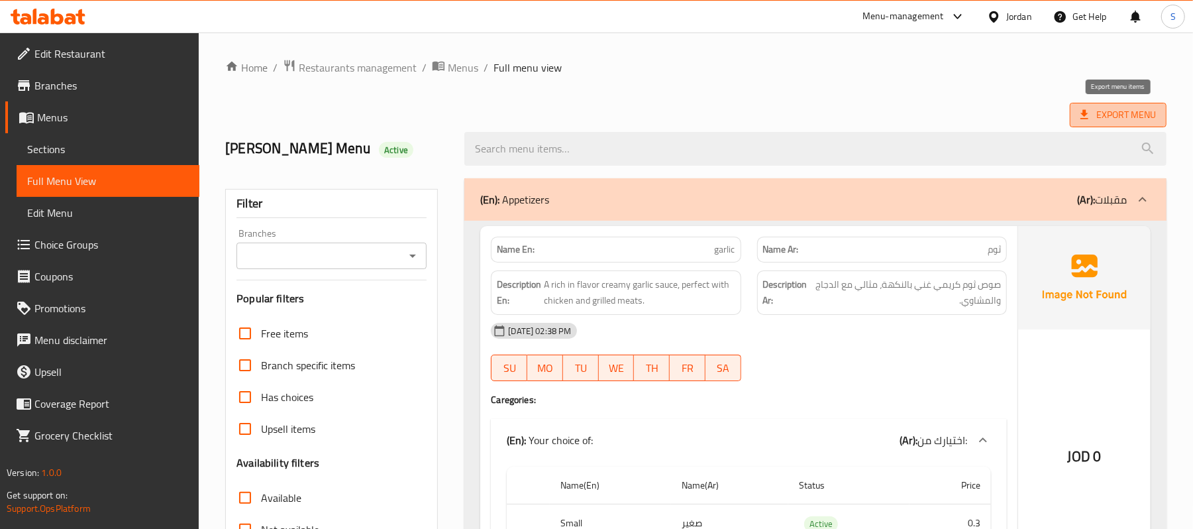
click at [1141, 114] on span "Export Menu" at bounding box center [1119, 115] width 76 height 17
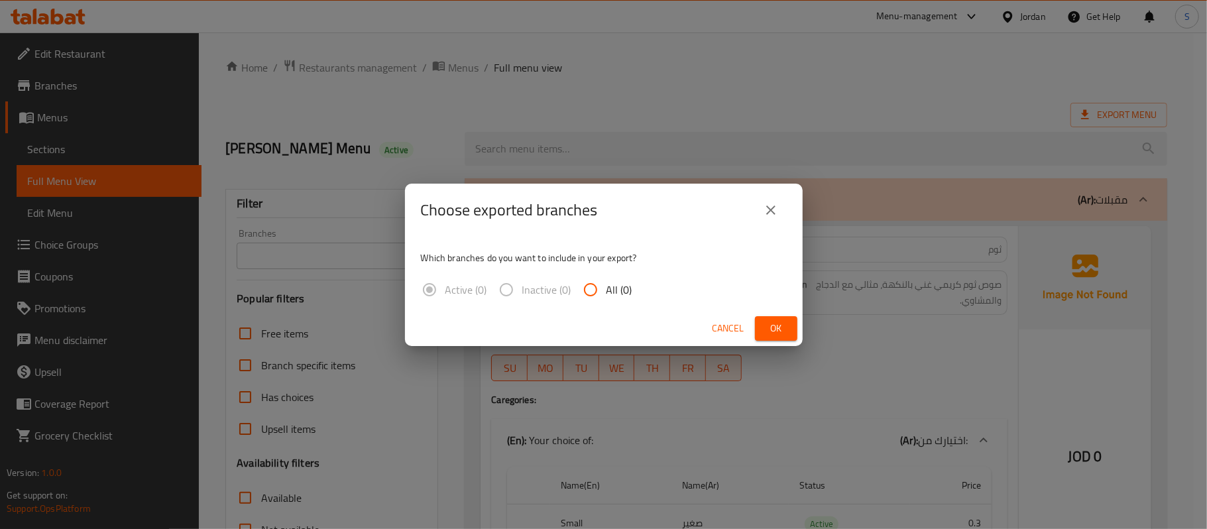
click at [624, 278] on label "All (0)" at bounding box center [603, 290] width 58 height 32
click at [606, 278] on input "All (0)" at bounding box center [590, 290] width 32 height 32
radio input "true"
click at [763, 330] on button "Ok" at bounding box center [776, 328] width 42 height 25
click at [772, 322] on span "Ok" at bounding box center [775, 328] width 21 height 17
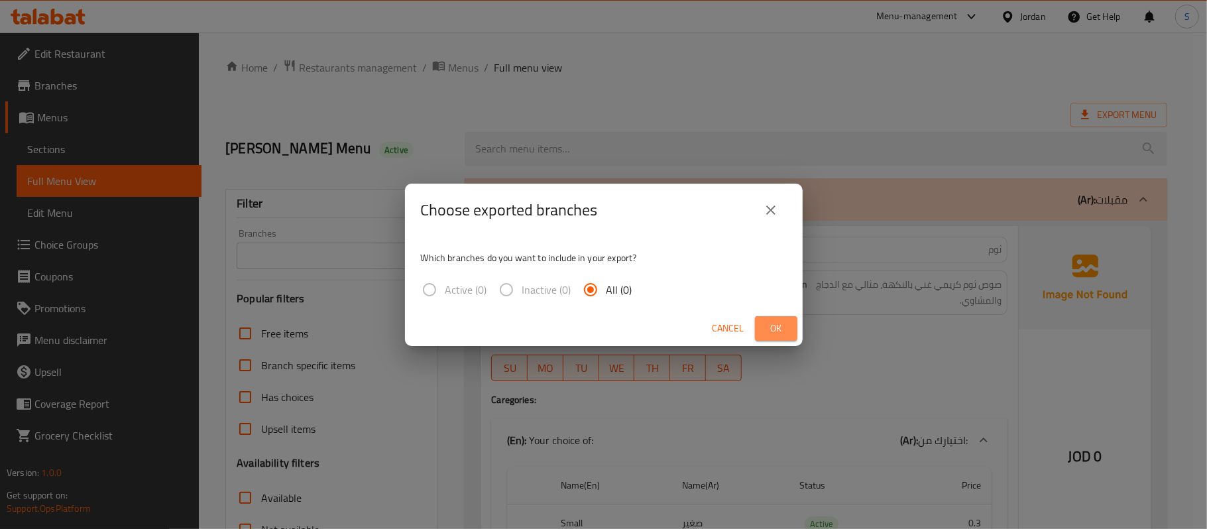
click at [759, 329] on button "Ok" at bounding box center [776, 328] width 42 height 25
click at [925, 306] on div "Choose exported branches Which branches do you want to include in your export? …" at bounding box center [603, 264] width 1207 height 529
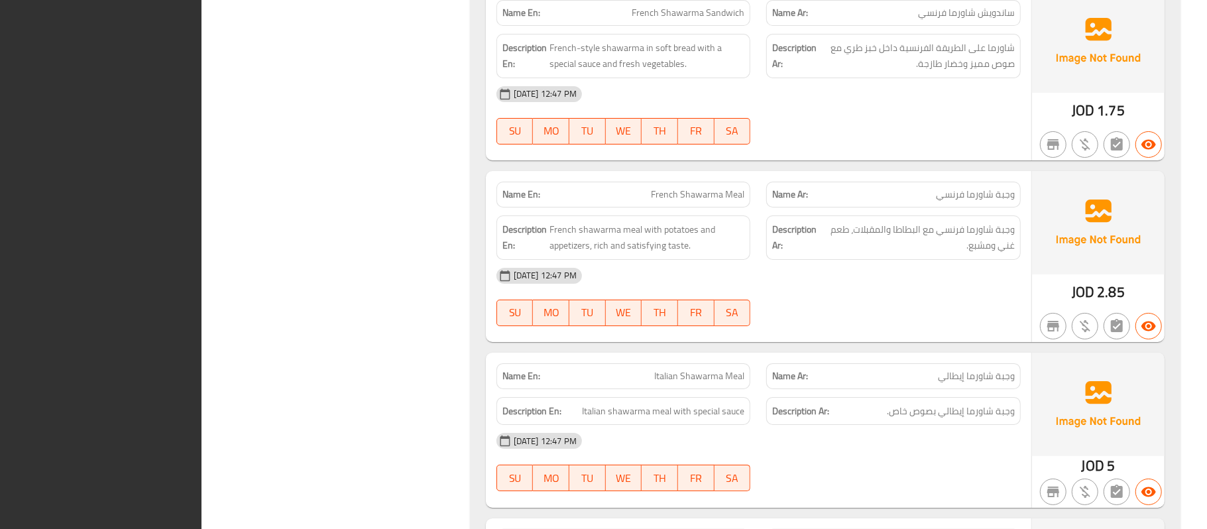
click at [695, 248] on div "Name En: Shawarma Sandwich Name Ar: ساندويش شاورما Description En: Seasoned and…" at bounding box center [825, 511] width 710 height 2044
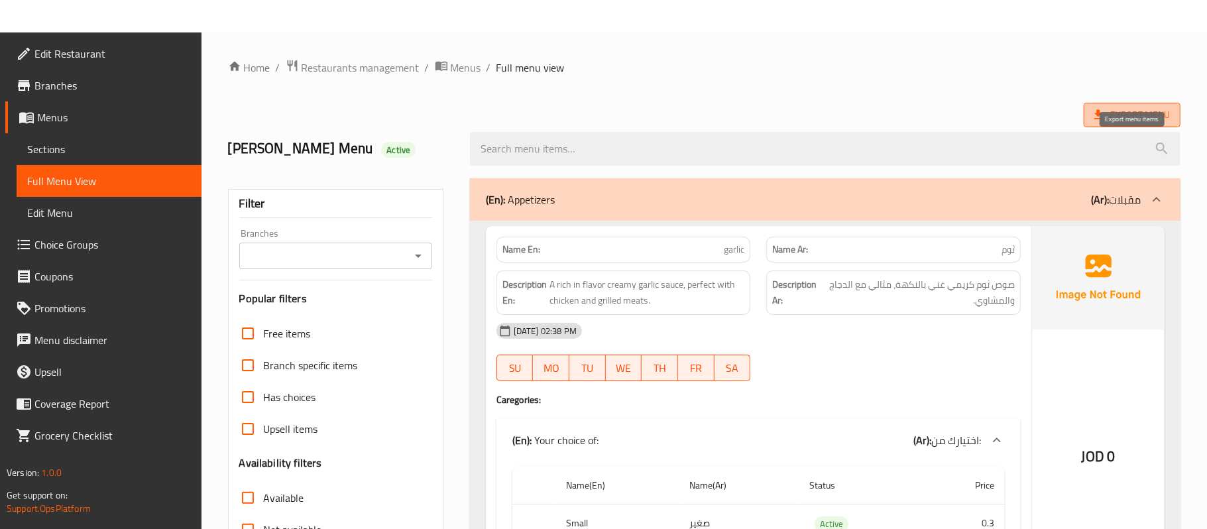
click at [1133, 111] on span "Export Menu" at bounding box center [1132, 115] width 76 height 17
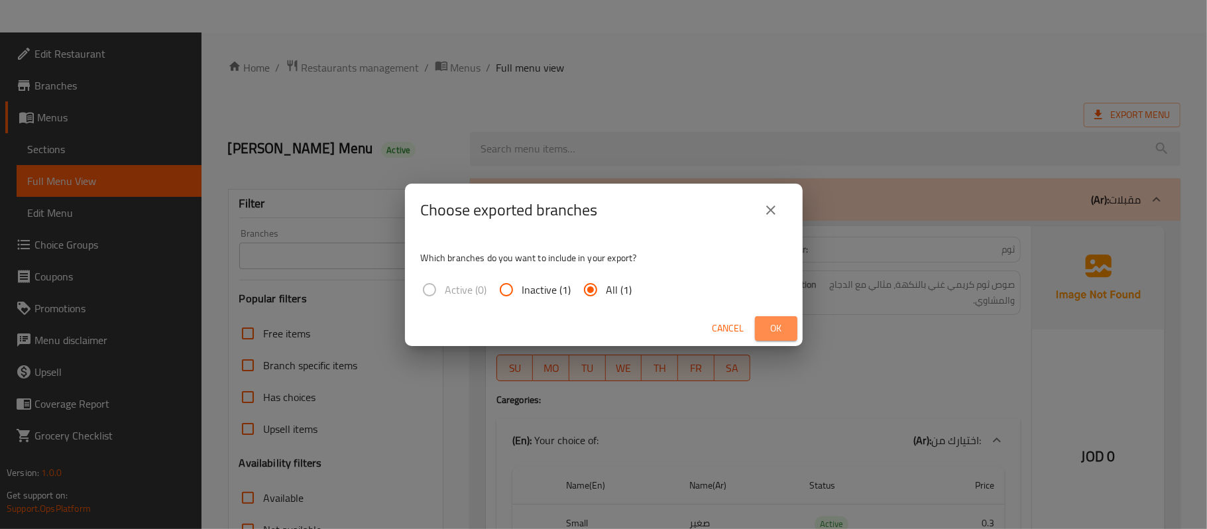
click at [761, 326] on button "Ok" at bounding box center [776, 328] width 42 height 25
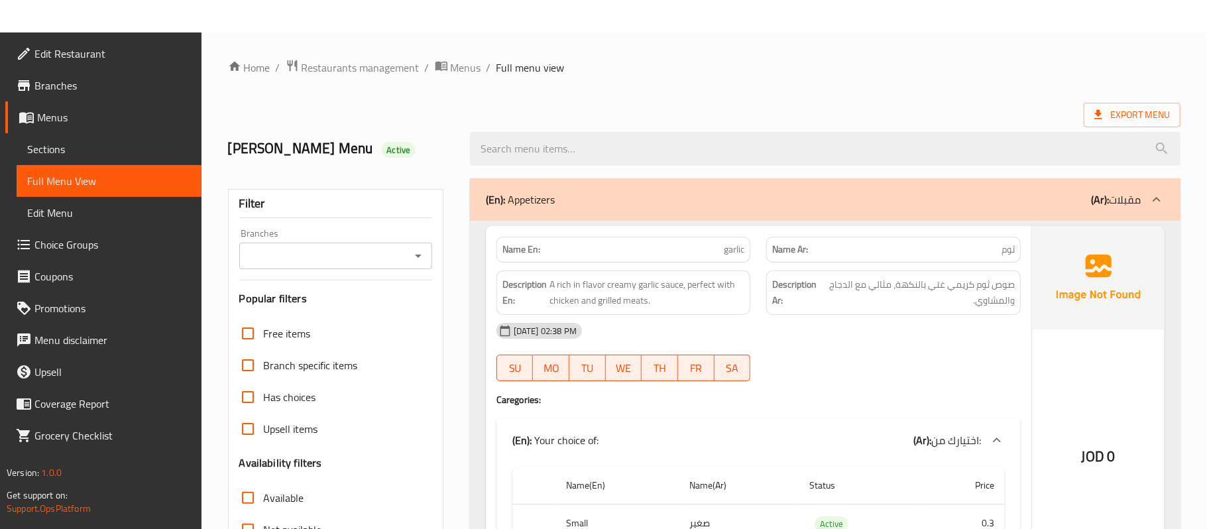
click at [694, 331] on div "[DATE] 02:38 PM" at bounding box center [758, 331] width 540 height 32
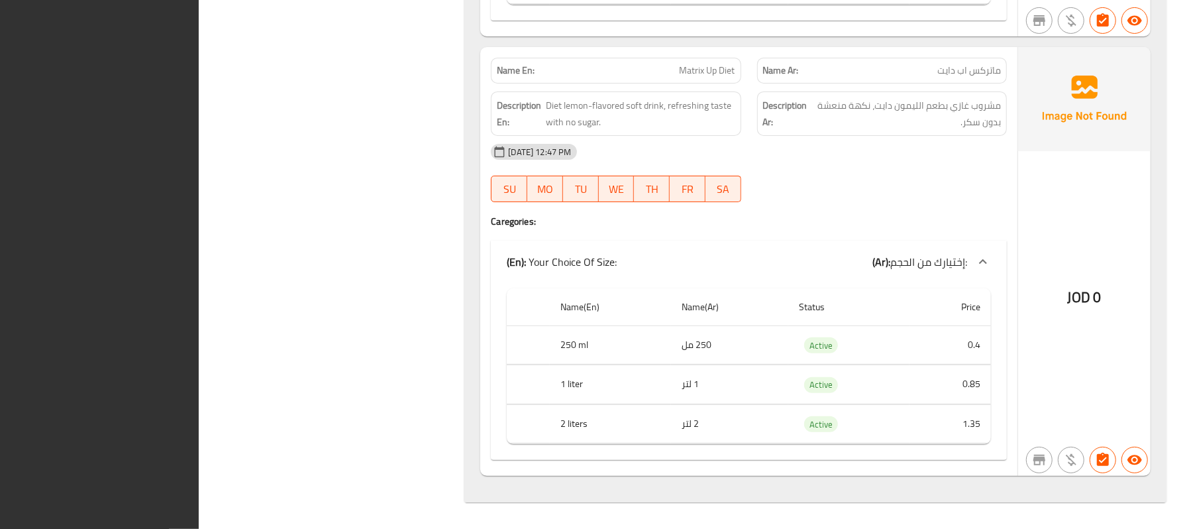
scroll to position [18231, 0]
